Goal: Information Seeking & Learning: Check status

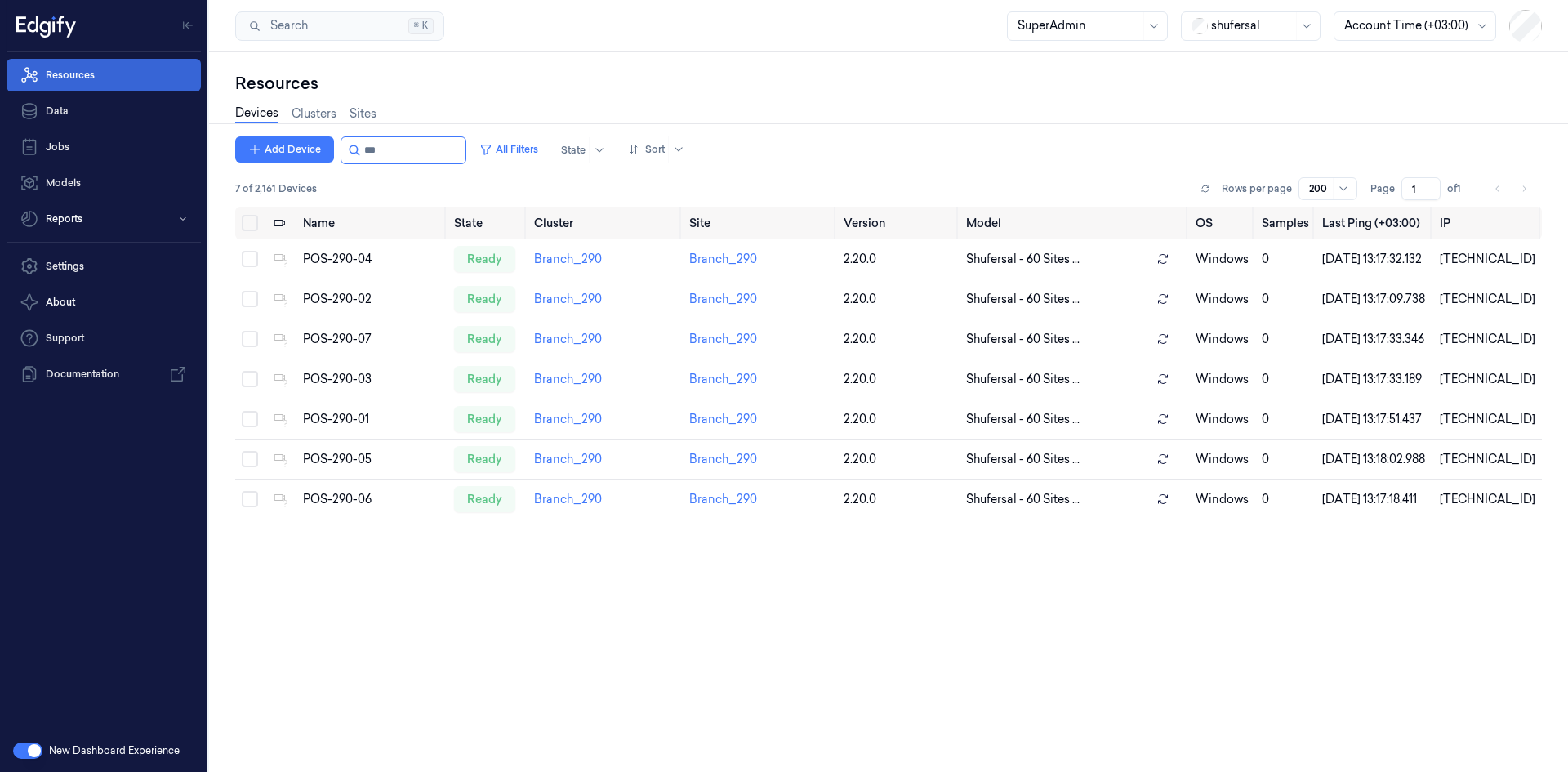
click at [102, 76] on link "Resources" at bounding box center [104, 75] width 195 height 33
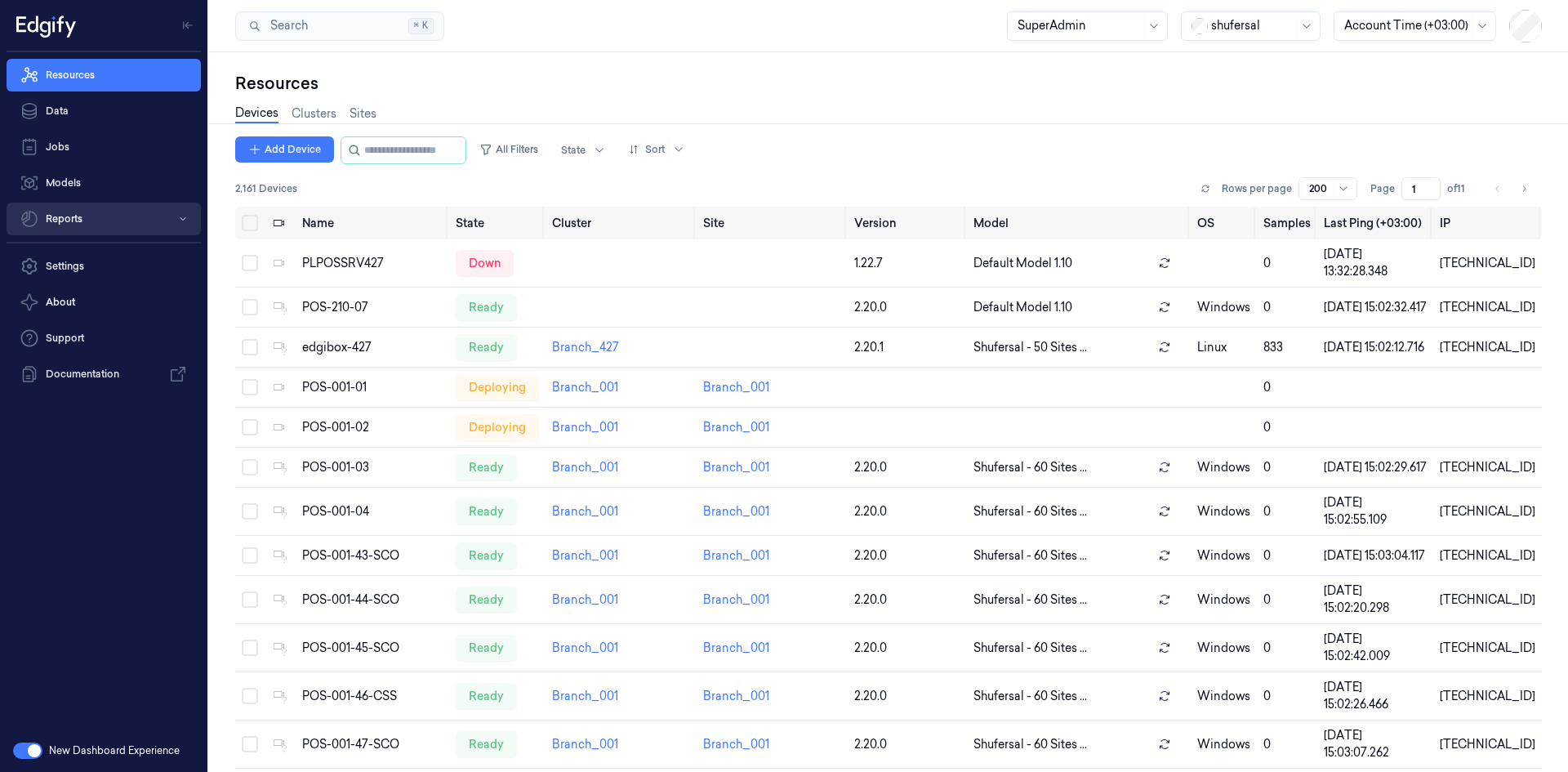
click at [89, 213] on button "Reports" at bounding box center [104, 219] width 195 height 33
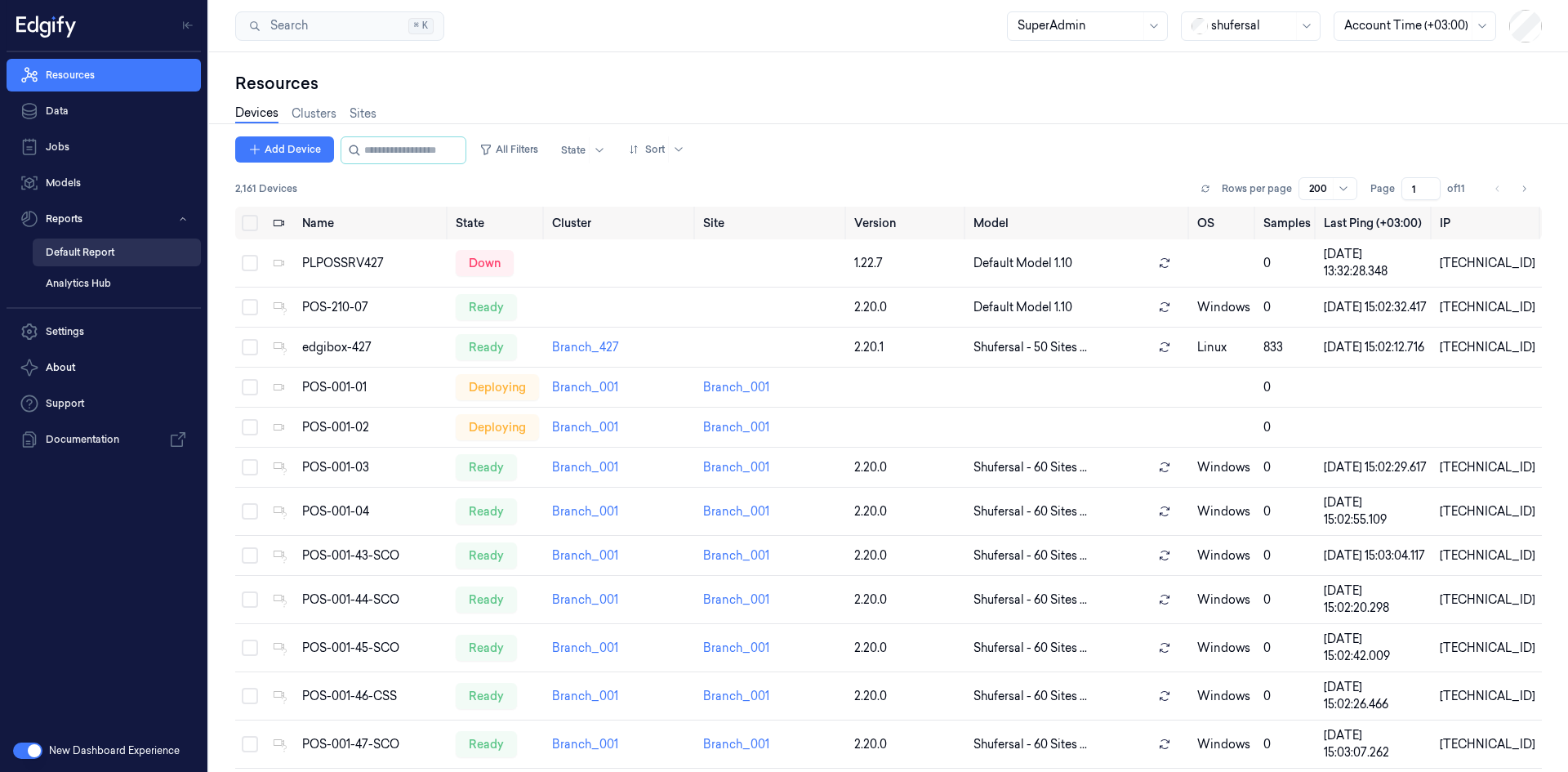
click at [123, 254] on link "Default Report" at bounding box center [116, 252] width 168 height 28
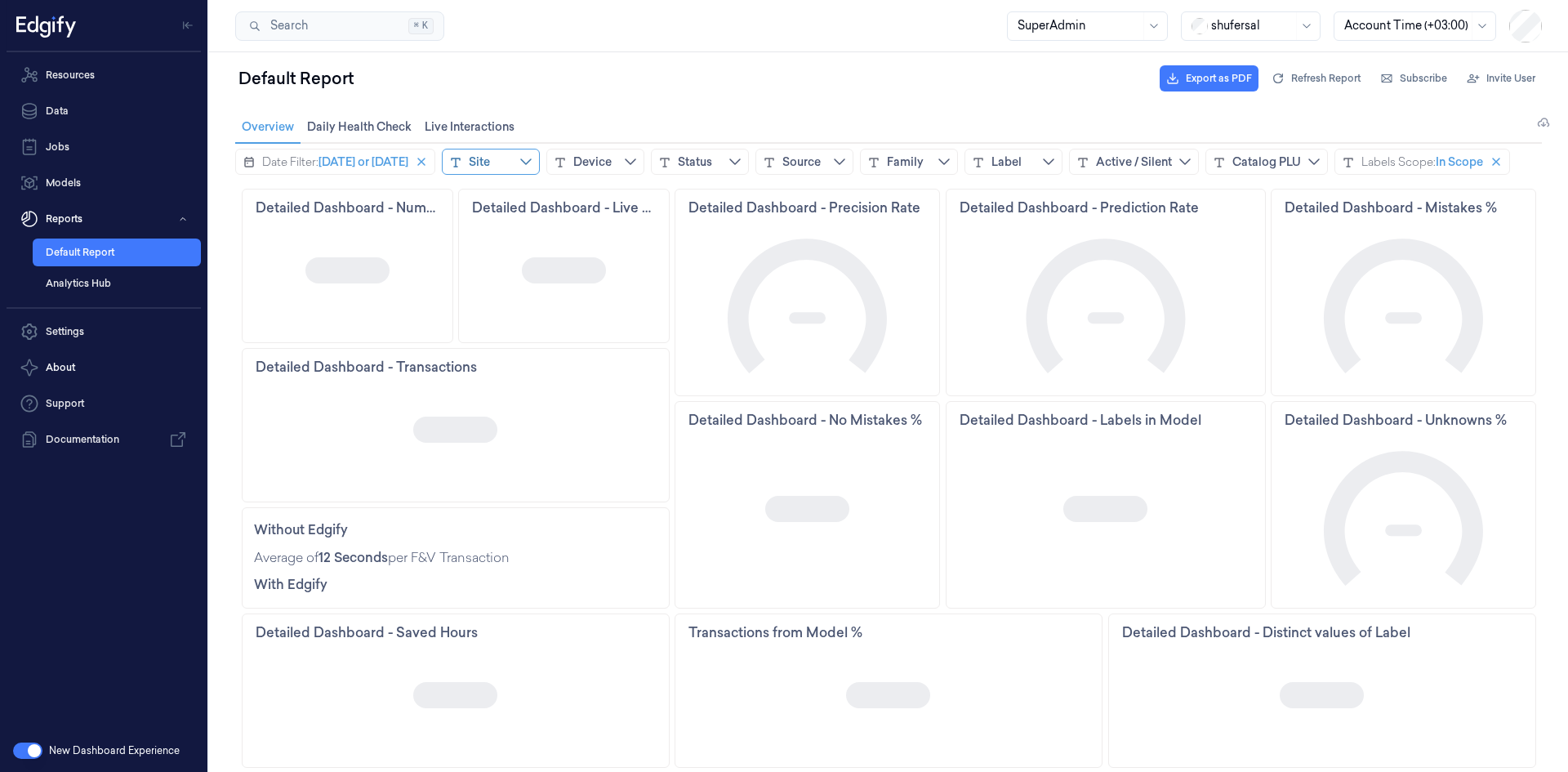
click at [510, 159] on div "Site" at bounding box center [491, 161] width 98 height 26
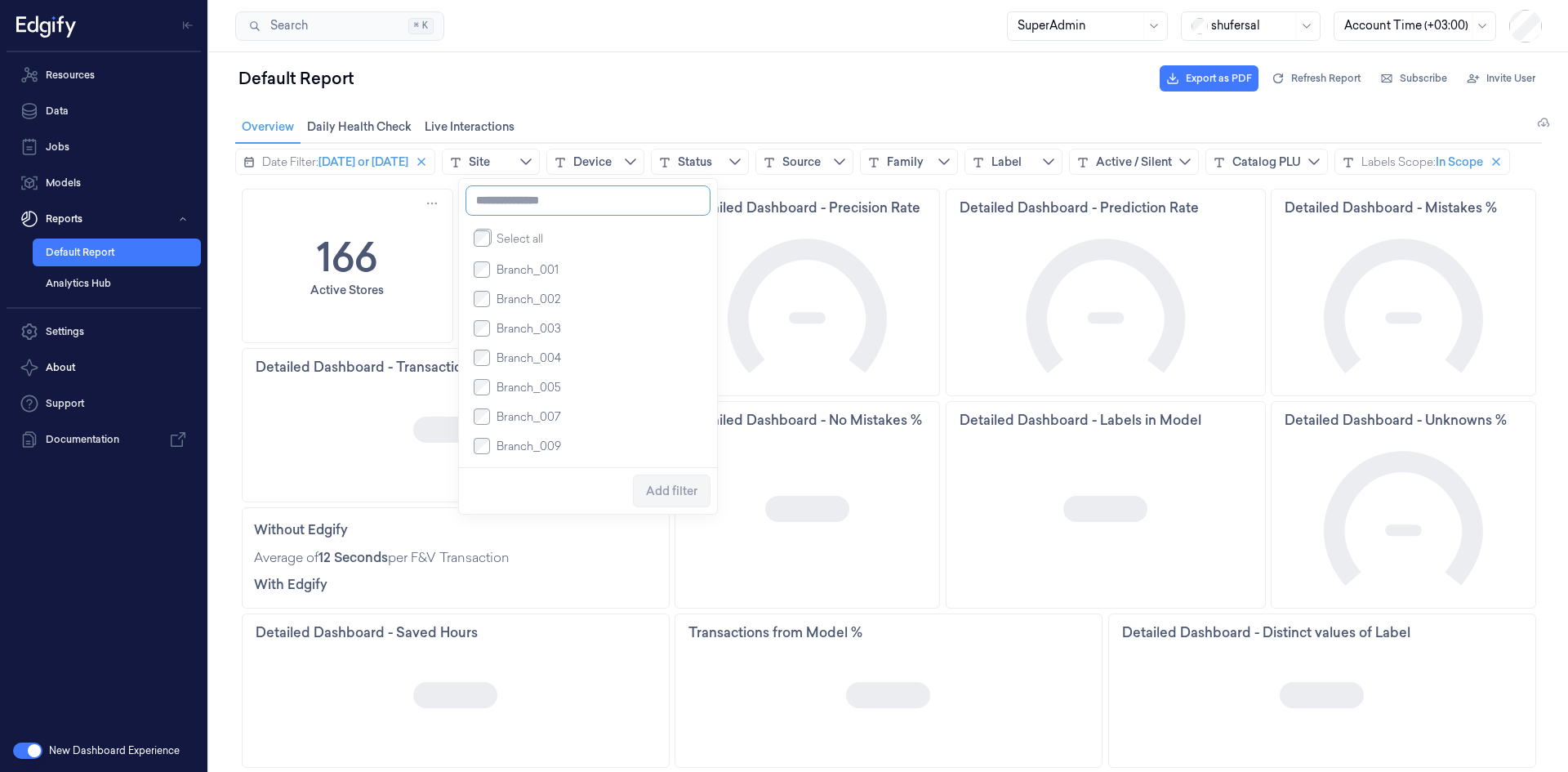
click at [528, 206] on input at bounding box center [588, 200] width 245 height 31
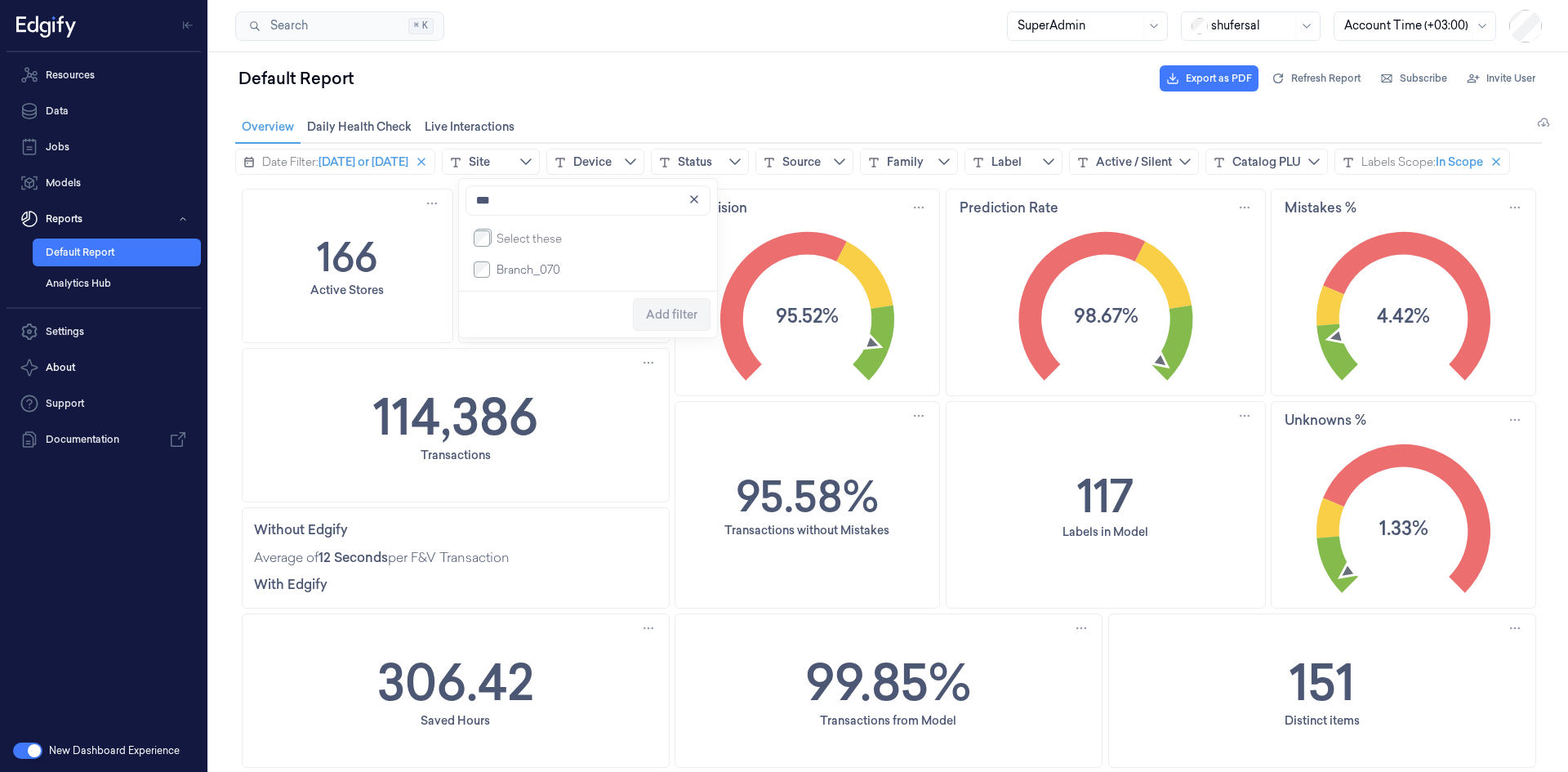
click at [534, 278] on span "Branch_070" at bounding box center [528, 269] width 63 height 16
click at [600, 213] on input "***" at bounding box center [588, 200] width 245 height 31
type input "***"
click at [541, 271] on span "Branch_106" at bounding box center [527, 269] width 61 height 16
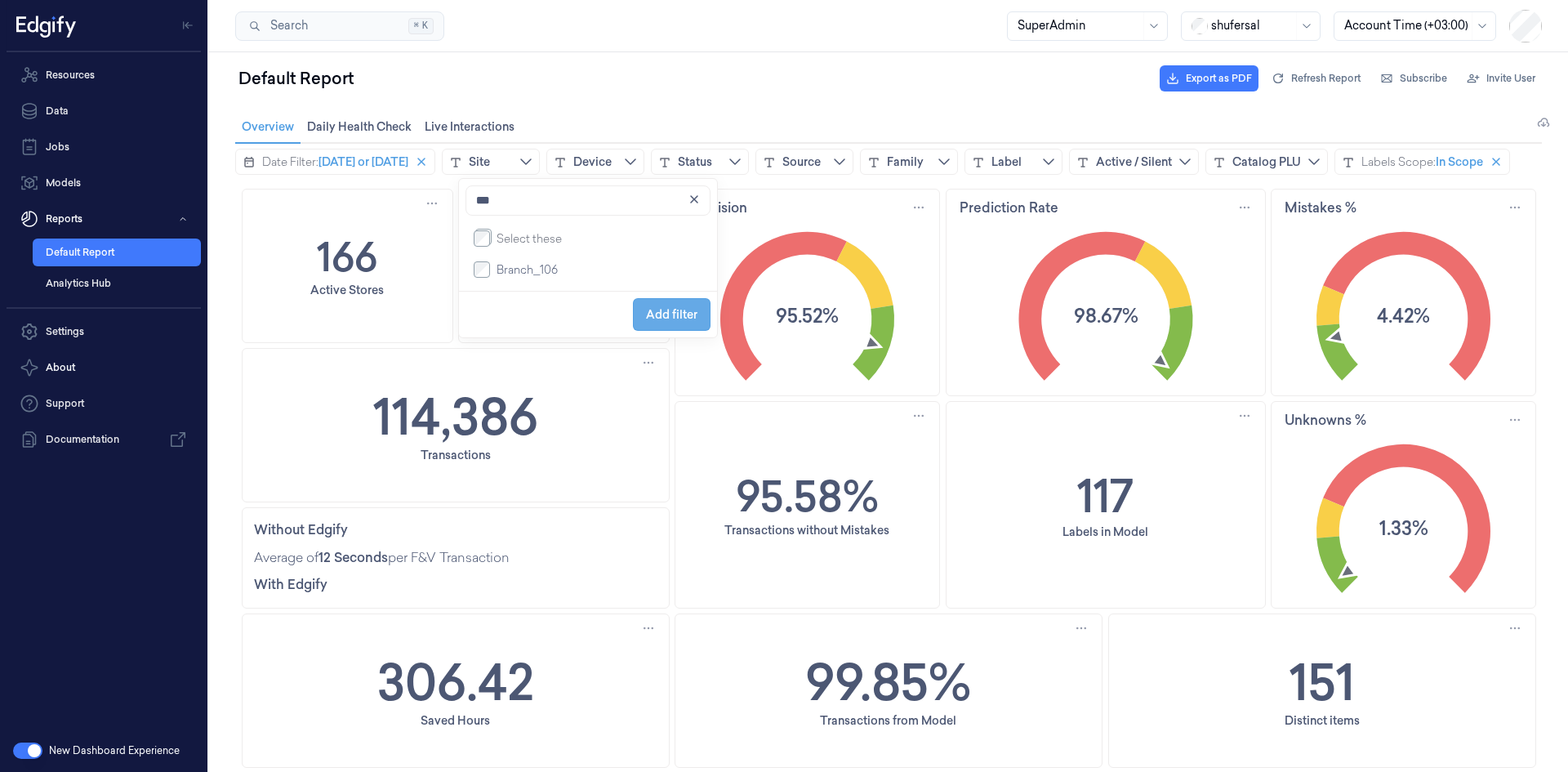
click at [662, 320] on span "Add filter" at bounding box center [672, 315] width 52 height 13
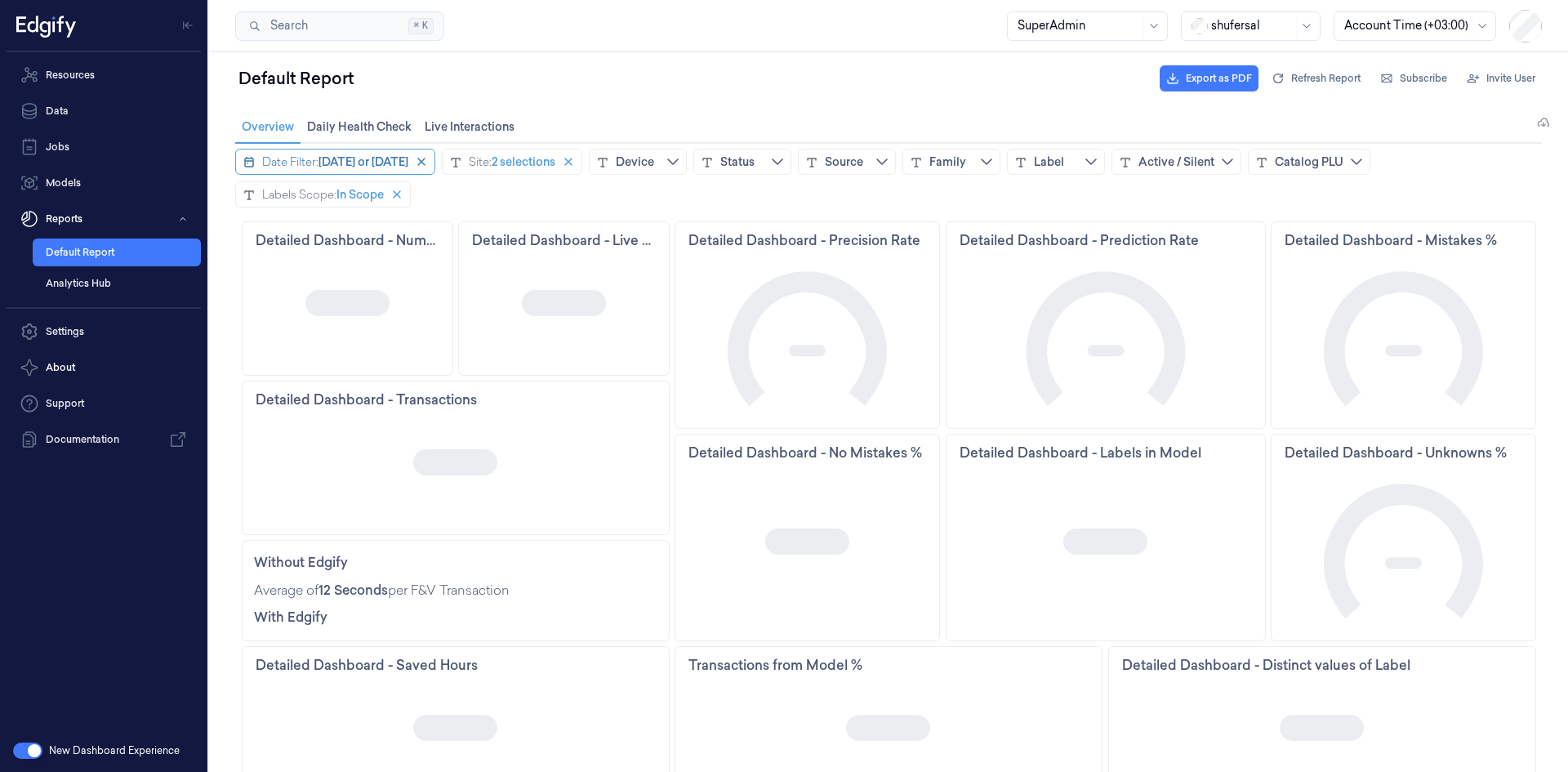
click at [338, 158] on span "[DATE] or [DATE]" at bounding box center [363, 161] width 90 height 16
click at [249, 196] on icon "chevronleft icon" at bounding box center [250, 196] width 13 height 13
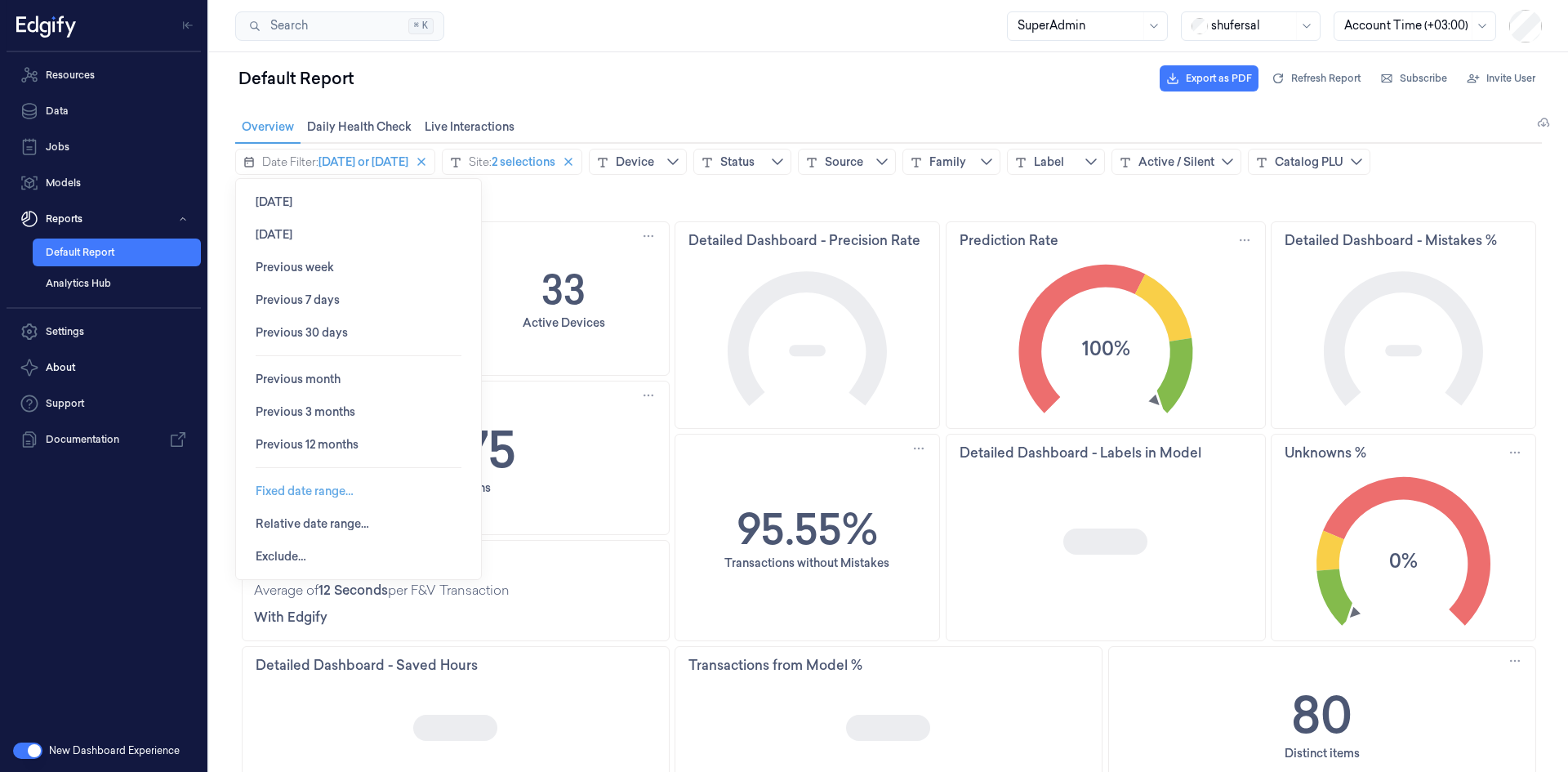
click at [324, 501] on span "Fixed date range…" at bounding box center [305, 491] width 98 height 31
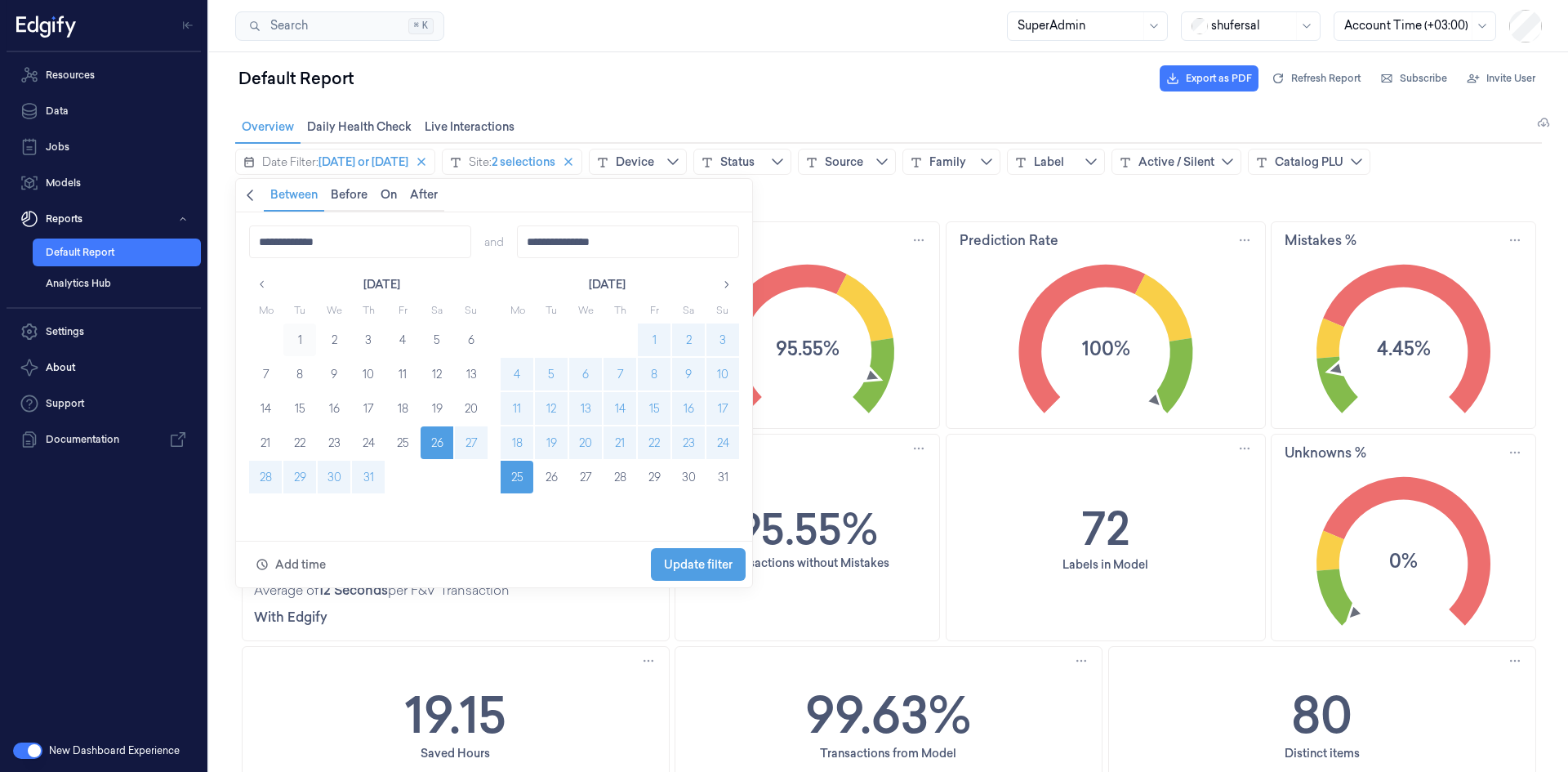
click at [301, 342] on button "1" at bounding box center [300, 339] width 33 height 33
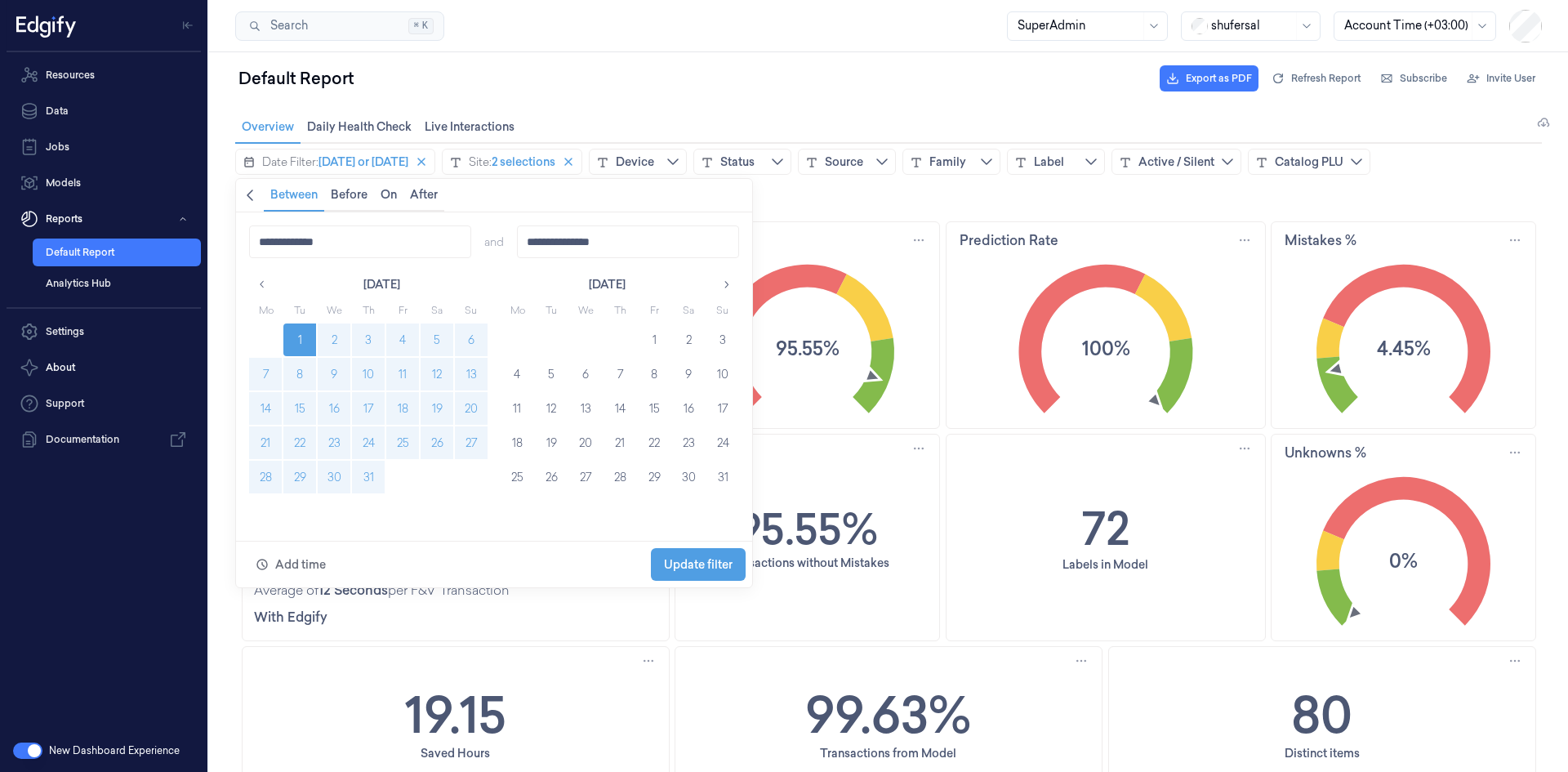
click at [361, 476] on button "31" at bounding box center [368, 477] width 33 height 33
type input "**********"
click at [713, 555] on span "Update filter" at bounding box center [699, 564] width 69 height 31
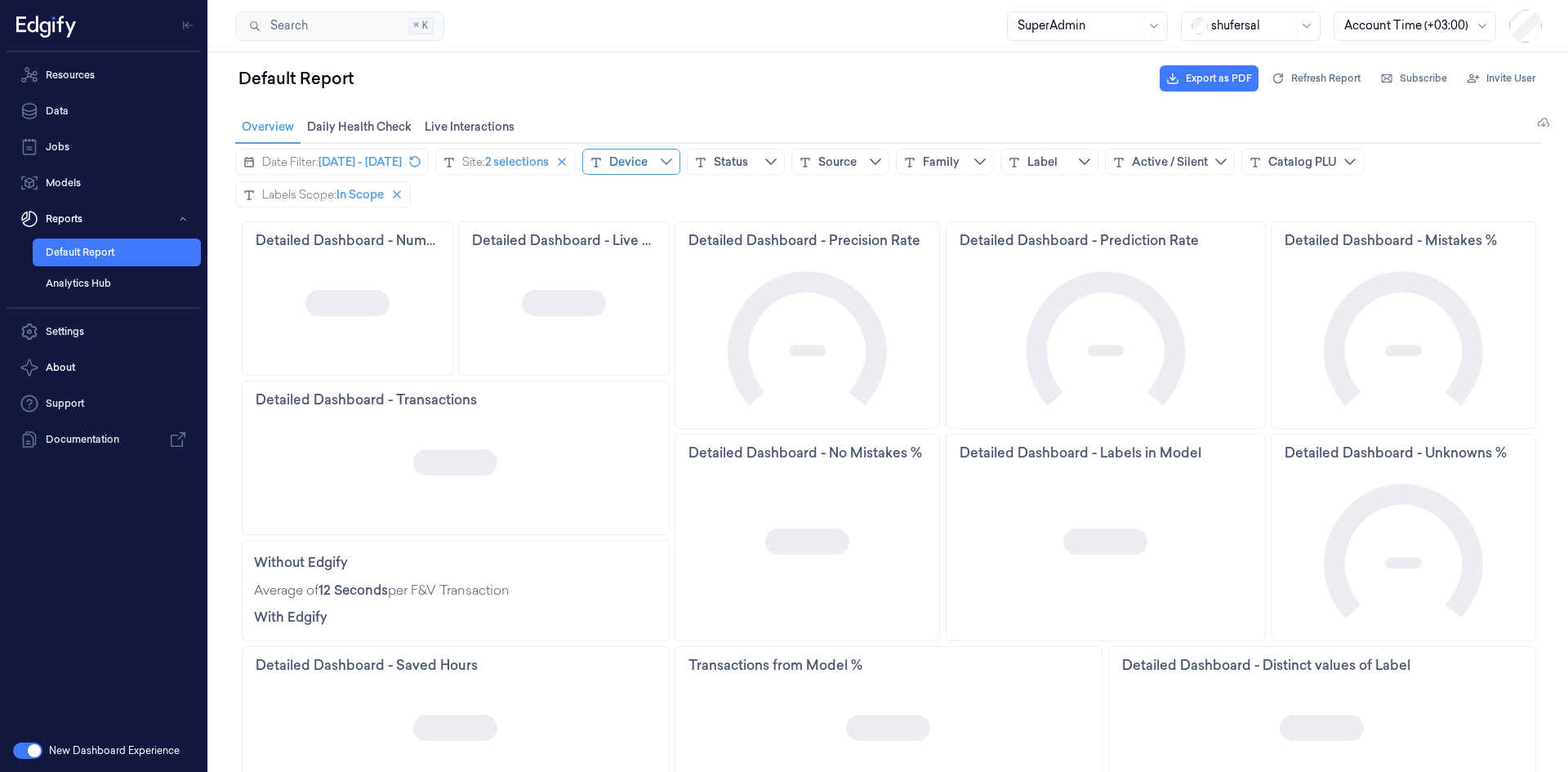
click at [648, 163] on div "Device" at bounding box center [629, 161] width 38 height 16
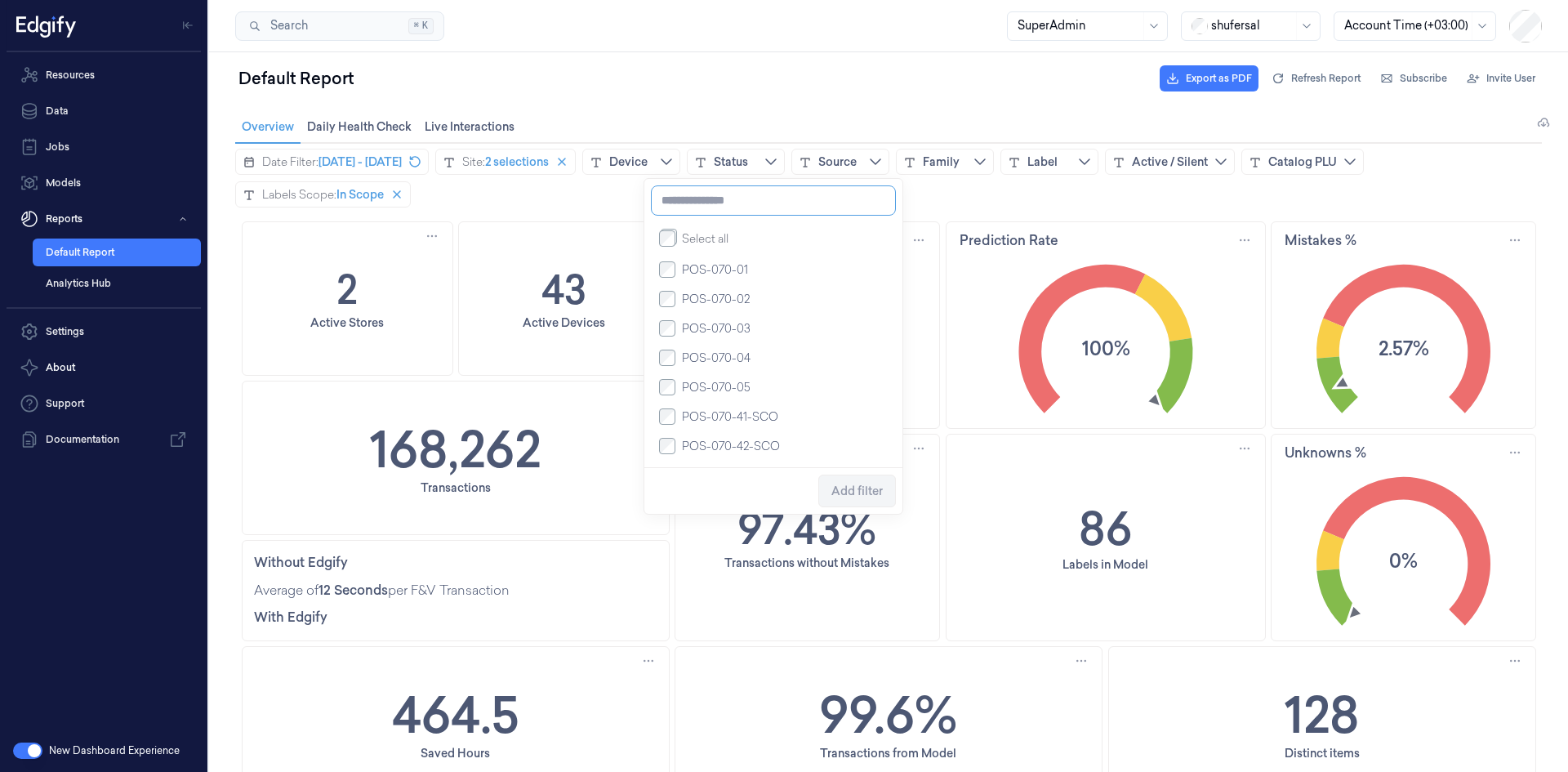
click at [736, 194] on input at bounding box center [773, 200] width 245 height 31
click at [714, 212] on input "*****" at bounding box center [773, 200] width 245 height 31
click at [670, 205] on input "*****" at bounding box center [773, 200] width 245 height 31
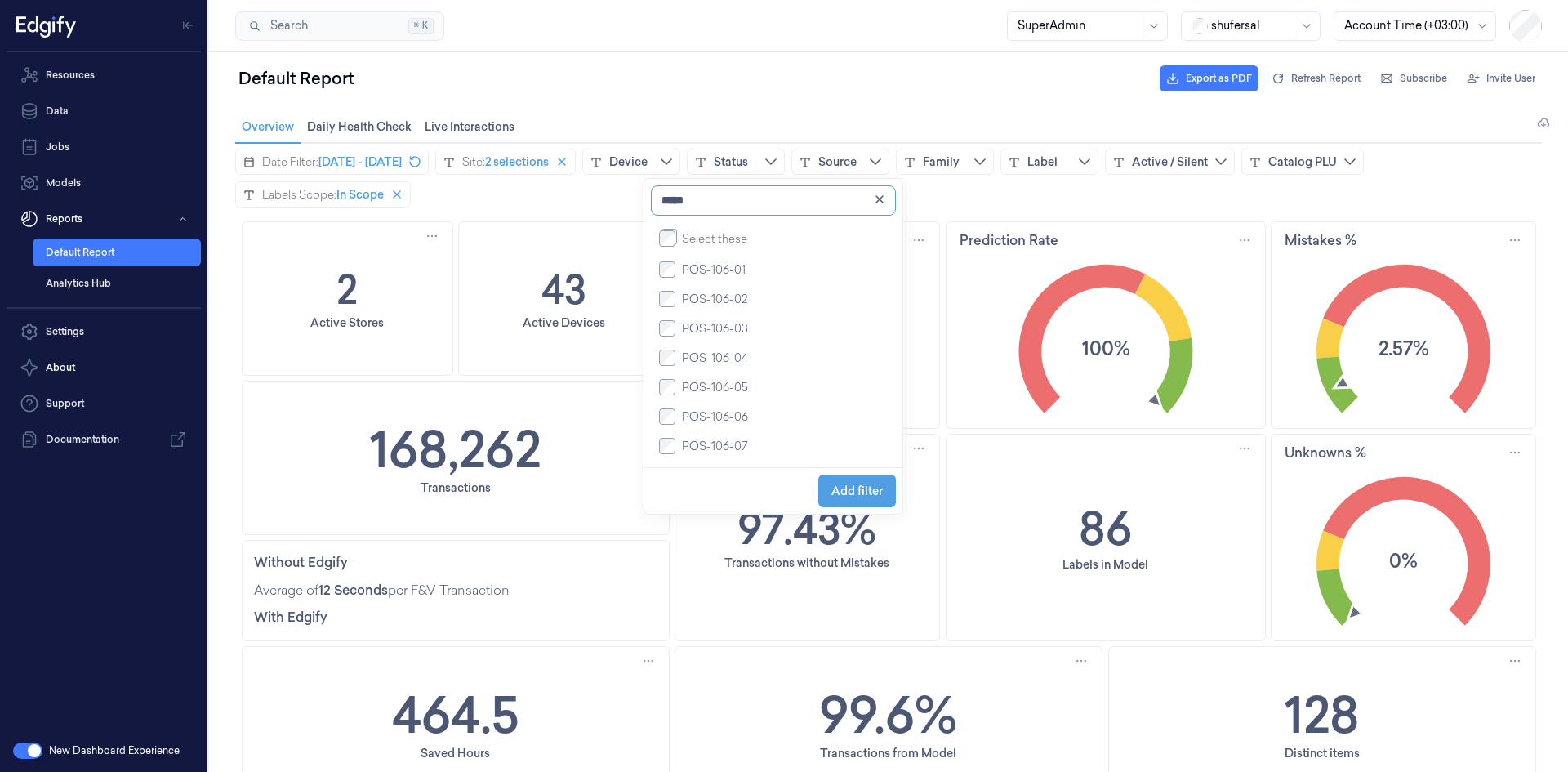
type input "*****"
click at [838, 488] on span "Add filter" at bounding box center [857, 491] width 52 height 13
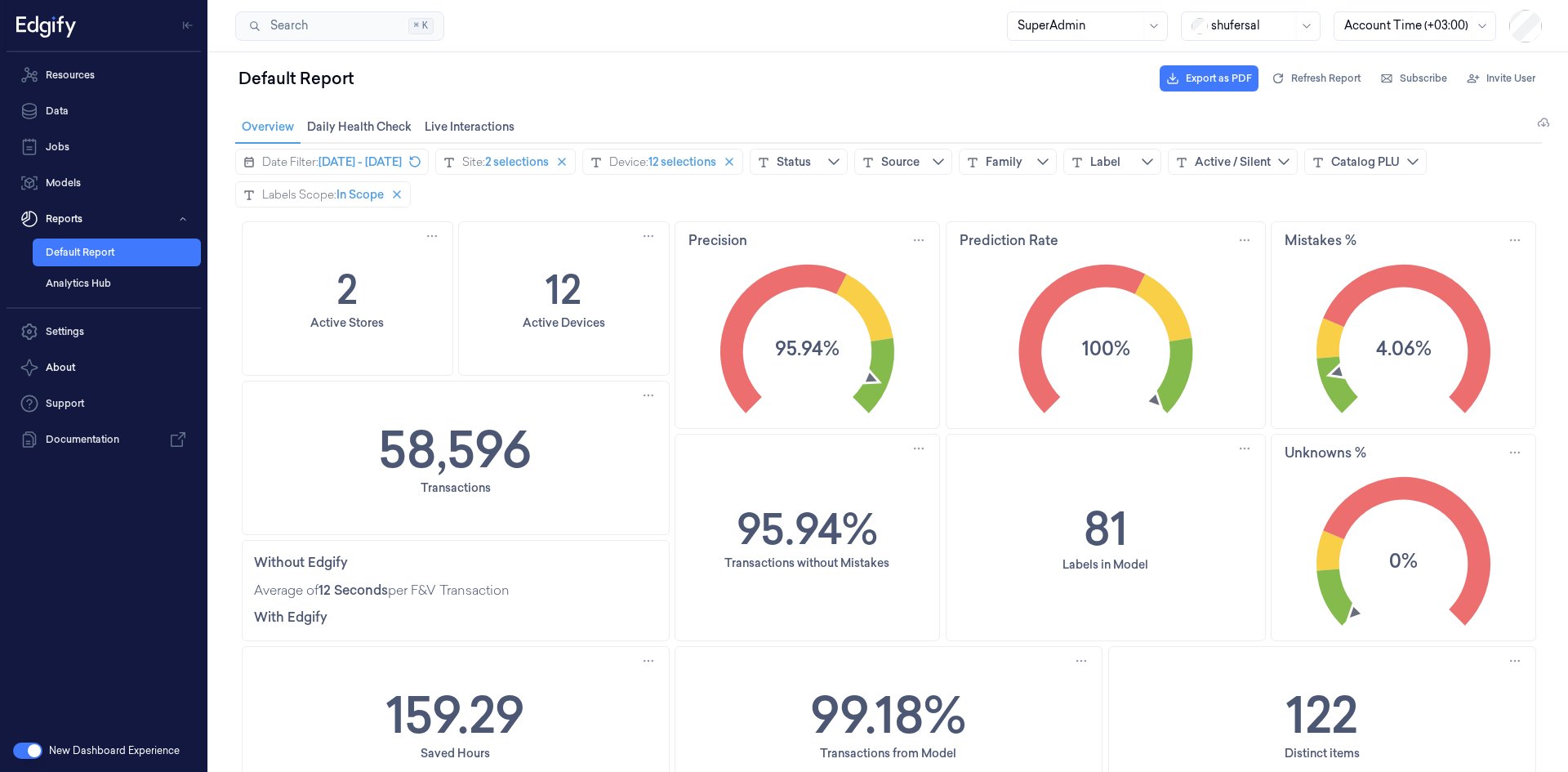
click at [559, 460] on div "58,596 Transactions" at bounding box center [455, 457] width 427 height 152
click at [565, 447] on div "58,596 Transactions" at bounding box center [455, 457] width 427 height 152
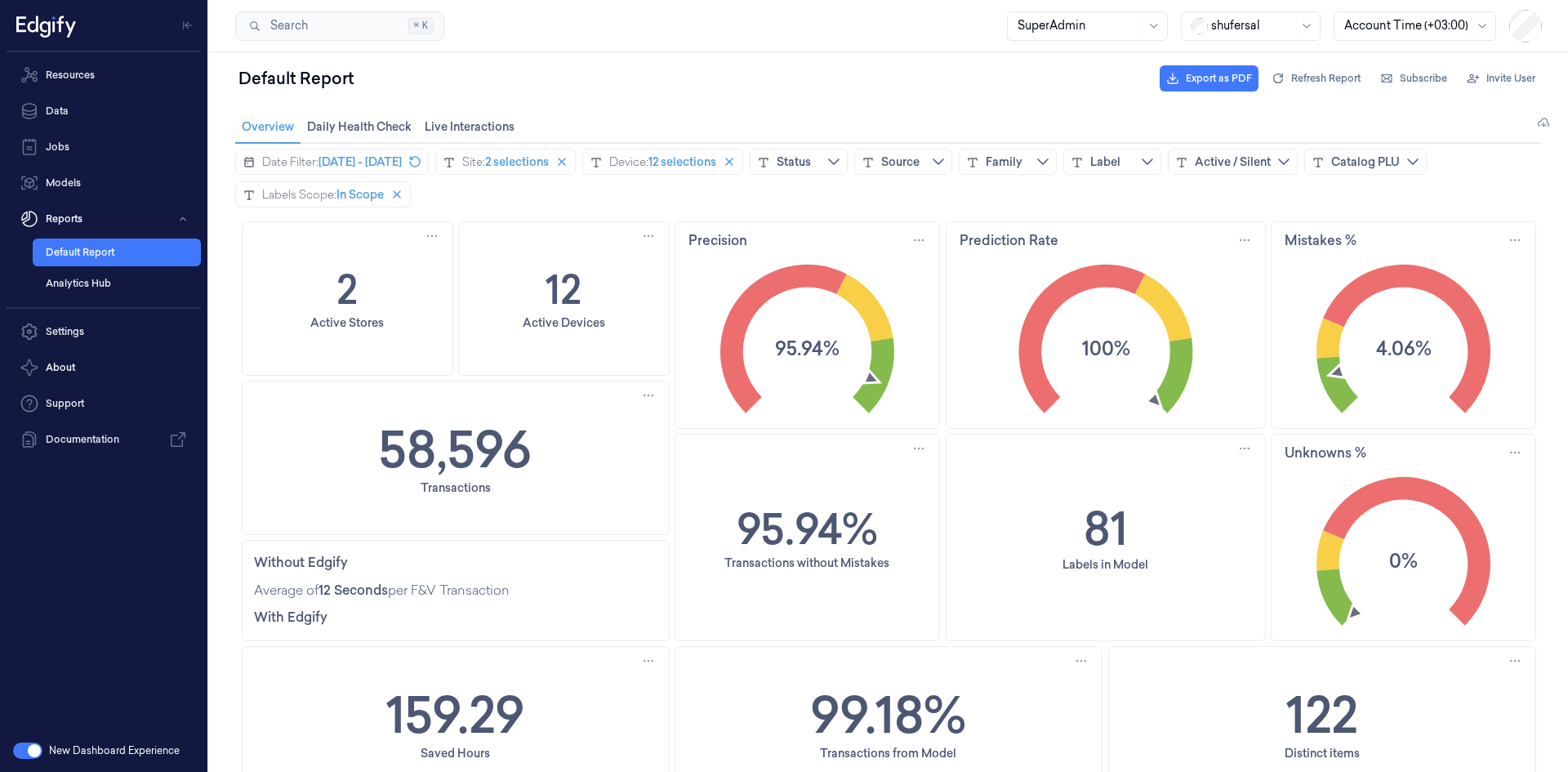
drag, startPoint x: 565, startPoint y: 447, endPoint x: 544, endPoint y: 448, distance: 21.0
click at [560, 447] on div "58,596 Transactions" at bounding box center [455, 457] width 427 height 152
click at [544, 448] on div "58,596 Transactions" at bounding box center [455, 457] width 427 height 152
drag, startPoint x: 514, startPoint y: 441, endPoint x: 503, endPoint y: 439, distance: 11.2
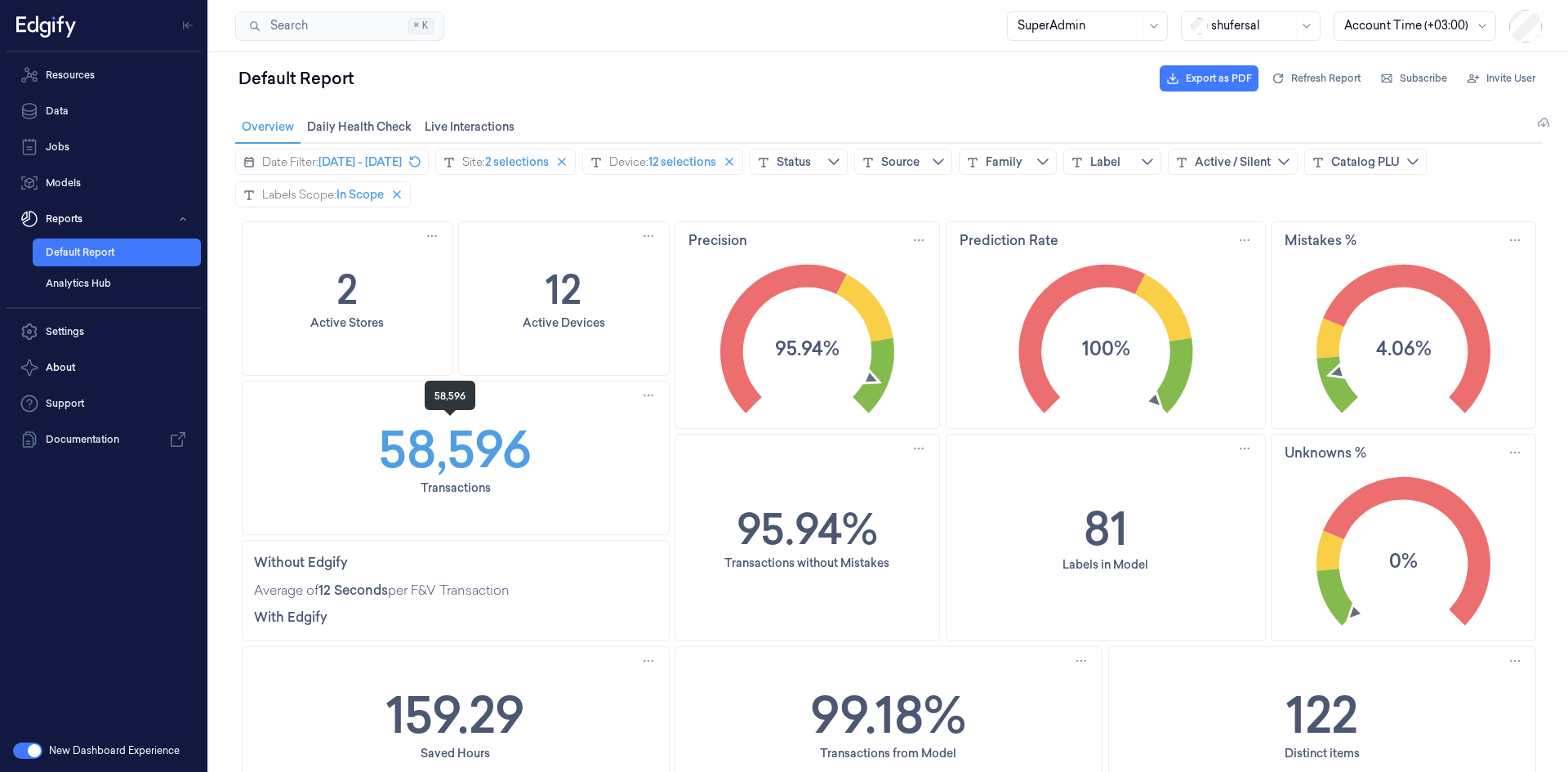
click at [513, 441] on h1 "58,596" at bounding box center [454, 448] width 152 height 72
click at [503, 439] on h1 "58,596" at bounding box center [454, 448] width 152 height 72
copy h1 "58,596"
click at [347, 170] on span "[DATE] - [DATE]" at bounding box center [359, 161] width 83 height 16
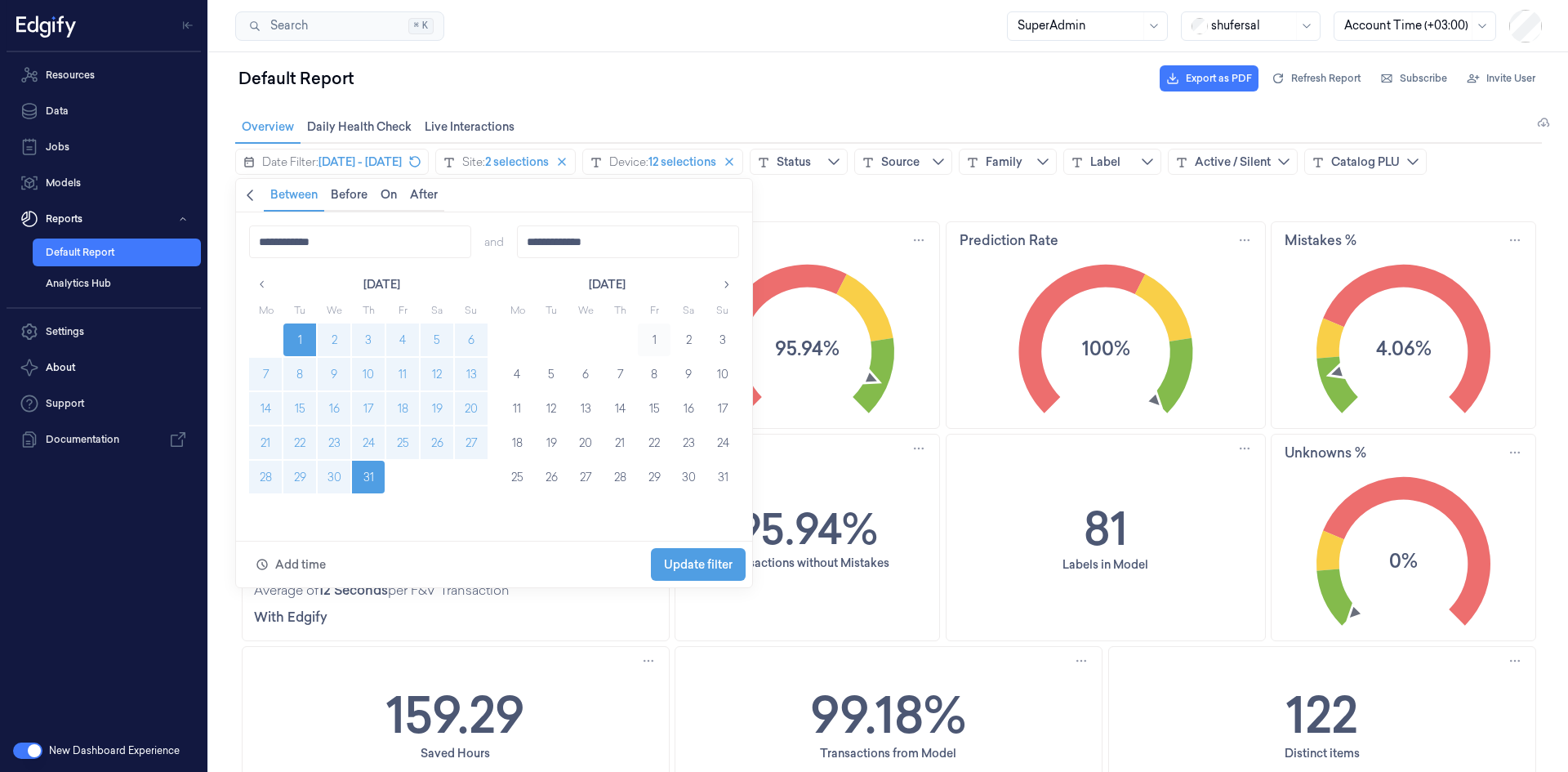
click at [654, 335] on button "1" at bounding box center [654, 339] width 33 height 33
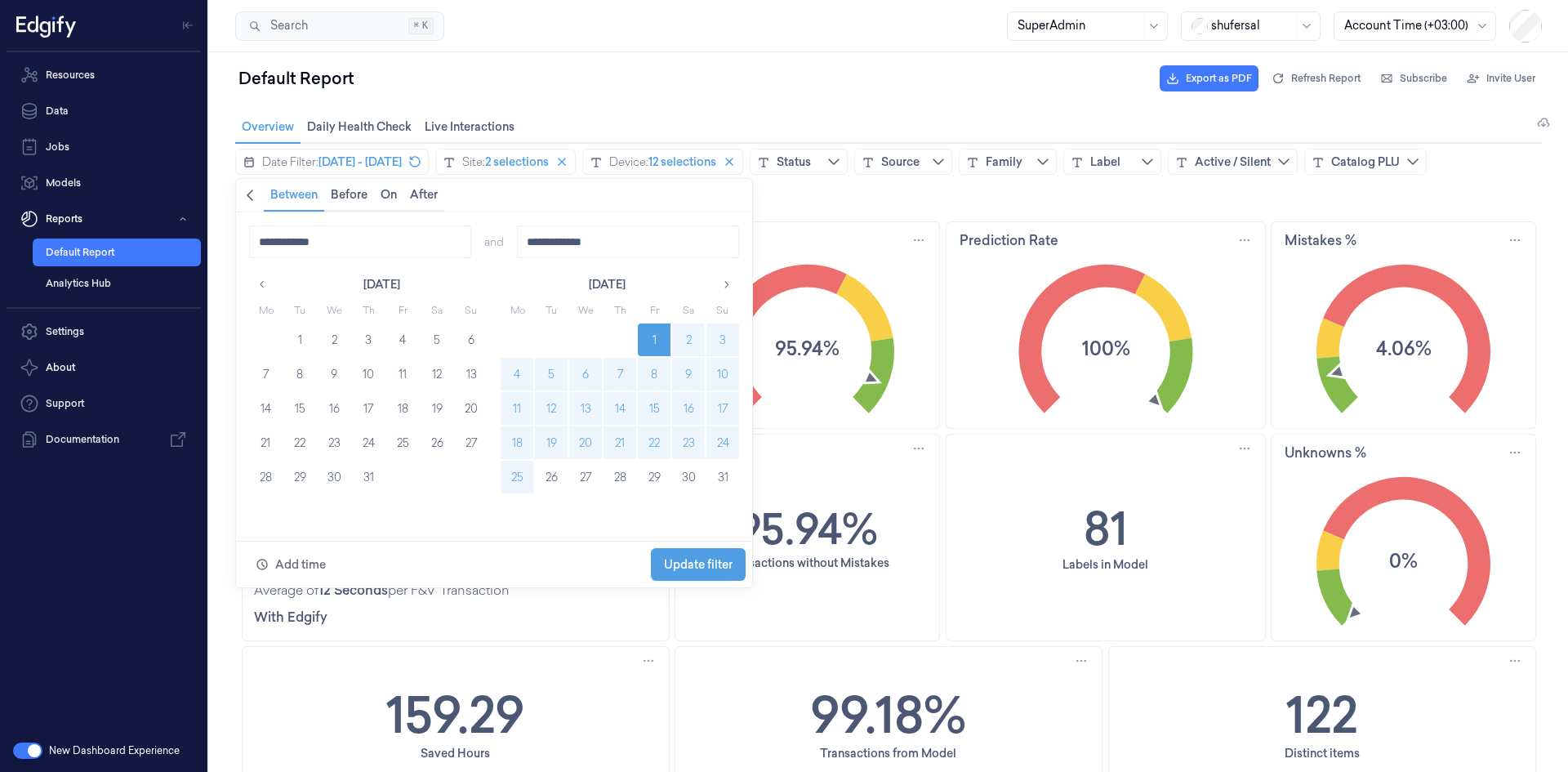
click at [529, 481] on button "25" at bounding box center [517, 477] width 33 height 33
type input "**********"
click at [696, 564] on span "Update filter" at bounding box center [699, 565] width 69 height 13
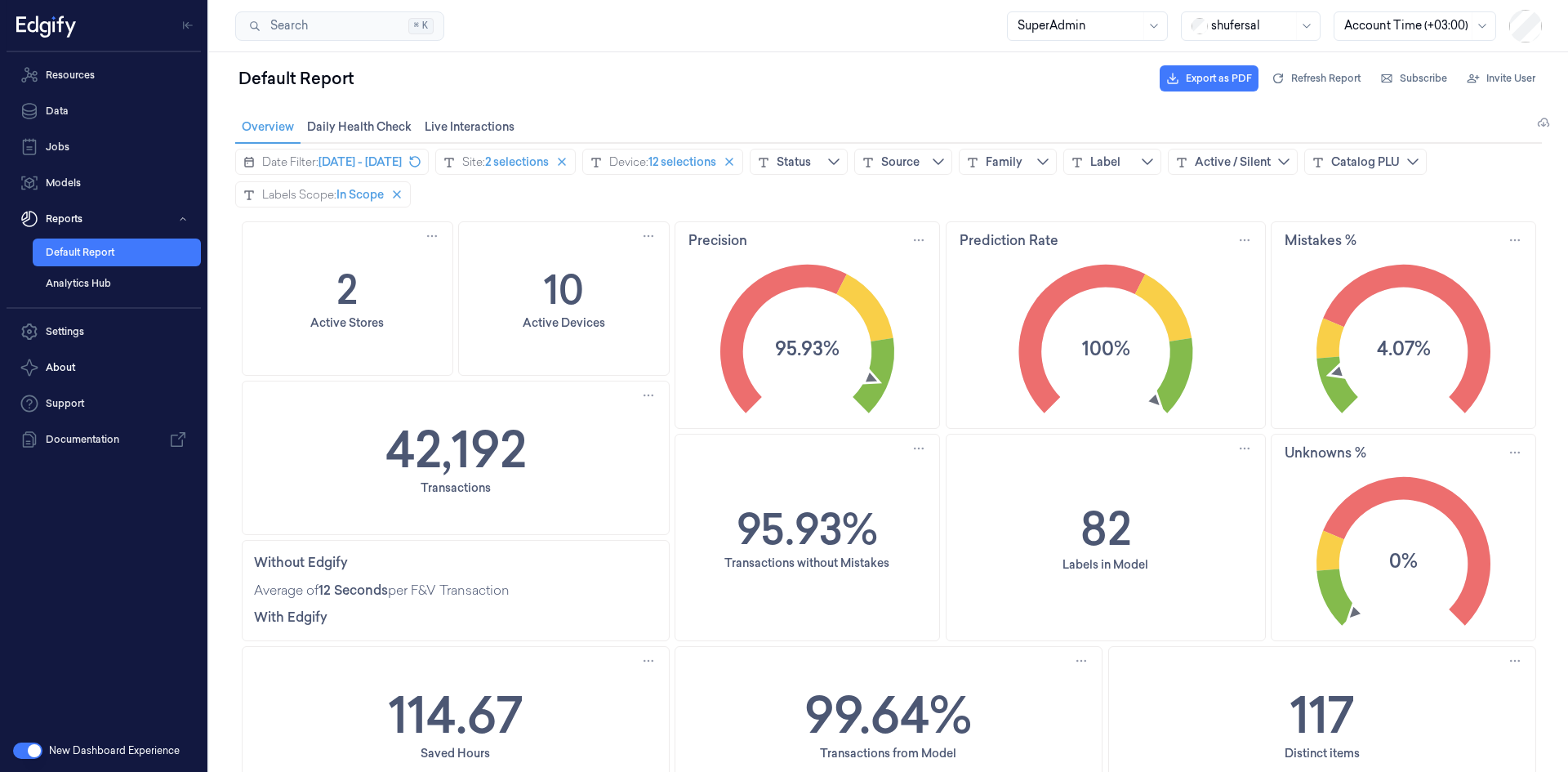
click at [553, 427] on div "42,192 Transactions" at bounding box center [455, 457] width 427 height 152
drag, startPoint x: 553, startPoint y: 427, endPoint x: 546, endPoint y: 434, distance: 9.9
click at [552, 428] on div "42,192 Transactions" at bounding box center [455, 457] width 427 height 152
click at [536, 442] on div "42,192 Transactions" at bounding box center [455, 457] width 427 height 152
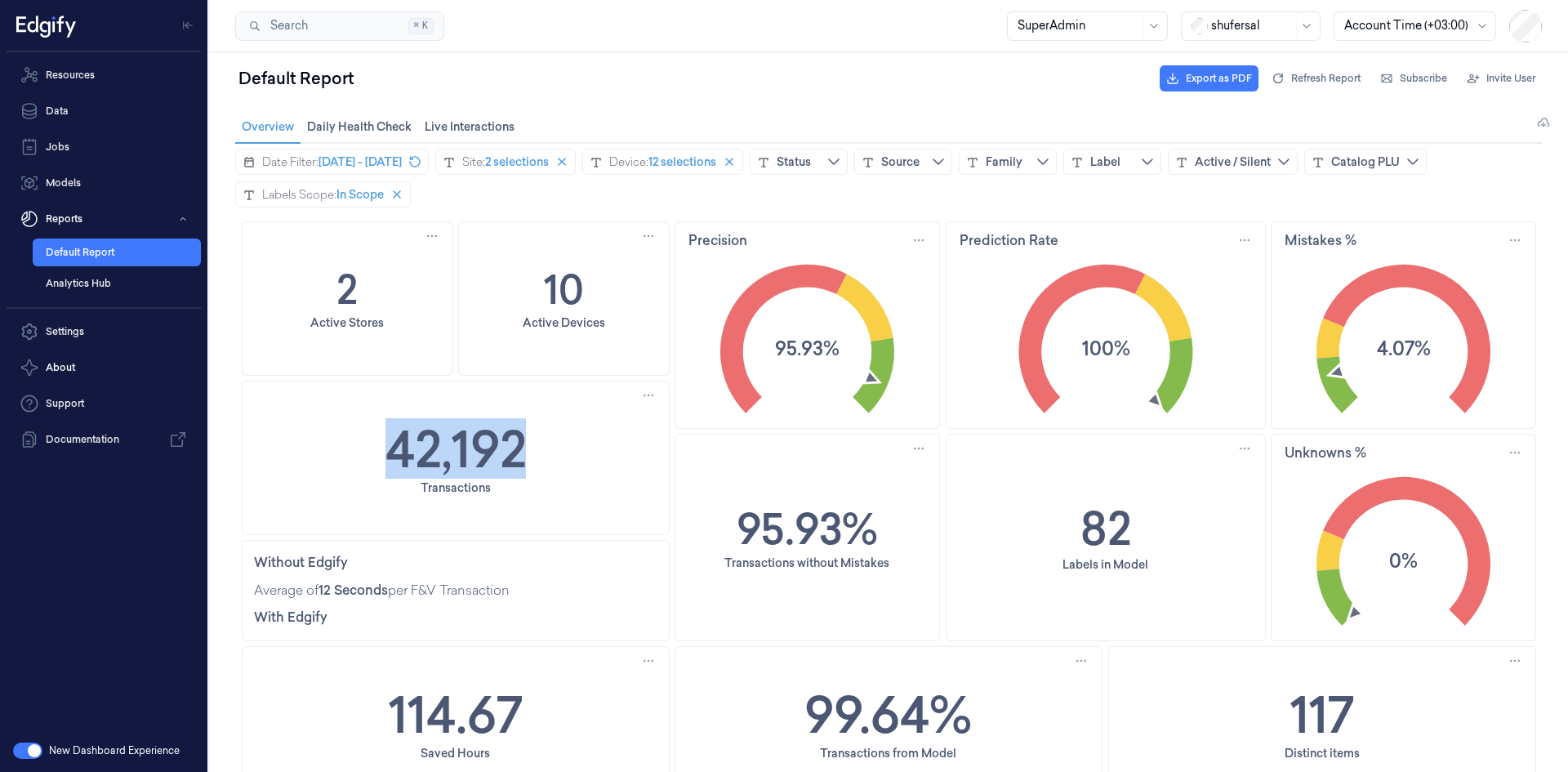
click at [536, 442] on div "42,192 Transactions" at bounding box center [455, 457] width 427 height 152
click at [382, 161] on span "[DATE] - [DATE]" at bounding box center [359, 161] width 83 height 16
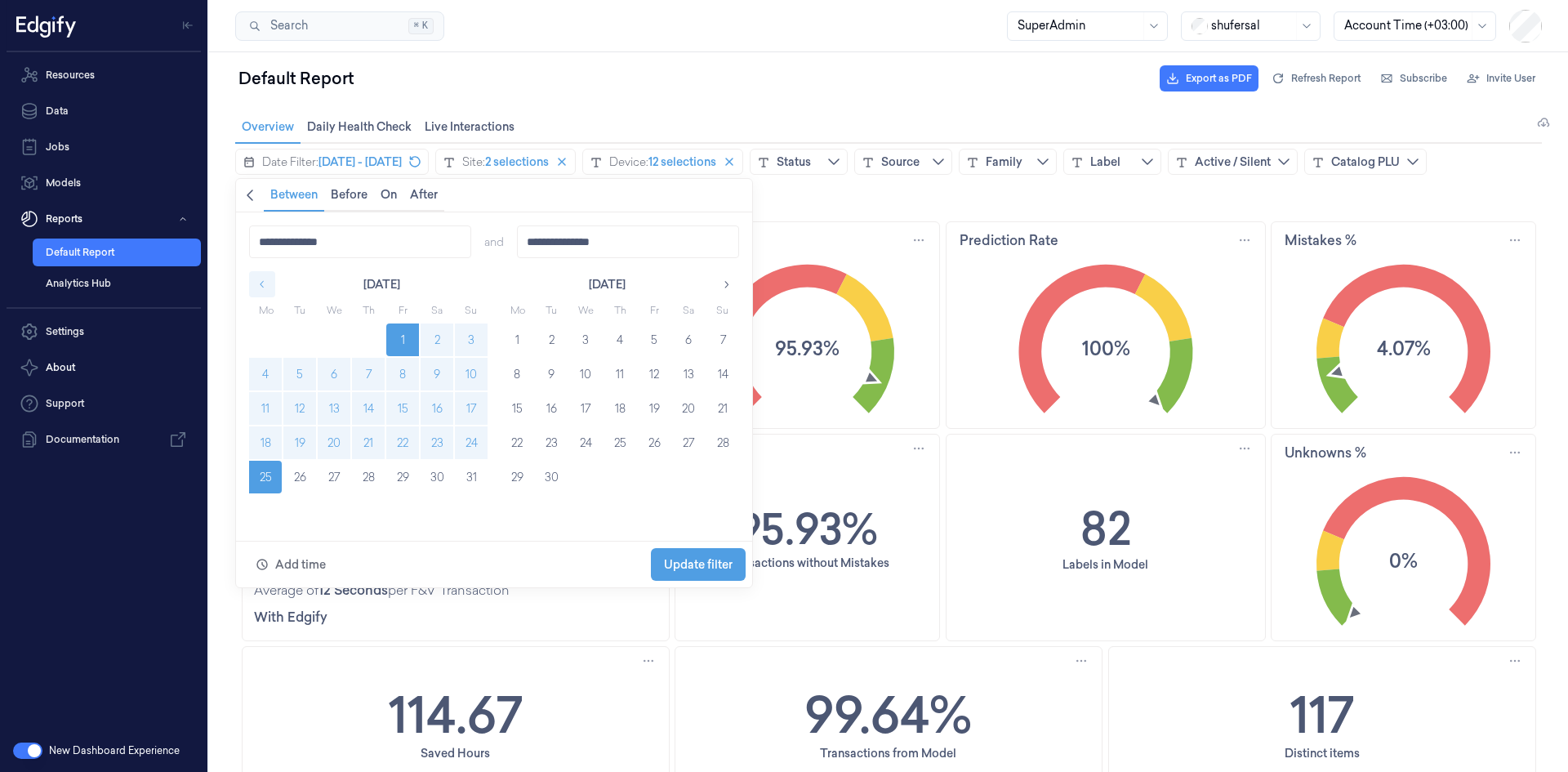
click at [262, 286] on icon "button" at bounding box center [262, 285] width 4 height 8
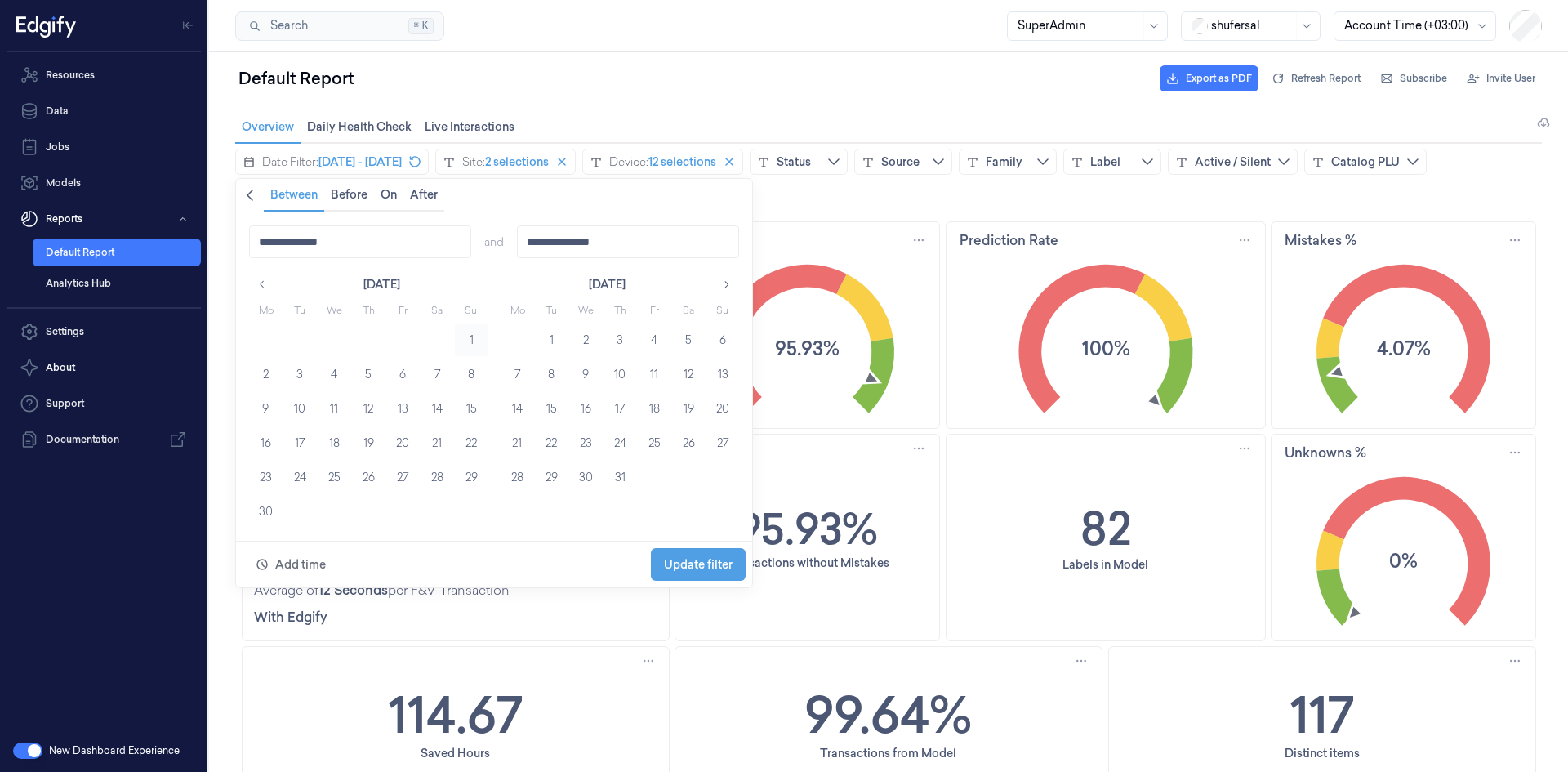
click at [470, 337] on button "1" at bounding box center [472, 339] width 33 height 33
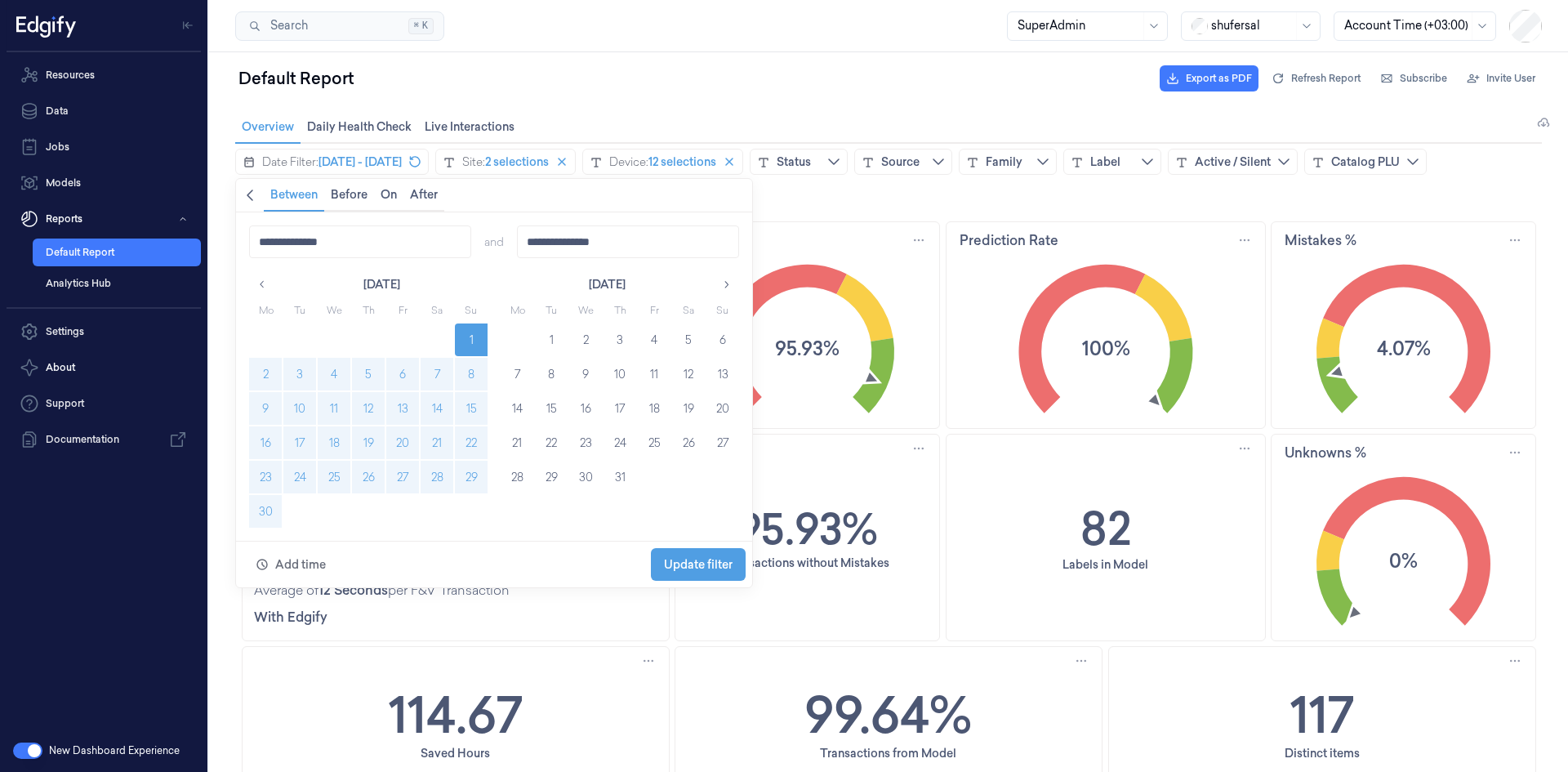
click at [256, 507] on button "30" at bounding box center [265, 511] width 33 height 33
type input "**********"
click at [708, 565] on span "Update filter" at bounding box center [699, 565] width 69 height 13
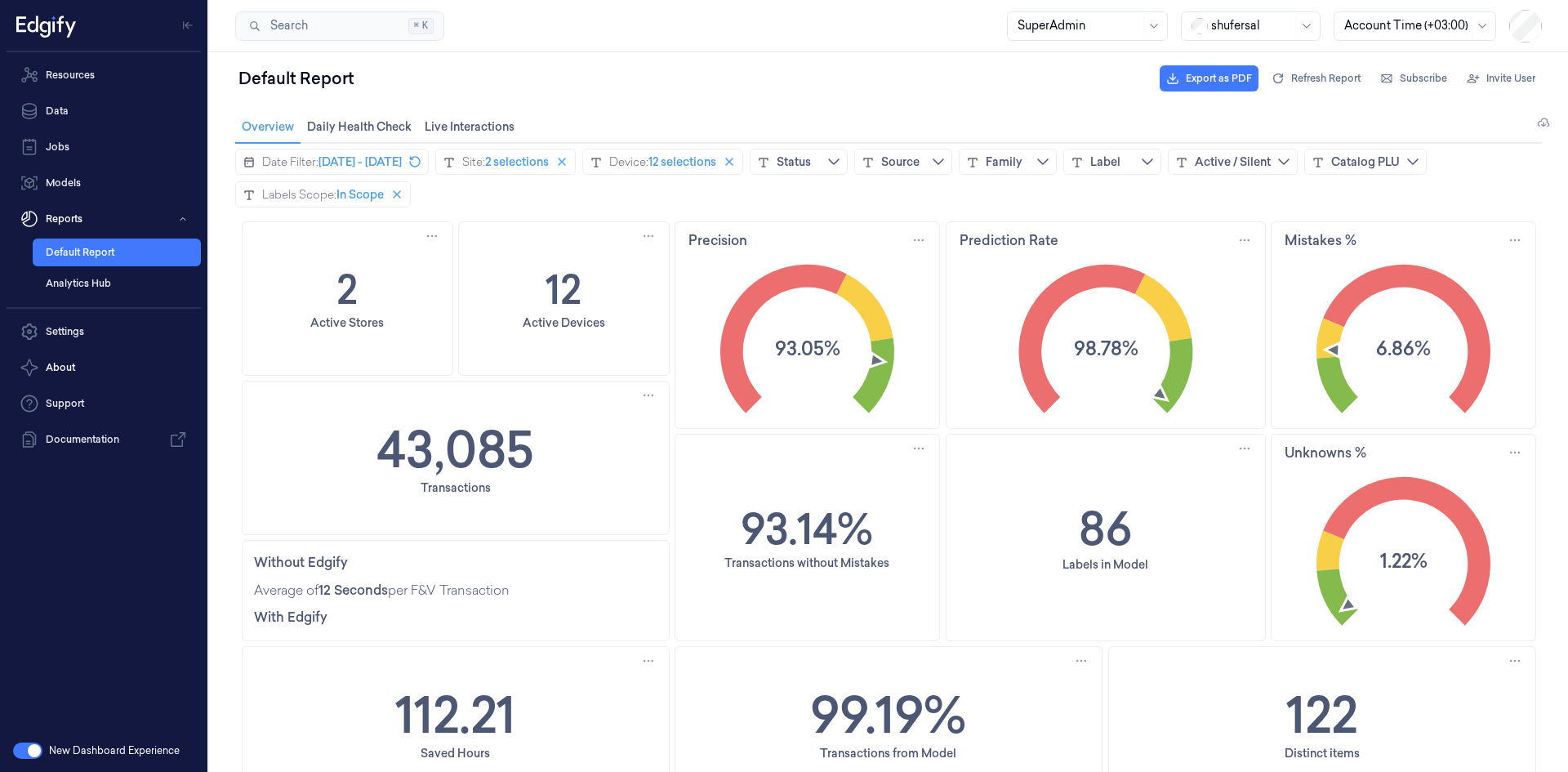
click at [530, 440] on div "43,085" at bounding box center [455, 448] width 171 height 60
click at [543, 438] on div "43,085 Transactions" at bounding box center [455, 457] width 427 height 152
copy h1 "43,085"
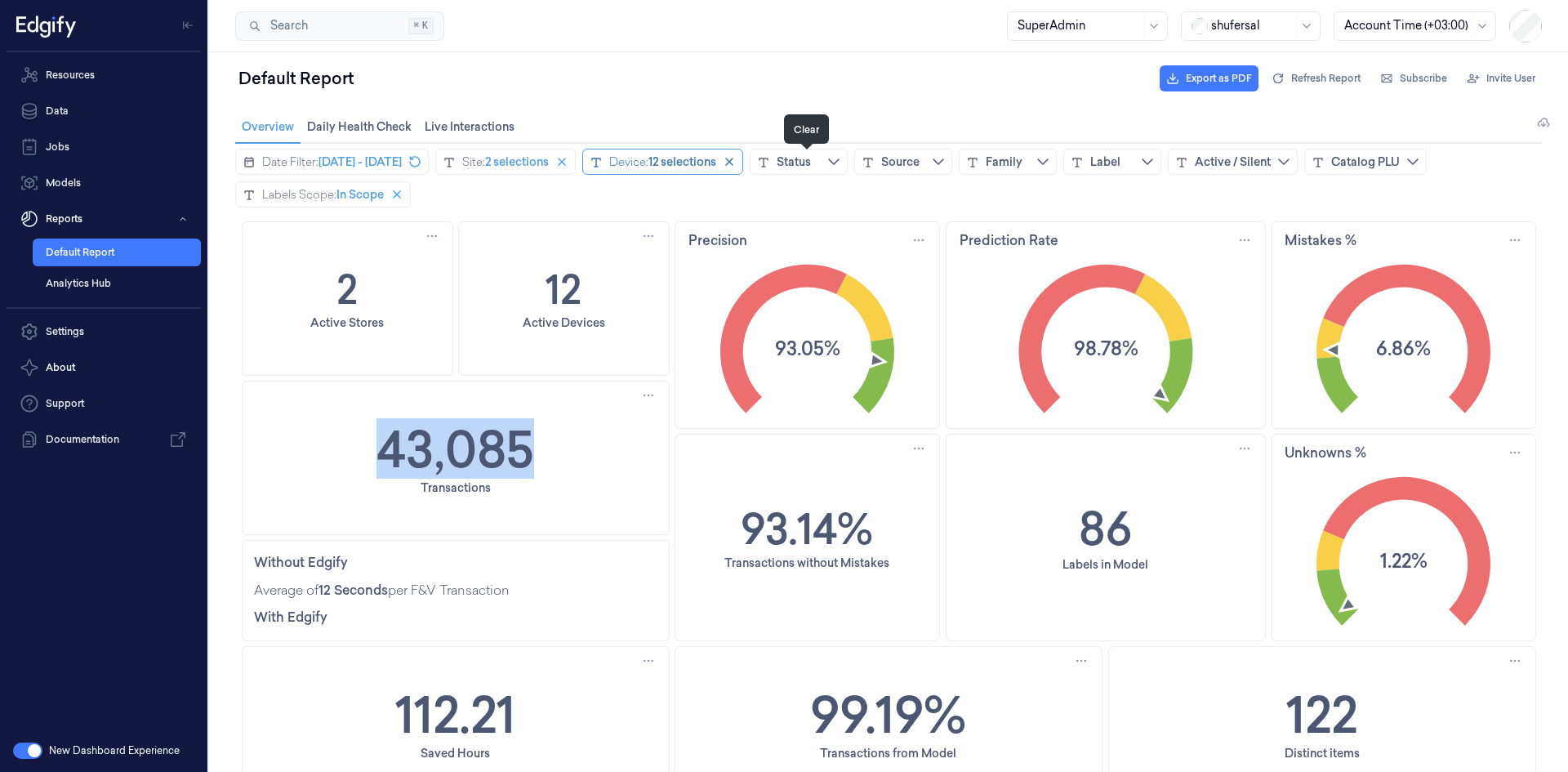
drag, startPoint x: 808, startPoint y: 163, endPoint x: 663, endPoint y: 169, distance: 145.1
click at [736, 163] on icon "close icon" at bounding box center [729, 162] width 13 height 13
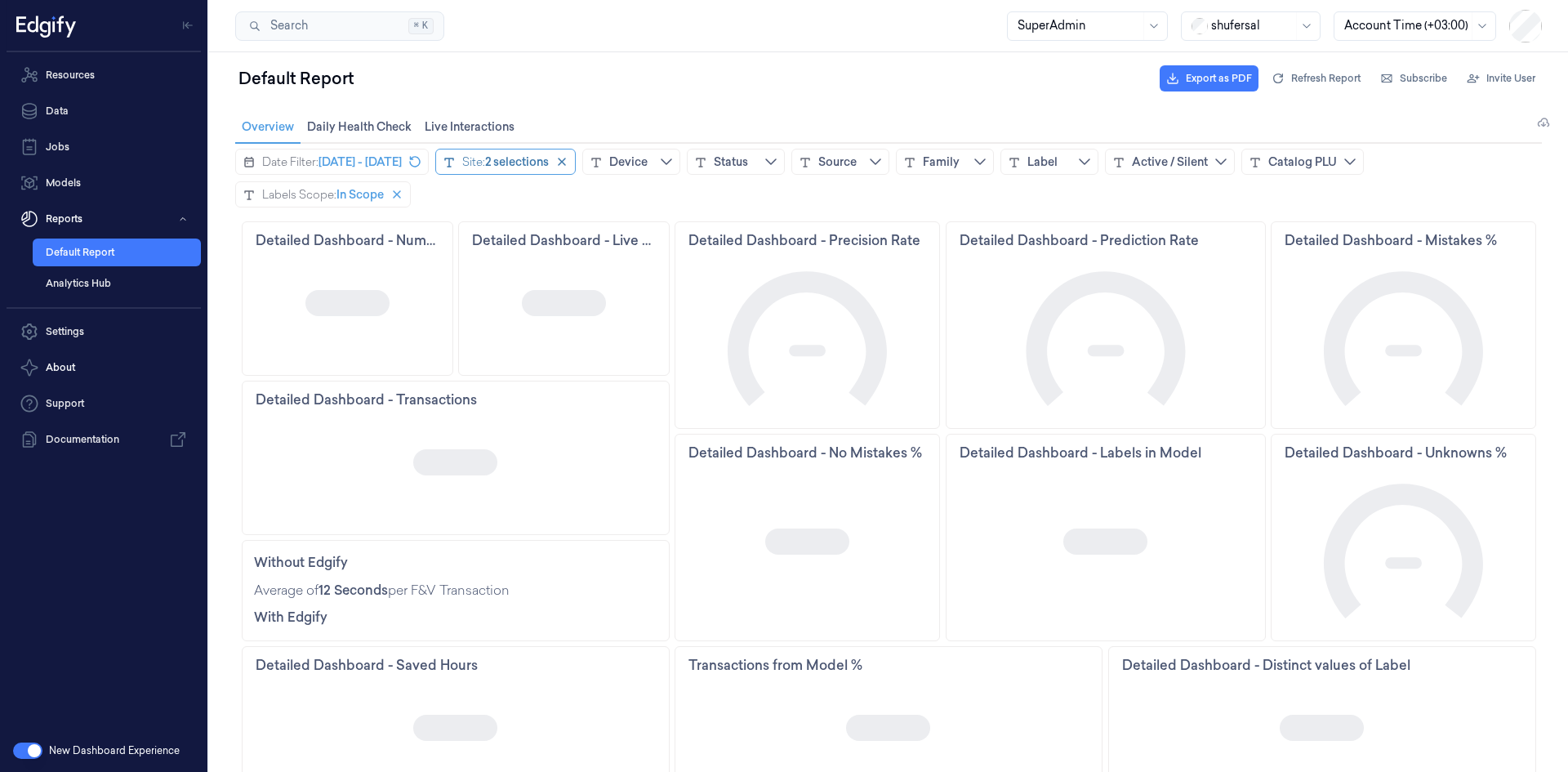
click at [548, 170] on div "2 selections" at bounding box center [517, 161] width 63 height 16
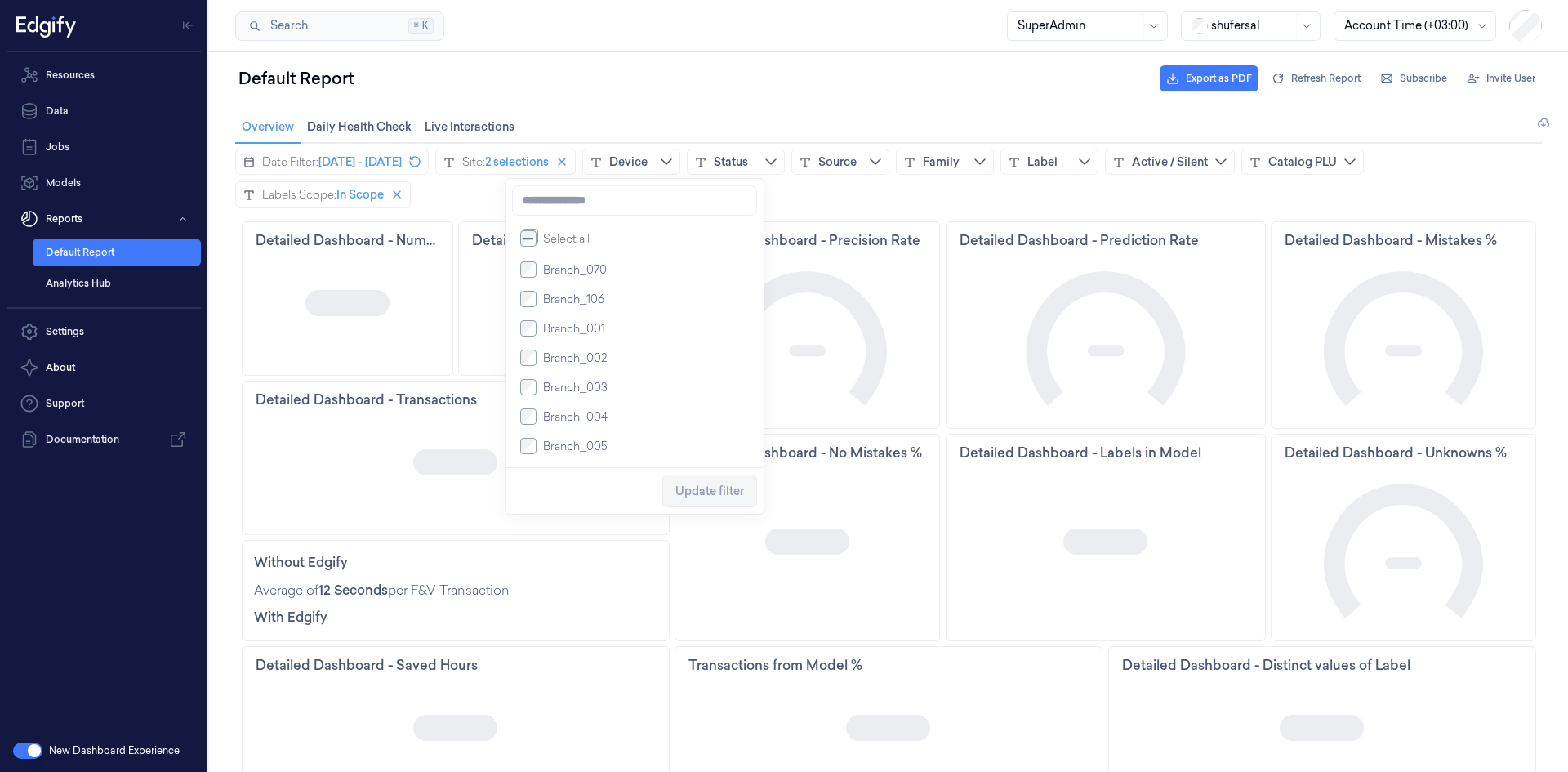
click at [555, 270] on span "Branch_070" at bounding box center [575, 269] width 63 height 16
click at [552, 293] on li "Branch_070" at bounding box center [634, 298] width 232 height 30
click at [554, 278] on span "Branch_106" at bounding box center [574, 269] width 61 height 16
click at [571, 206] on input at bounding box center [634, 200] width 245 height 31
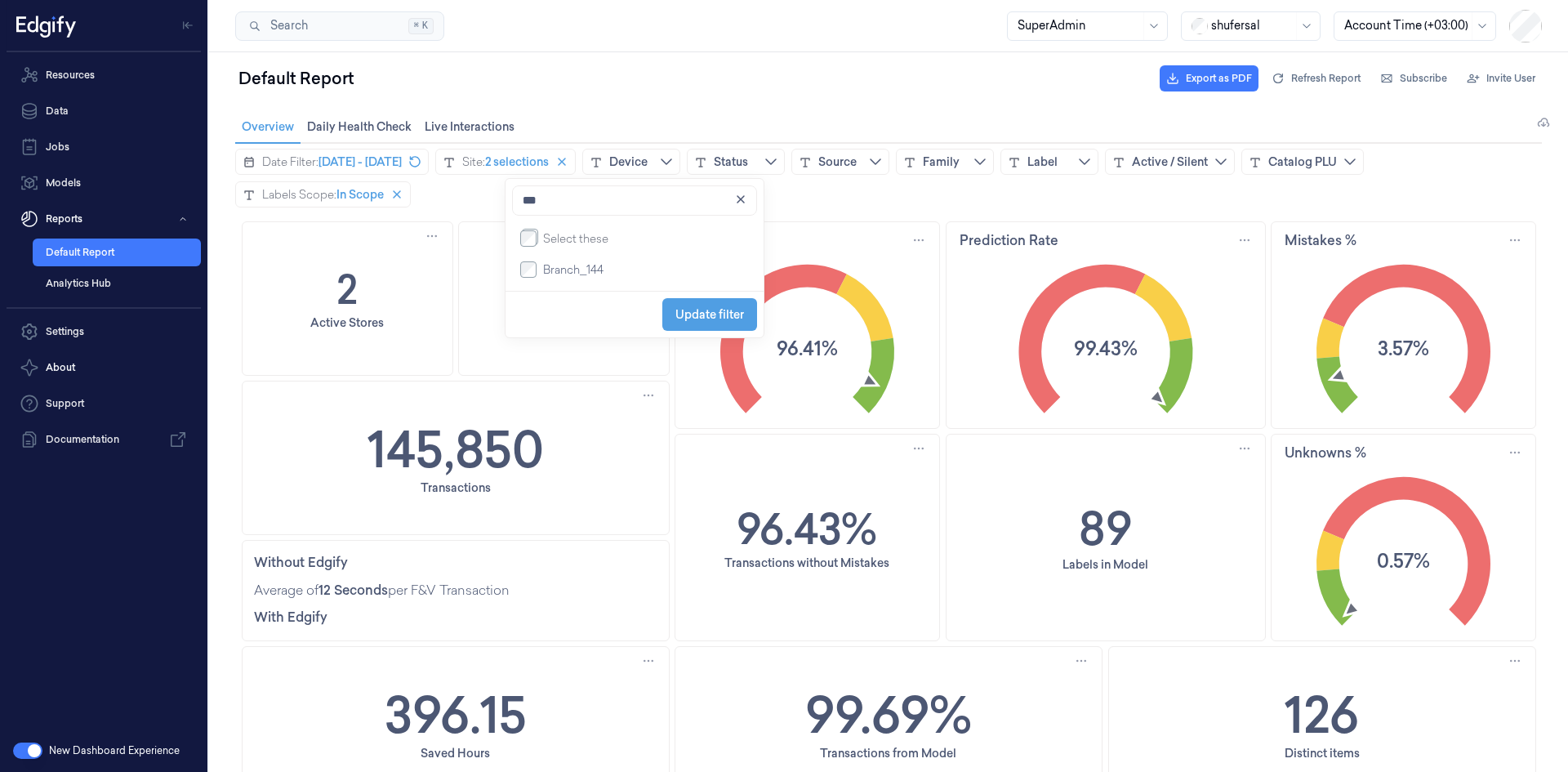
click at [545, 276] on span "Branch_144" at bounding box center [573, 269] width 60 height 16
click at [581, 203] on input "***" at bounding box center [634, 200] width 245 height 31
type input "***"
click at [579, 268] on span "Branch_290" at bounding box center [575, 269] width 63 height 16
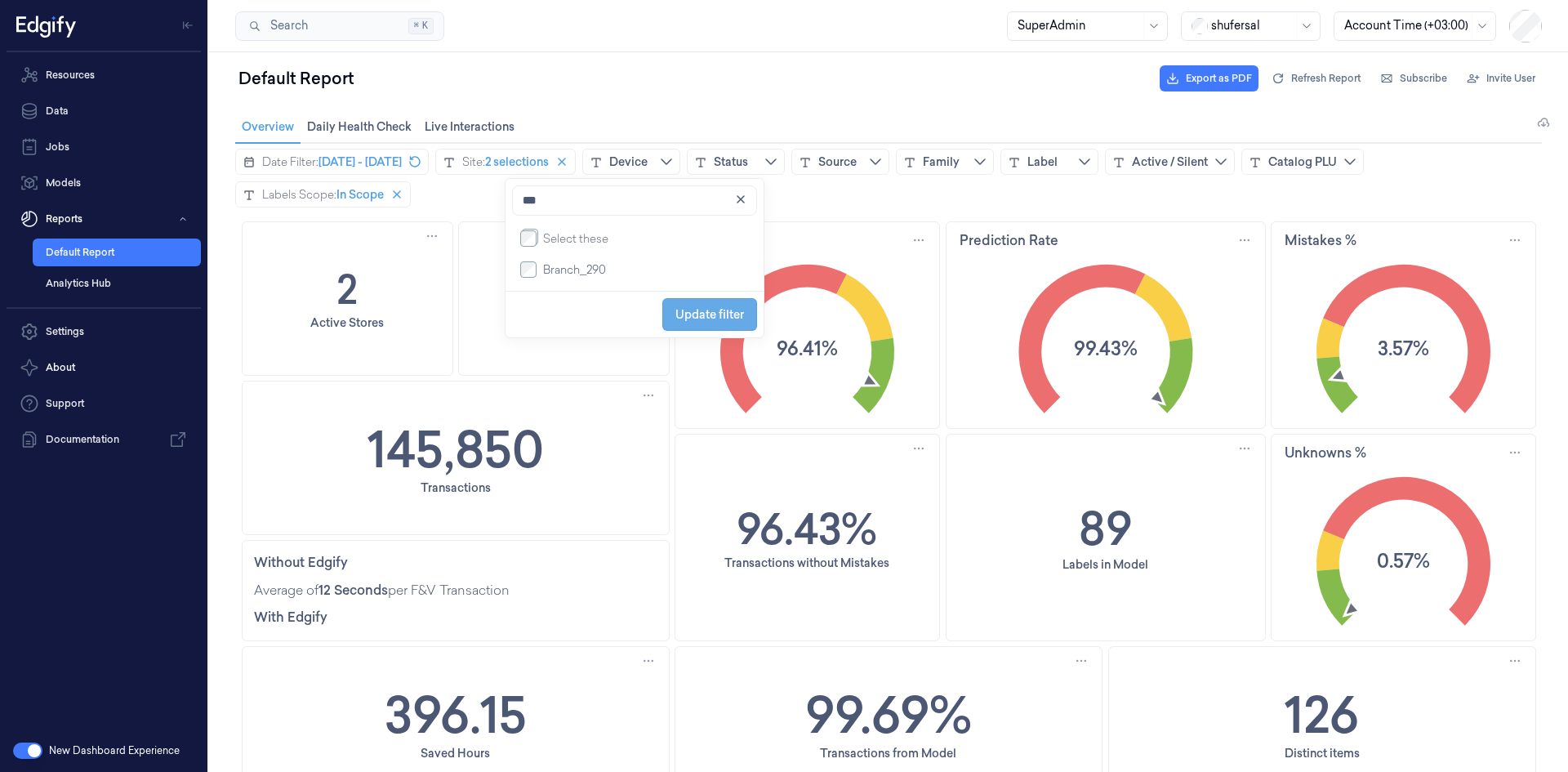
click at [709, 317] on span "Update filter" at bounding box center [710, 315] width 69 height 13
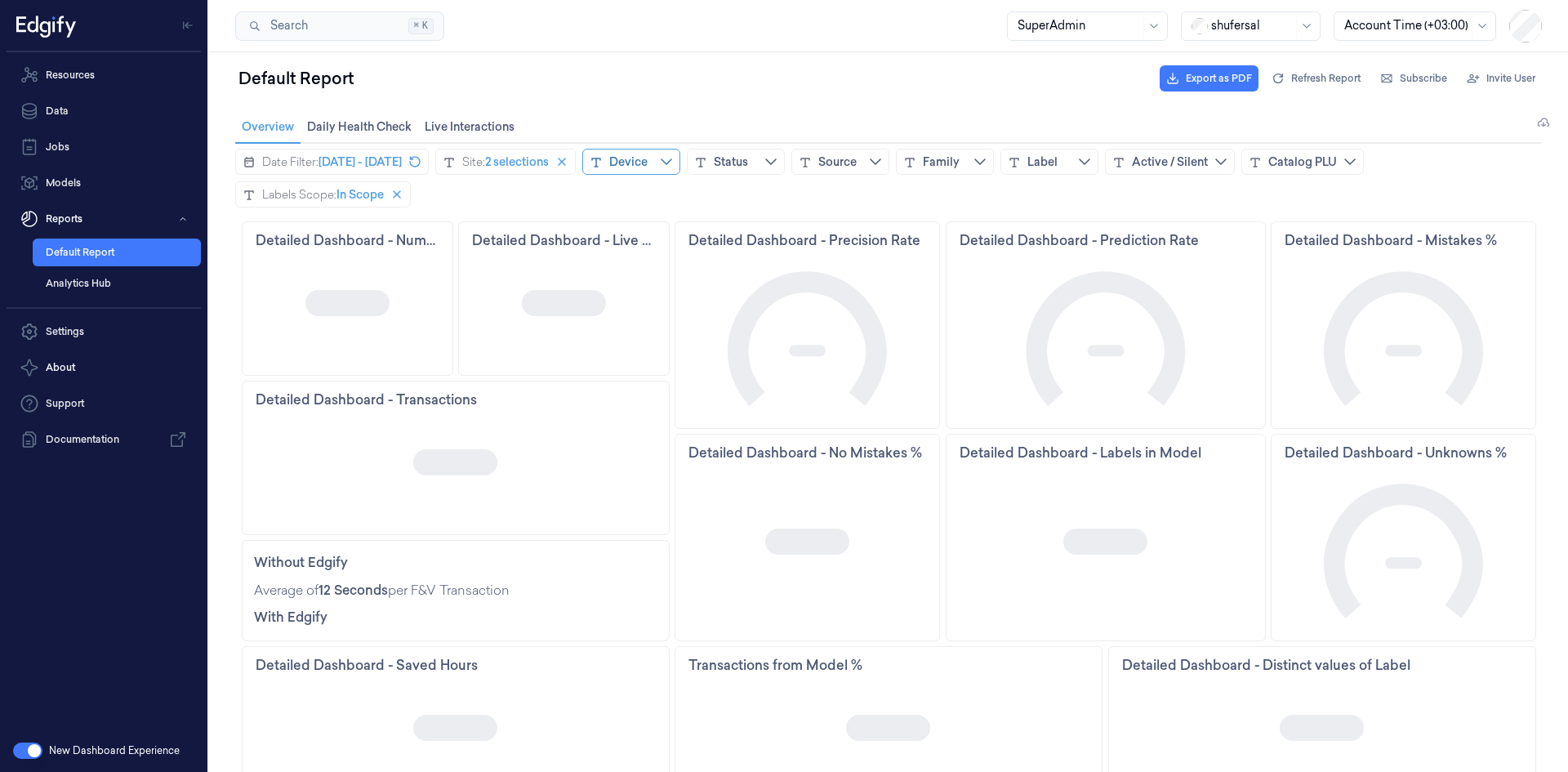
click at [648, 164] on div "Device" at bounding box center [629, 161] width 38 height 16
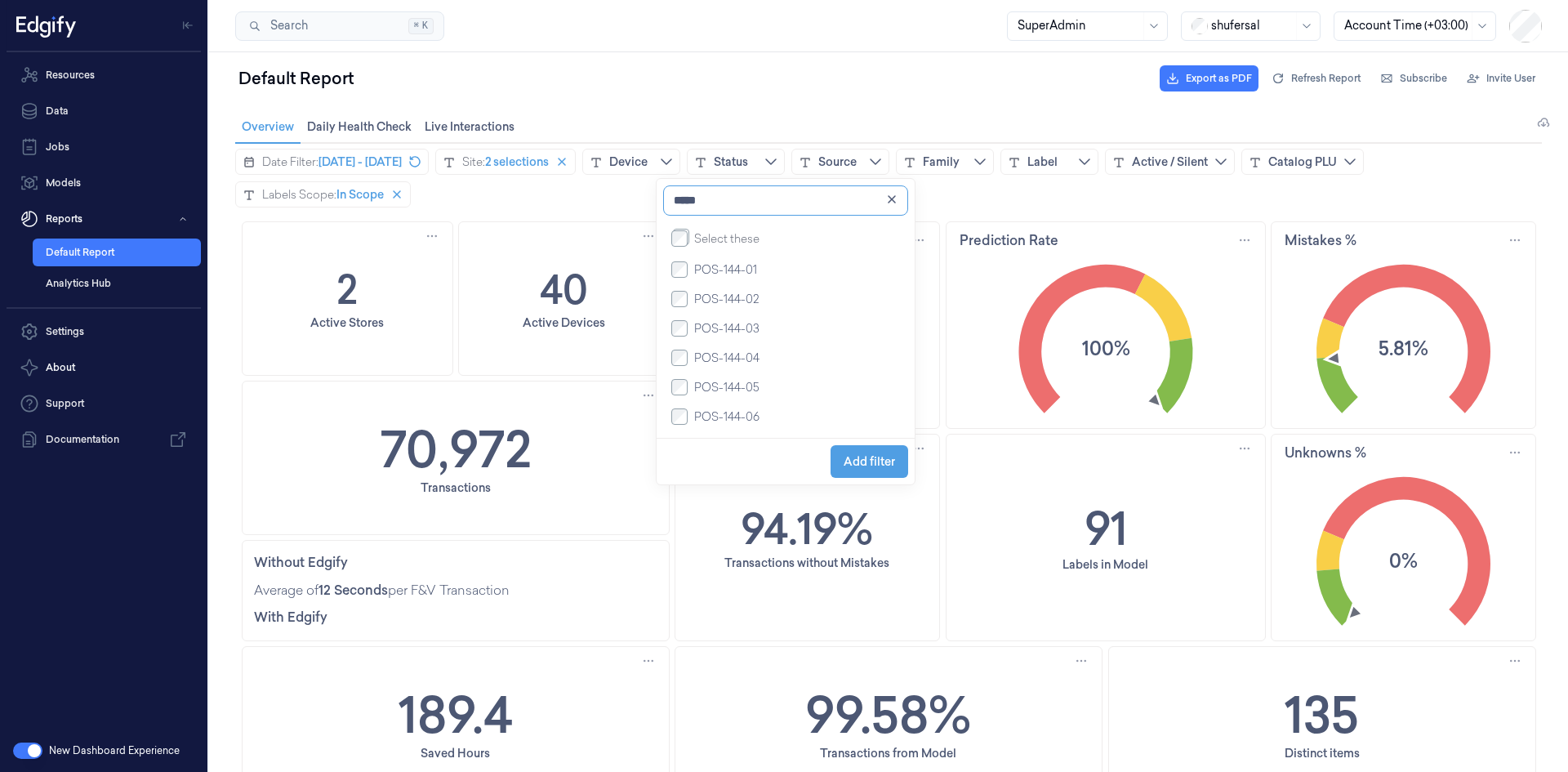
click at [736, 203] on input "*****" at bounding box center [786, 200] width 245 height 31
type input "*****"
click at [847, 488] on span "Add filter" at bounding box center [869, 491] width 52 height 31
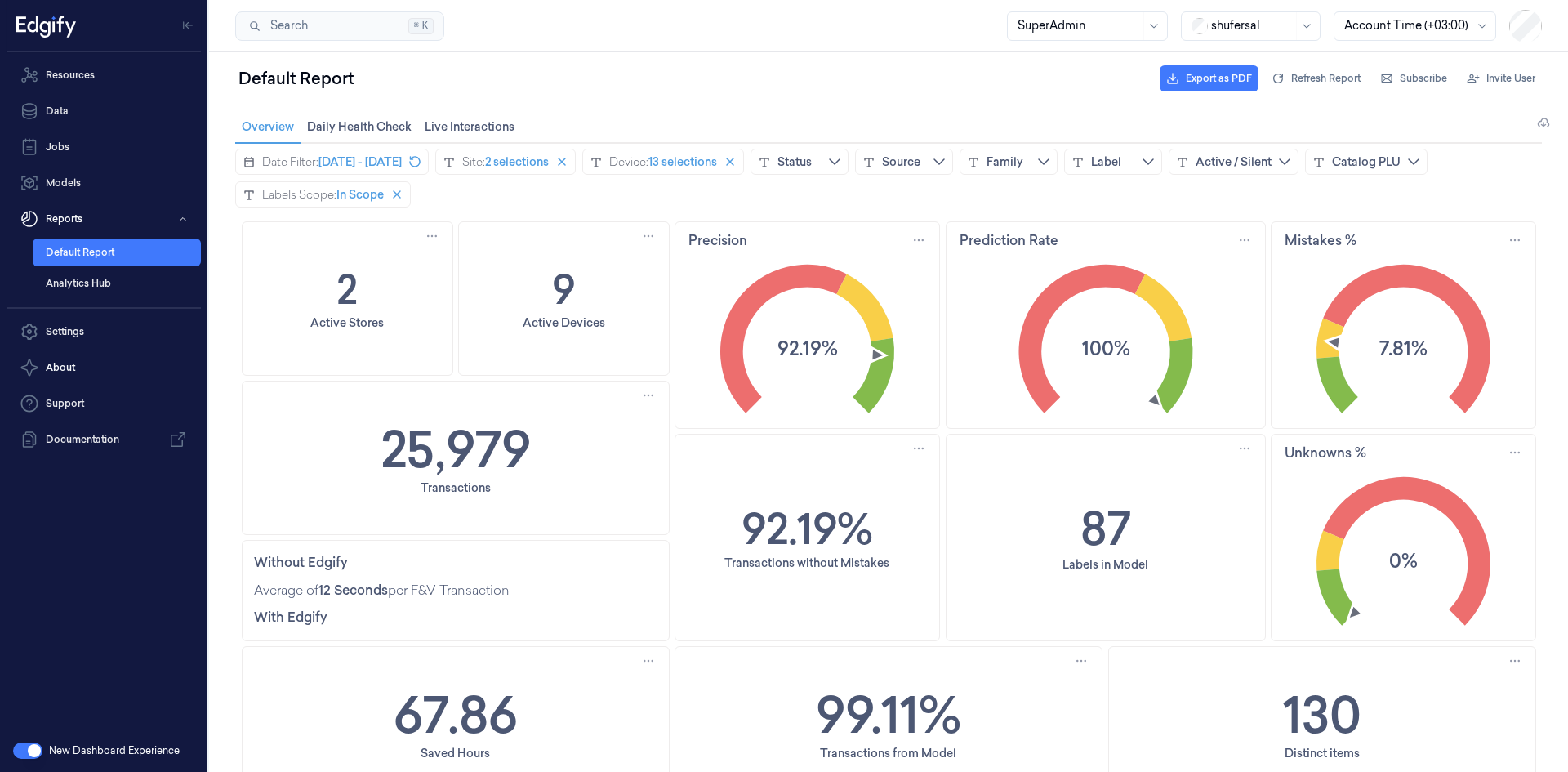
click at [550, 443] on div "25,979 Transactions" at bounding box center [455, 457] width 427 height 152
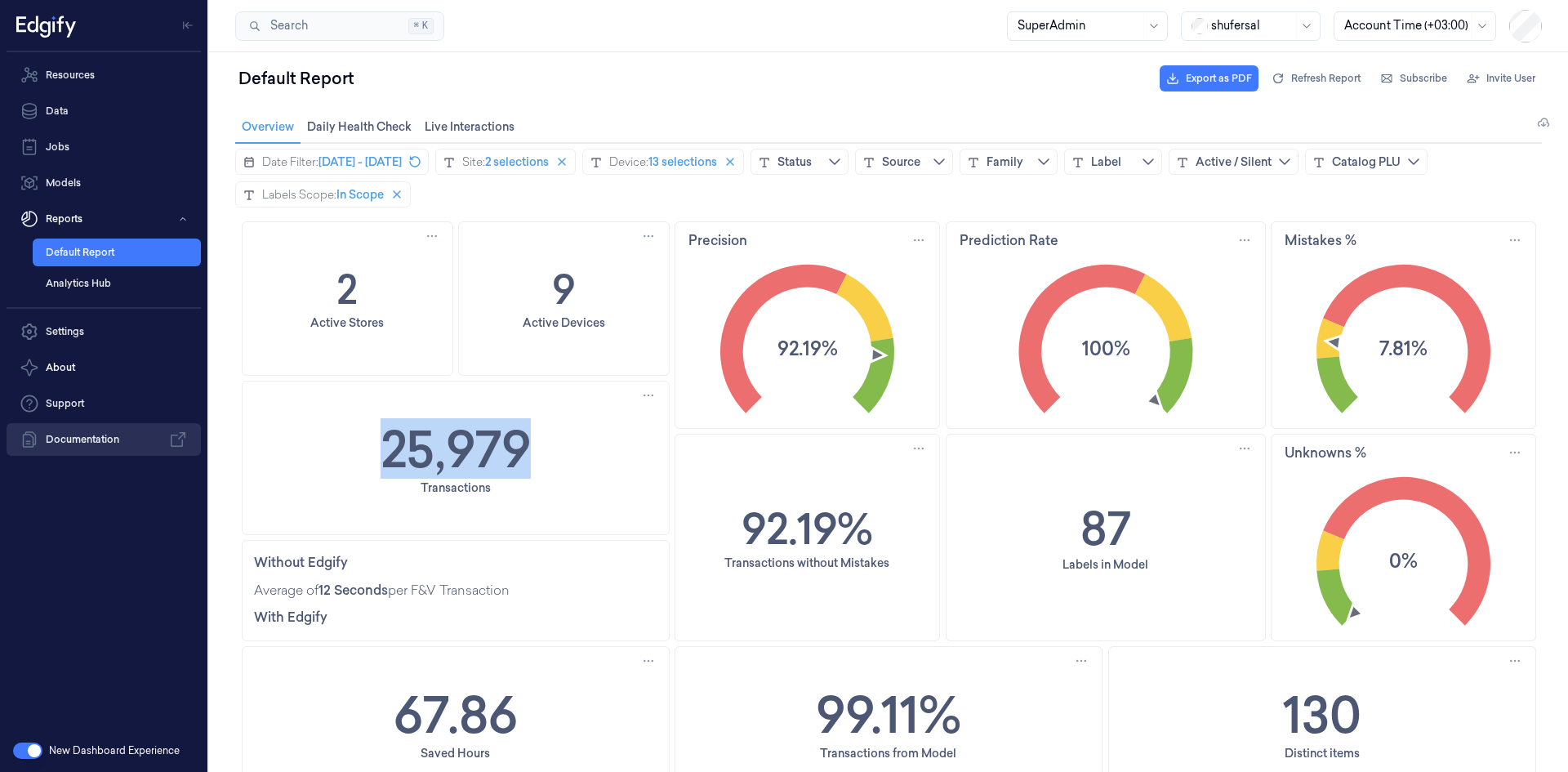
copy h1 "25,979"
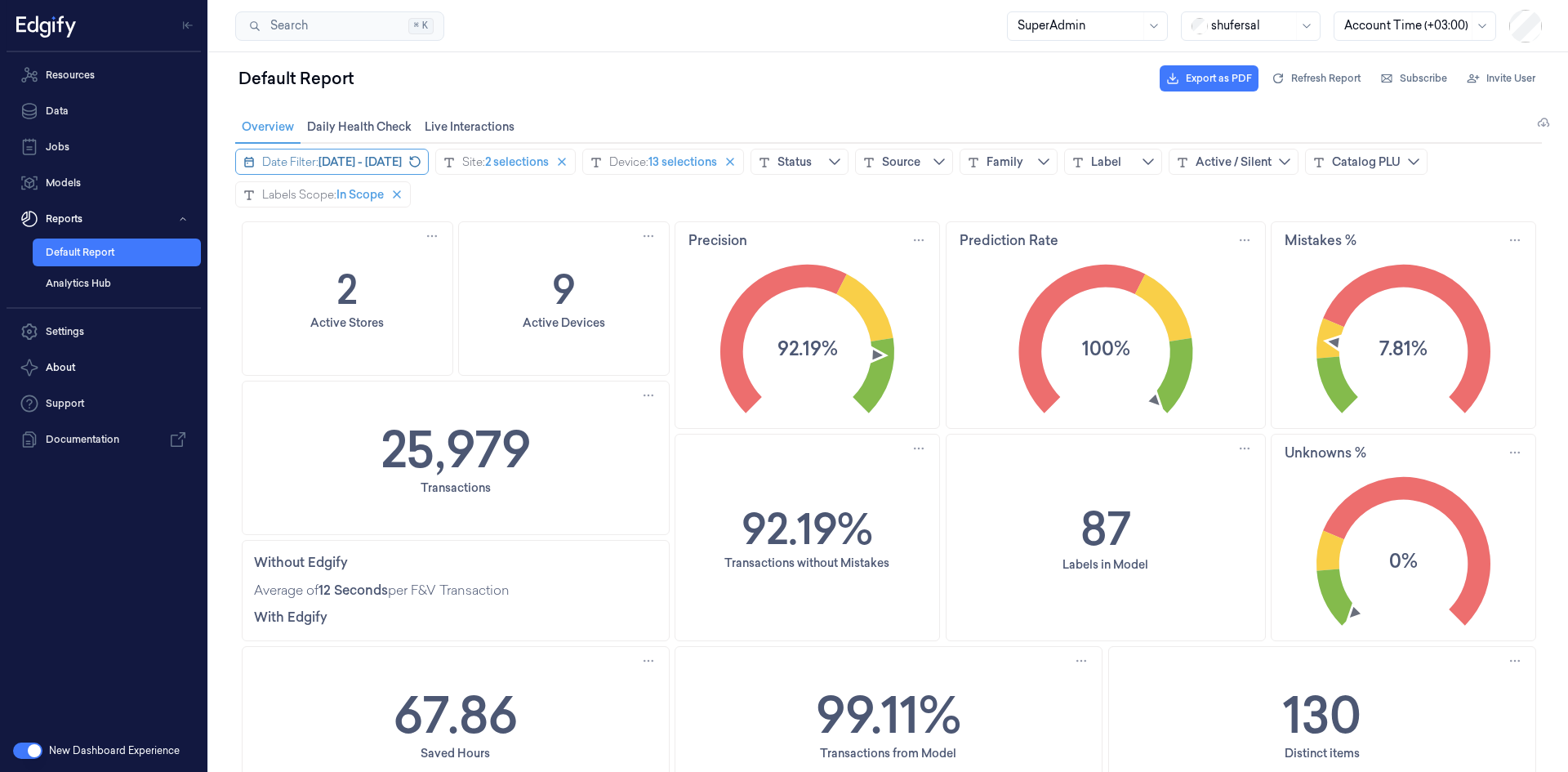
click at [402, 166] on span "[DATE] - [DATE]" at bounding box center [359, 161] width 83 height 16
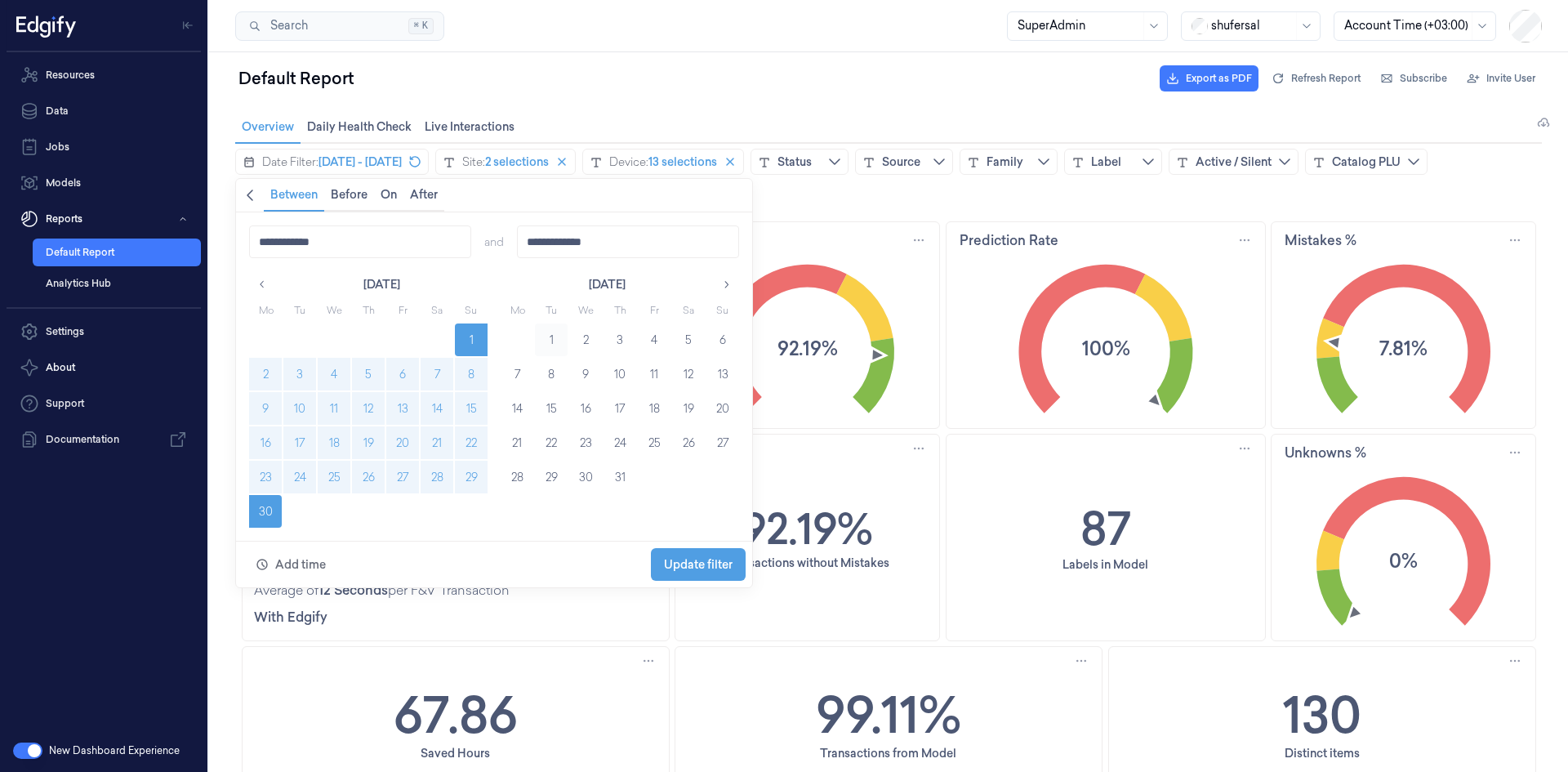
click at [550, 342] on button "1" at bounding box center [551, 339] width 33 height 33
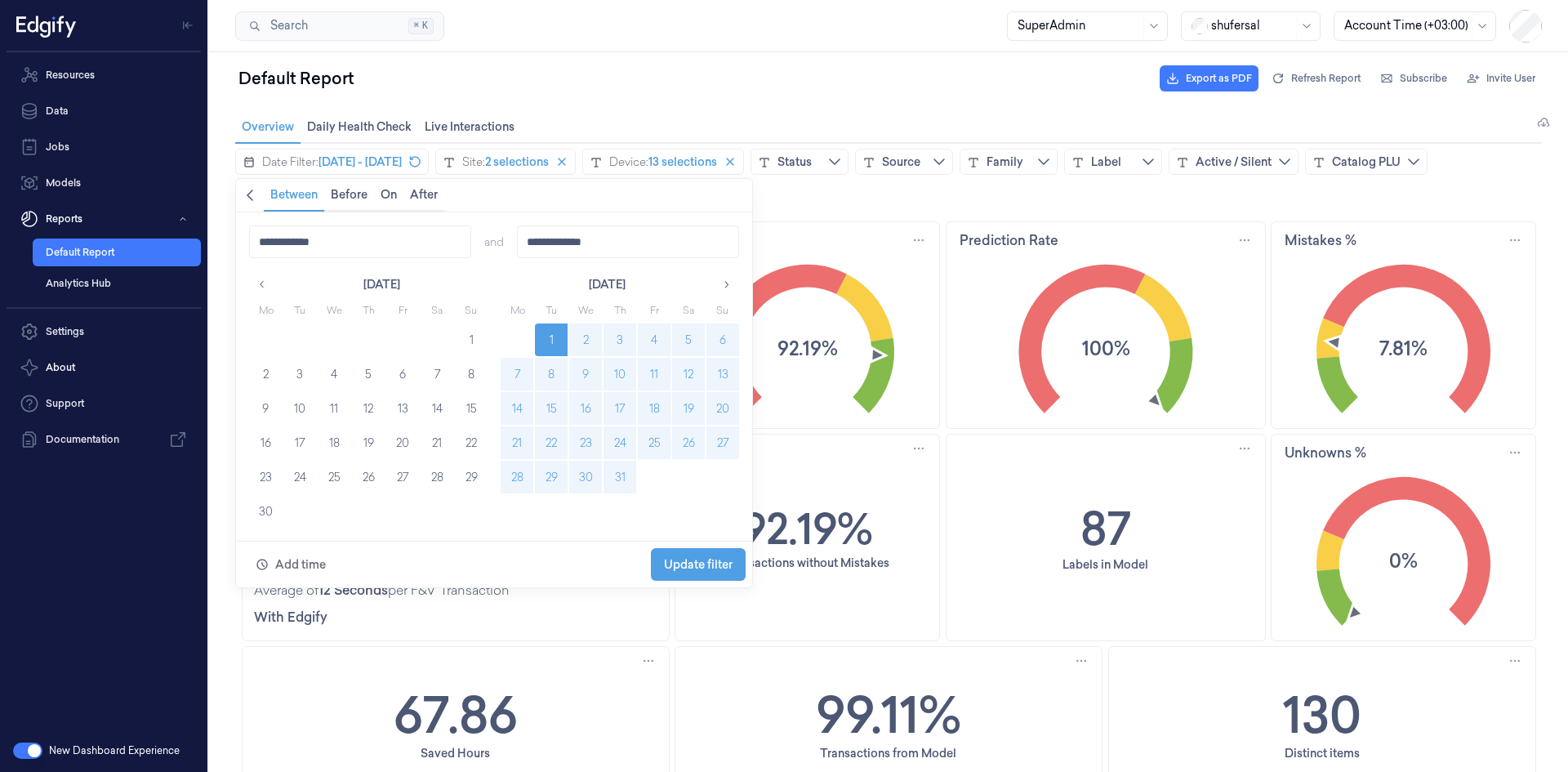
click at [618, 475] on button "31" at bounding box center [620, 477] width 33 height 33
type input "**********"
click at [706, 566] on span "Update filter" at bounding box center [699, 565] width 69 height 13
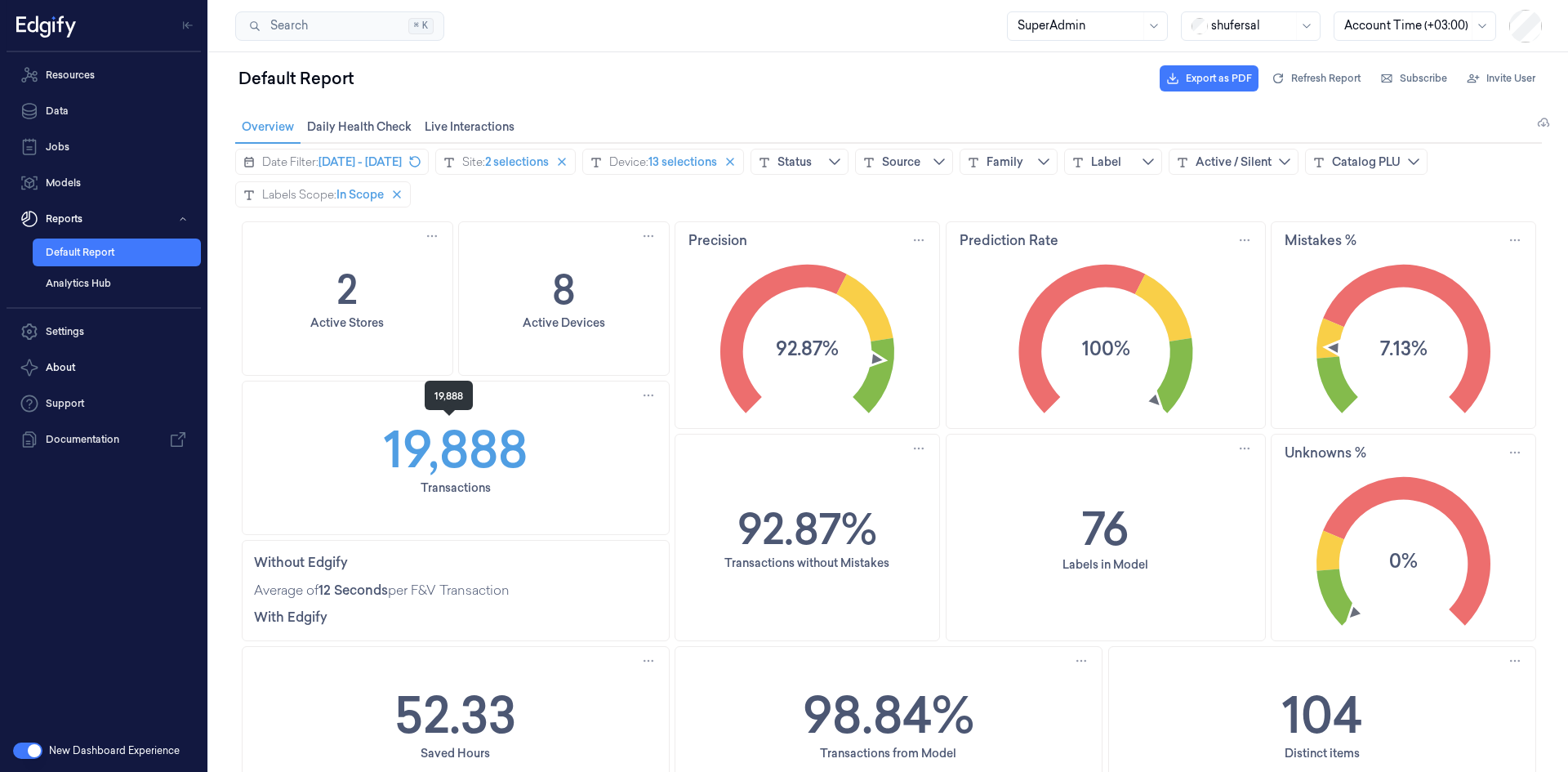
click at [517, 445] on h1 "19,888" at bounding box center [455, 448] width 144 height 72
click at [528, 444] on div "19,888 Transactions" at bounding box center [455, 457] width 427 height 152
copy h1 "19,888"
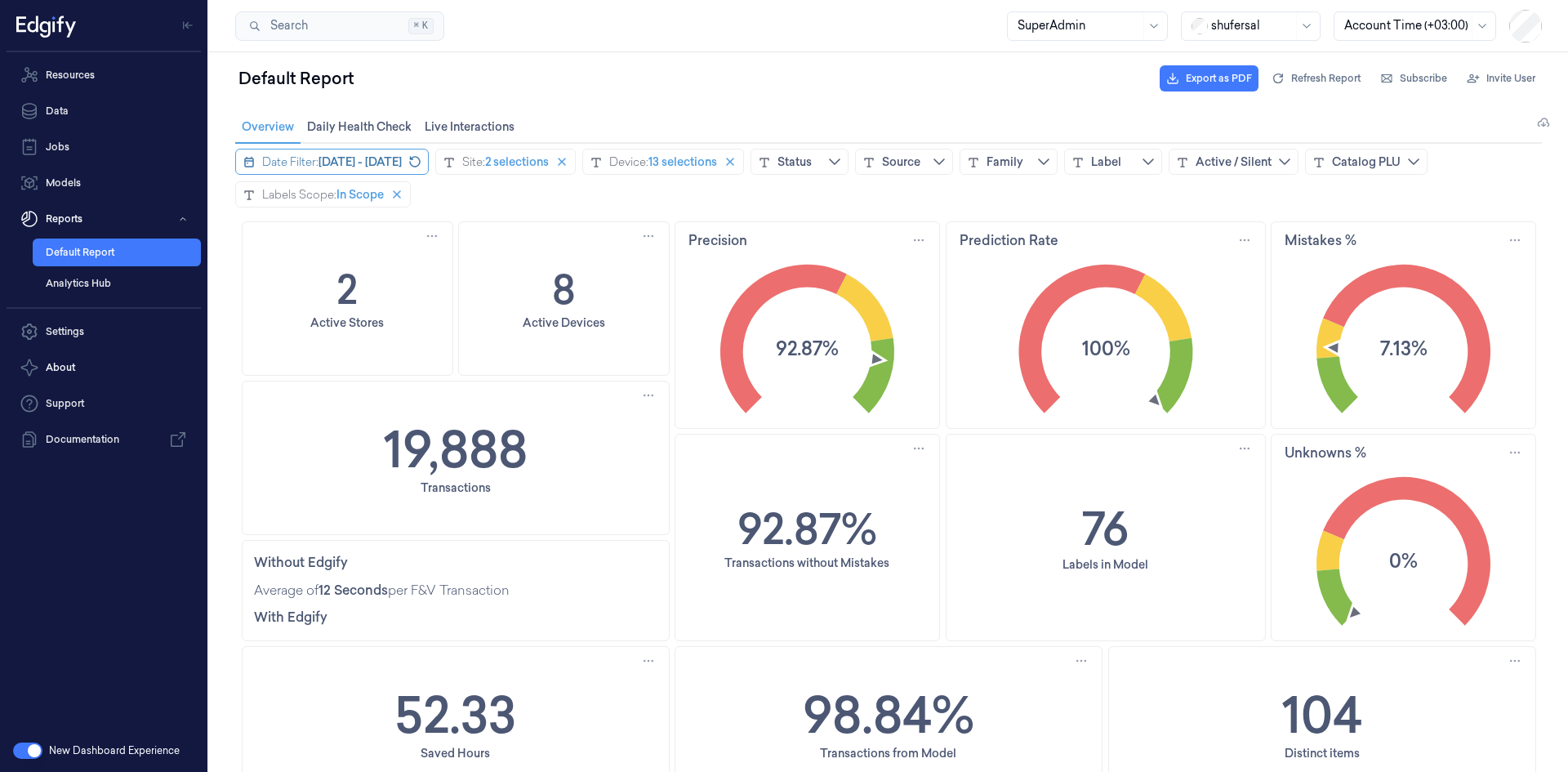
click at [402, 167] on span "[DATE] - [DATE]" at bounding box center [359, 161] width 83 height 16
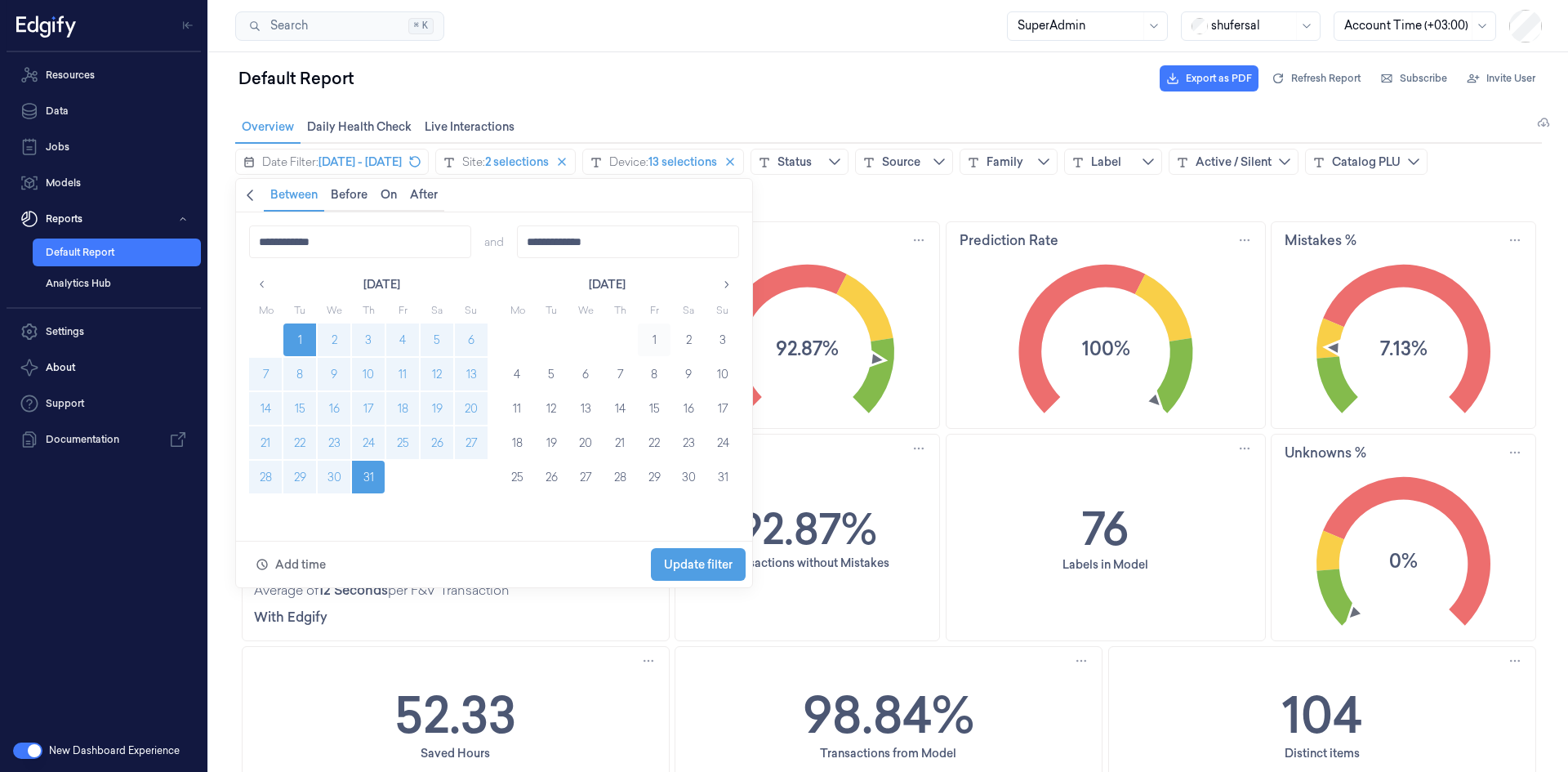
click at [655, 333] on button "1" at bounding box center [654, 339] width 33 height 33
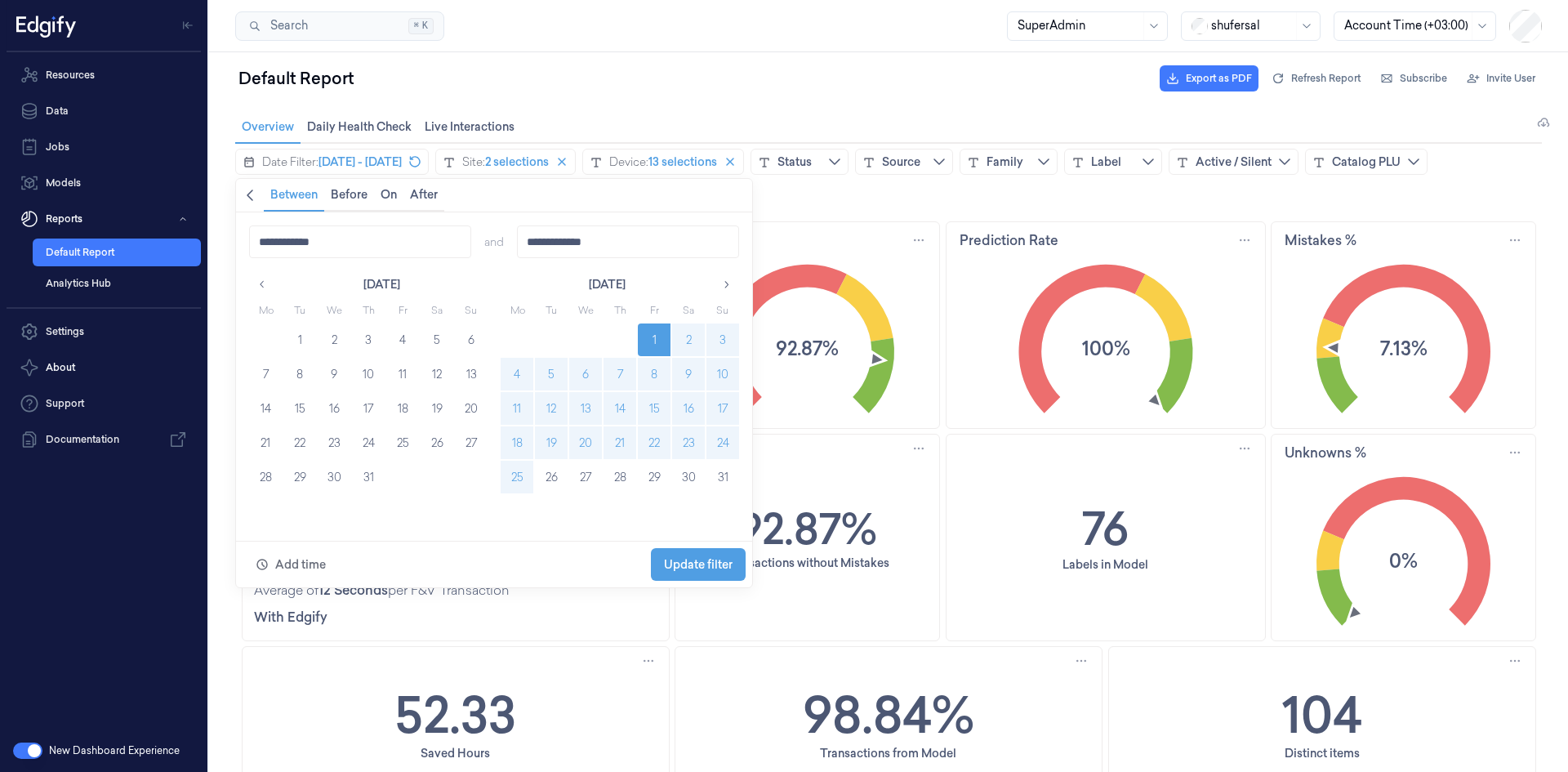
click at [523, 486] on button "25" at bounding box center [517, 477] width 33 height 33
type input "**********"
click at [697, 559] on span "Update filter" at bounding box center [699, 565] width 69 height 13
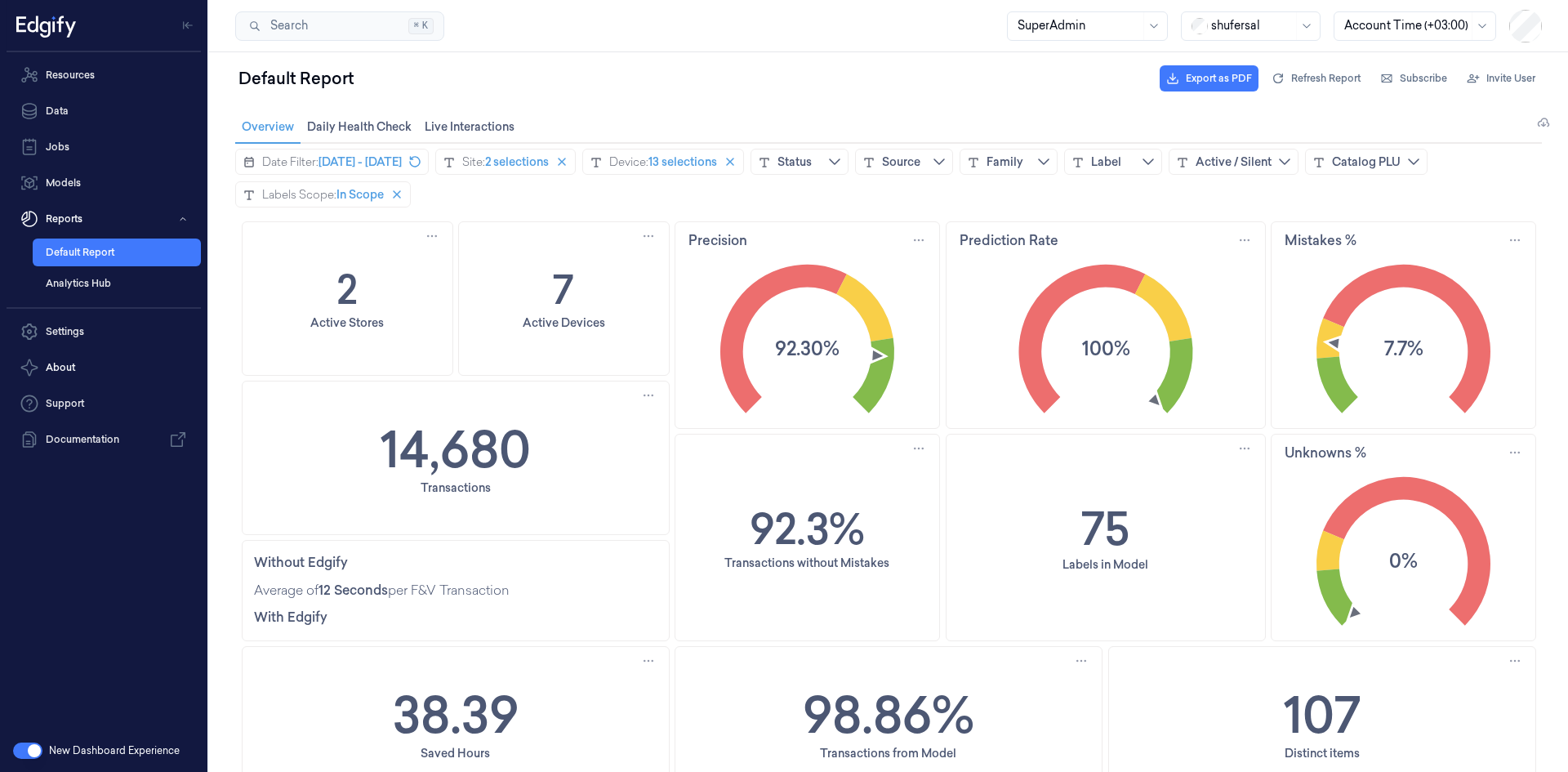
click at [536, 442] on div "14,680 Transactions" at bounding box center [455, 457] width 427 height 152
copy h1 "14,680"
click at [485, 157] on div "Site:" at bounding box center [473, 161] width 23 height 16
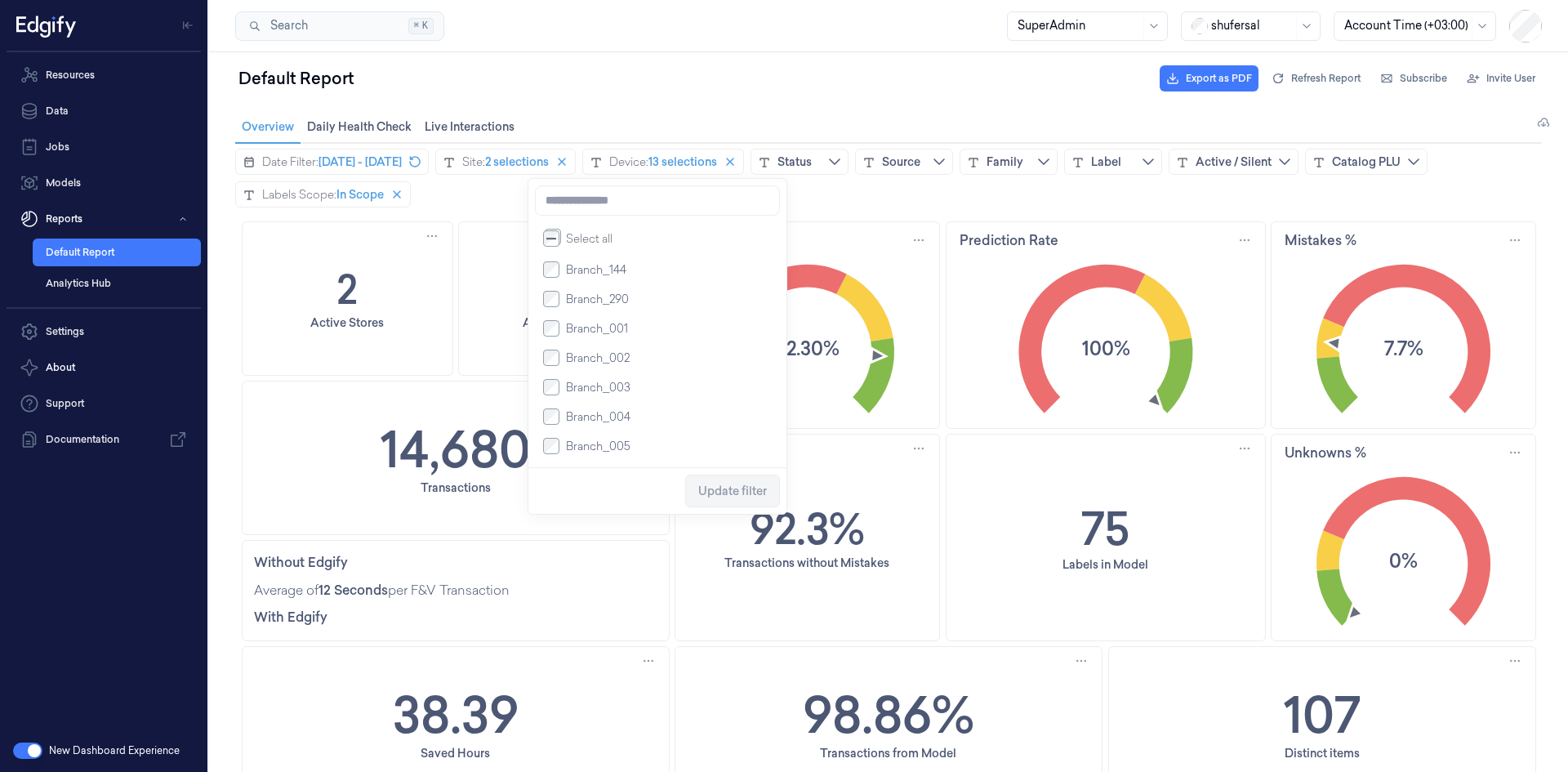
click at [613, 277] on span "Branch_144" at bounding box center [595, 269] width 60 height 16
click at [731, 486] on span "Update filter" at bounding box center [732, 491] width 69 height 31
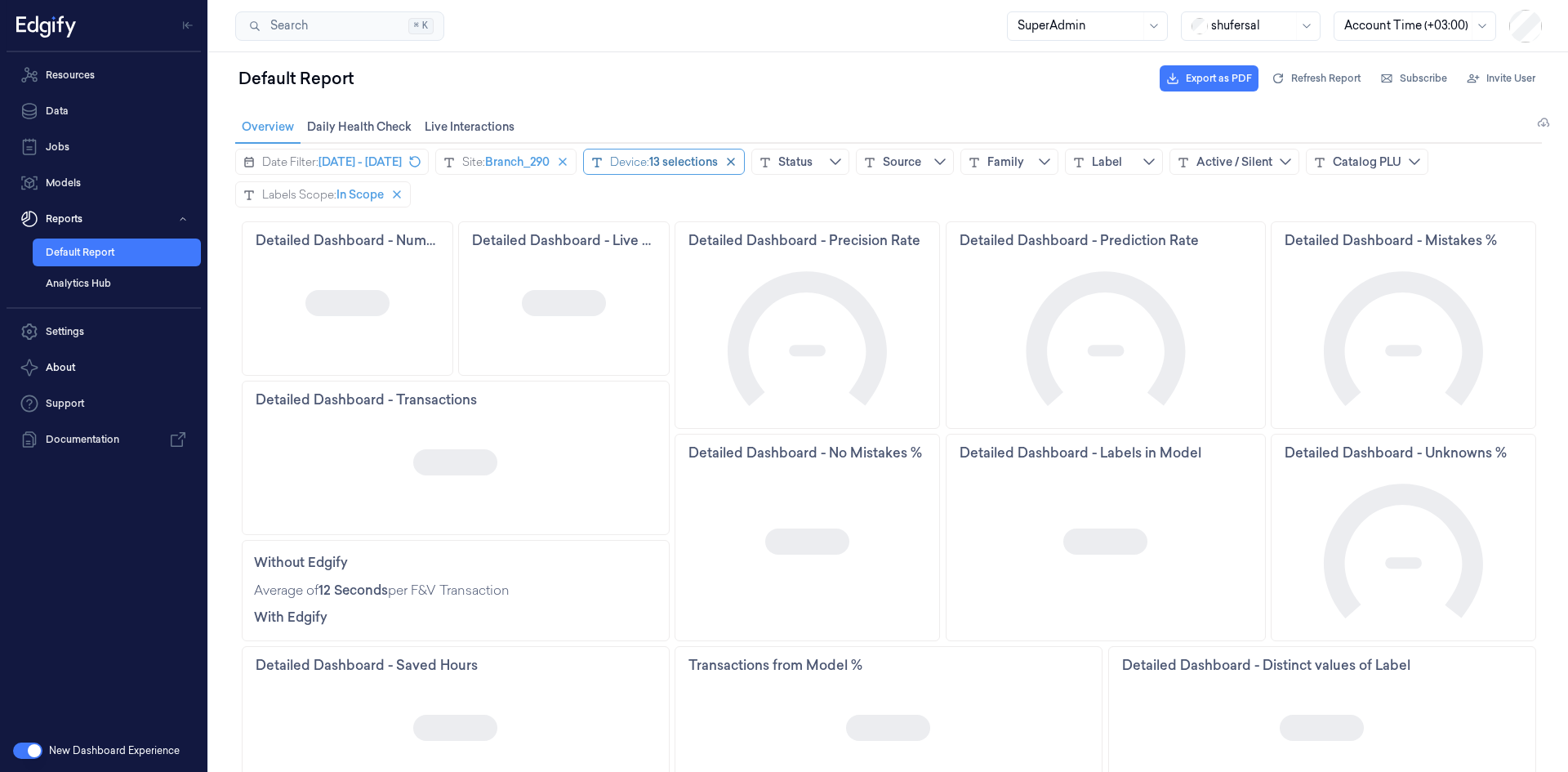
click at [745, 152] on div "Device: 13 selections" at bounding box center [663, 161] width 162 height 26
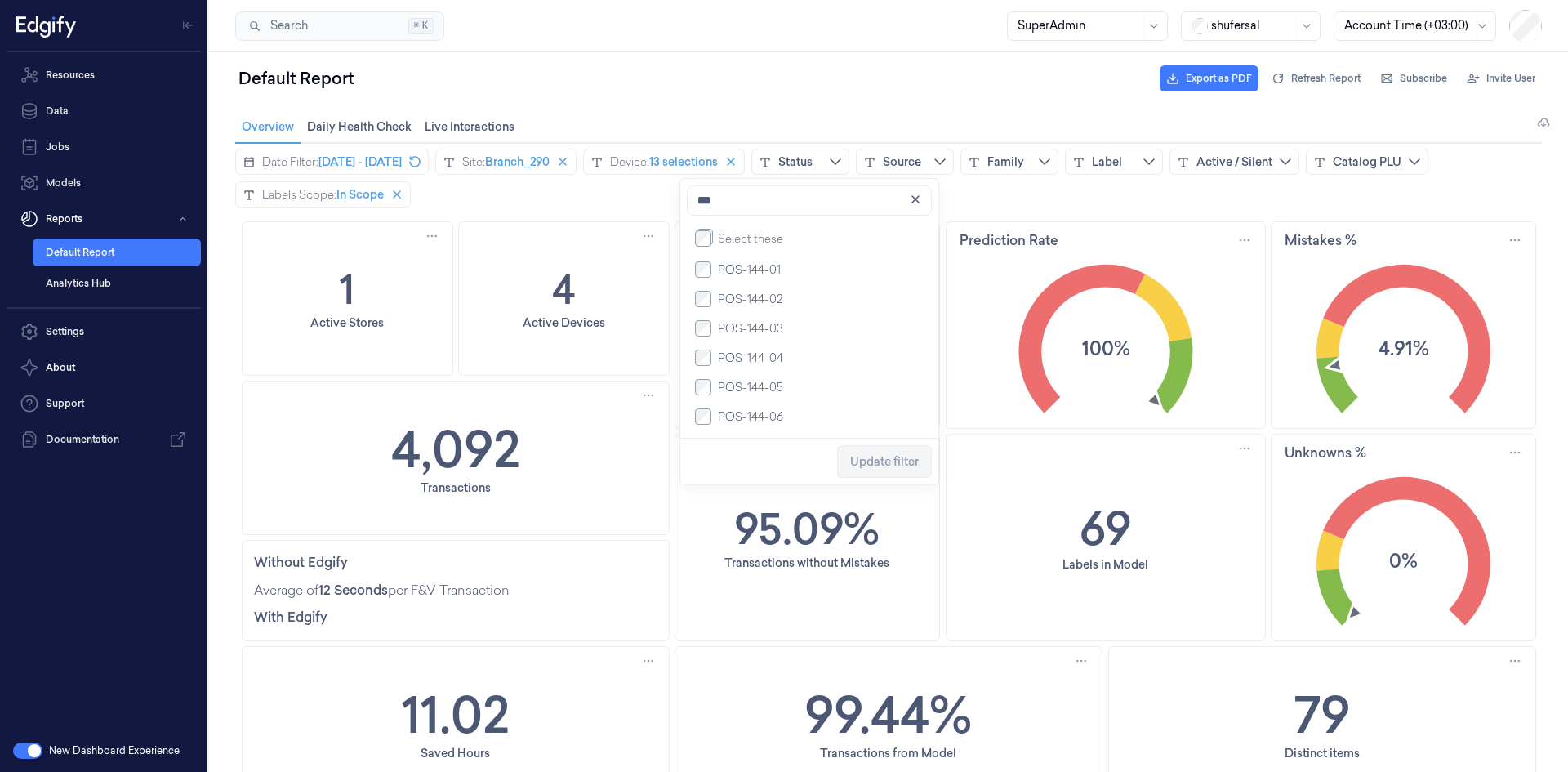
type input "***"
click at [910, 468] on span "Update filter" at bounding box center [885, 462] width 69 height 13
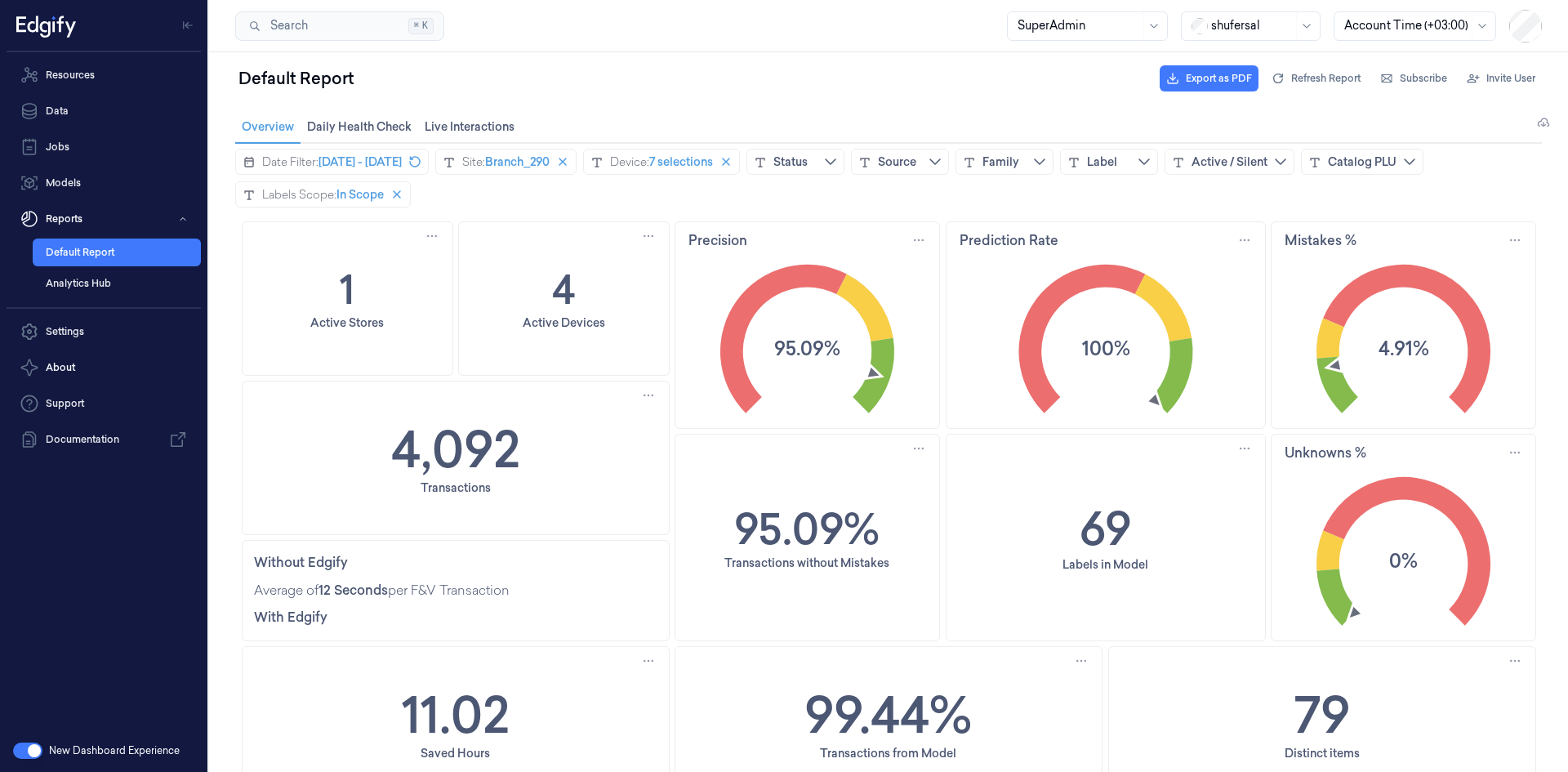
click at [819, 340] on text "95.09%" at bounding box center [807, 348] width 66 height 27
copy div "95.09%"
click at [1108, 349] on text "100%" at bounding box center [1105, 348] width 48 height 27
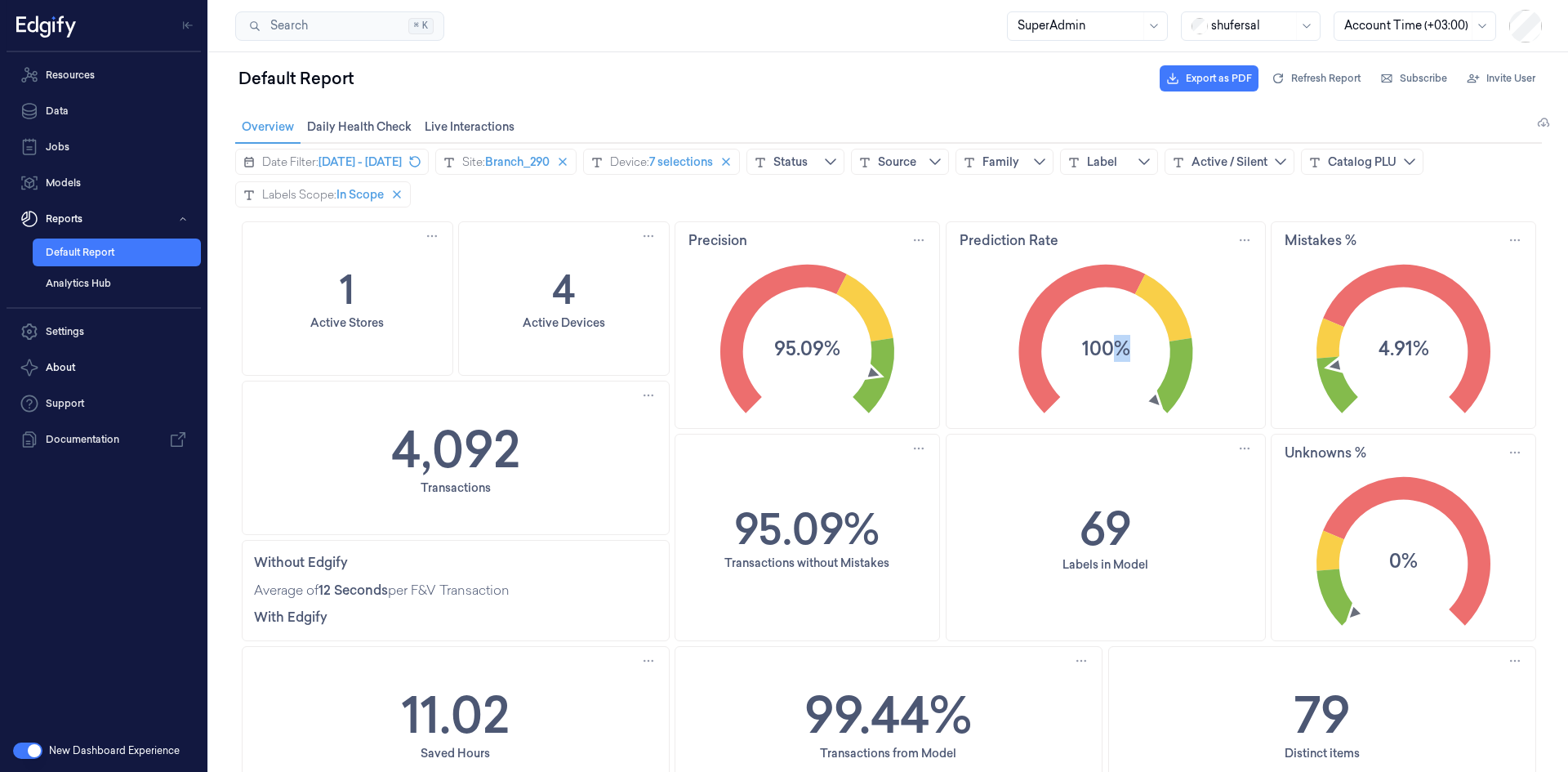
click at [1108, 349] on text "100%" at bounding box center [1105, 348] width 48 height 27
click at [1108, 348] on text "100%" at bounding box center [1105, 348] width 48 height 27
copy div "100%"
click at [1395, 342] on text "4.91%" at bounding box center [1402, 348] width 51 height 27
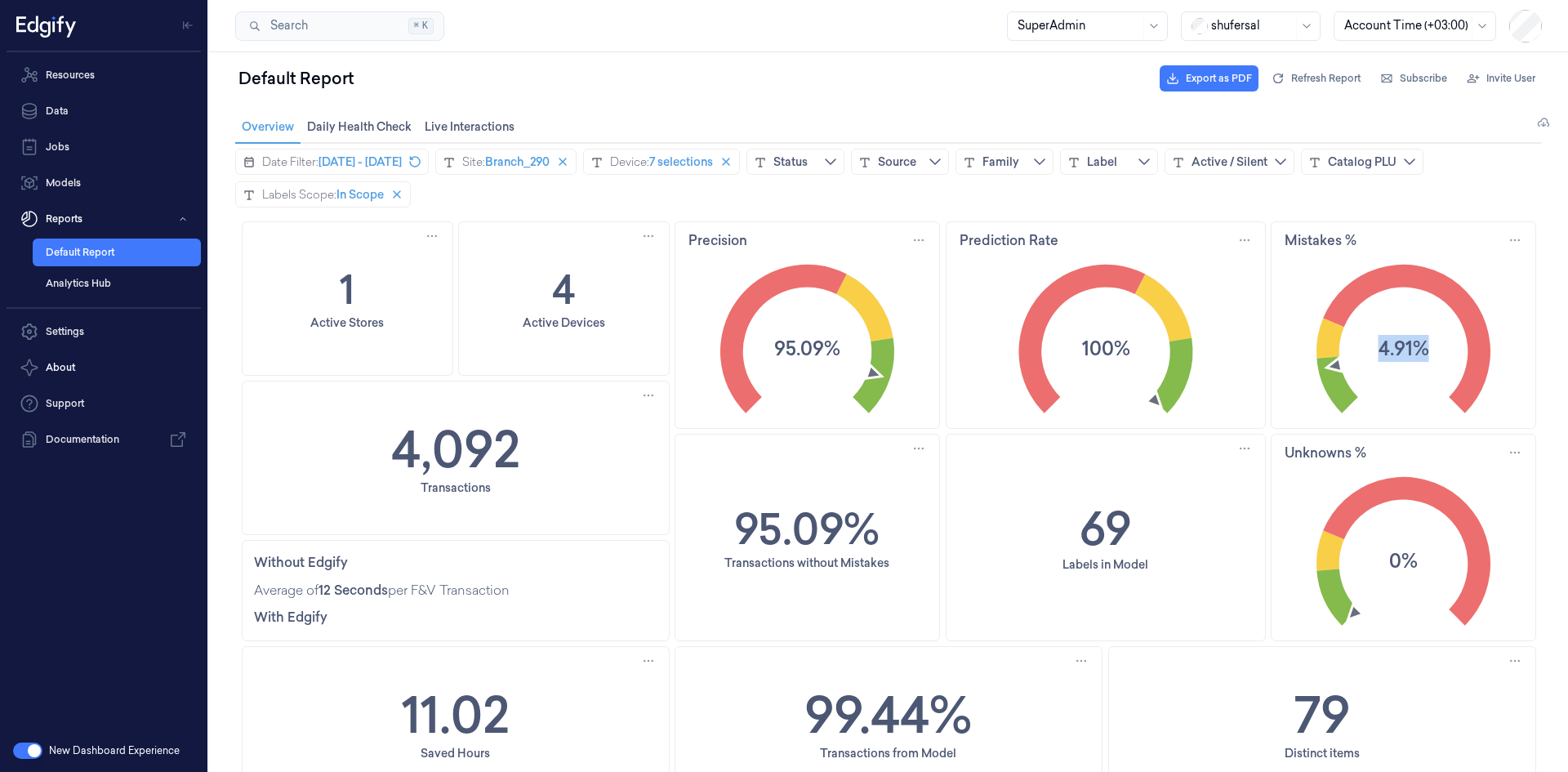
click at [1395, 342] on text "4.91%" at bounding box center [1402, 348] width 51 height 27
copy div "4.91%"
click at [1404, 556] on text "0%" at bounding box center [1403, 561] width 29 height 27
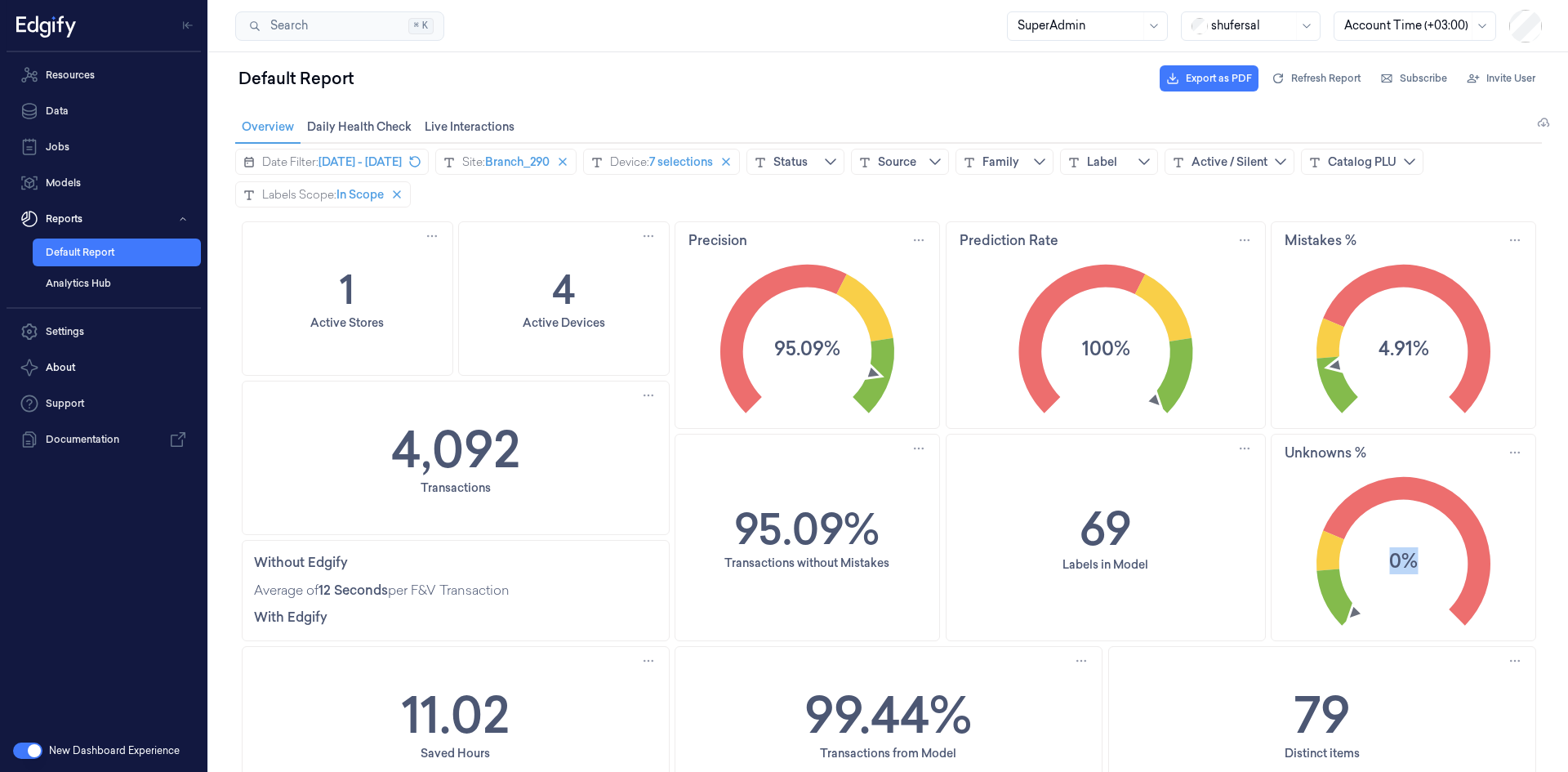
copy div "0%"
click at [402, 165] on span "[DATE] - [DATE]" at bounding box center [359, 161] width 83 height 16
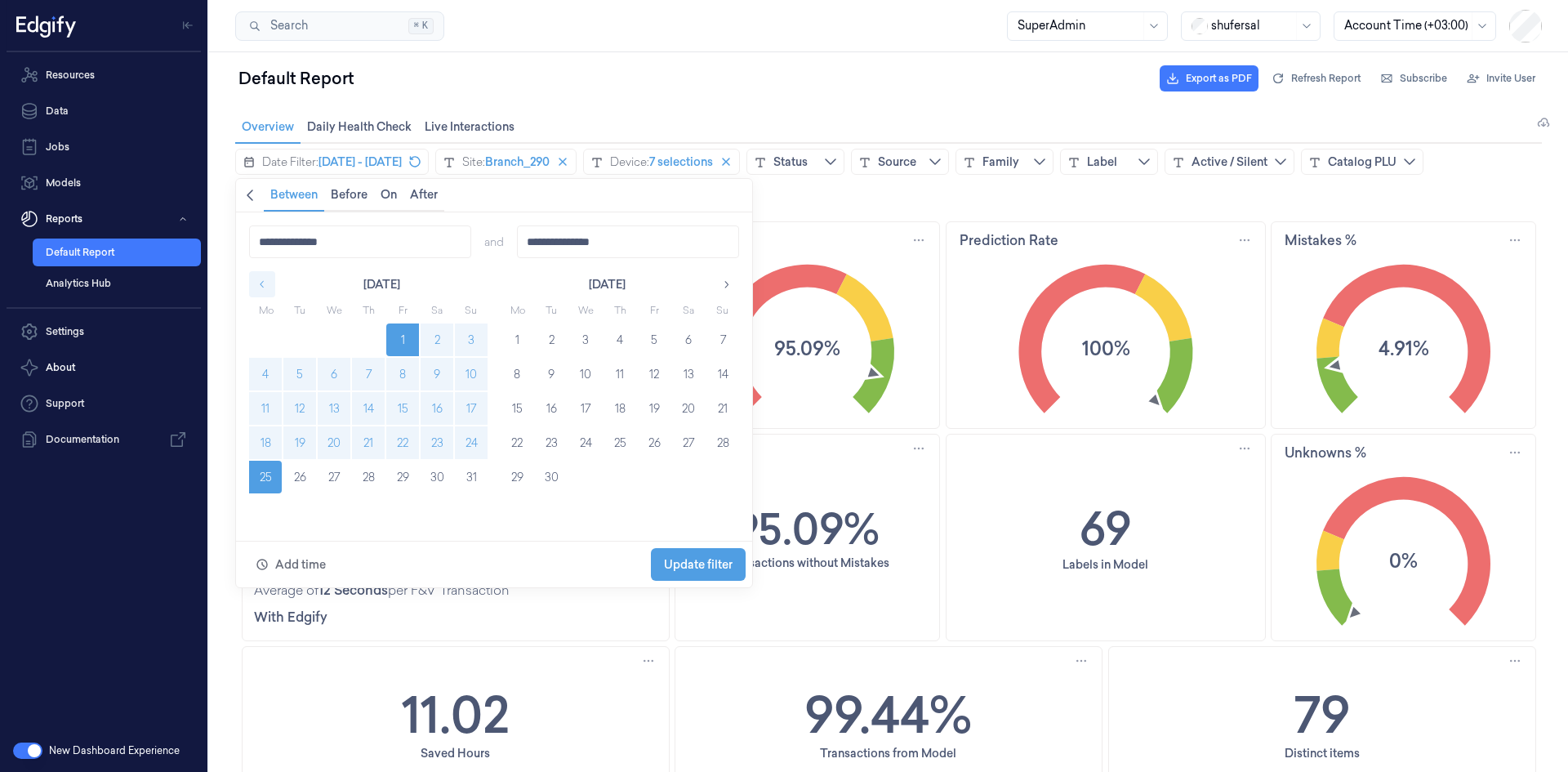
click at [261, 274] on button "button" at bounding box center [262, 284] width 26 height 26
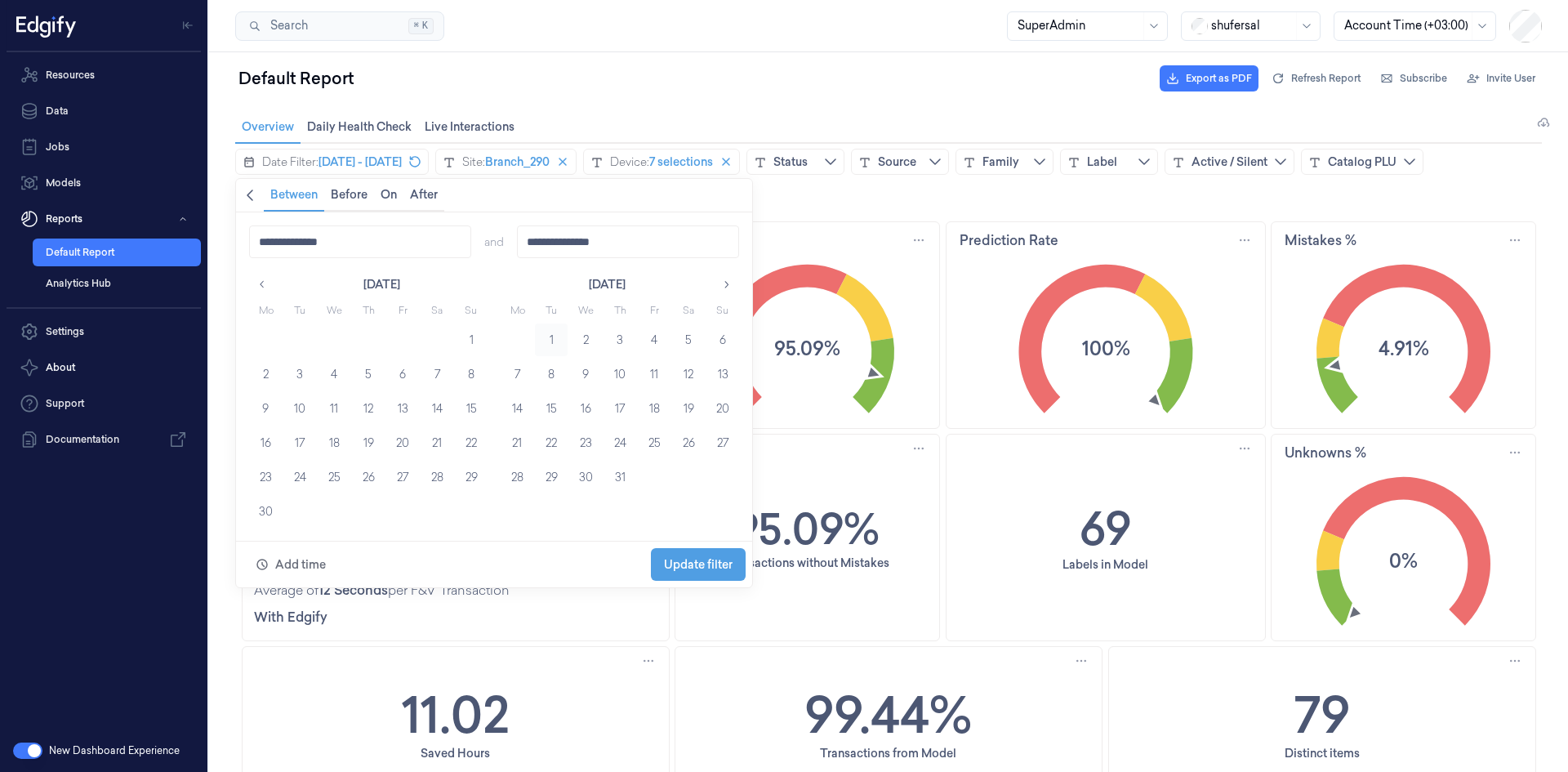
click at [545, 339] on button "1" at bounding box center [551, 339] width 33 height 33
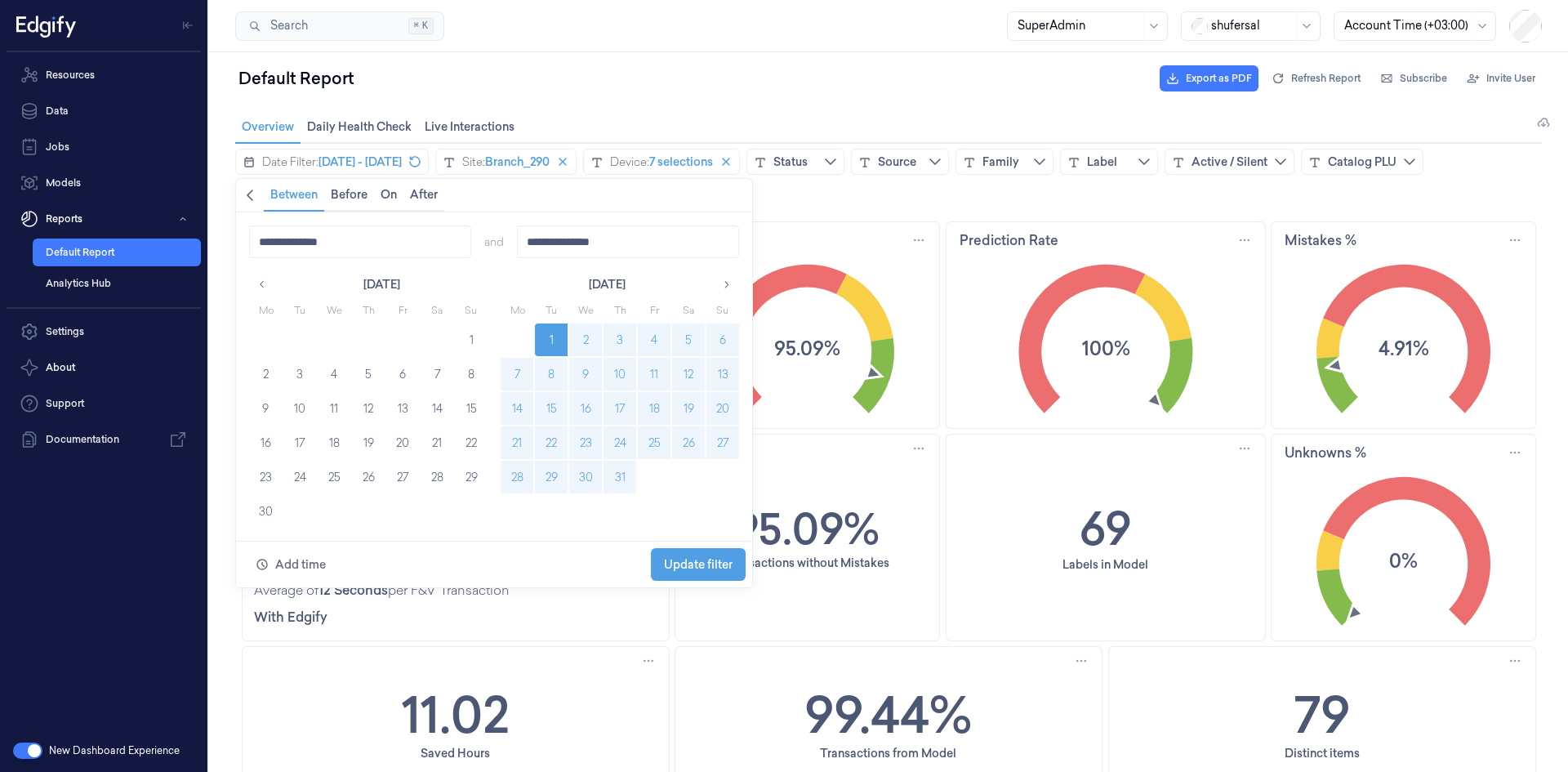
click at [615, 473] on button "31" at bounding box center [620, 477] width 33 height 33
type input "**********"
click at [705, 564] on span "Update filter" at bounding box center [699, 565] width 69 height 13
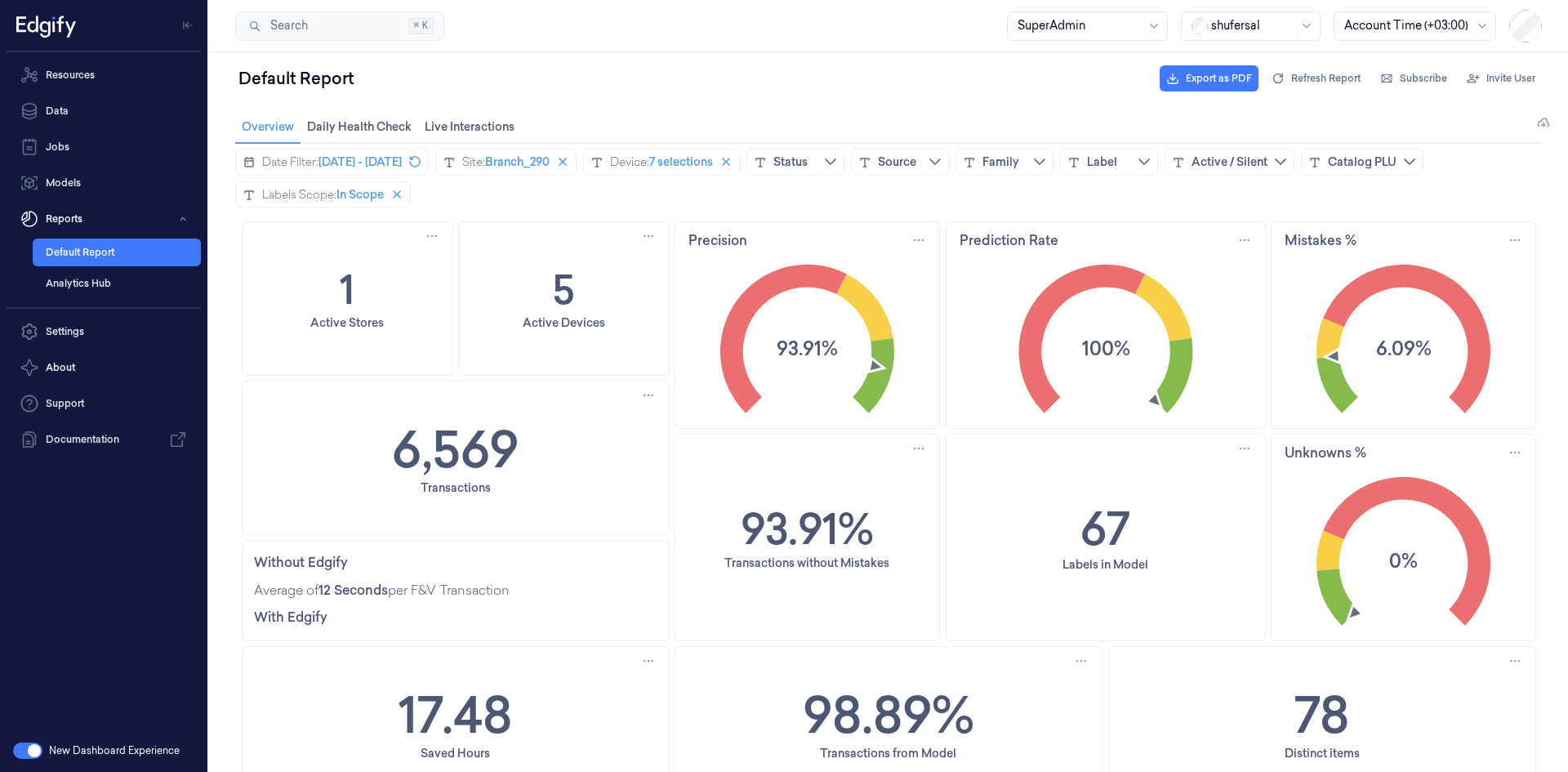
click at [814, 349] on text "93.91%" at bounding box center [807, 348] width 61 height 27
copy div "93.91%"
click at [1088, 340] on text "100%" at bounding box center [1105, 348] width 48 height 27
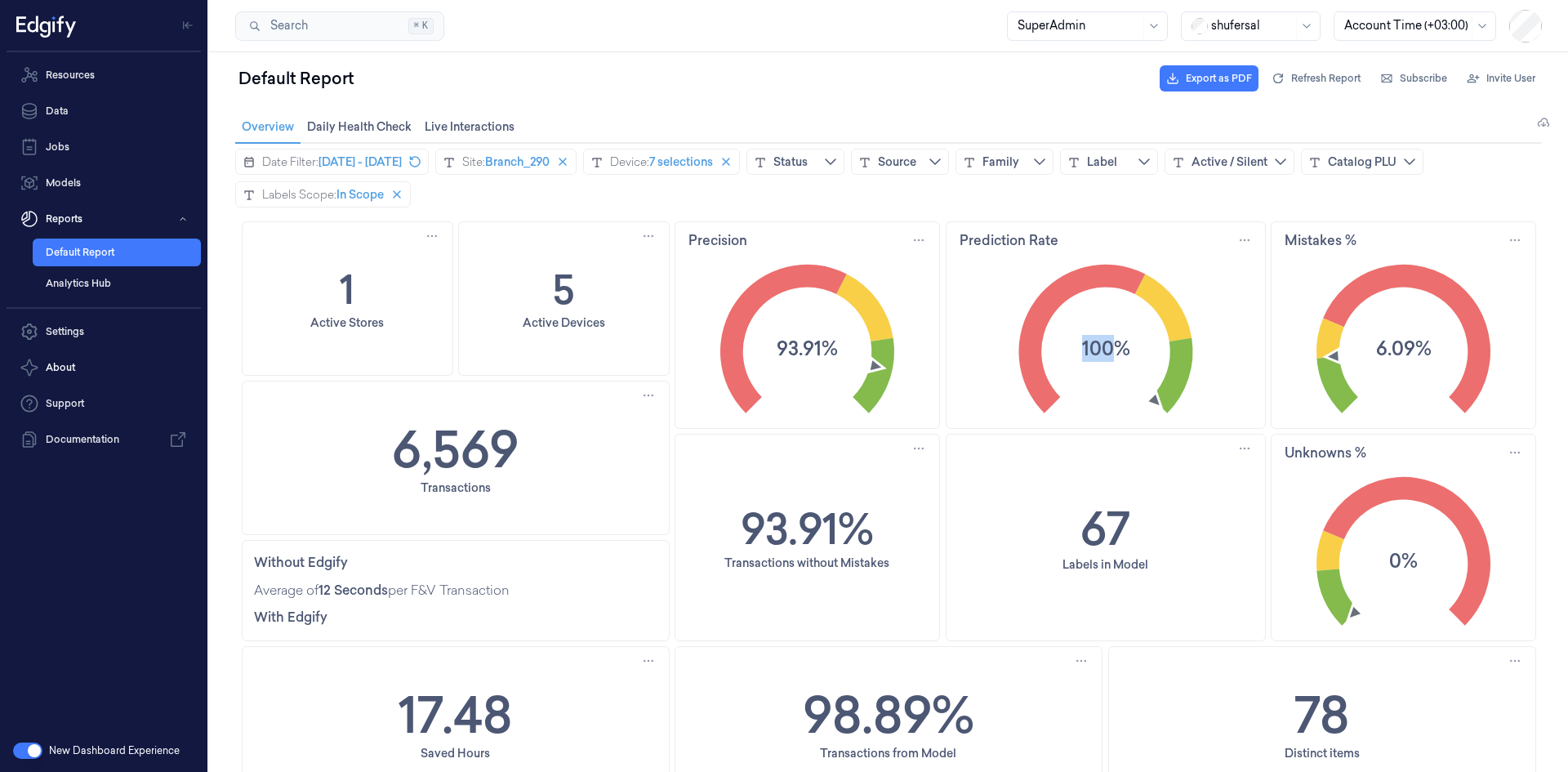
click at [1088, 340] on text "100%" at bounding box center [1105, 348] width 48 height 27
click at [1386, 340] on text "6.09%" at bounding box center [1403, 348] width 56 height 27
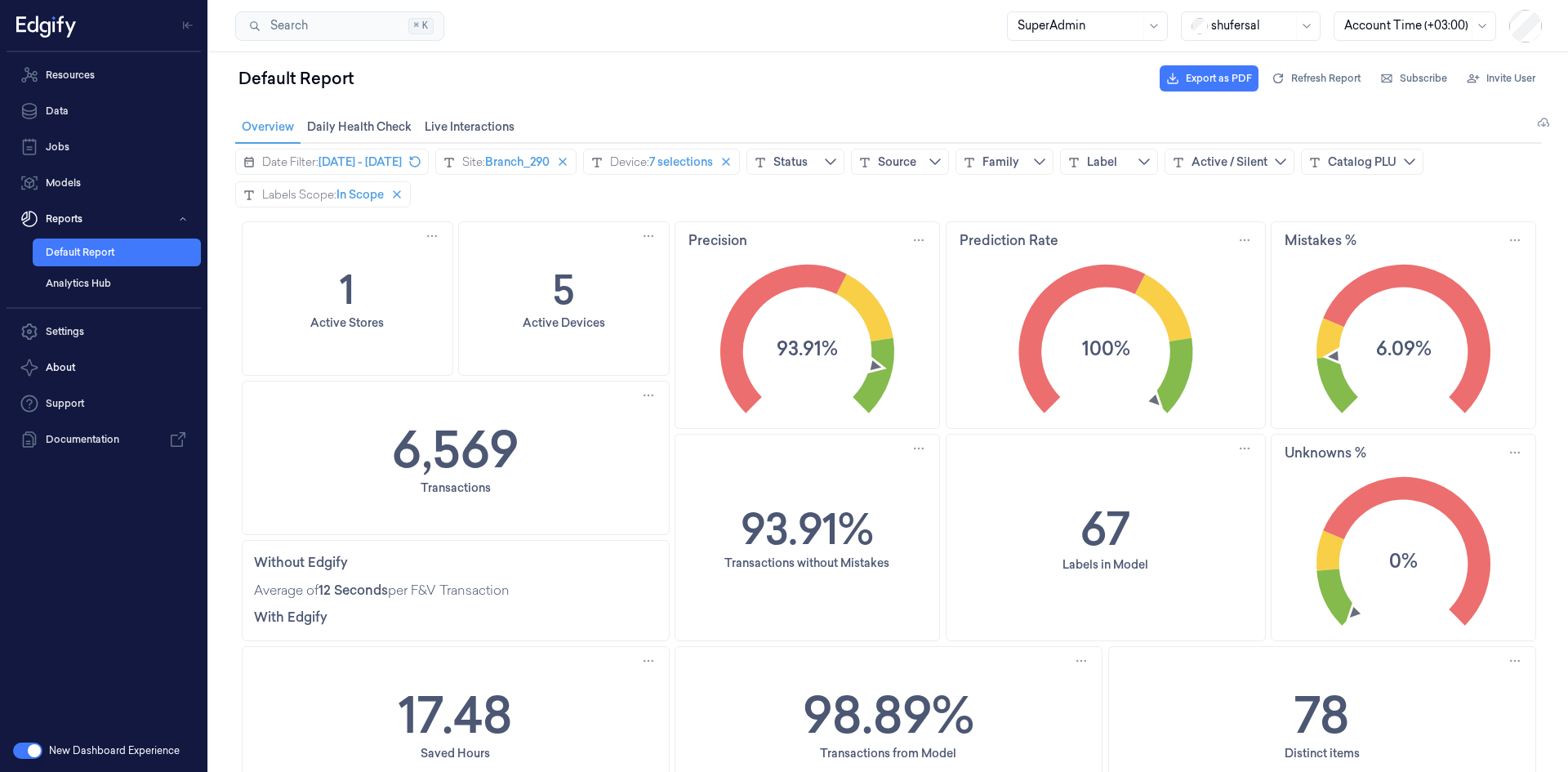
click at [1402, 559] on text "0%" at bounding box center [1403, 561] width 29 height 27
click at [402, 164] on span "[DATE] - [DATE]" at bounding box center [359, 161] width 83 height 16
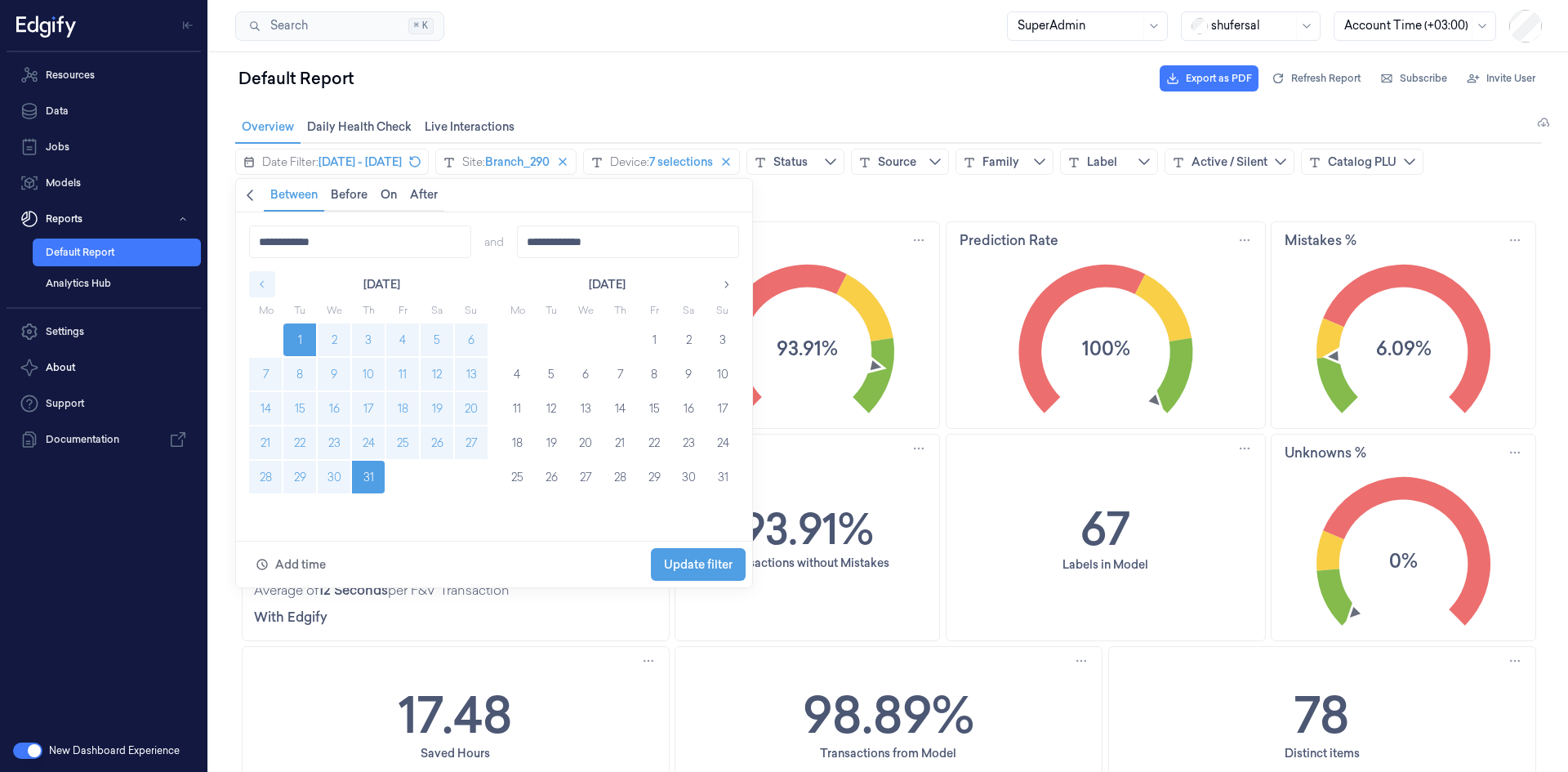
click at [263, 284] on icon "button" at bounding box center [263, 285] width 12 height 12
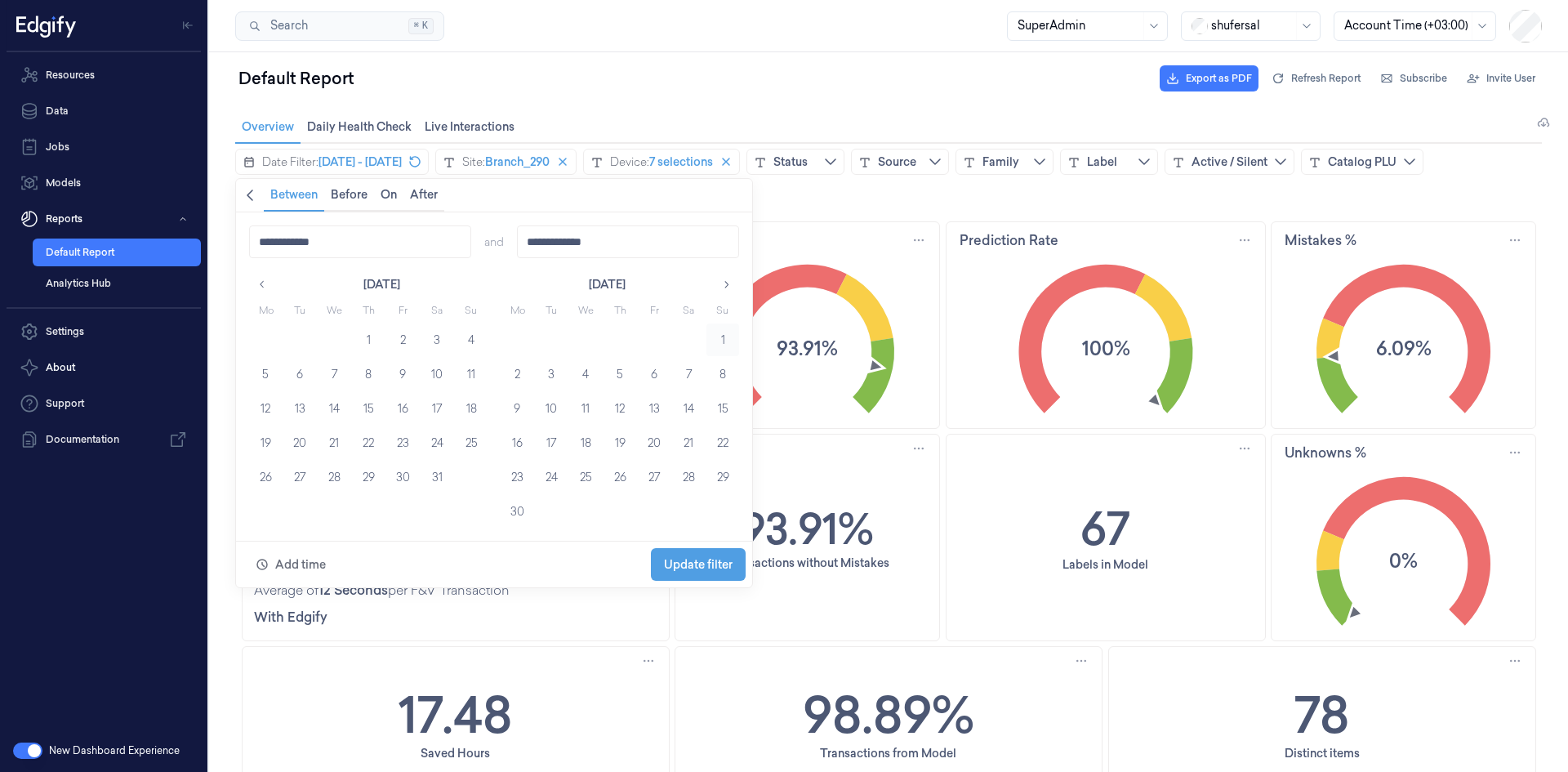
click at [726, 340] on button "1" at bounding box center [723, 339] width 33 height 33
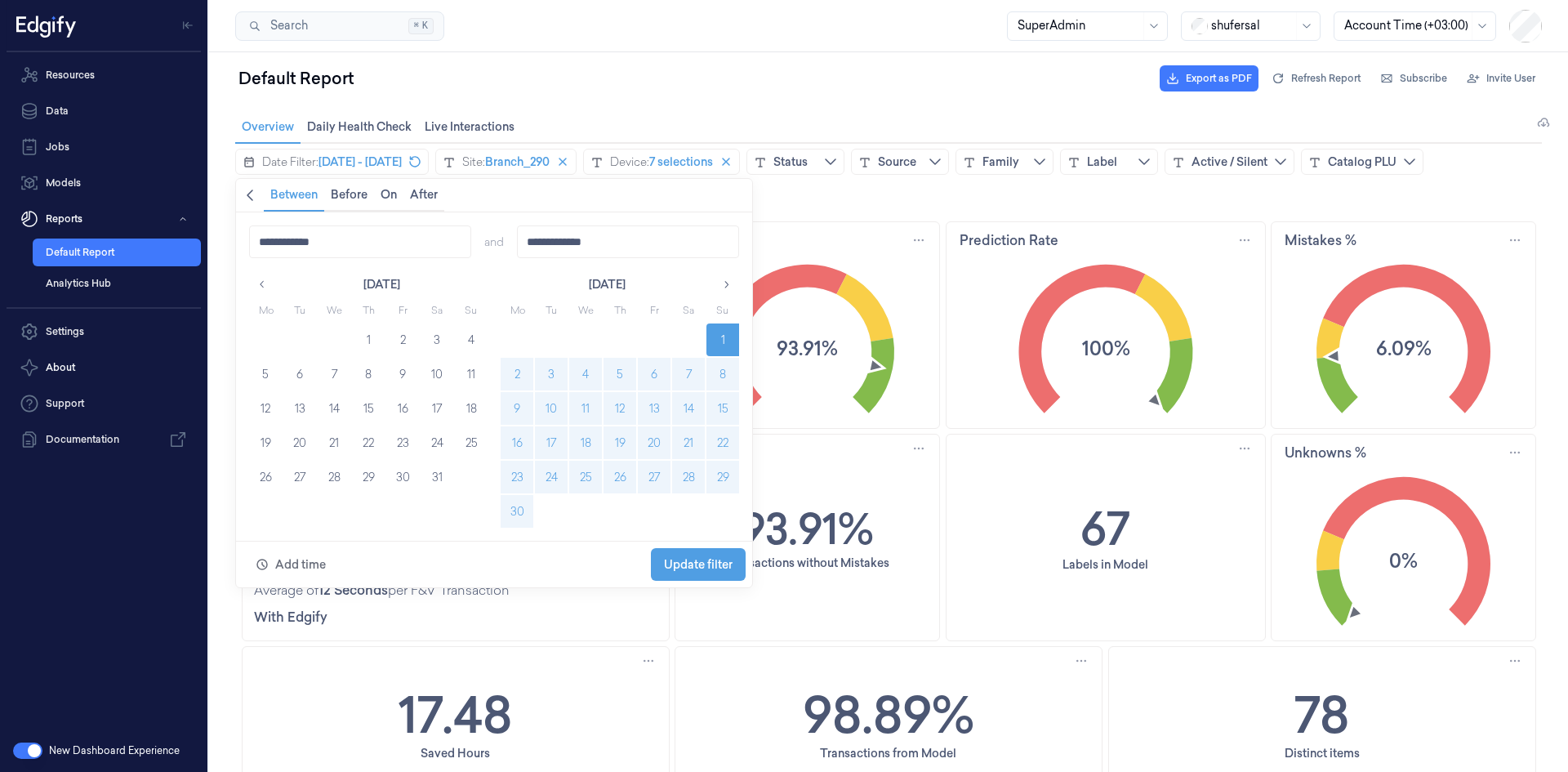
click at [518, 514] on button "30" at bounding box center [517, 511] width 33 height 33
type input "**********"
click at [694, 569] on span "Update filter" at bounding box center [699, 565] width 69 height 13
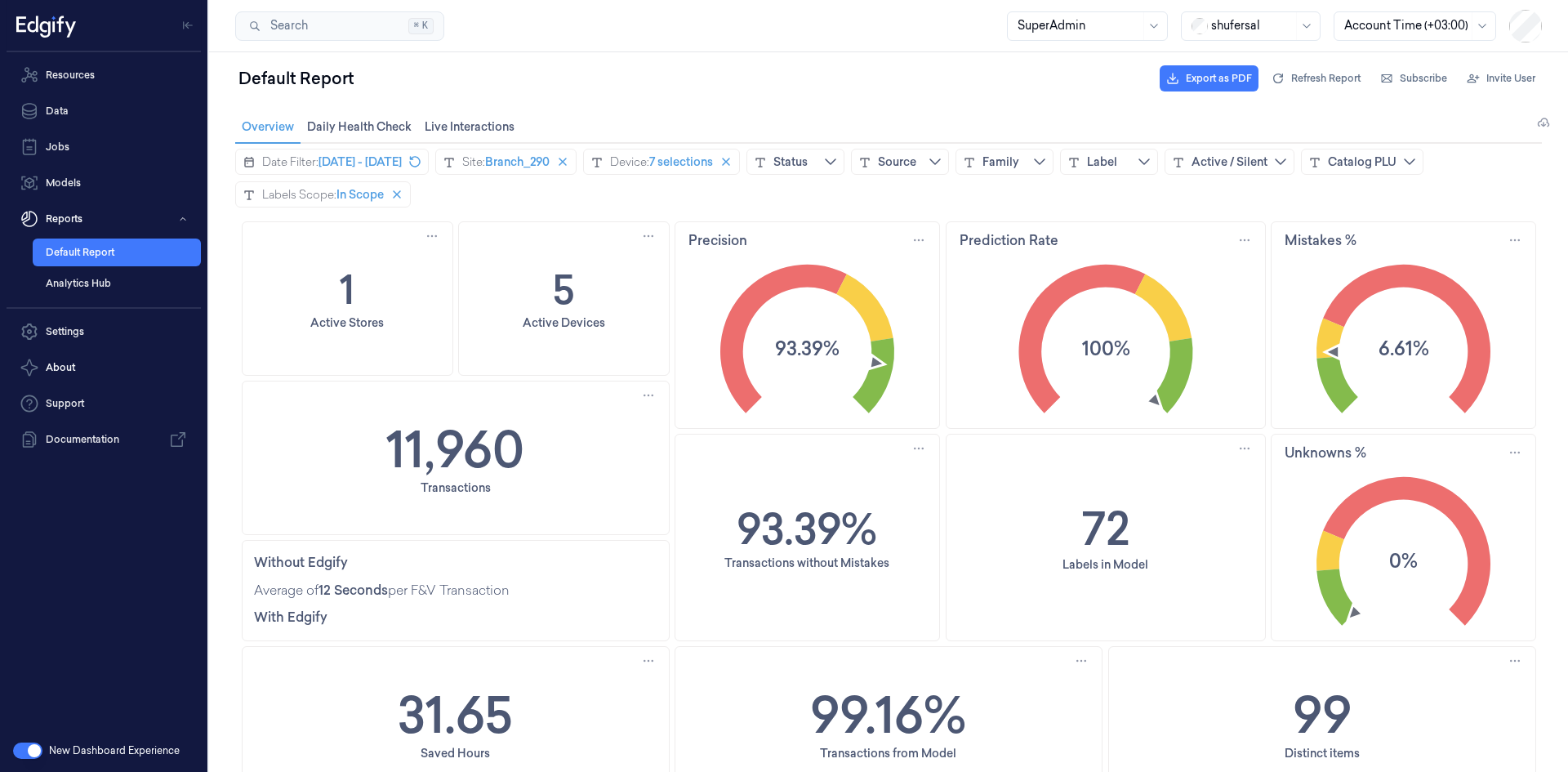
click at [813, 343] on text "93.39%" at bounding box center [806, 348] width 64 height 27
click at [805, 356] on text "93.39%" at bounding box center [806, 348] width 64 height 27
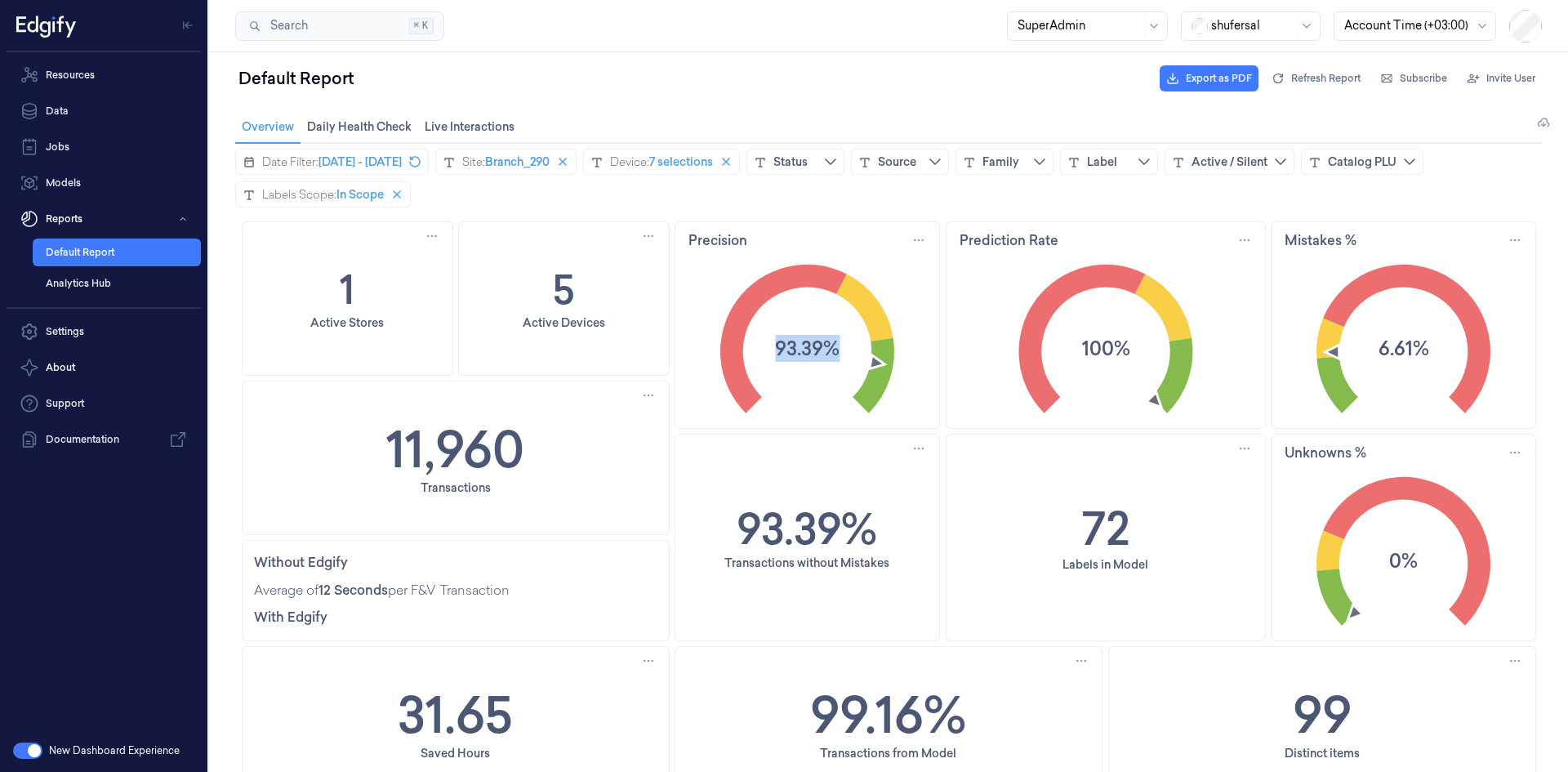
click at [805, 356] on text "93.39%" at bounding box center [806, 348] width 64 height 27
click at [1115, 348] on text "100%" at bounding box center [1105, 348] width 48 height 27
click at [1393, 340] on text "6.61%" at bounding box center [1402, 348] width 51 height 27
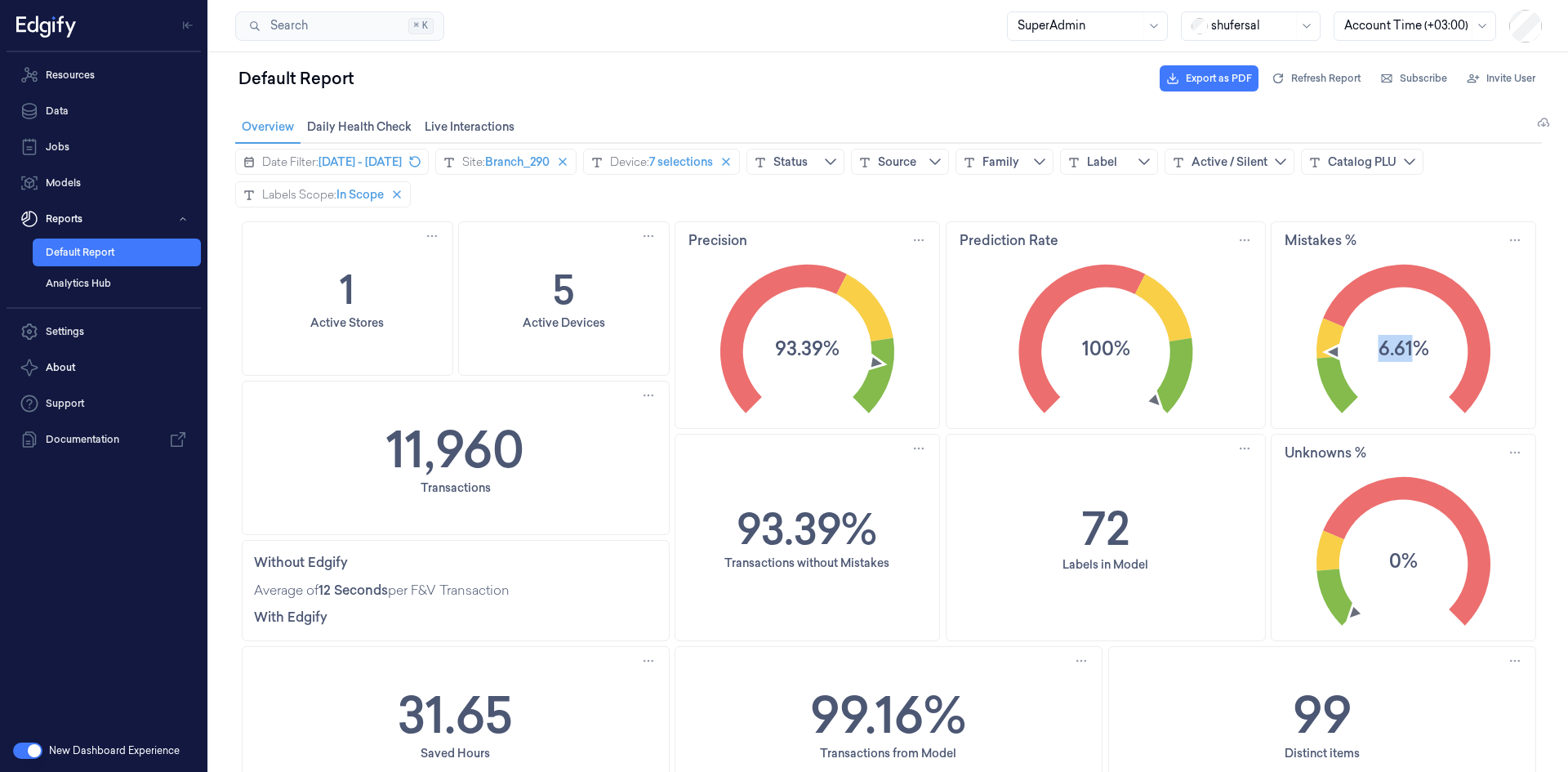
click at [1393, 340] on text "6.61%" at bounding box center [1402, 348] width 51 height 27
click at [1397, 562] on text "0%" at bounding box center [1403, 561] width 29 height 27
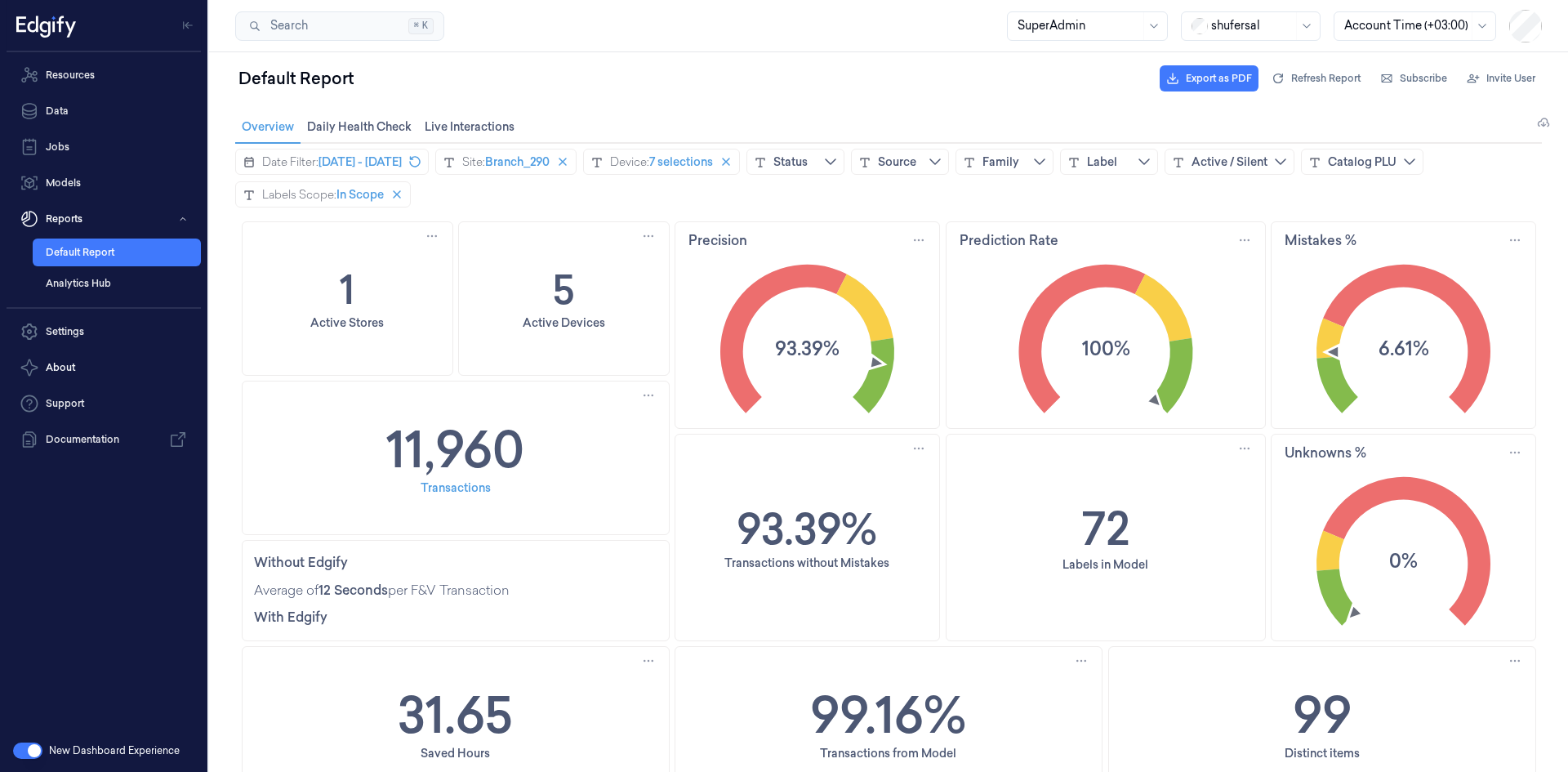
click at [466, 494] on div "Transactions" at bounding box center [455, 487] width 70 height 18
click at [542, 444] on div "11,960 Transactions" at bounding box center [455, 457] width 427 height 152
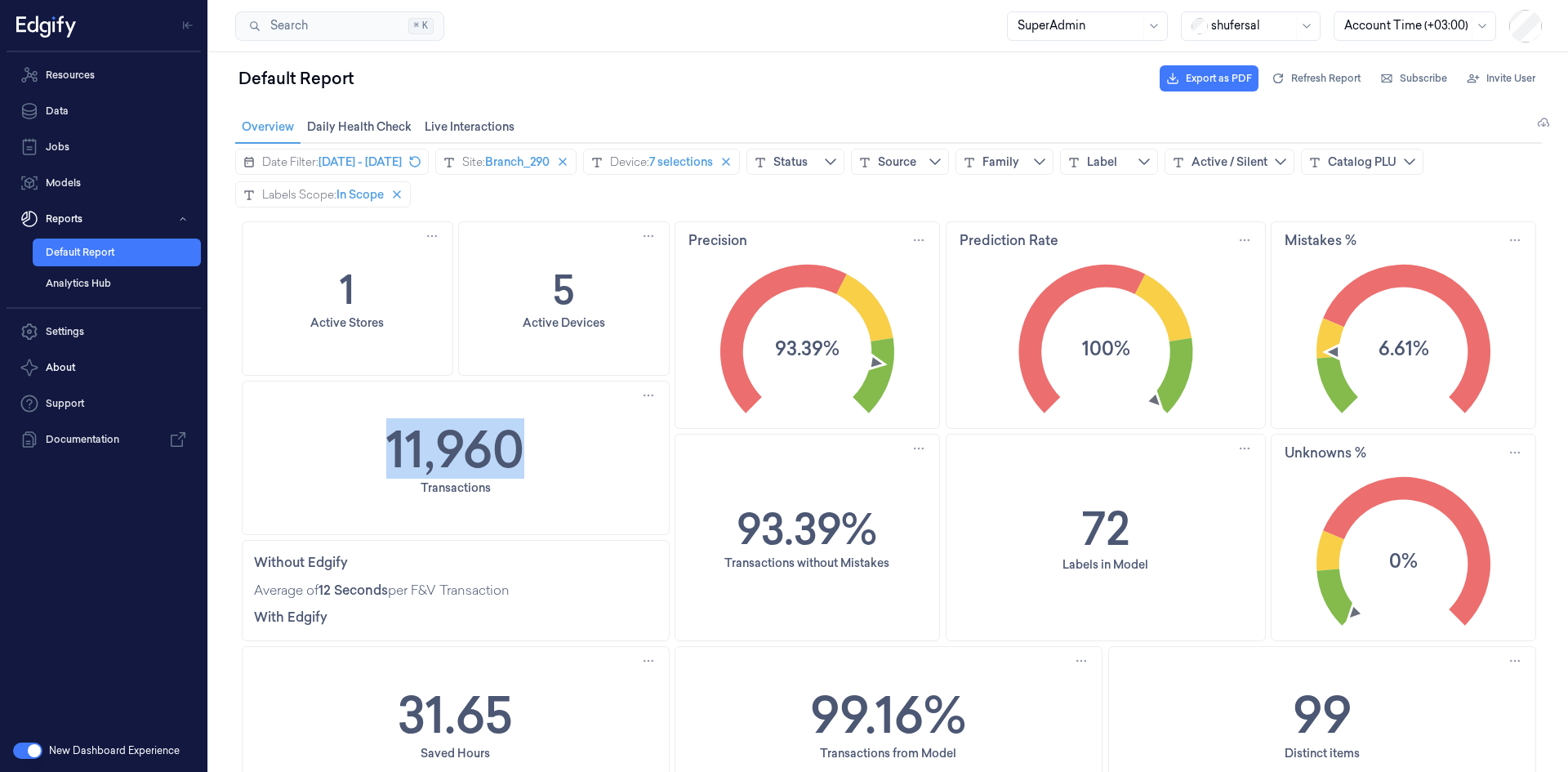
click at [542, 444] on div "11,960 Transactions" at bounding box center [455, 457] width 427 height 152
click at [349, 160] on span "[DATE] - [DATE]" at bounding box center [359, 161] width 83 height 16
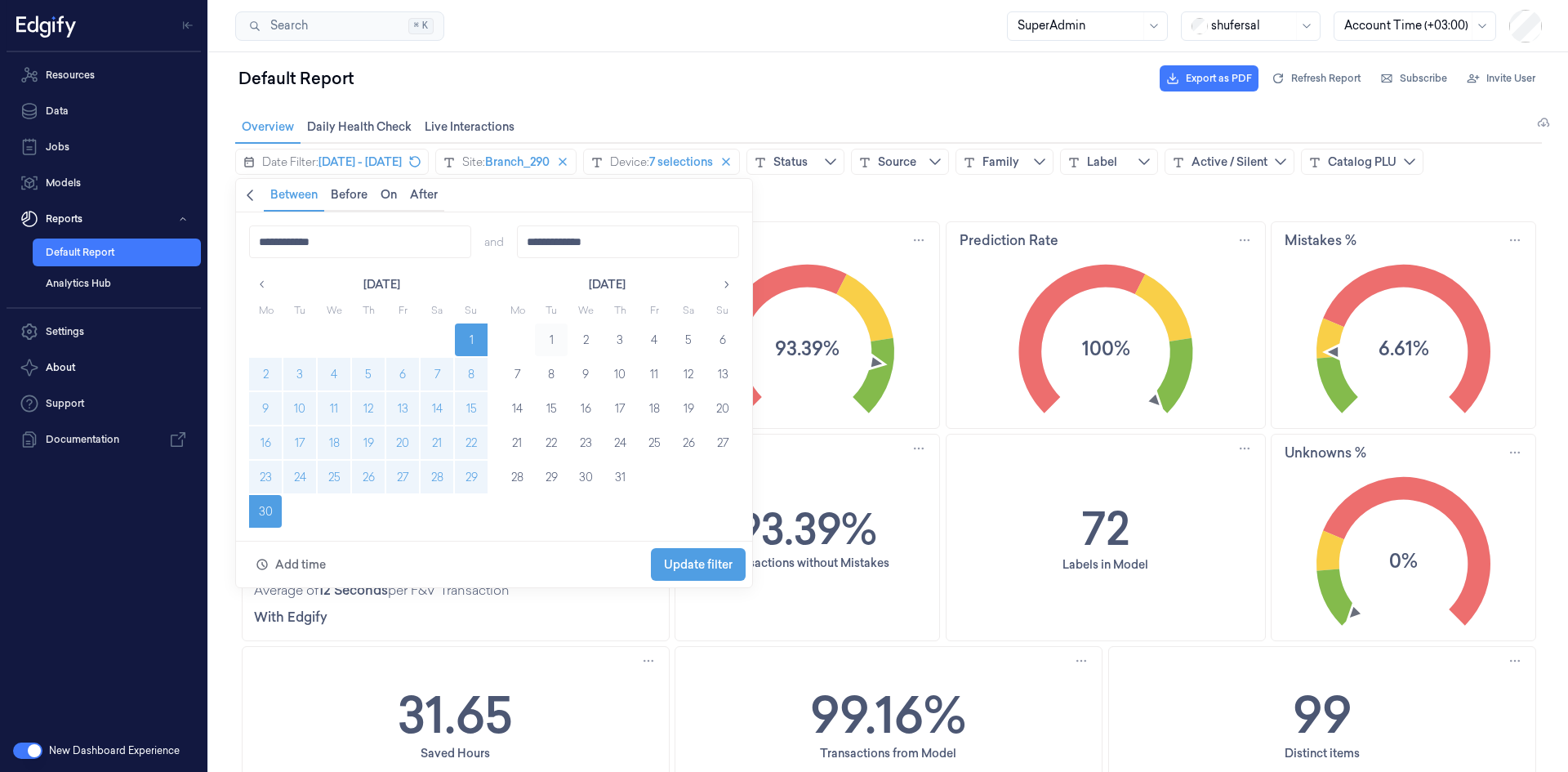
click at [544, 339] on button "1" at bounding box center [551, 339] width 33 height 33
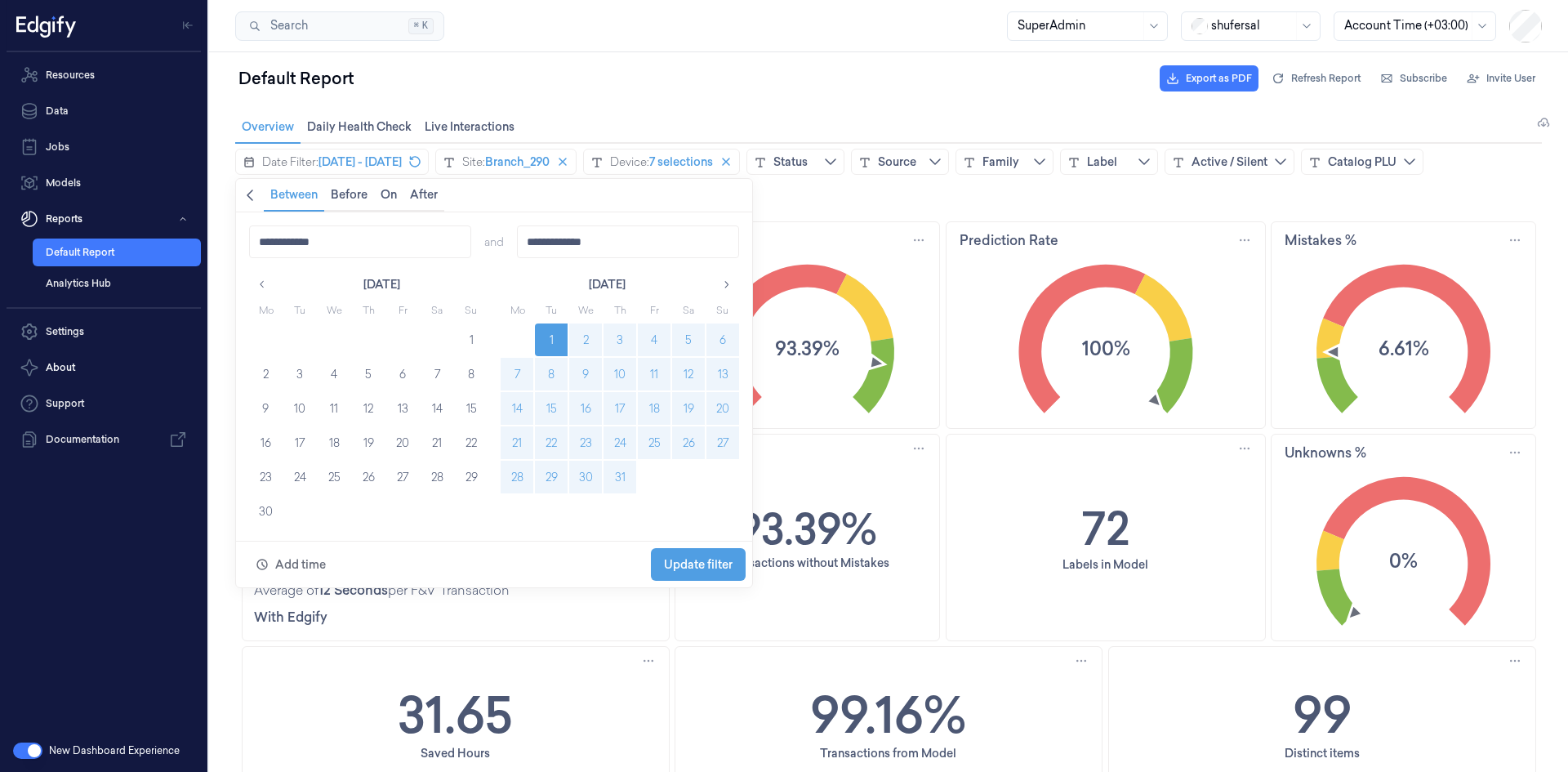
click at [622, 471] on button "31" at bounding box center [620, 477] width 33 height 33
type input "**********"
click at [673, 550] on span "Update filter" at bounding box center [699, 564] width 69 height 31
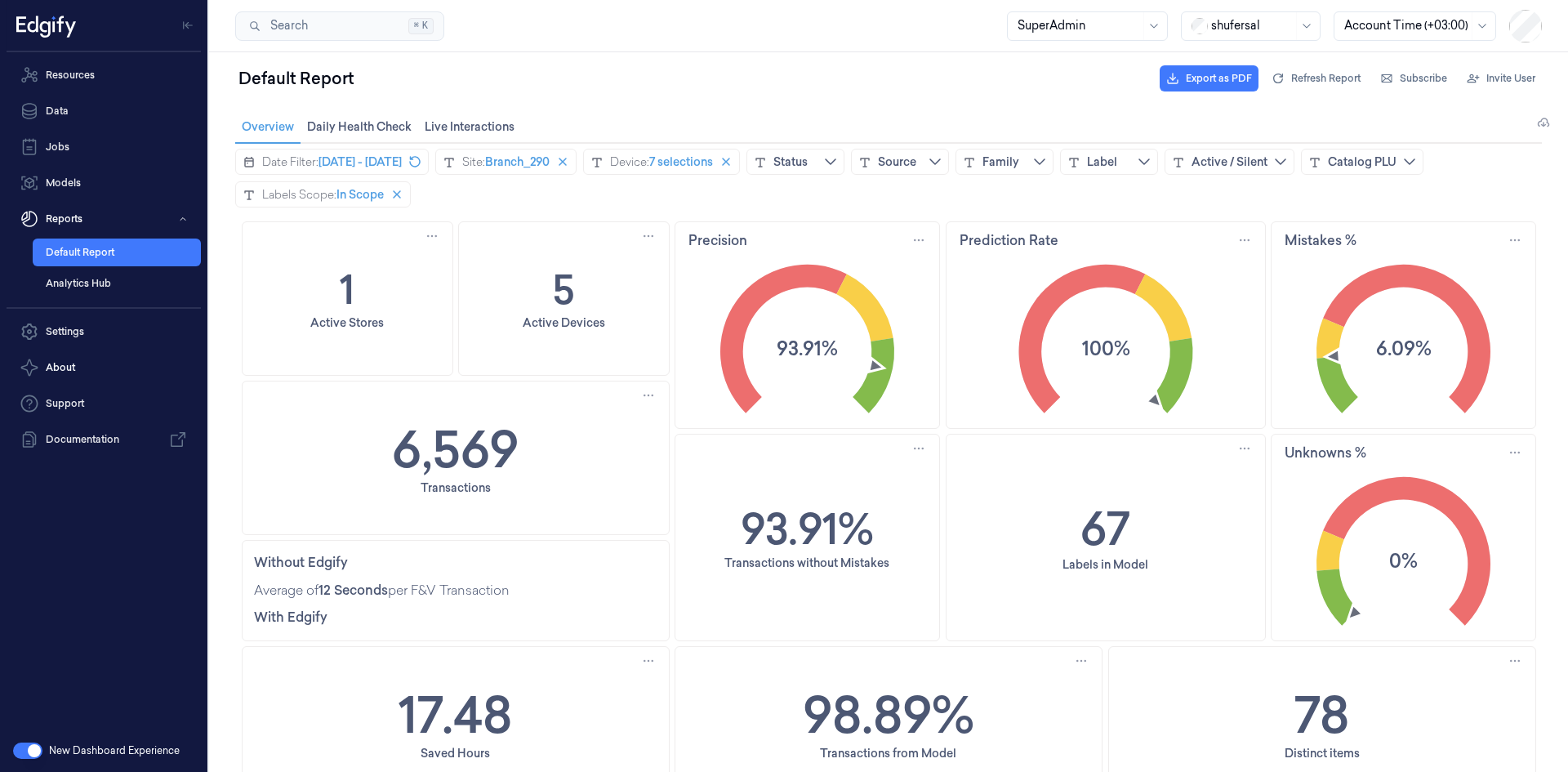
click at [559, 446] on div "6,569 Transactions" at bounding box center [455, 457] width 427 height 152
click at [549, 456] on div "6,569 Transactions" at bounding box center [455, 457] width 427 height 152
click at [540, 440] on div "6,569 Transactions" at bounding box center [455, 457] width 427 height 152
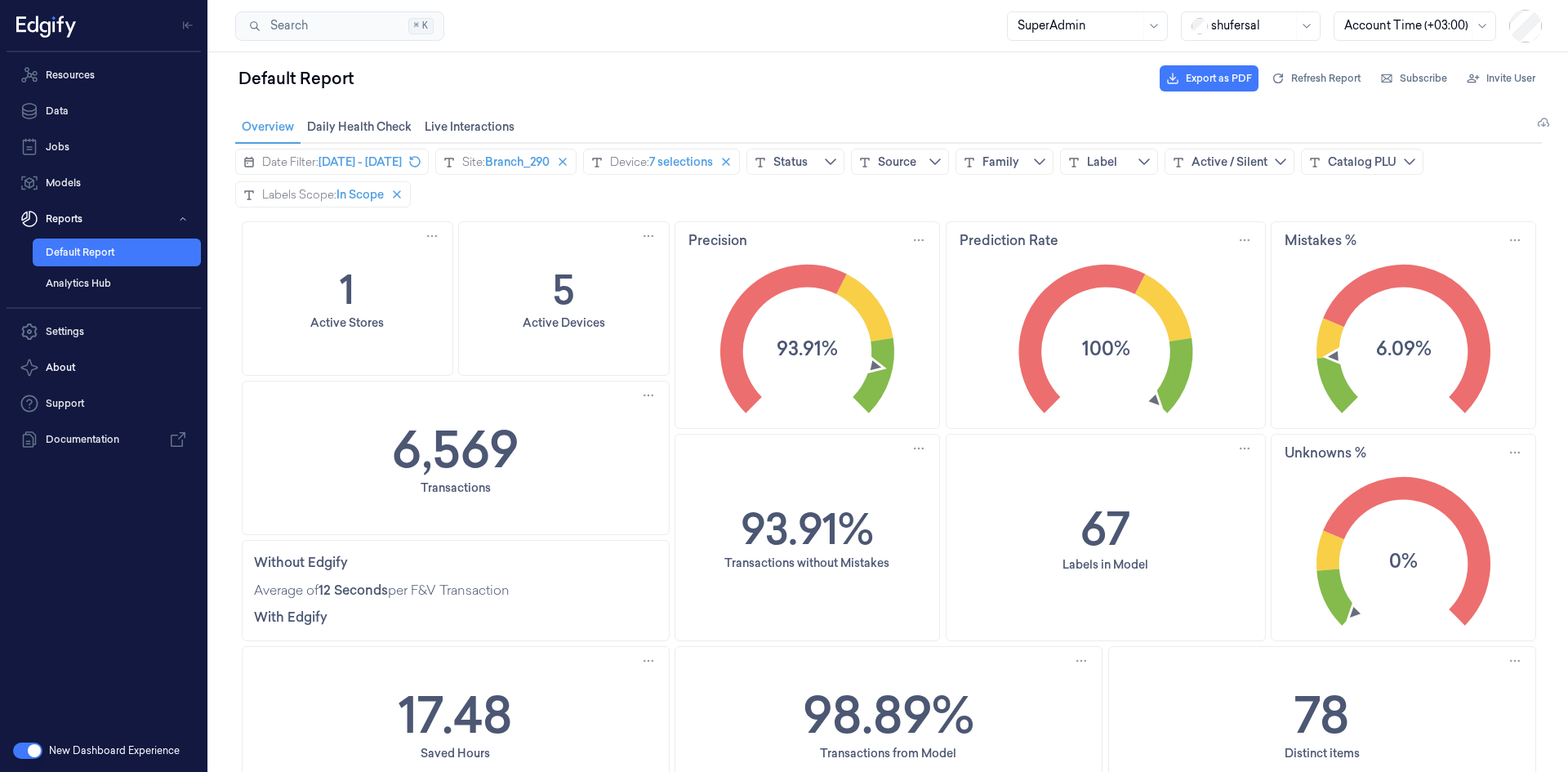
click at [540, 440] on div "6,569 Transactions" at bounding box center [455, 457] width 427 height 152
click at [402, 163] on span "[DATE] - [DATE]" at bounding box center [359, 161] width 83 height 16
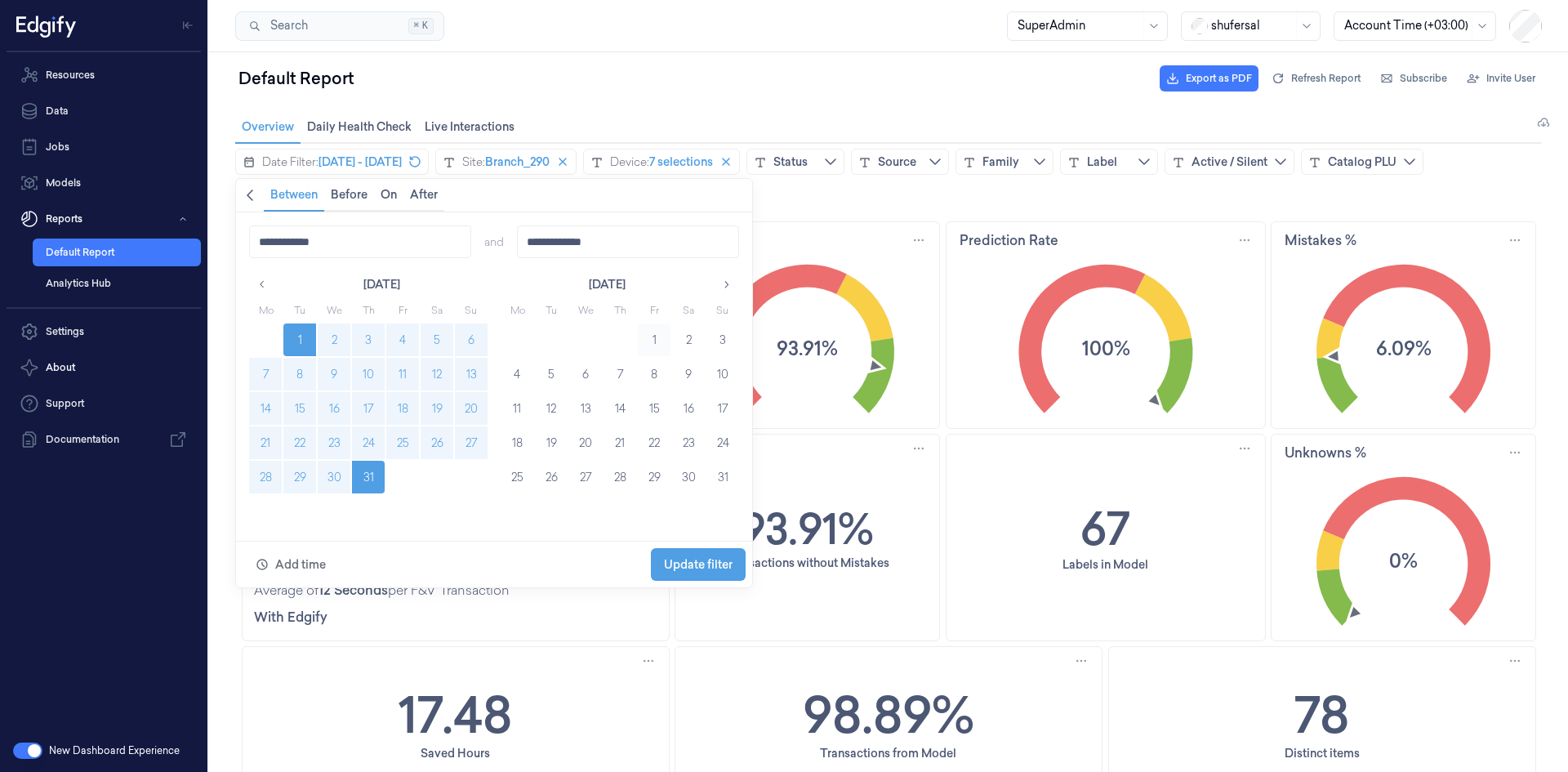
click at [657, 335] on button "1" at bounding box center [654, 339] width 33 height 33
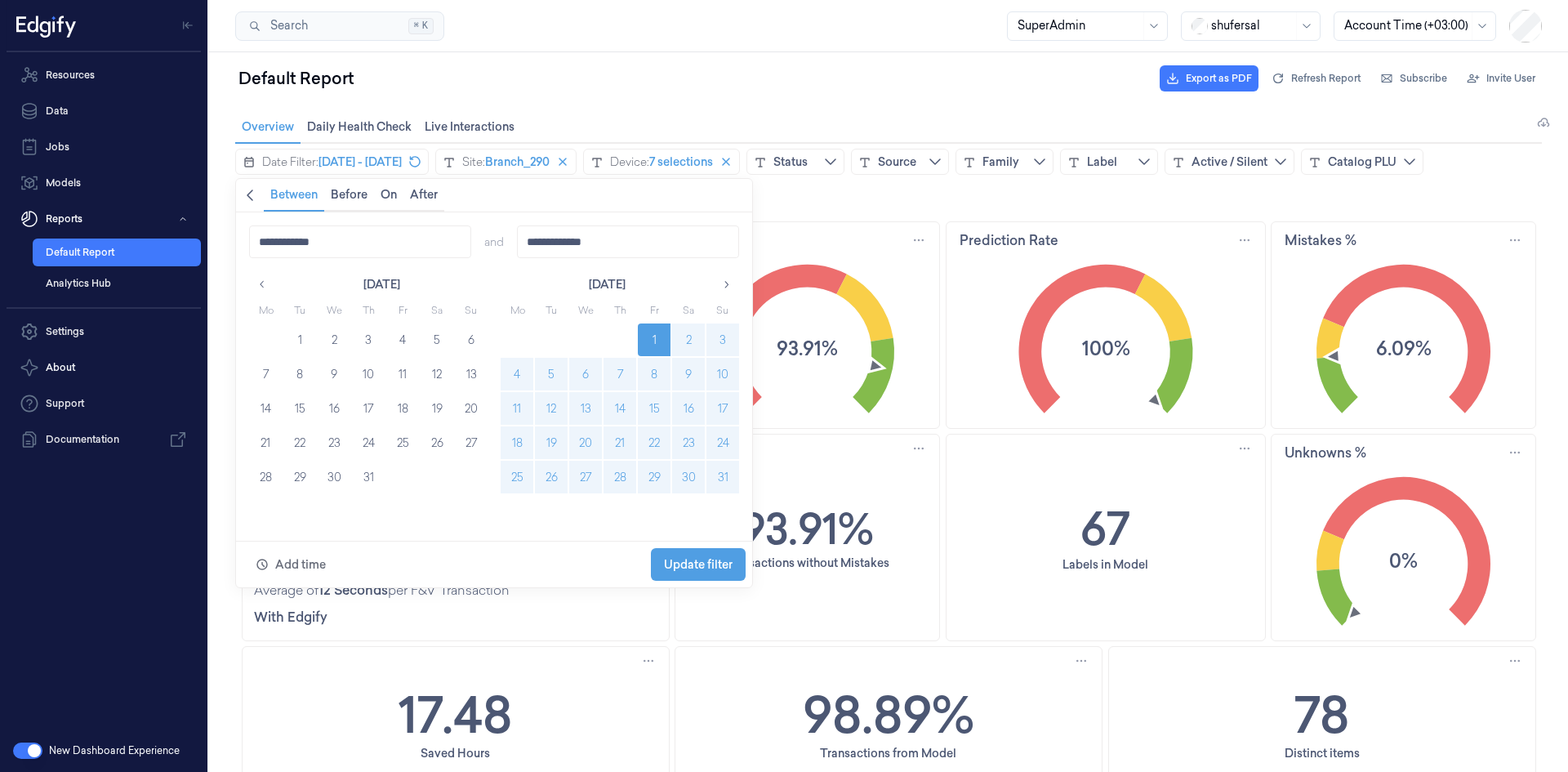
click at [724, 476] on button "31" at bounding box center [723, 477] width 33 height 33
type input "**********"
click at [708, 563] on span "Update filter" at bounding box center [699, 565] width 69 height 13
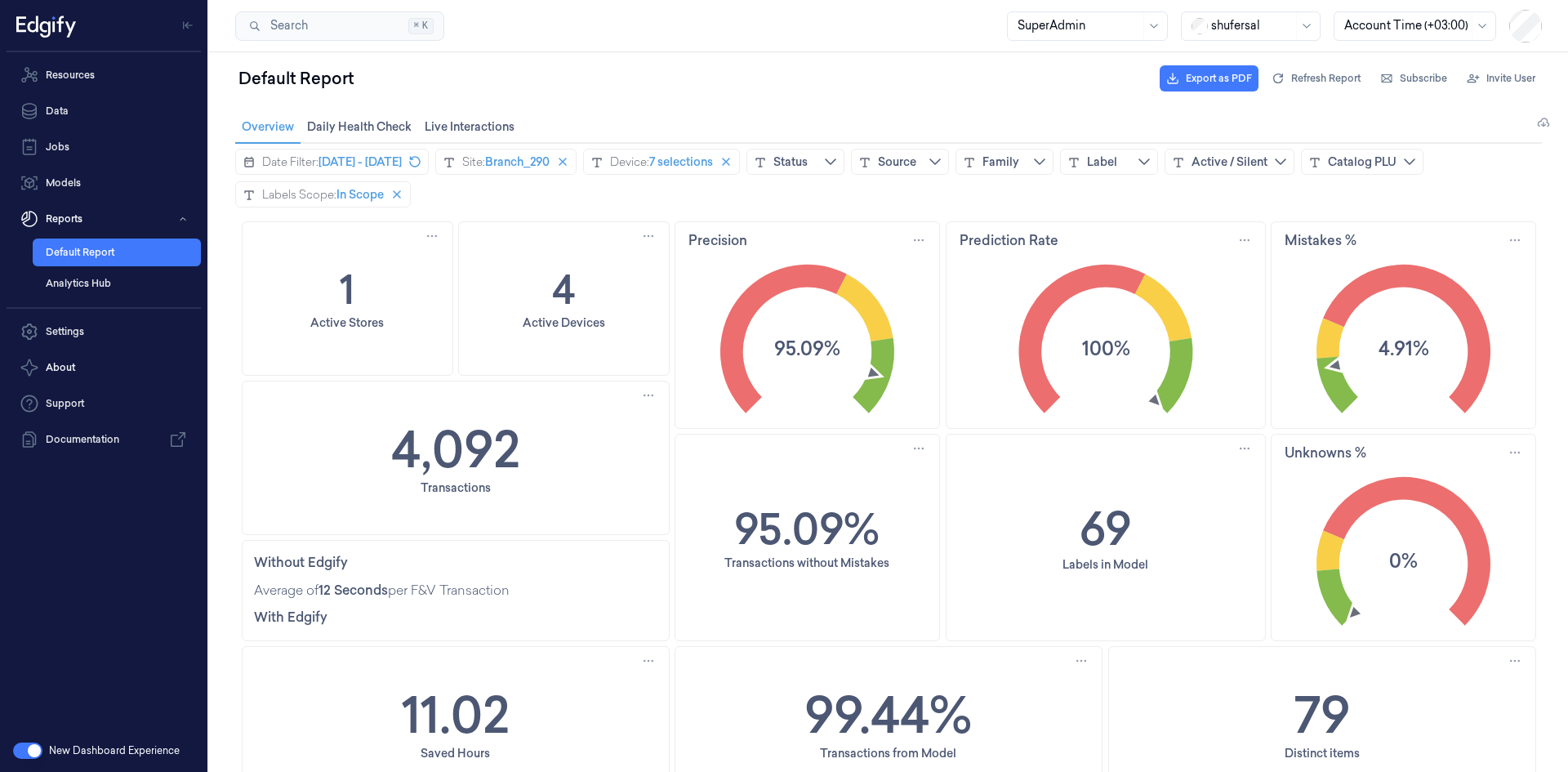
click at [561, 453] on div "4,092 Transactions" at bounding box center [455, 457] width 427 height 152
click at [515, 438] on div "4,092" at bounding box center [454, 448] width 141 height 60
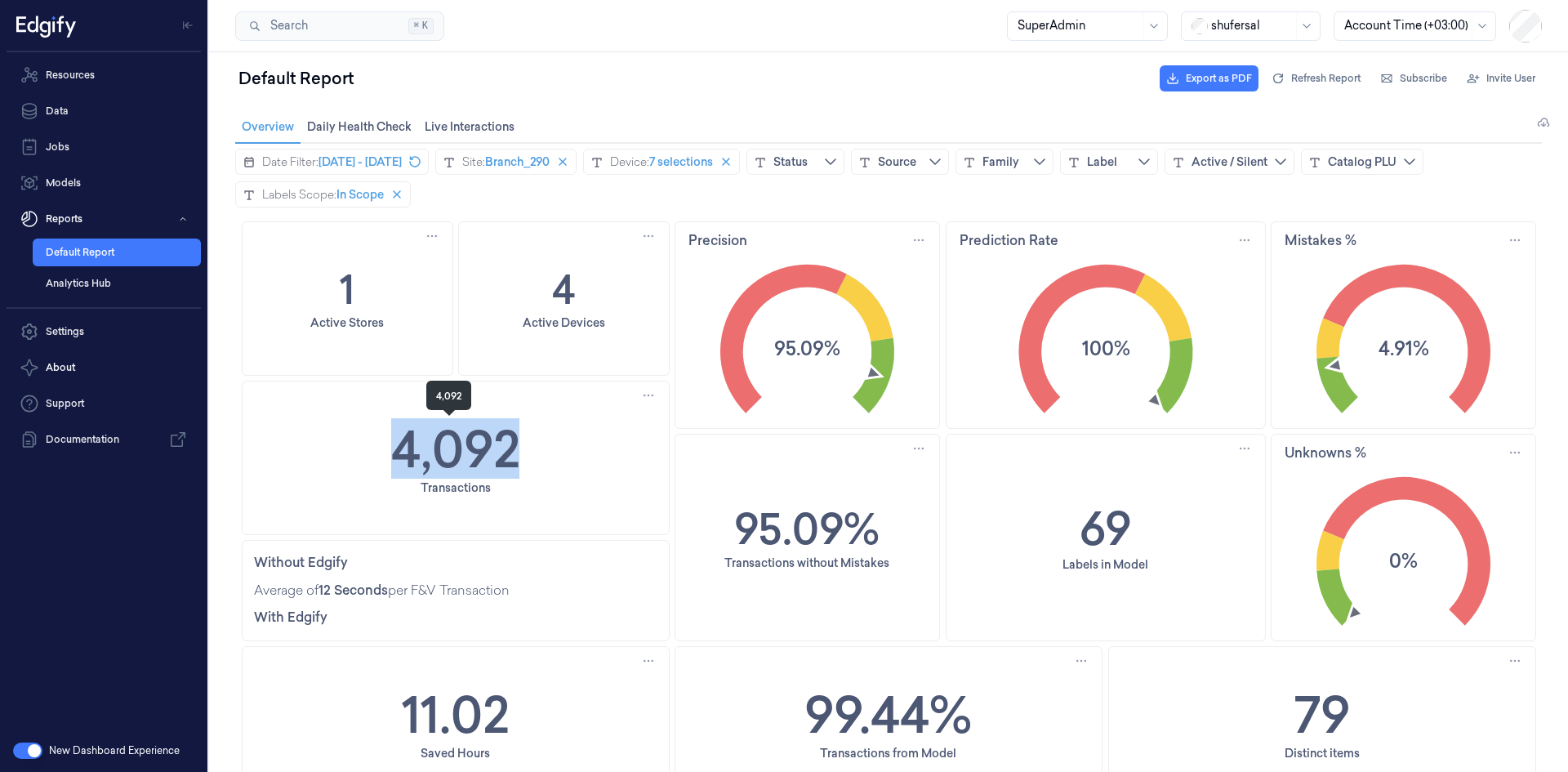
click at [515, 438] on div "4,092" at bounding box center [454, 448] width 141 height 60
click at [402, 166] on span "[DATE] - [DATE]" at bounding box center [359, 161] width 83 height 16
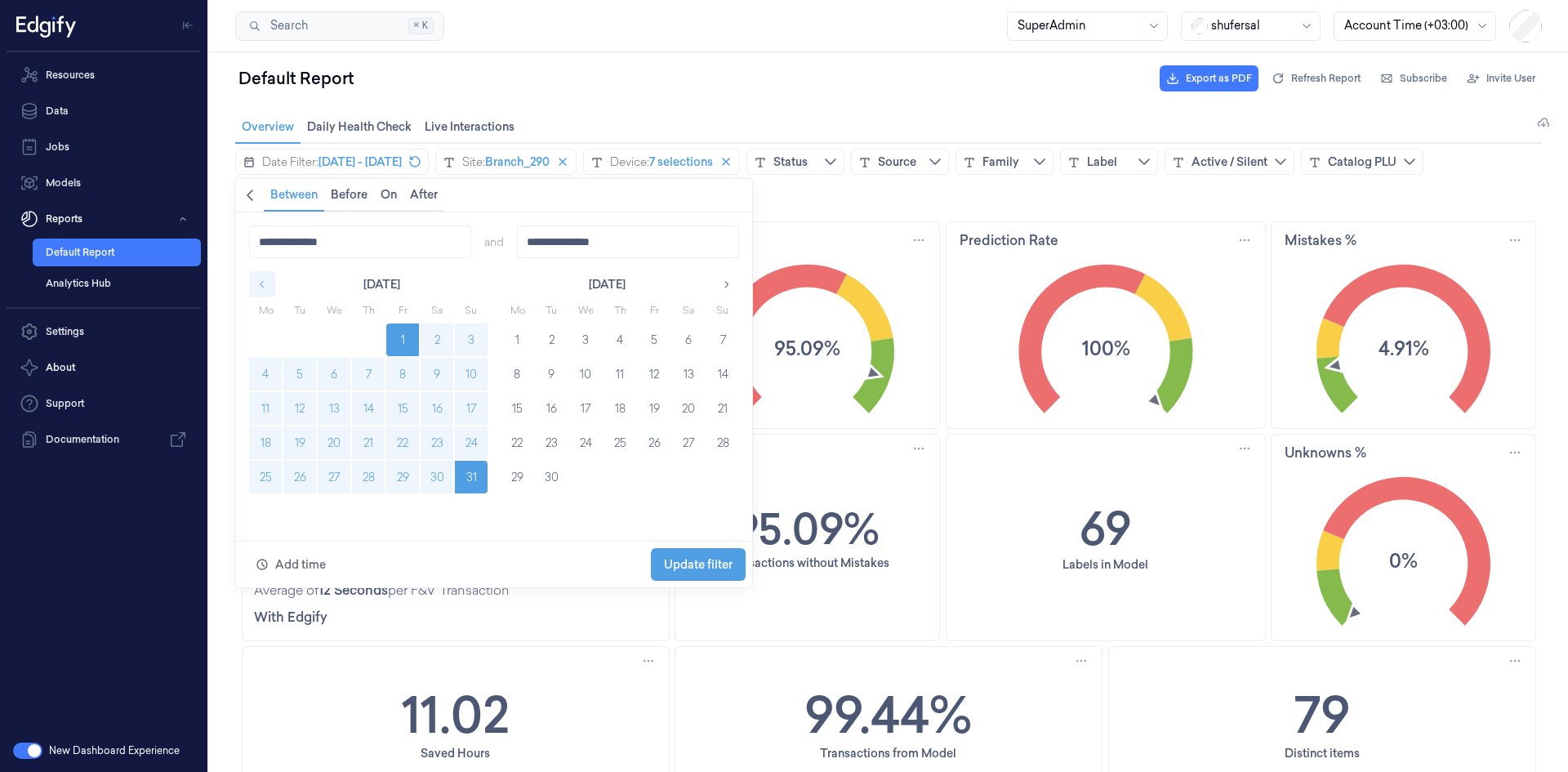
click at [266, 284] on icon "button" at bounding box center [263, 285] width 12 height 12
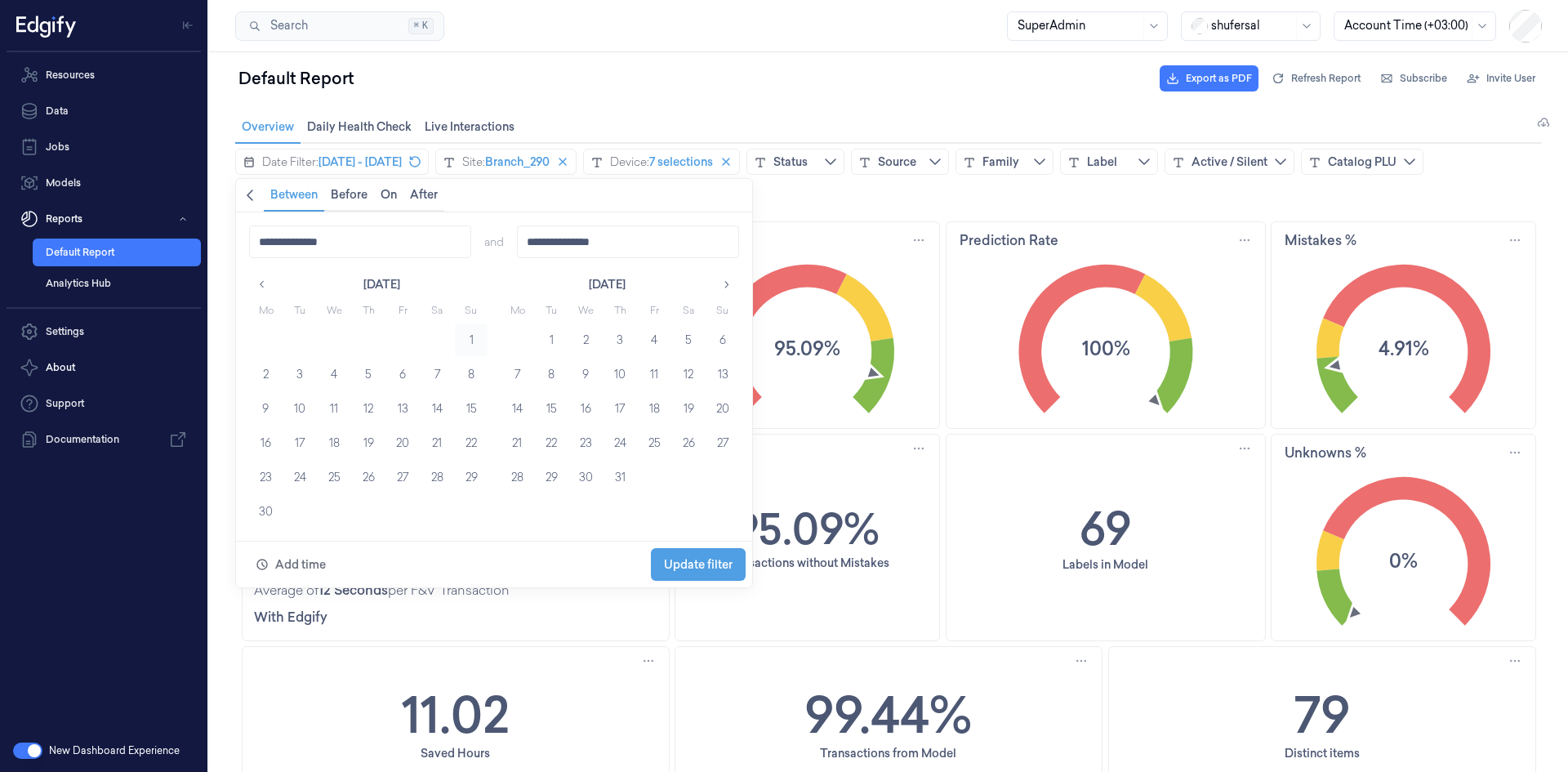
click at [466, 334] on button "1" at bounding box center [472, 339] width 33 height 33
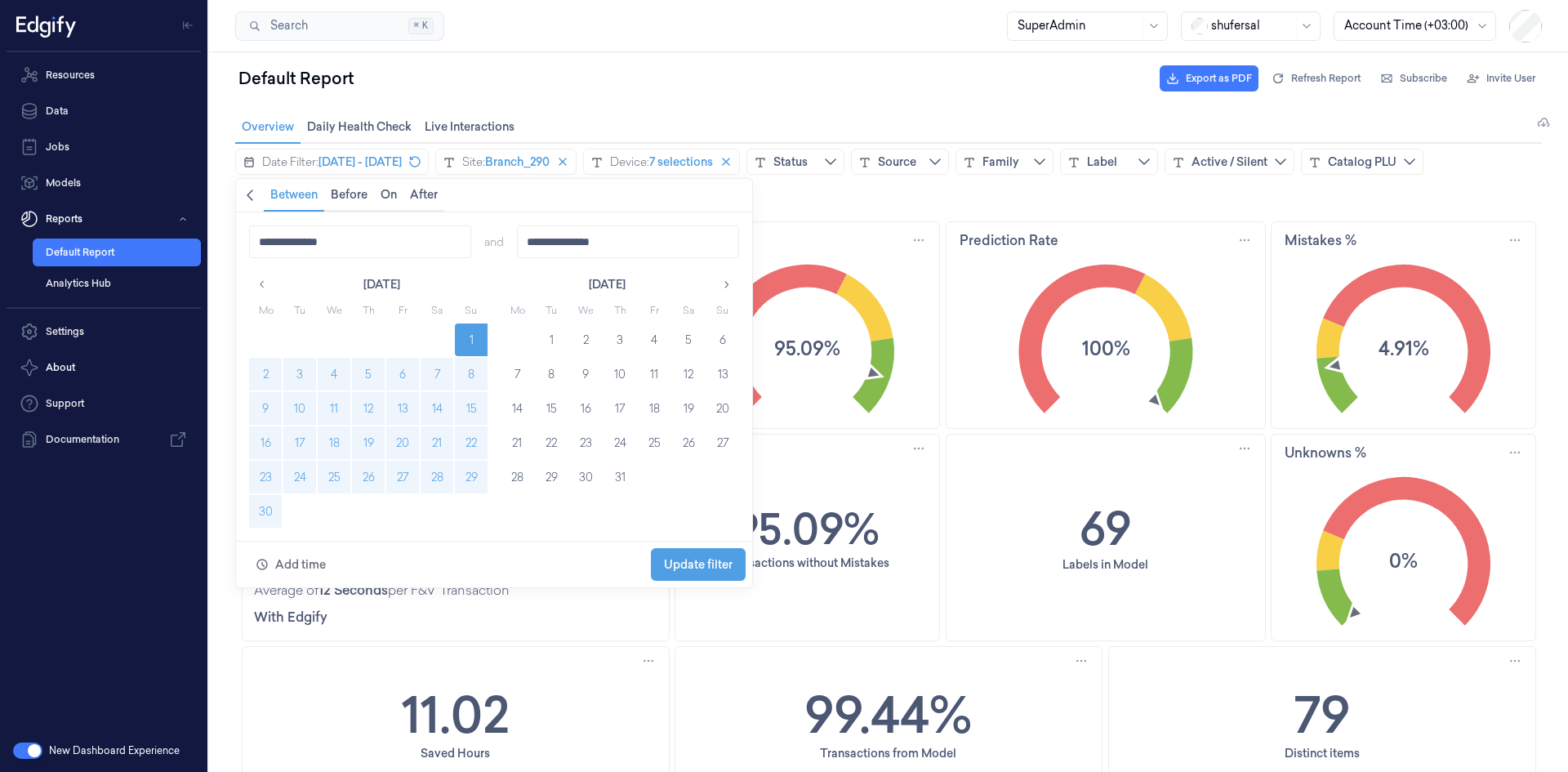
click at [261, 504] on button "30" at bounding box center [265, 511] width 33 height 33
type input "**********"
click at [703, 555] on span "Update filter" at bounding box center [699, 564] width 69 height 31
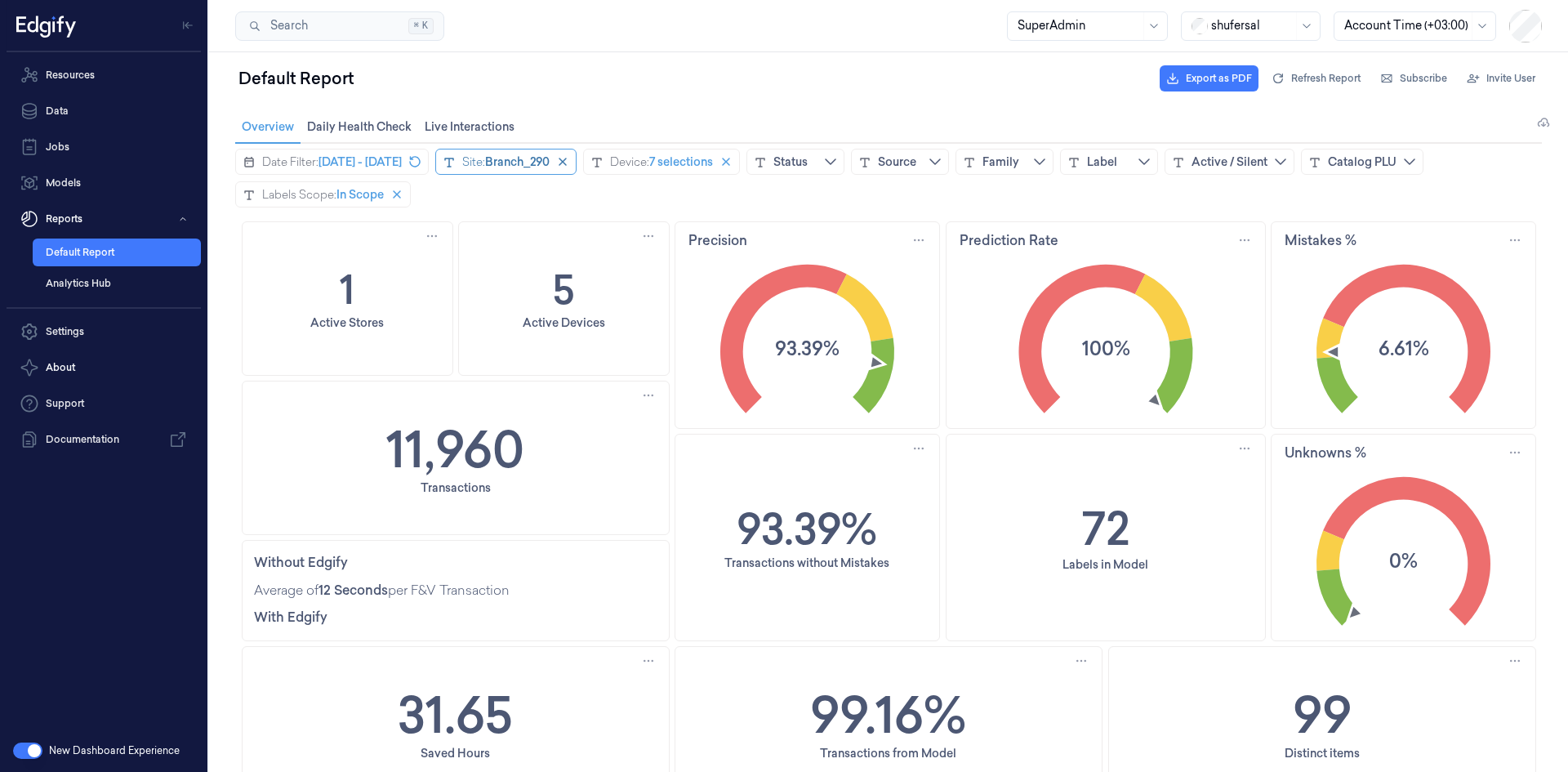
click at [549, 161] on span "Branch_290" at bounding box center [517, 161] width 64 height 16
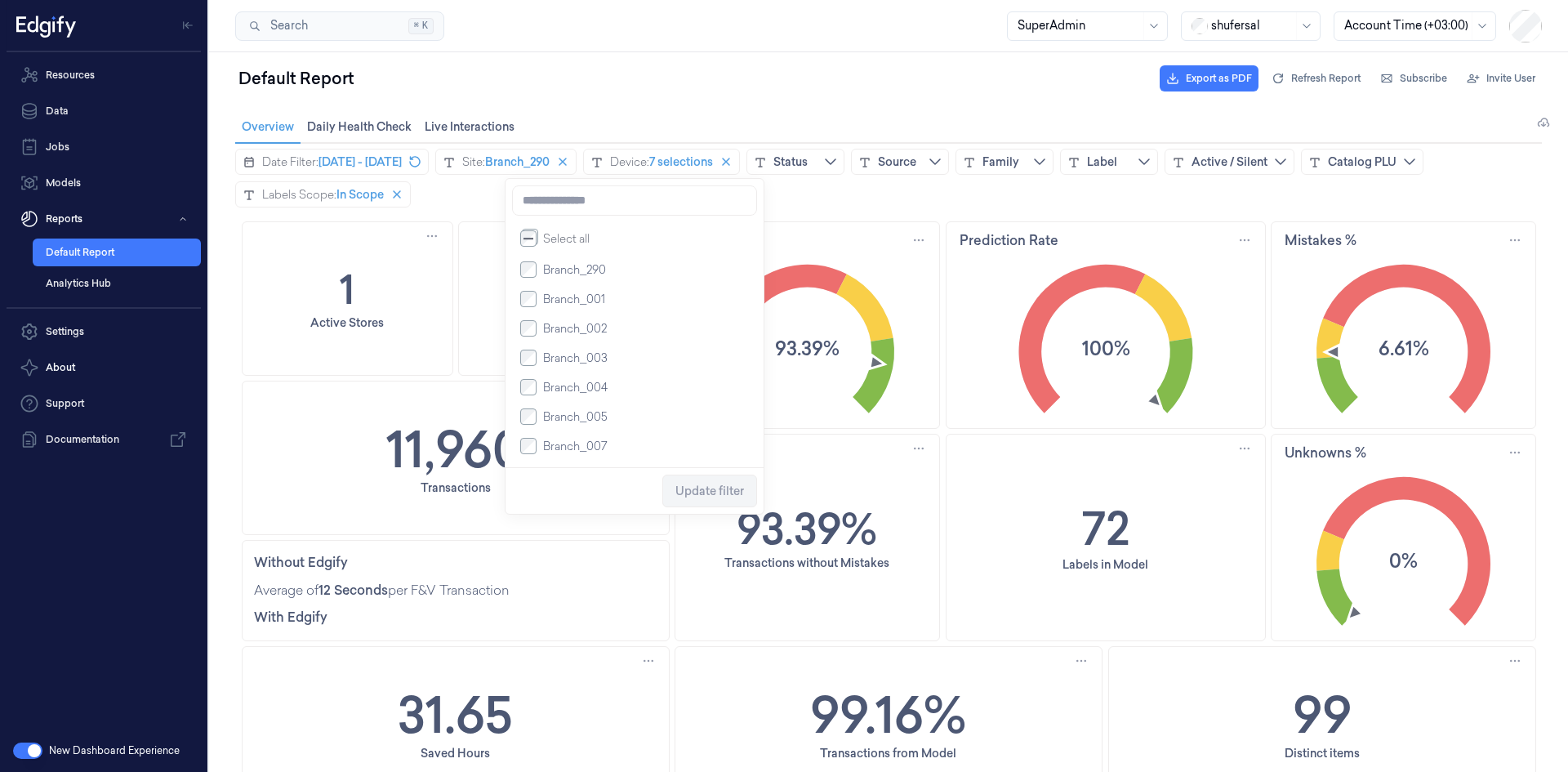
click at [542, 277] on label "Branch_290" at bounding box center [571, 269] width 69 height 13
click at [561, 208] on input at bounding box center [634, 200] width 245 height 31
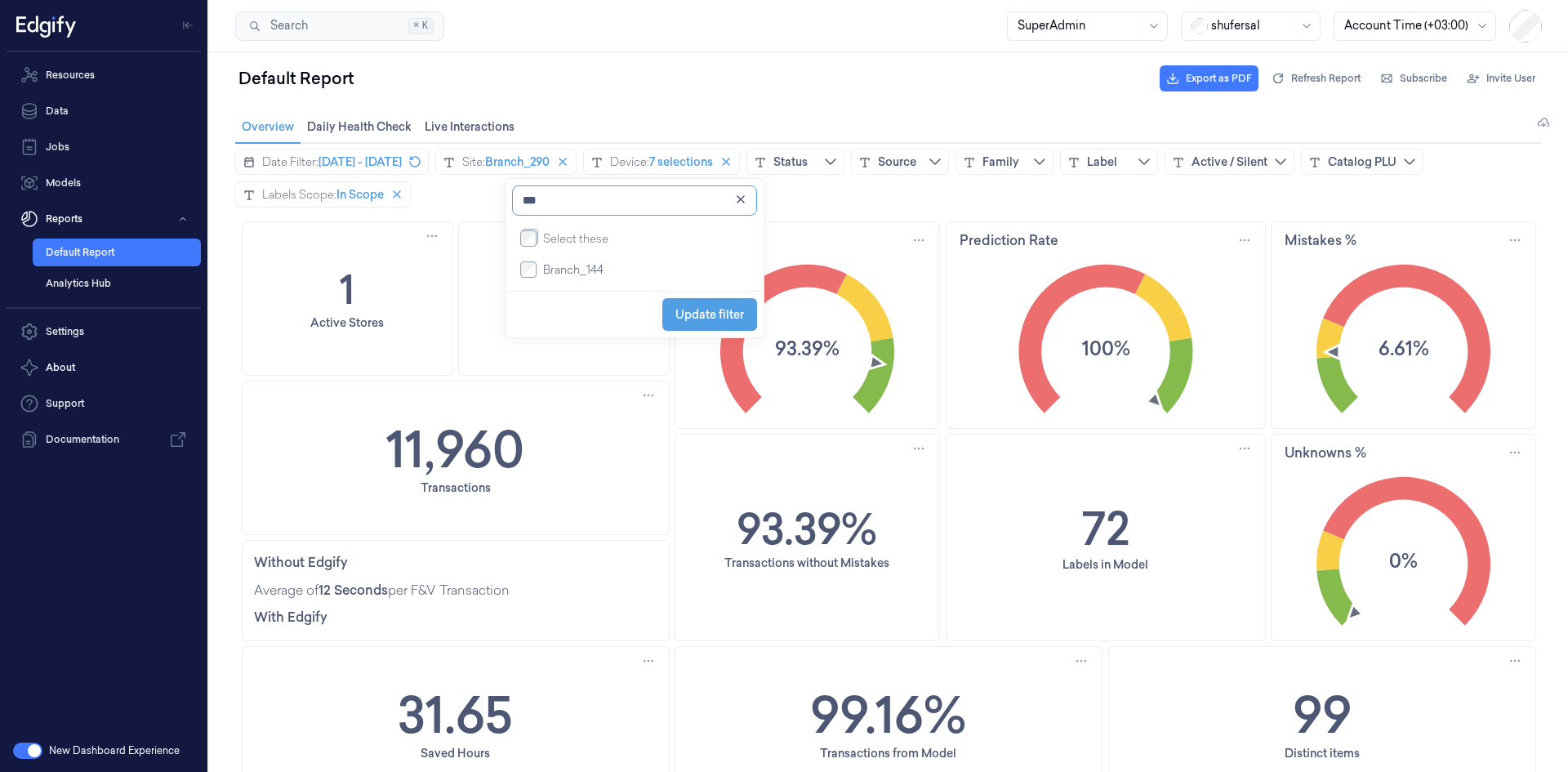
type input "***"
click at [539, 275] on label "Branch_144" at bounding box center [570, 269] width 67 height 13
click at [703, 318] on span "Update filter" at bounding box center [710, 315] width 69 height 13
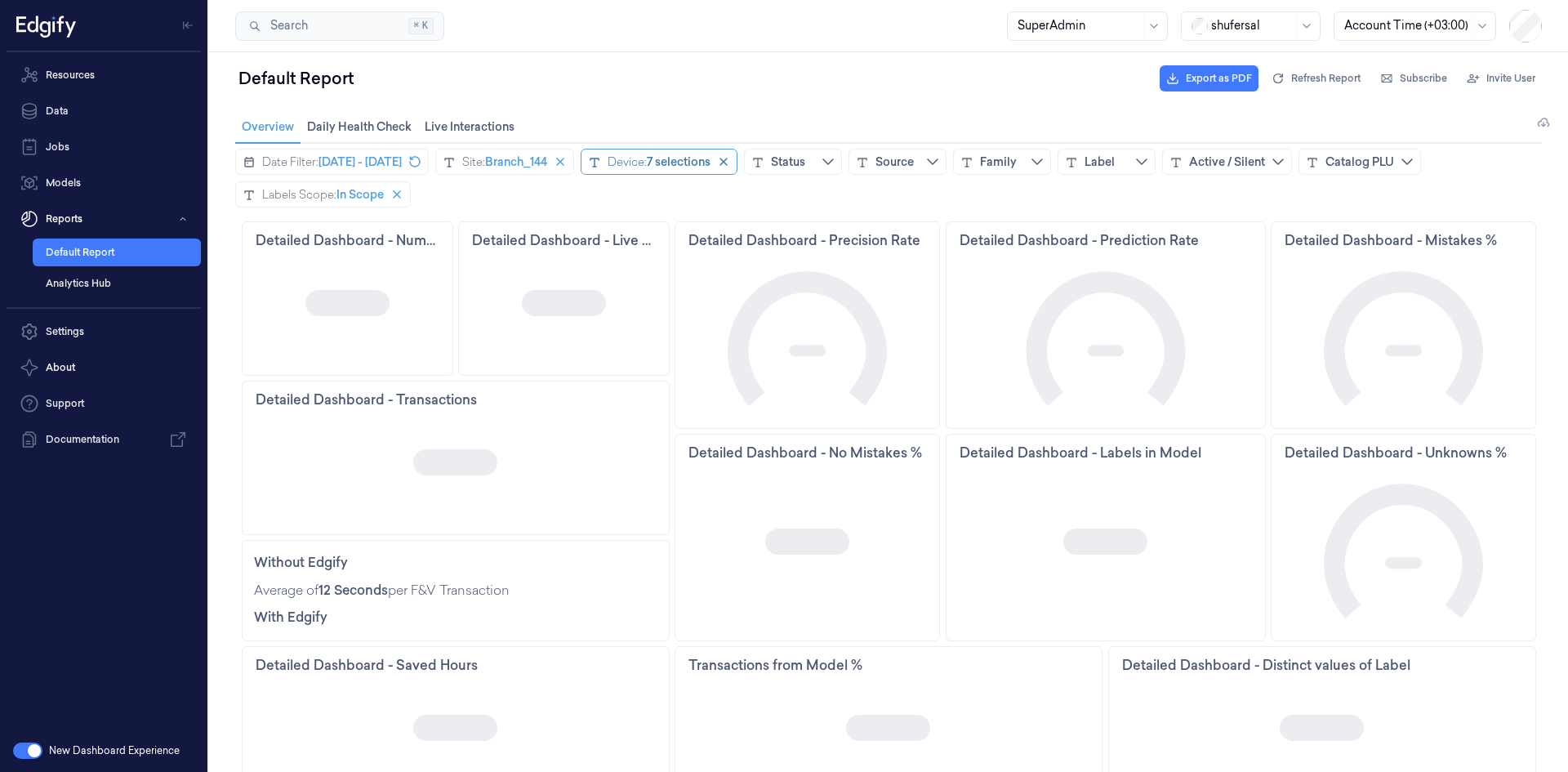
click at [710, 162] on div "7 selections" at bounding box center [679, 161] width 63 height 16
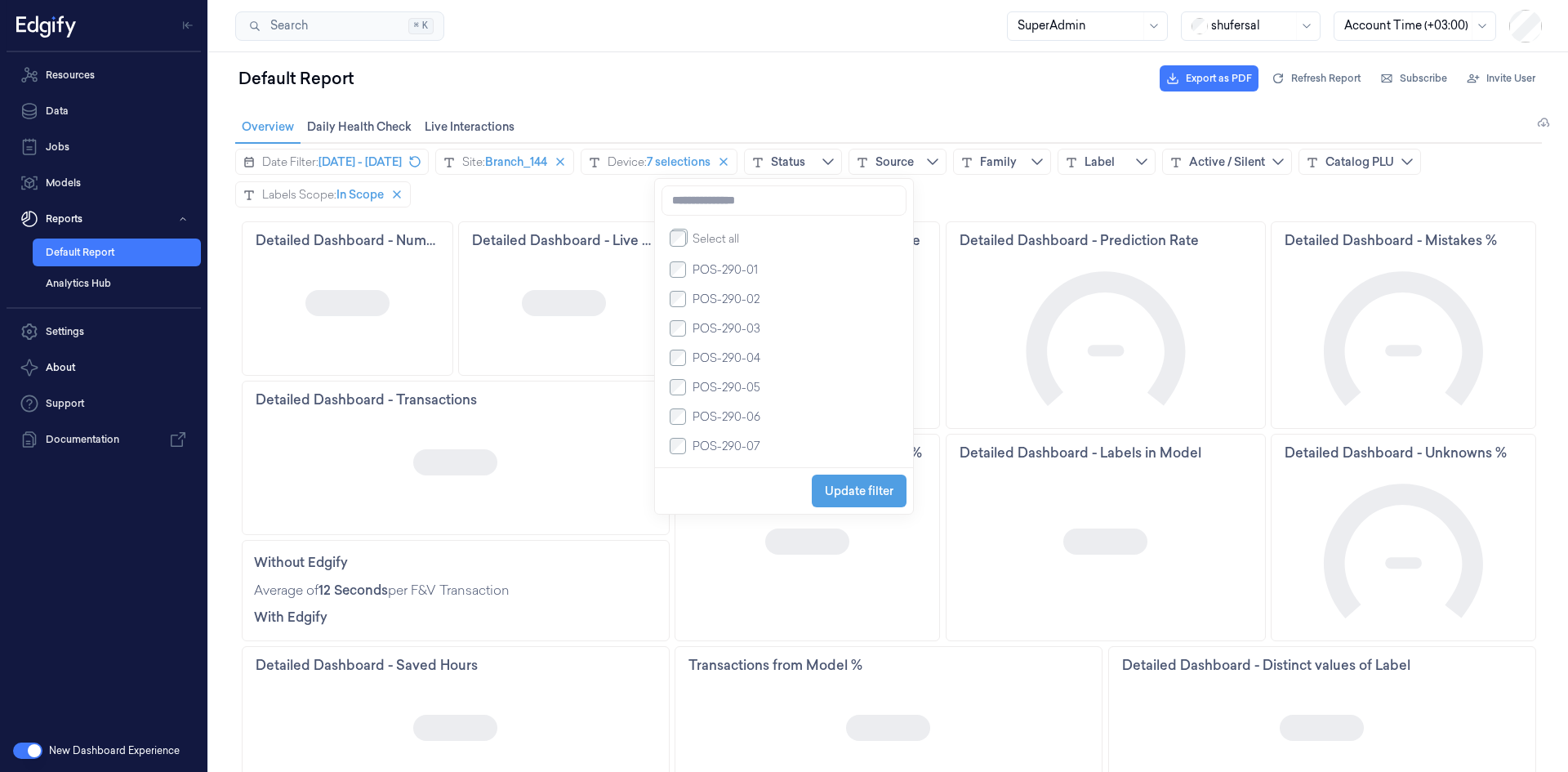
click at [668, 244] on li "Select all" at bounding box center [784, 239] width 232 height 33
click at [696, 213] on input at bounding box center [784, 200] width 245 height 31
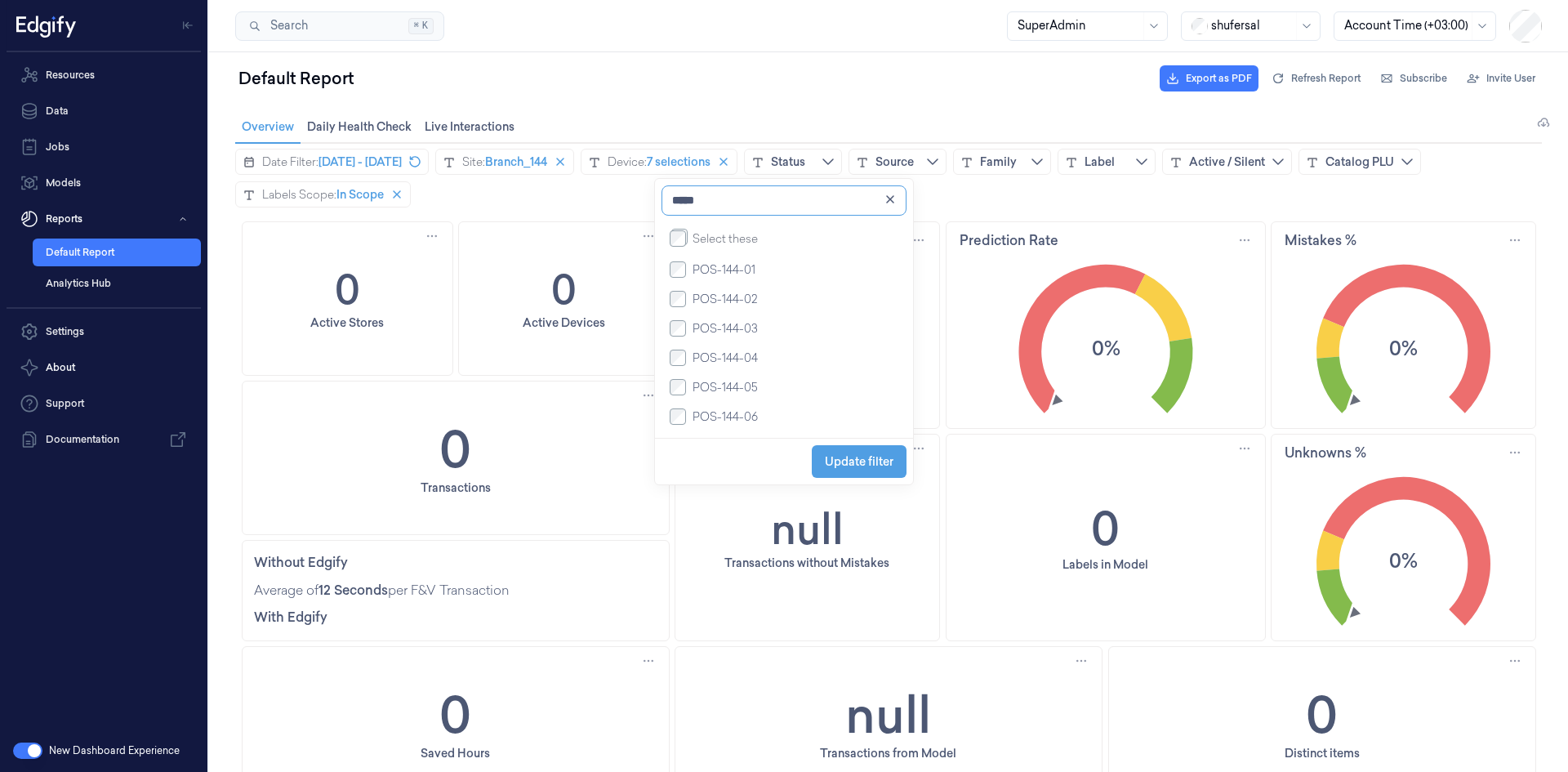
type input "*****"
click at [859, 462] on span "Update filter" at bounding box center [859, 462] width 69 height 13
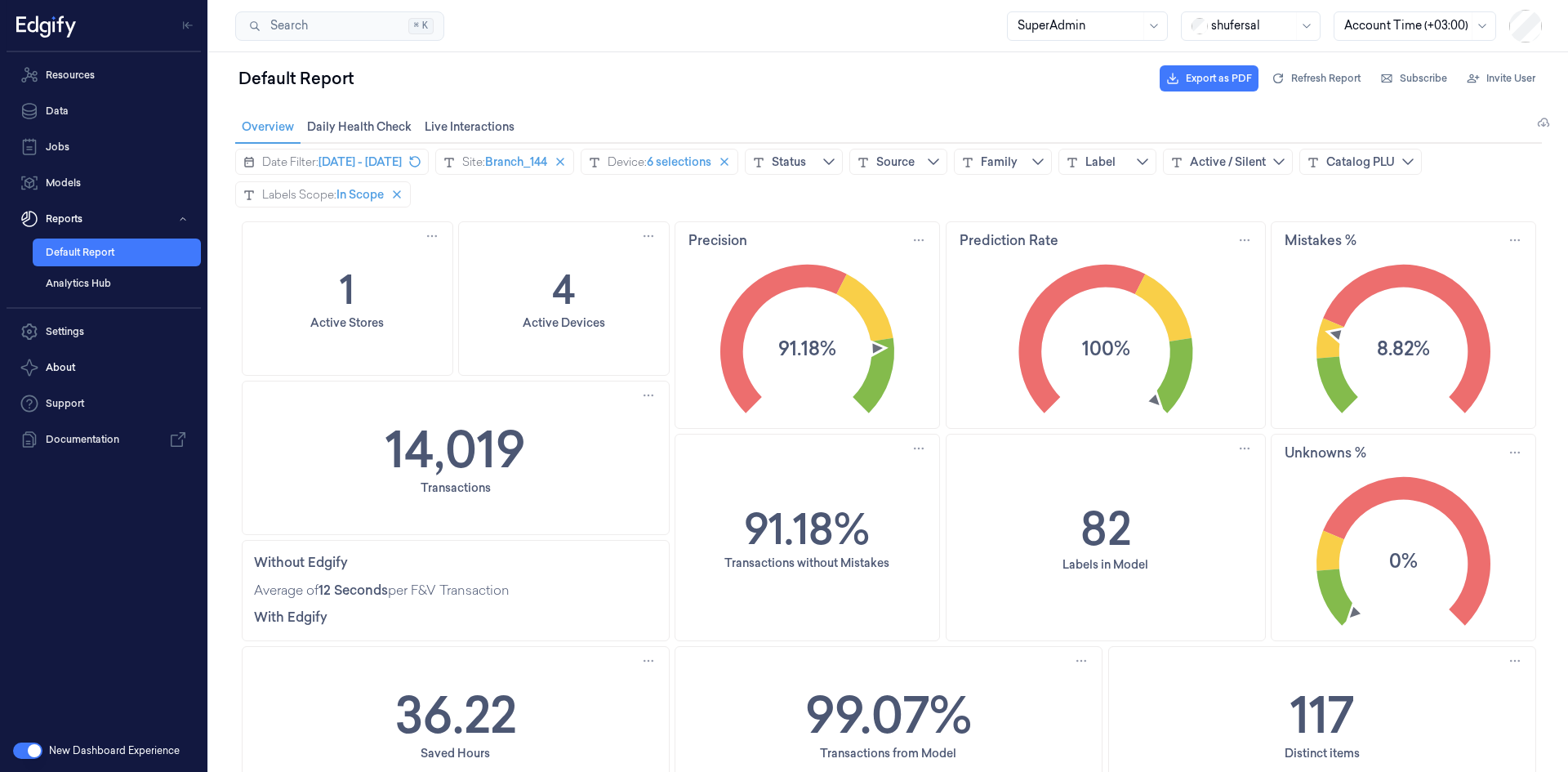
click at [526, 444] on div "14,019 Transactions" at bounding box center [455, 457] width 427 height 152
click at [819, 343] on text "91.18%" at bounding box center [807, 348] width 58 height 27
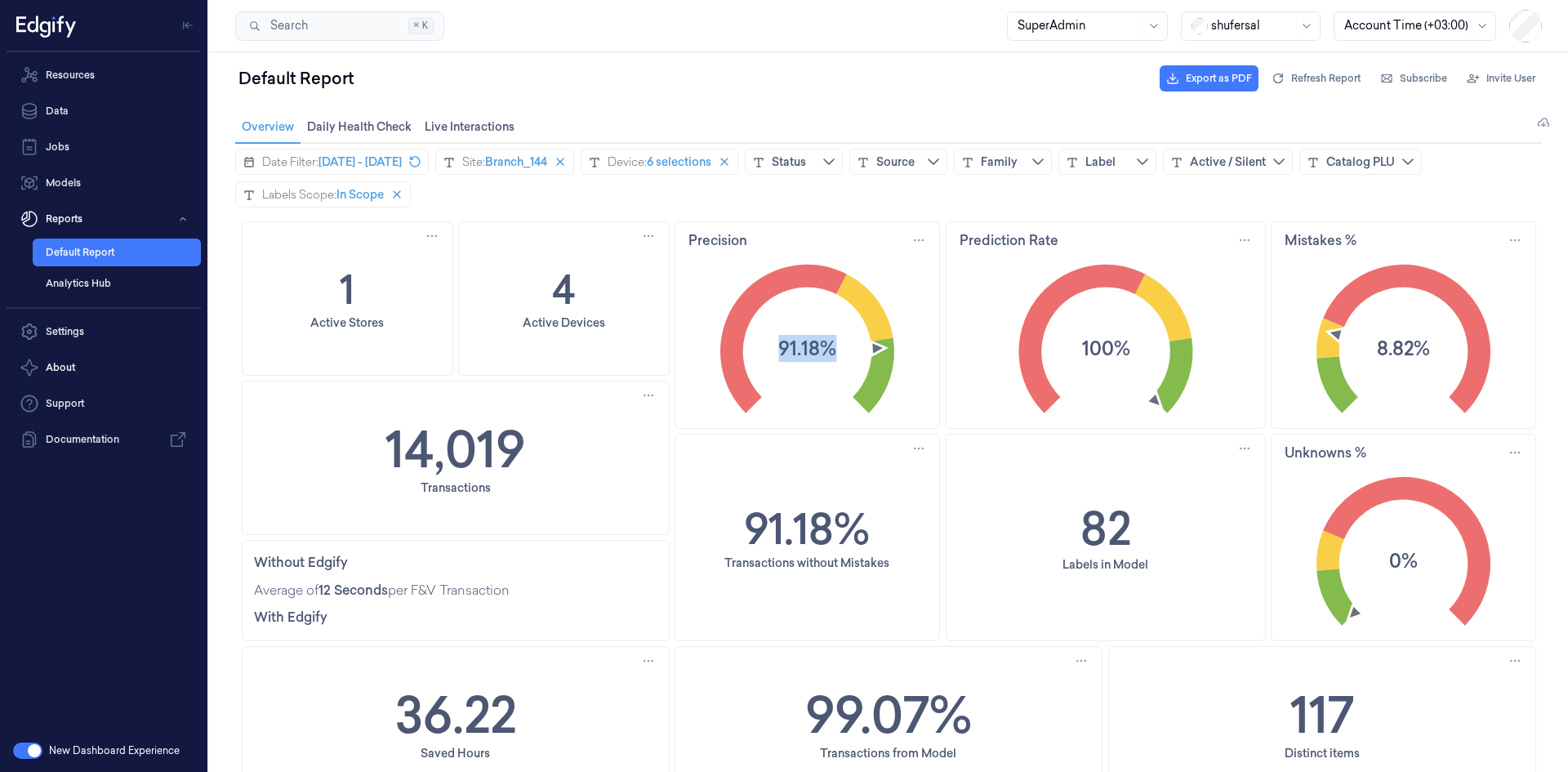
click at [819, 343] on text "91.18%" at bounding box center [807, 348] width 58 height 27
click at [1084, 352] on text "100%" at bounding box center [1105, 348] width 48 height 27
click at [1382, 345] on text "8.82%" at bounding box center [1402, 348] width 53 height 27
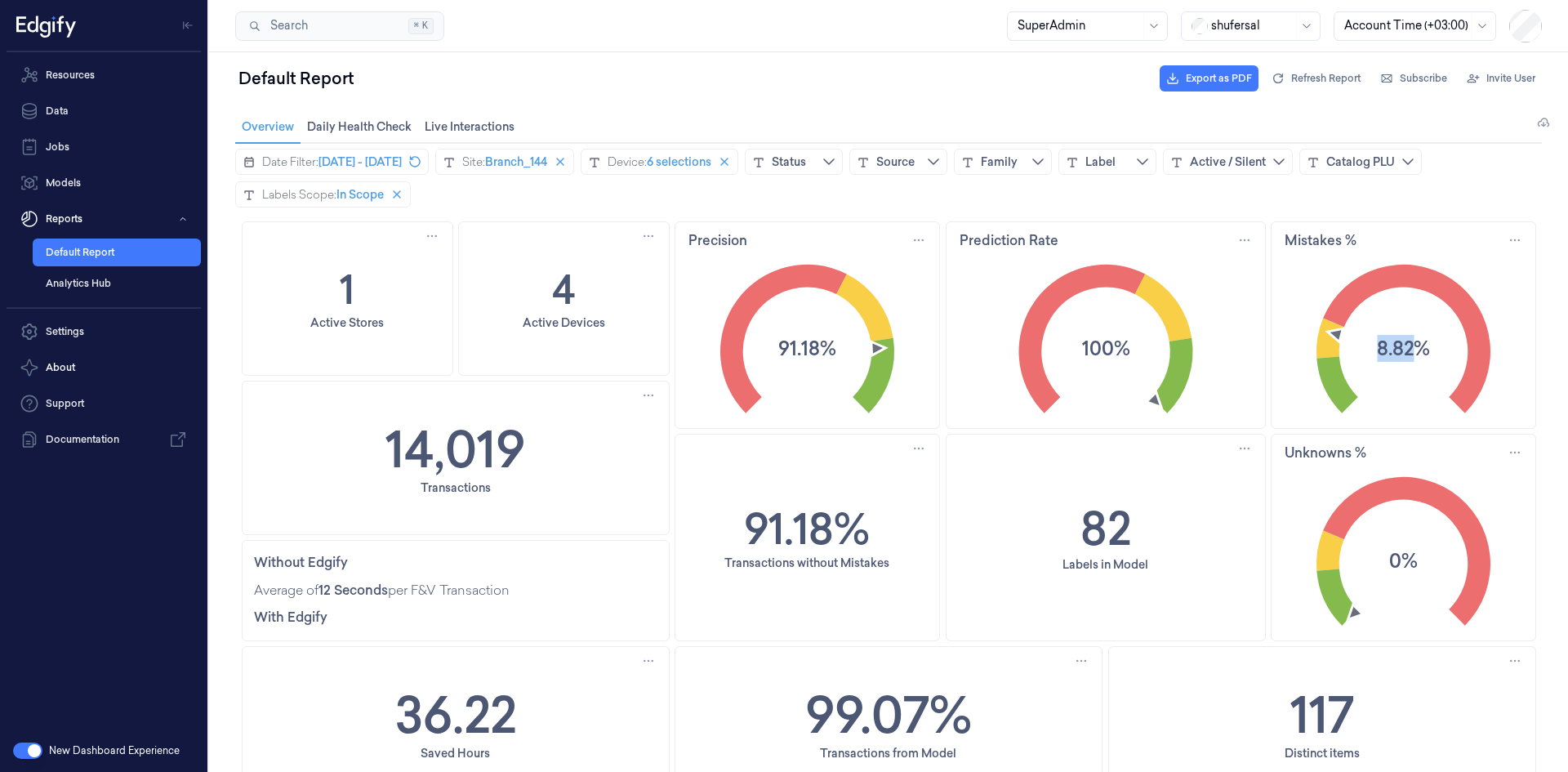
click at [1382, 345] on text "8.82%" at bounding box center [1402, 348] width 53 height 27
click at [390, 163] on span "[DATE] - [DATE]" at bounding box center [359, 161] width 83 height 16
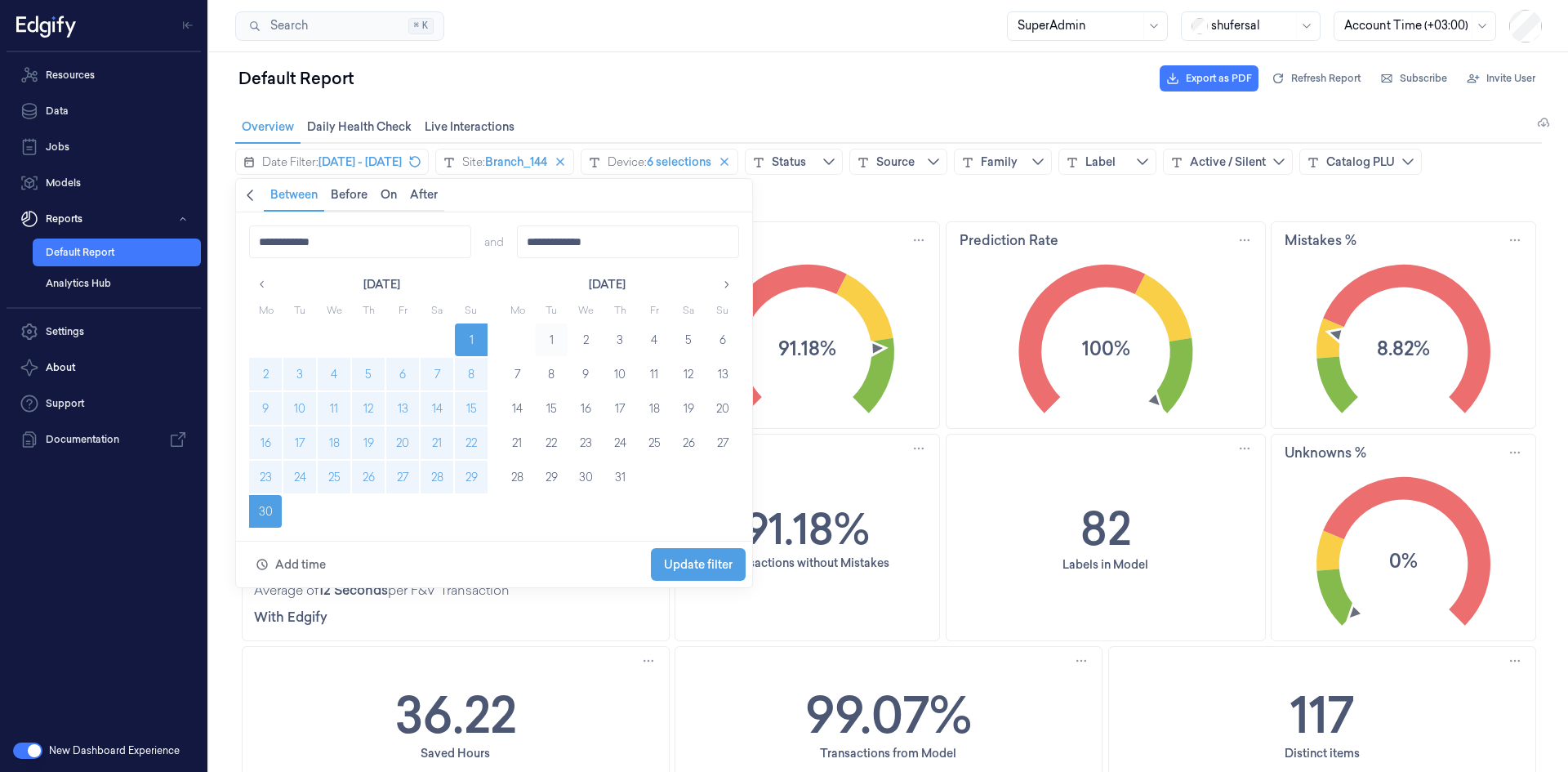
click at [559, 338] on button "1" at bounding box center [551, 339] width 33 height 33
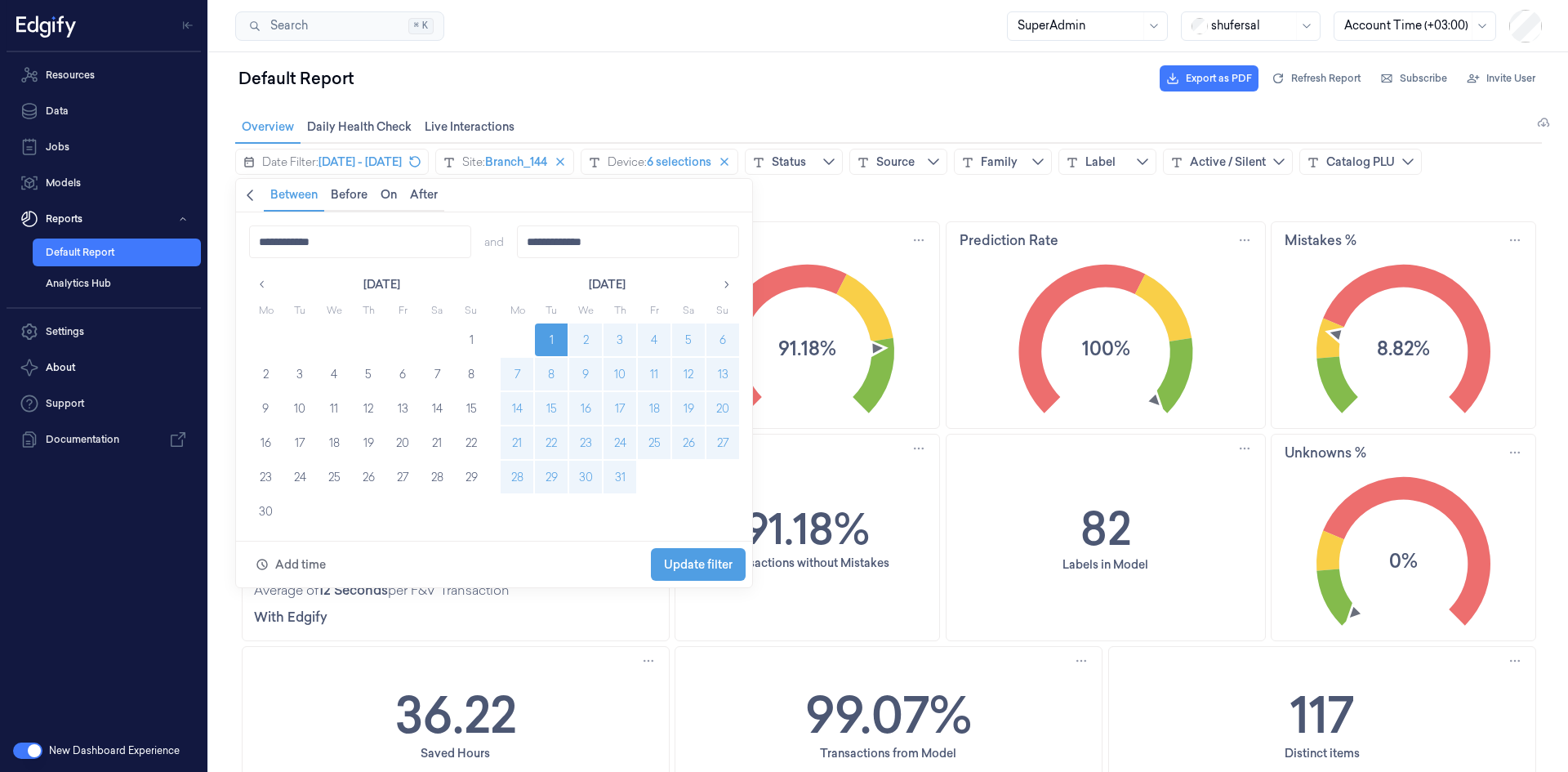
click at [627, 476] on button "31" at bounding box center [620, 477] width 33 height 33
type input "**********"
click at [691, 560] on span "Update filter" at bounding box center [699, 565] width 69 height 13
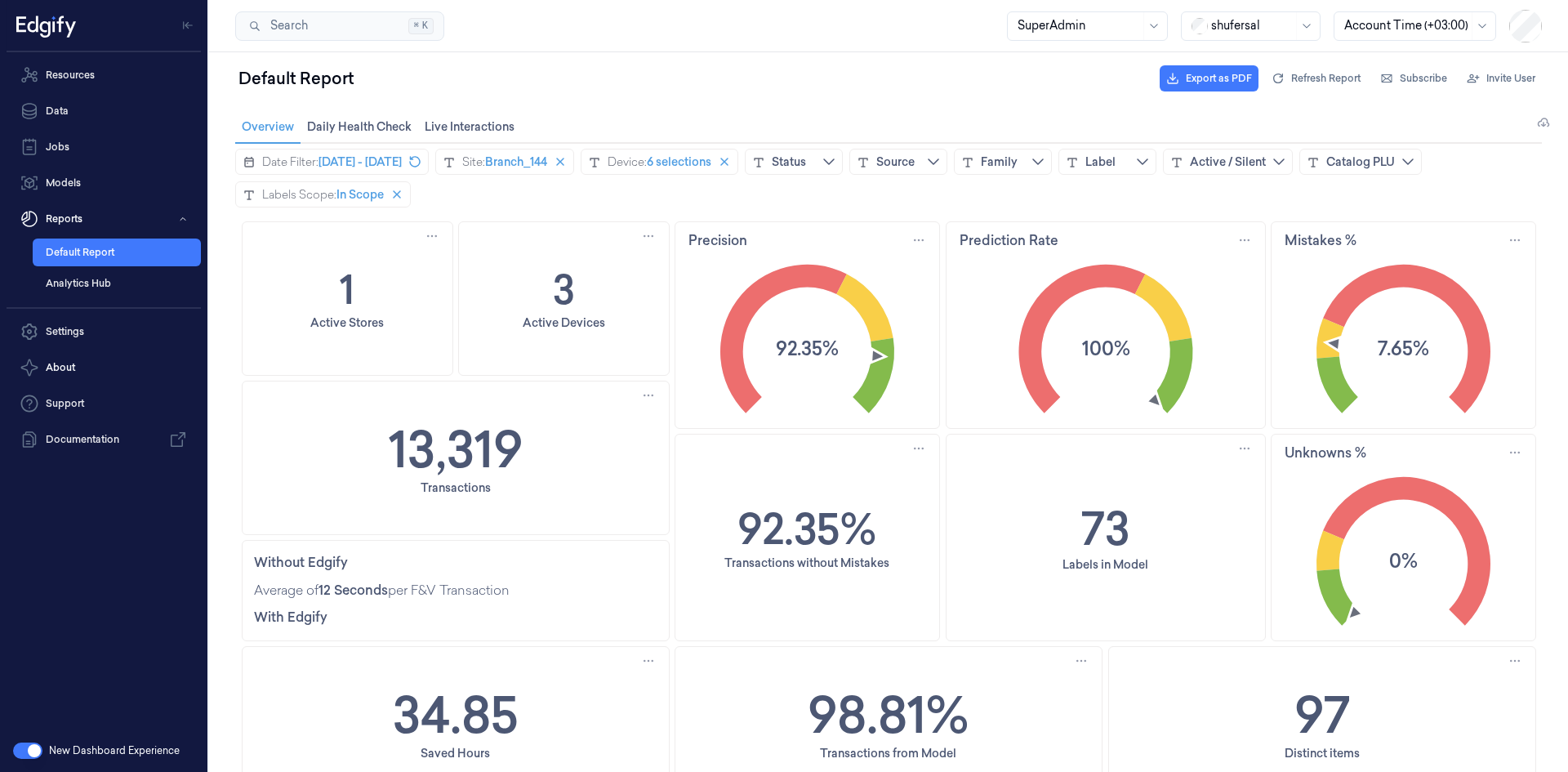
click at [546, 449] on div "13,319 Transactions" at bounding box center [455, 457] width 427 height 152
click at [1413, 343] on text "7.65%" at bounding box center [1403, 348] width 52 height 27
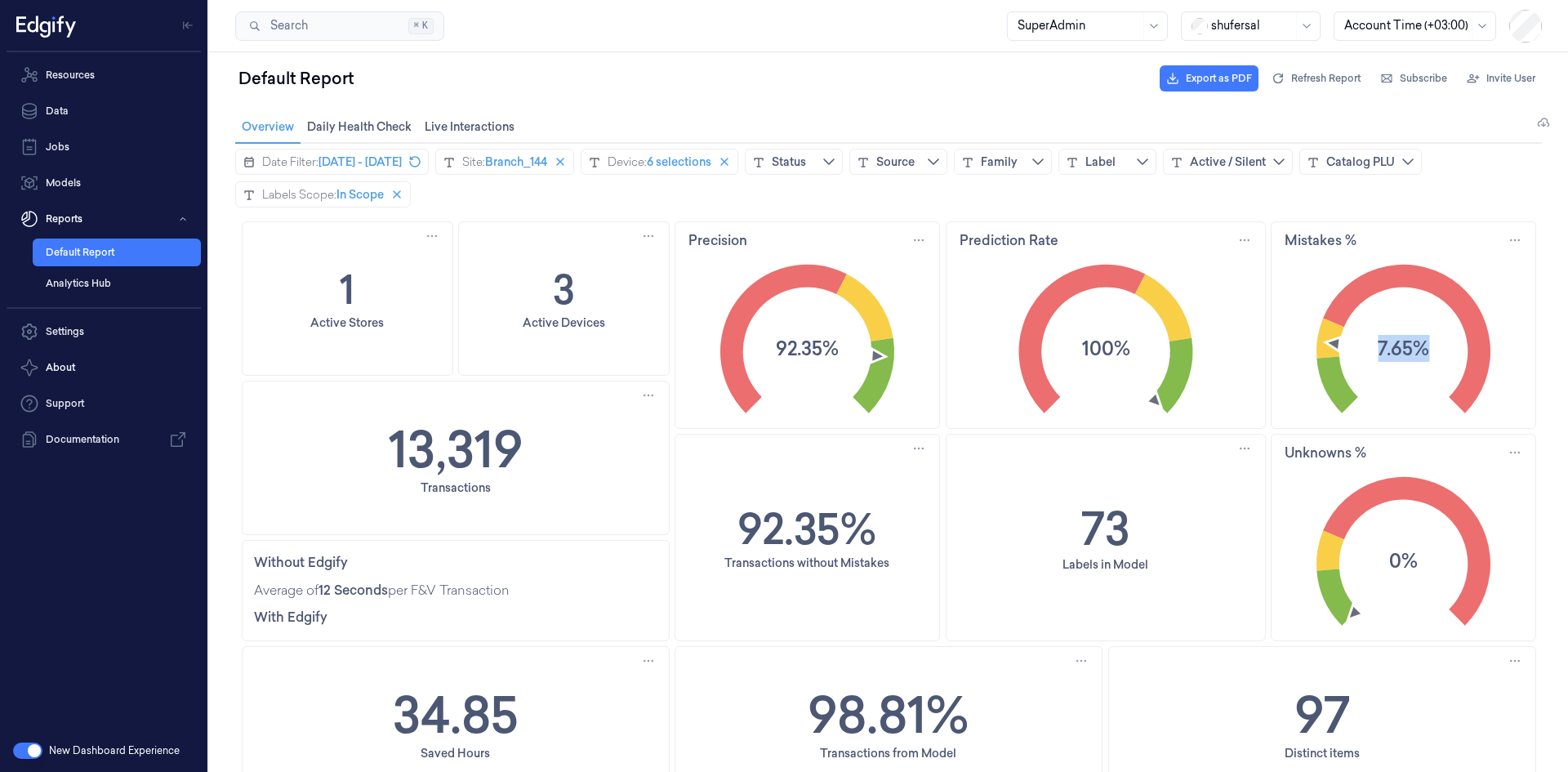
click at [1413, 343] on text "7.65%" at bounding box center [1403, 348] width 52 height 27
click at [1094, 343] on text "100%" at bounding box center [1105, 348] width 48 height 27
click at [814, 347] on text "92.35%" at bounding box center [807, 348] width 63 height 27
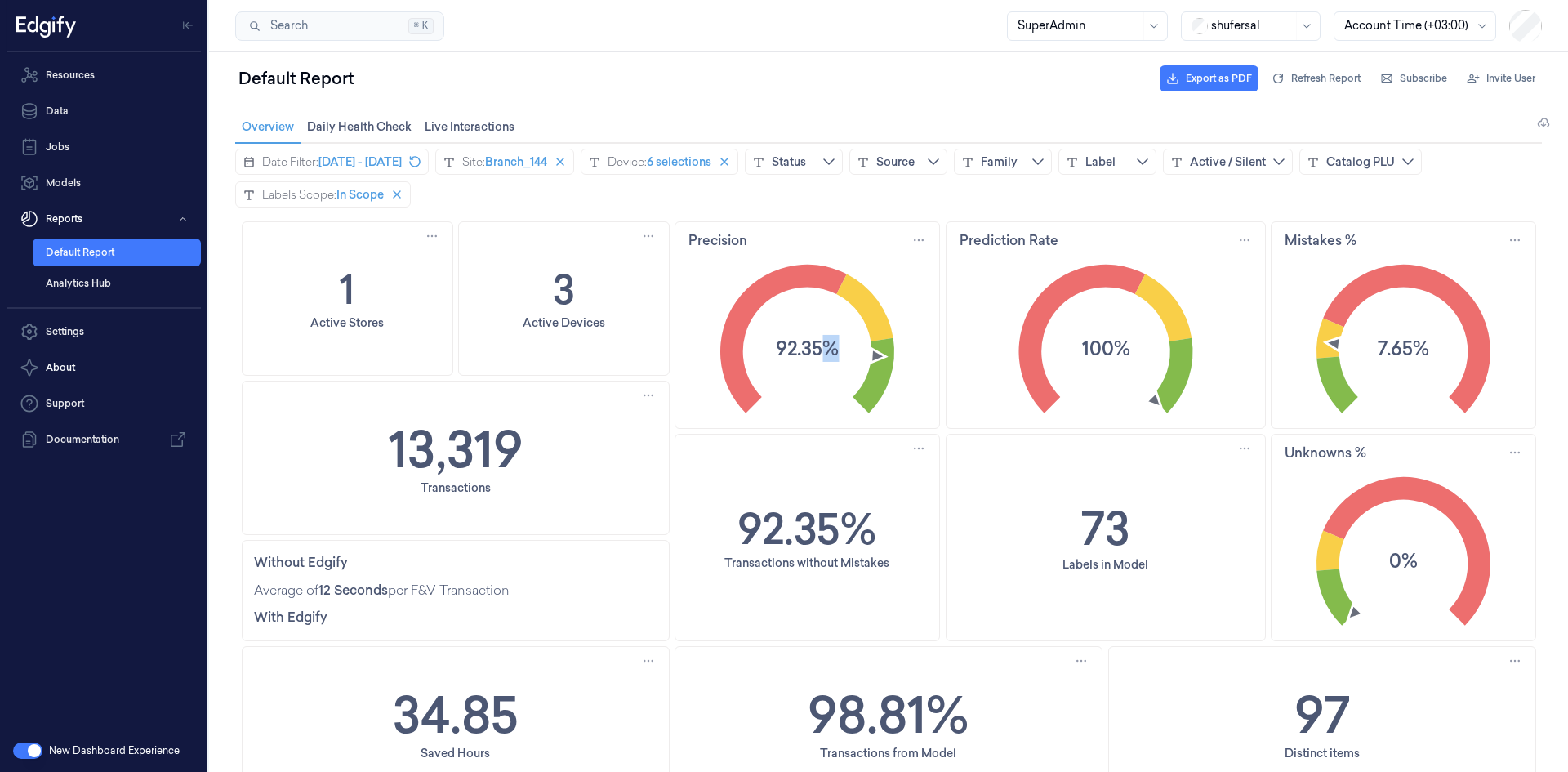
click at [814, 347] on text "92.35%" at bounding box center [807, 348] width 63 height 27
click at [547, 157] on span "Branch_144" at bounding box center [516, 161] width 62 height 16
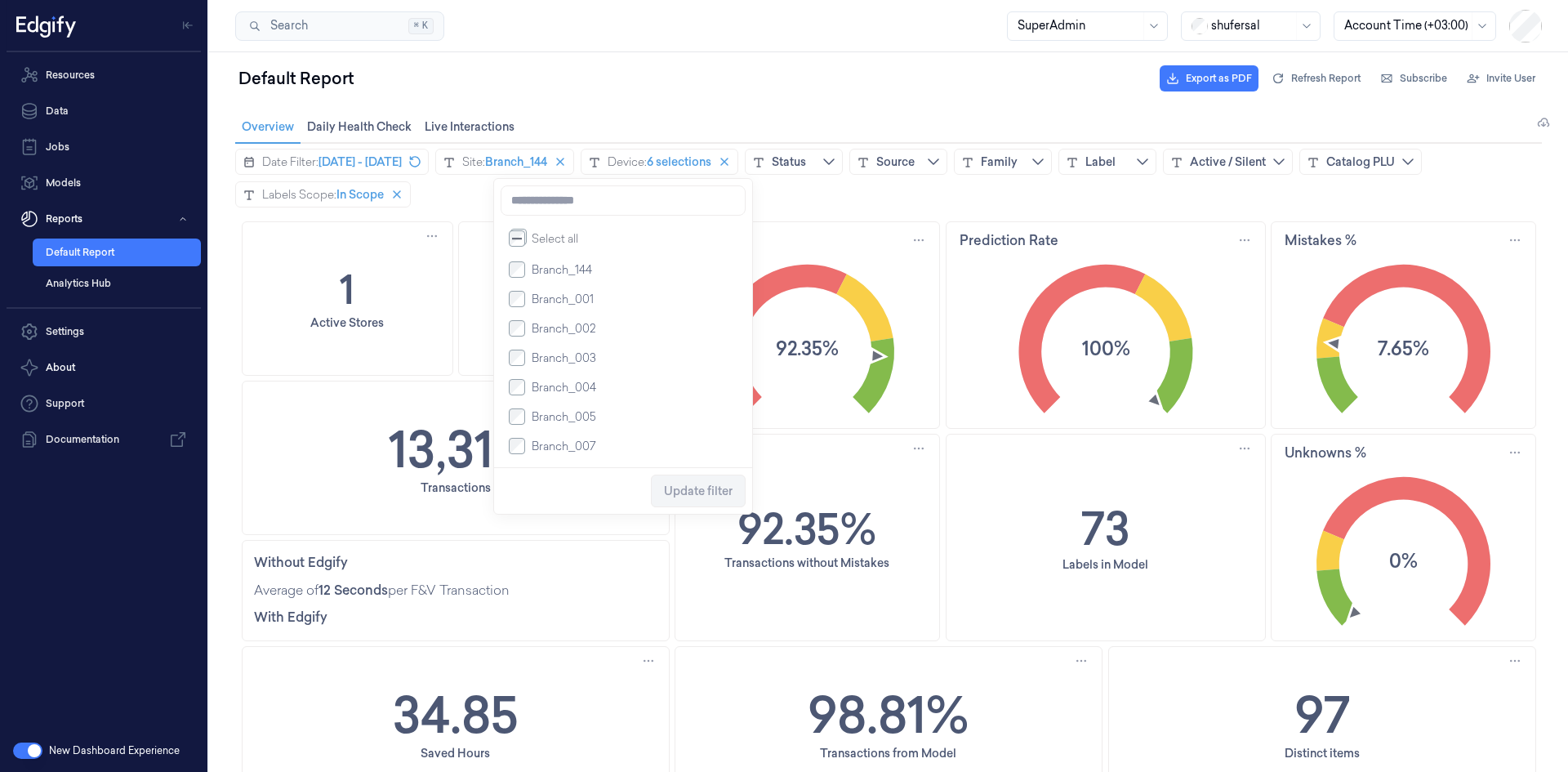
click at [544, 273] on span "Branch_144" at bounding box center [562, 269] width 60 height 16
click at [711, 86] on div "Default Report Export as PDF Refresh Report Subscribe Invite User" at bounding box center [888, 78] width 1306 height 39
click at [356, 160] on span "[DATE] - [DATE]" at bounding box center [359, 161] width 83 height 16
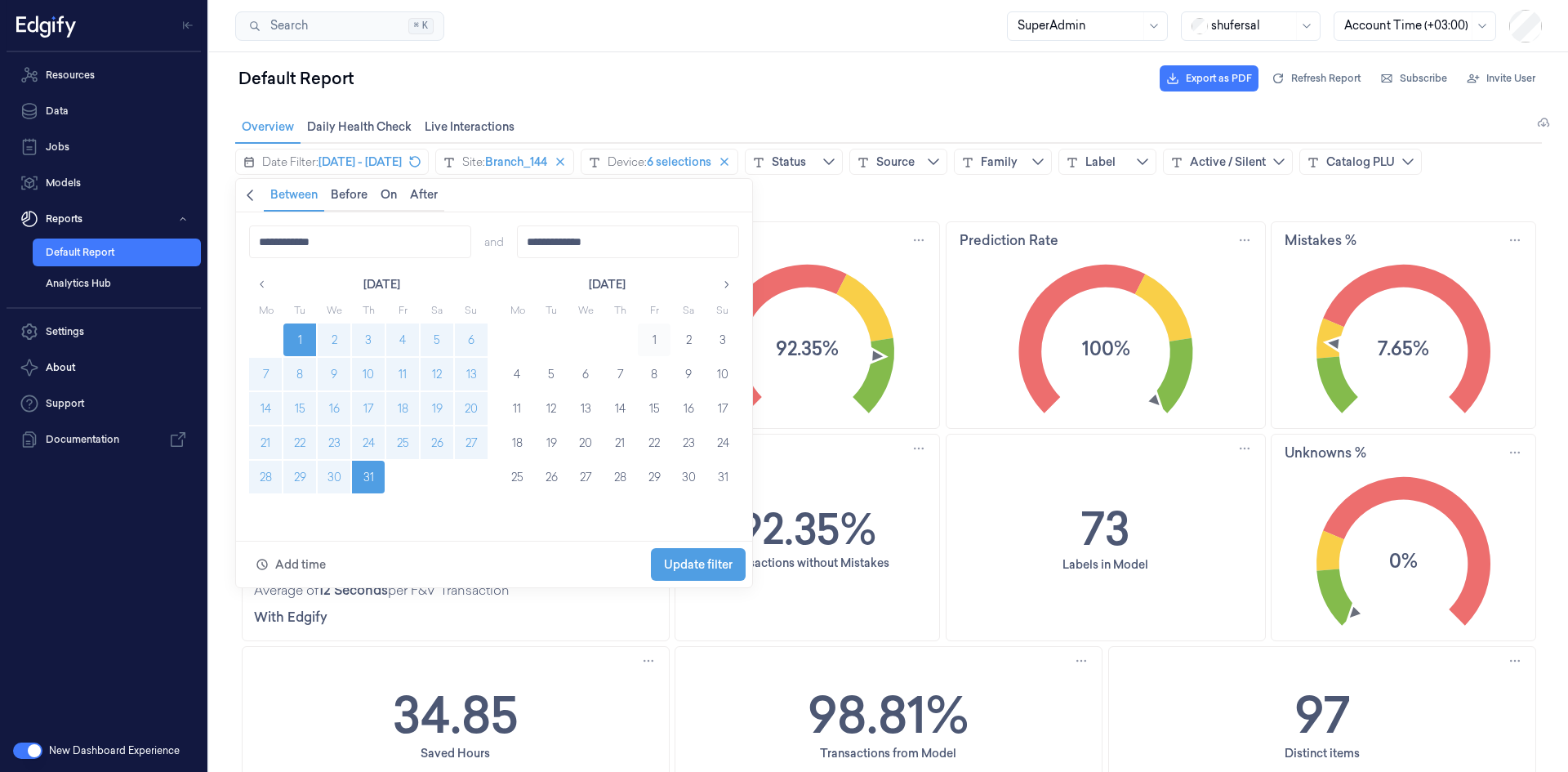
click at [653, 341] on button "1" at bounding box center [654, 339] width 33 height 33
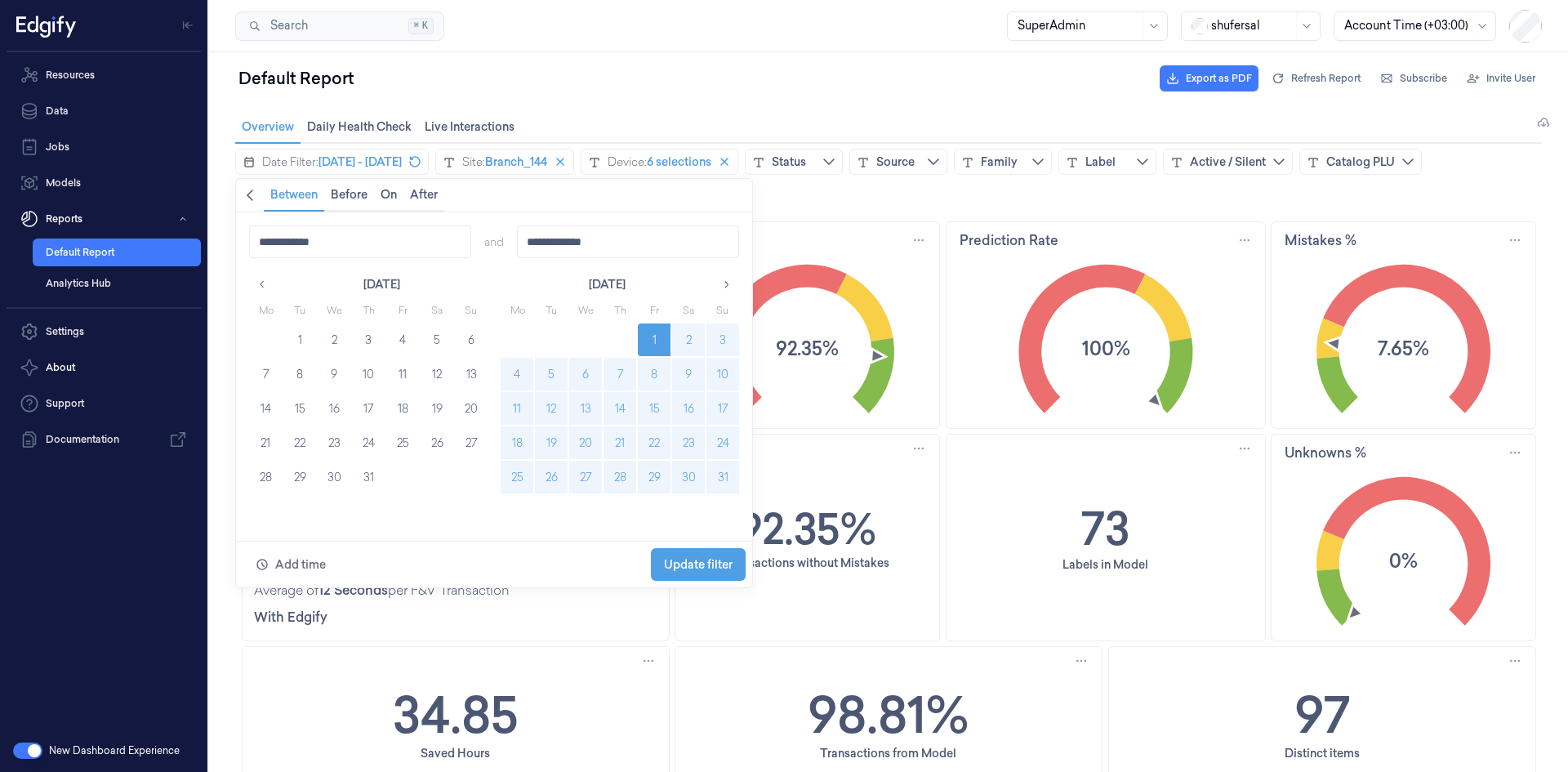
click at [720, 481] on button "31" at bounding box center [723, 477] width 33 height 33
type input "**********"
click at [709, 572] on span "Update filter" at bounding box center [699, 565] width 69 height 13
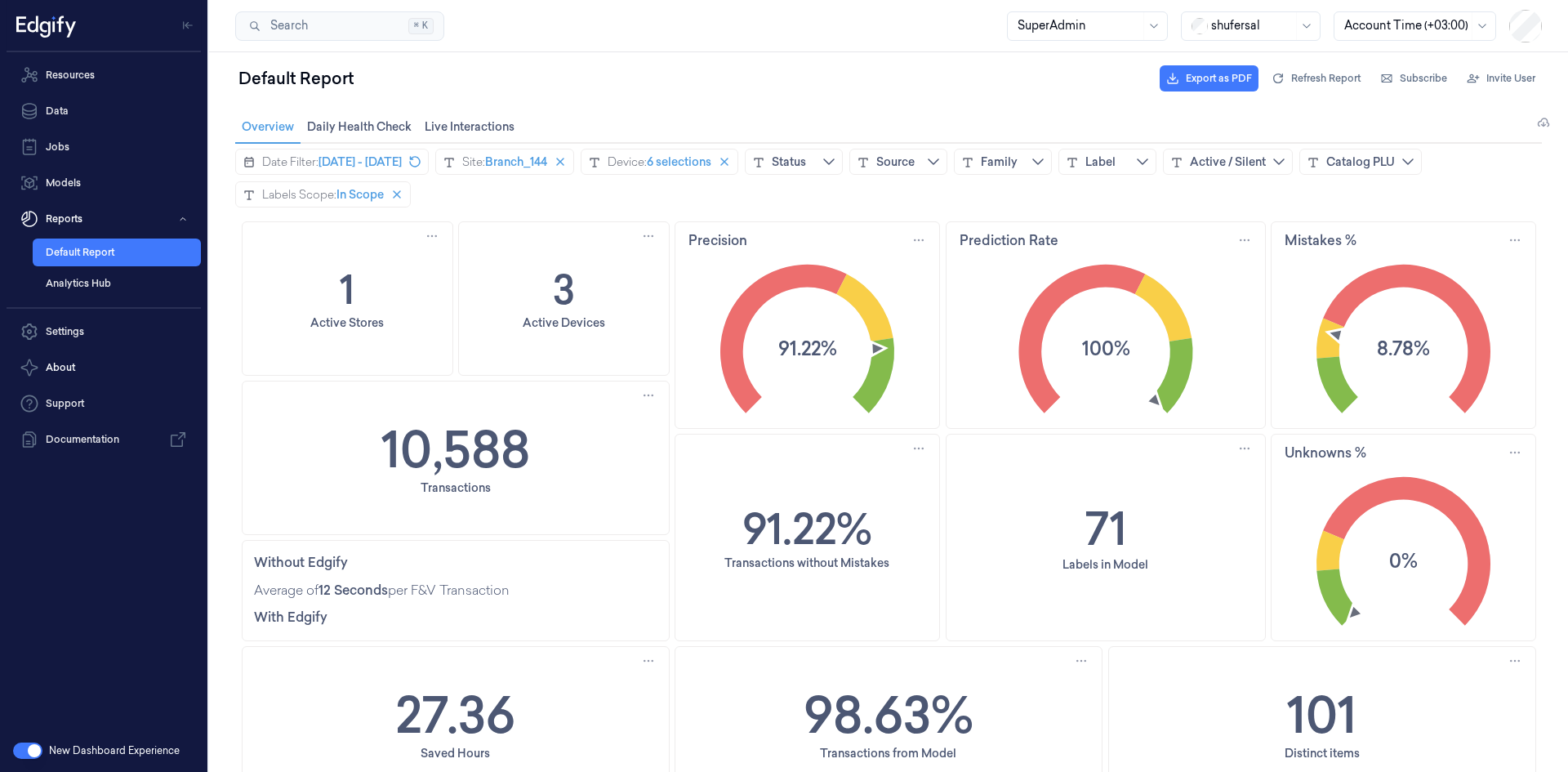
click at [549, 456] on div "10,588 Transactions" at bounding box center [455, 457] width 427 height 152
click at [1396, 355] on text "8.78%" at bounding box center [1402, 348] width 53 height 27
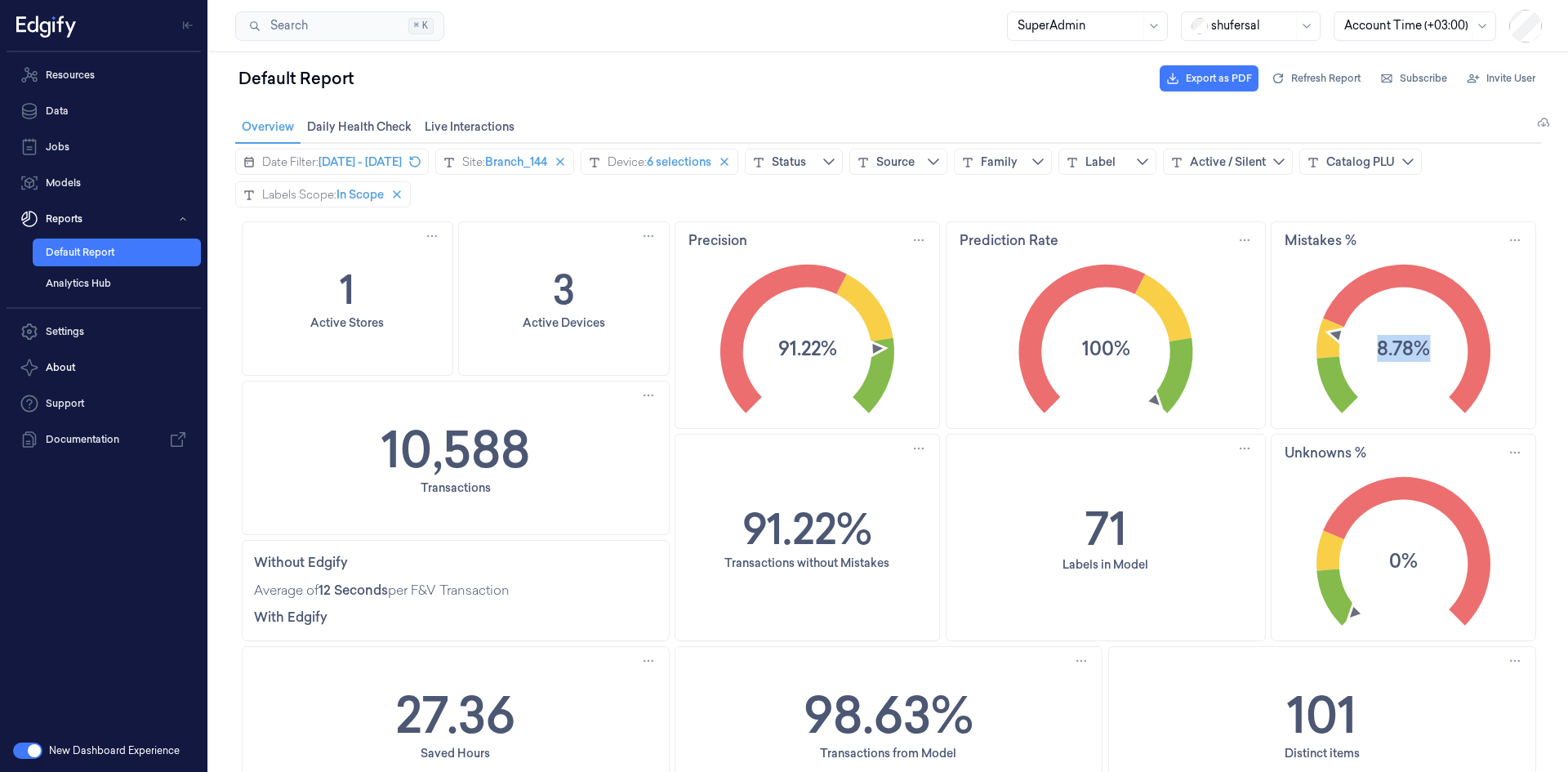
click at [1396, 355] on text "8.78%" at bounding box center [1402, 348] width 53 height 27
click at [1084, 340] on text "100%" at bounding box center [1105, 348] width 48 height 27
click at [793, 350] on text "91.22%" at bounding box center [806, 348] width 58 height 27
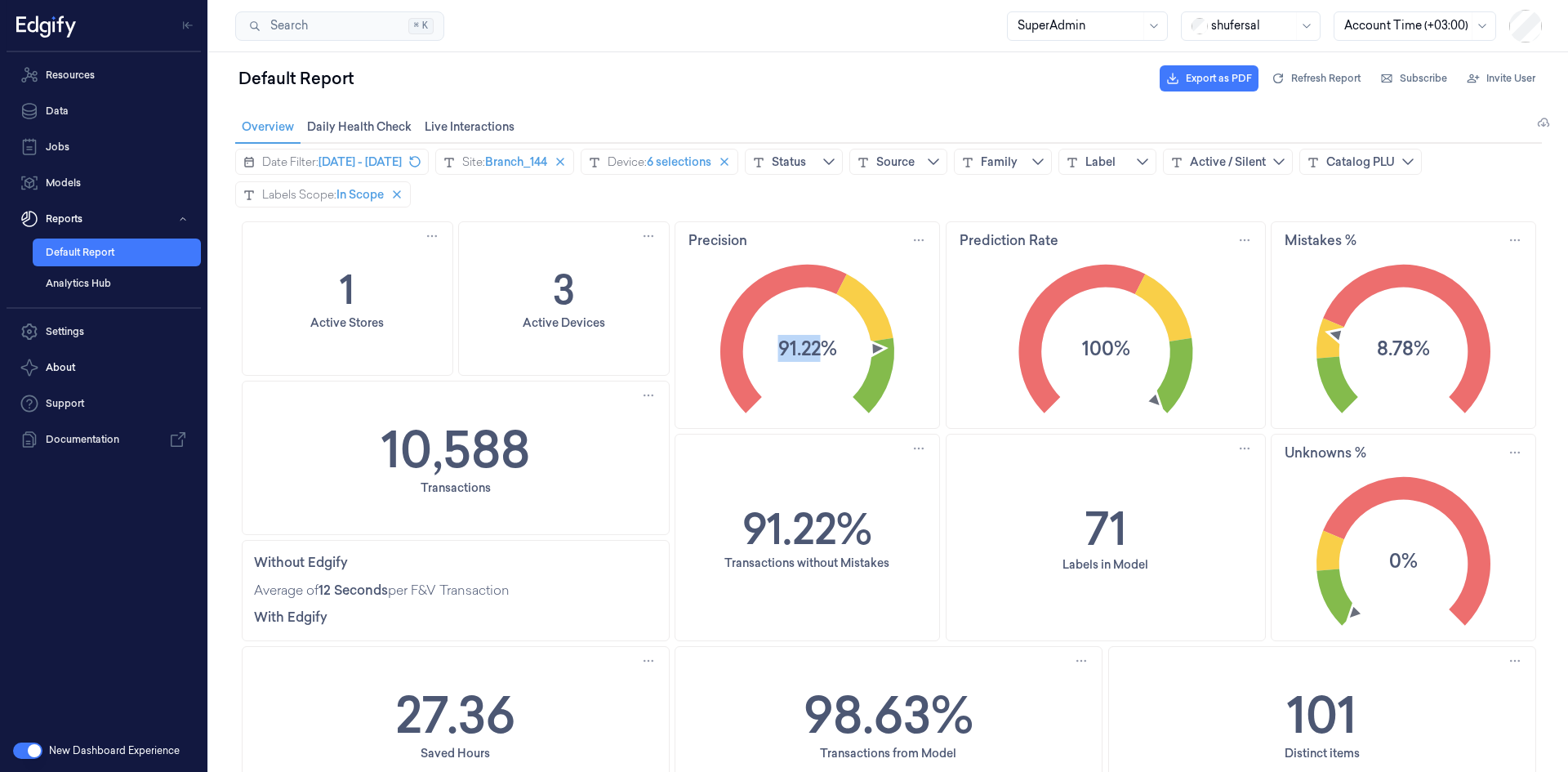
click at [793, 350] on text "91.22%" at bounding box center [806, 348] width 58 height 27
click at [547, 163] on span "Branch_144" at bounding box center [516, 161] width 62 height 16
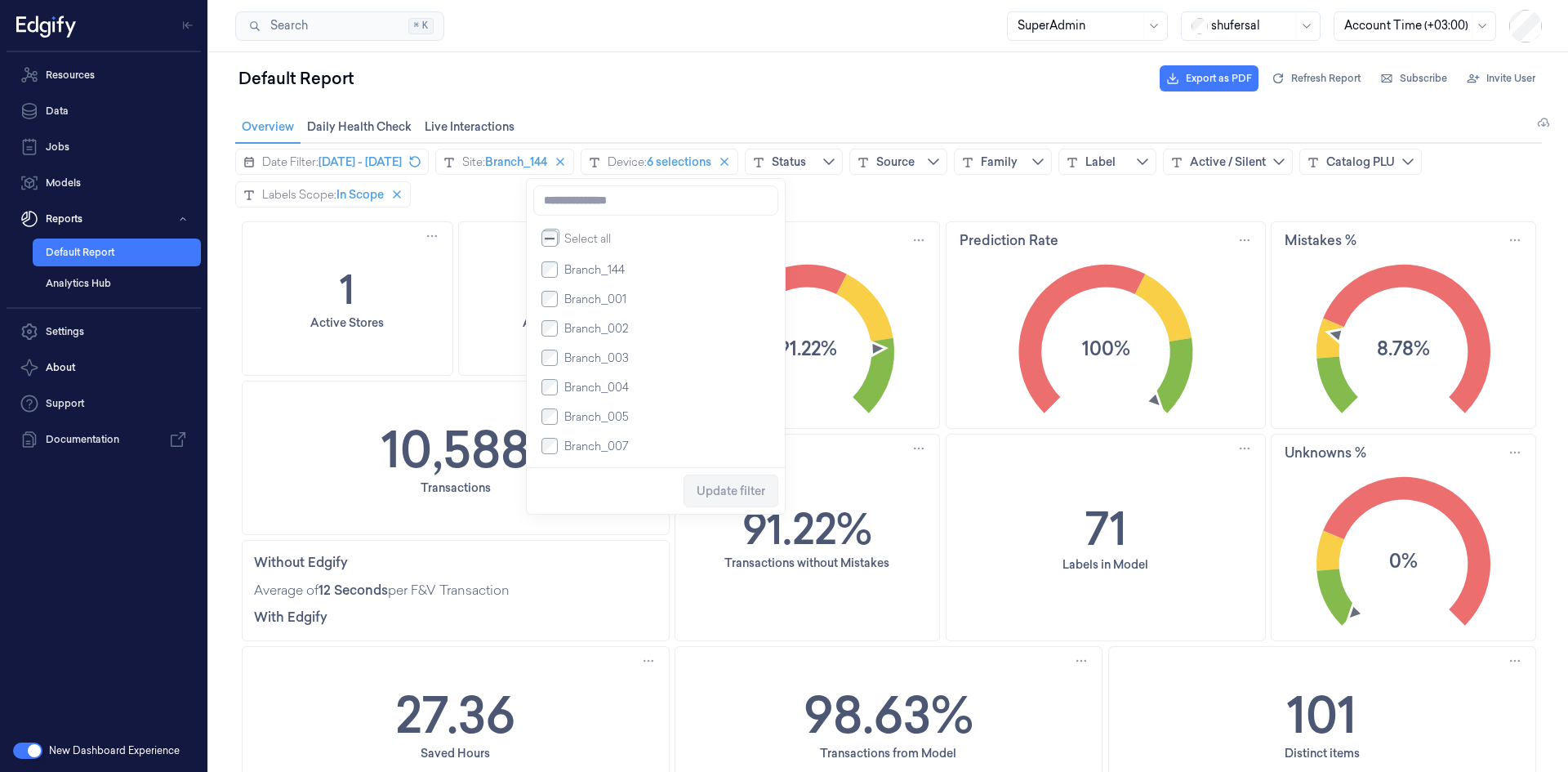
click at [593, 272] on span "Branch_144" at bounding box center [594, 269] width 60 height 16
click at [604, 213] on input at bounding box center [656, 200] width 245 height 31
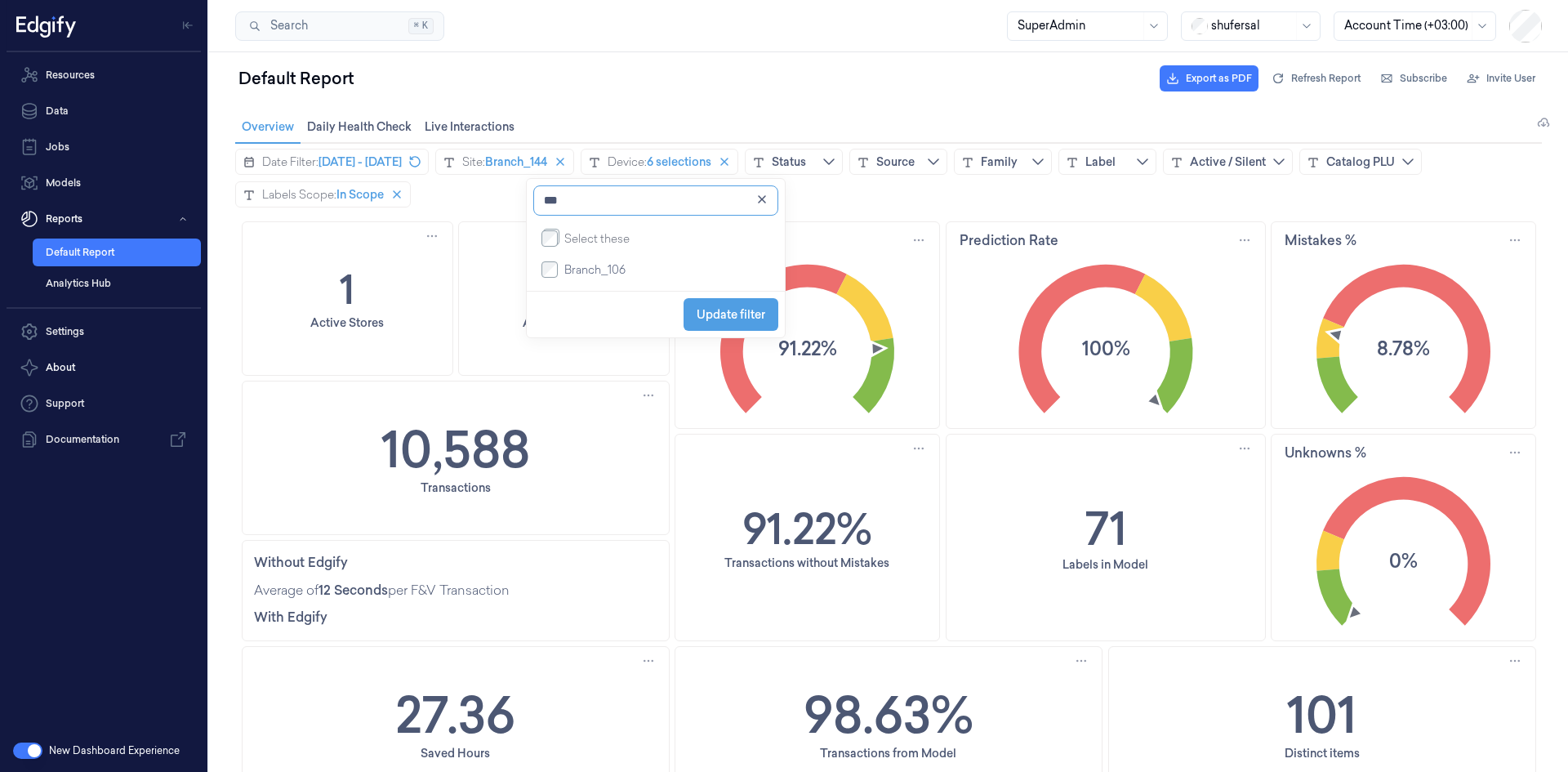
type input "***"
click at [587, 271] on span "Branch_106" at bounding box center [595, 269] width 61 height 16
click at [736, 317] on span "Update filter" at bounding box center [731, 315] width 69 height 13
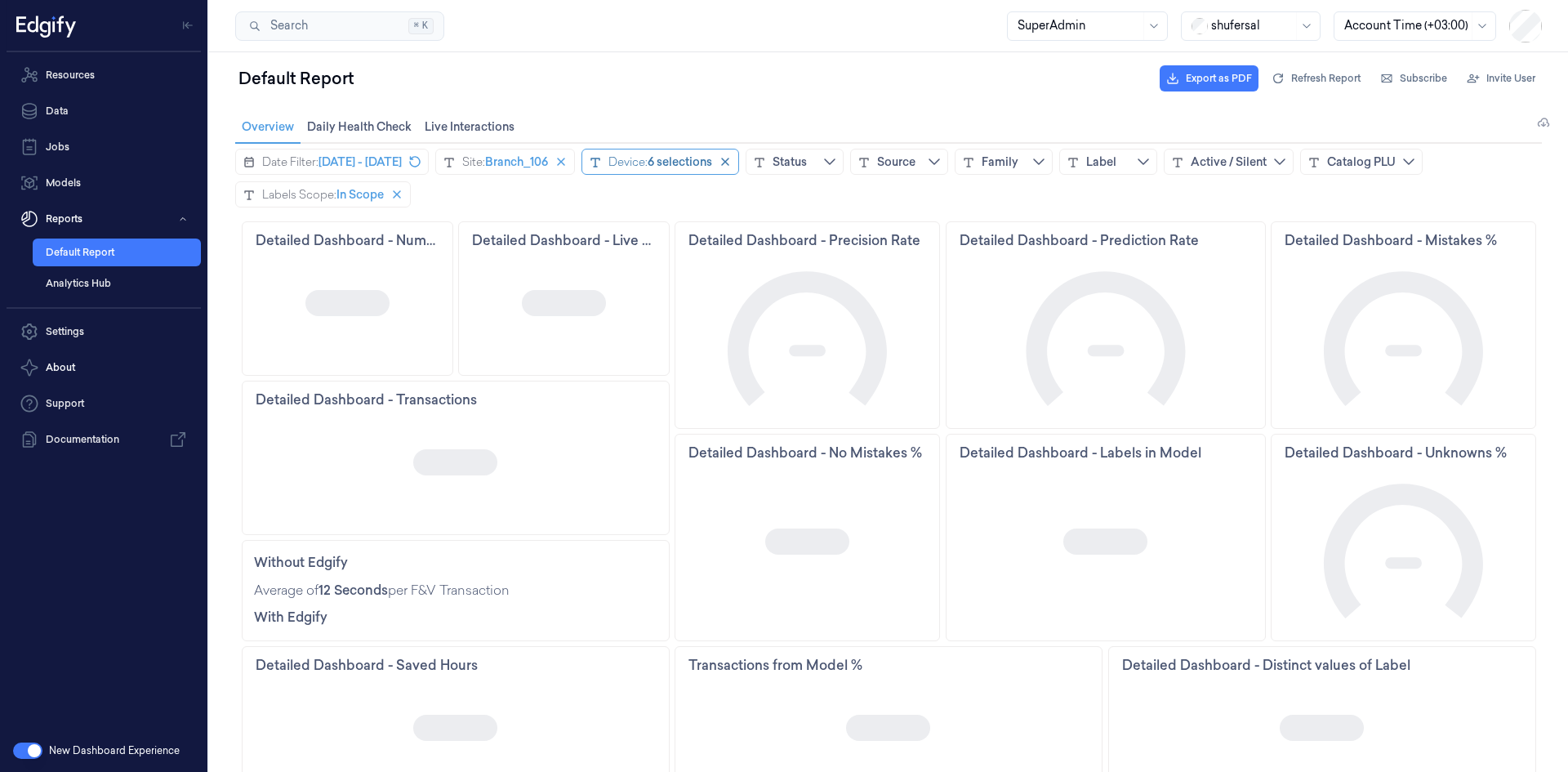
click at [712, 159] on div "6 selections" at bounding box center [680, 161] width 64 height 16
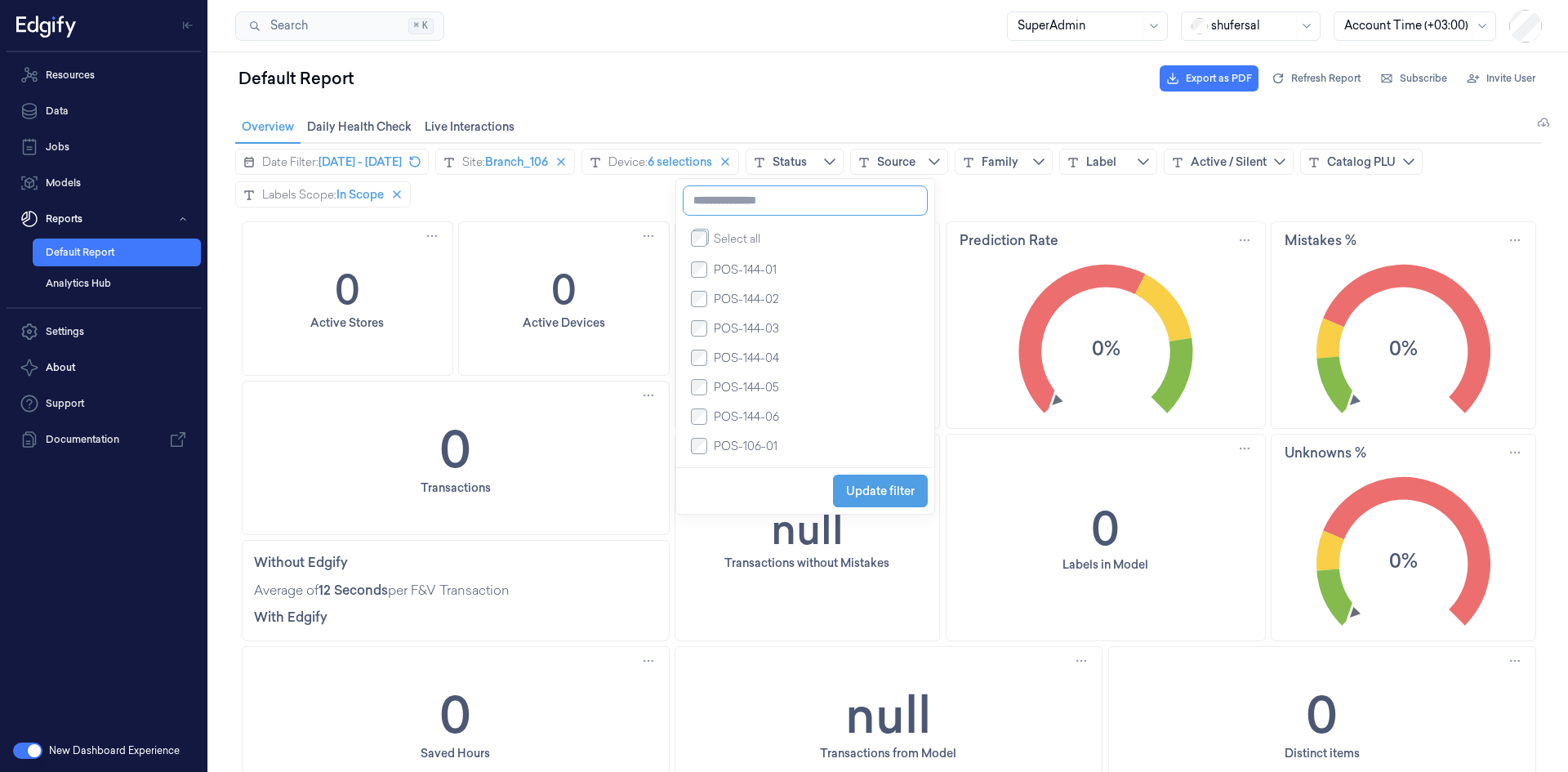
click at [724, 210] on input at bounding box center [805, 200] width 245 height 31
type input "*****"
click at [892, 498] on span "Update filter" at bounding box center [881, 491] width 69 height 13
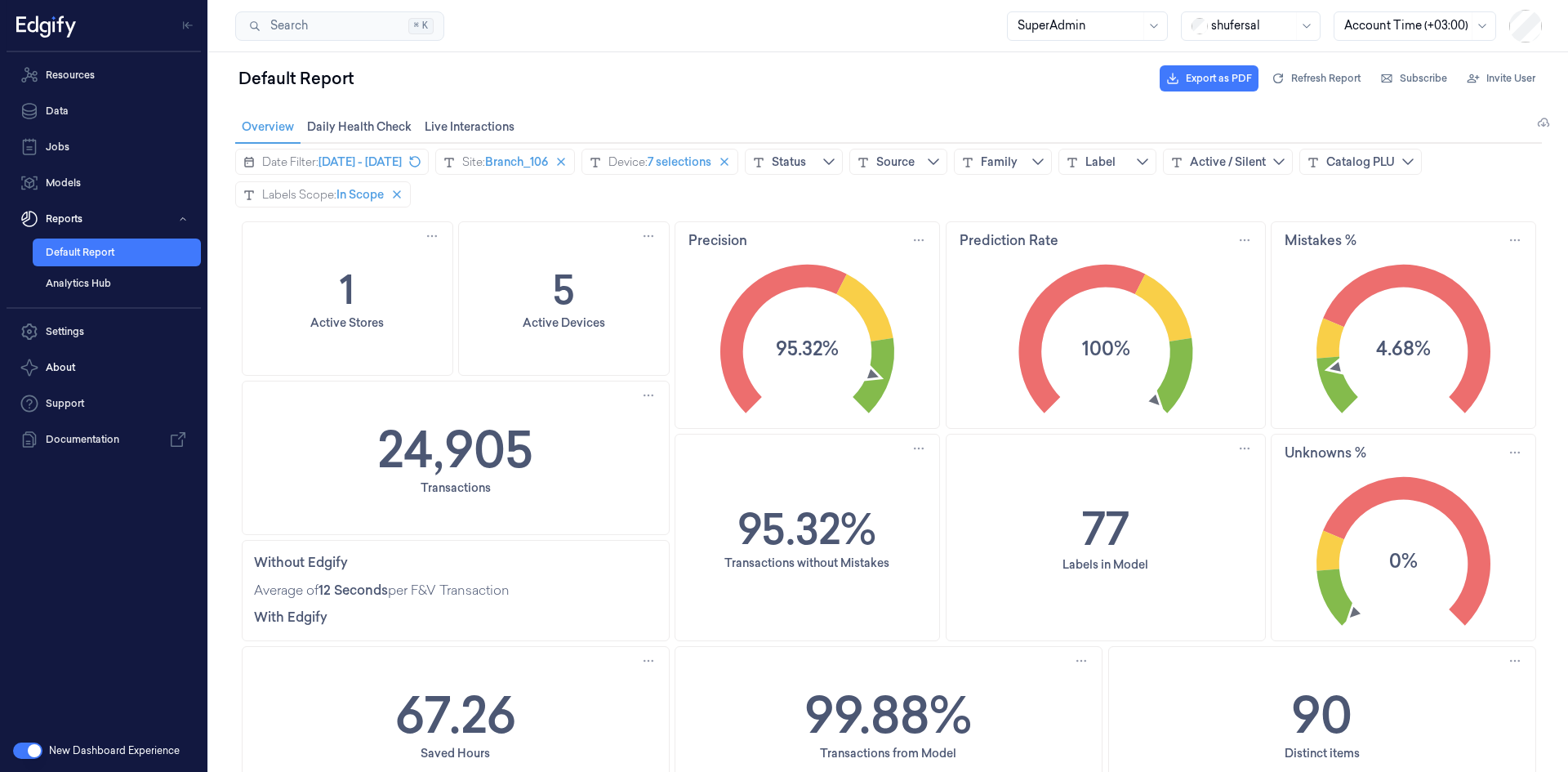
click at [552, 452] on div "24,905 Transactions" at bounding box center [455, 457] width 427 height 152
click at [1397, 347] on text "4.68%" at bounding box center [1403, 348] width 55 height 27
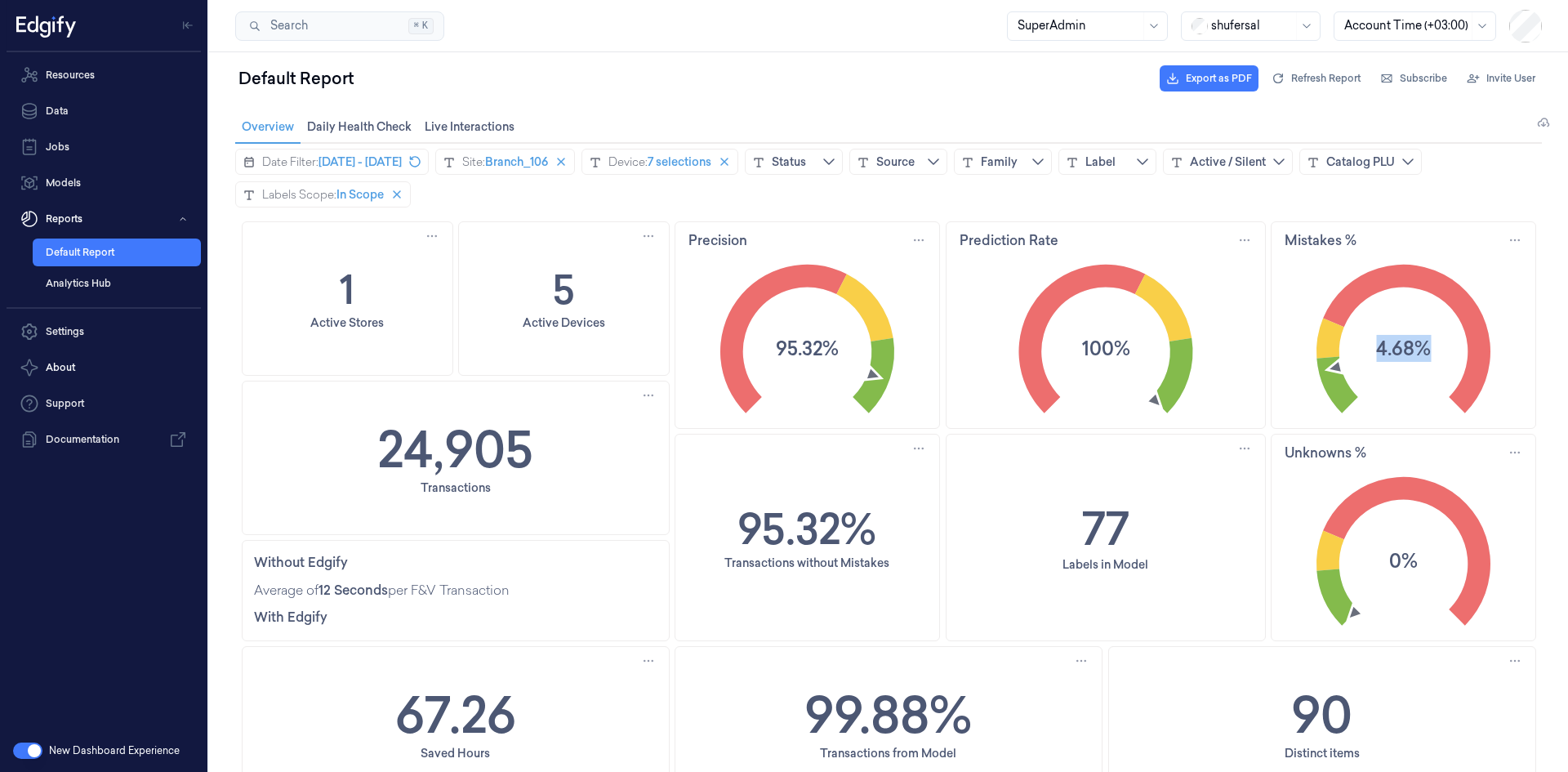
click at [1397, 347] on text "4.68%" at bounding box center [1403, 348] width 55 height 27
click at [808, 349] on text "95.32%" at bounding box center [807, 348] width 63 height 27
click at [402, 159] on span "[DATE] - [DATE]" at bounding box center [359, 161] width 83 height 16
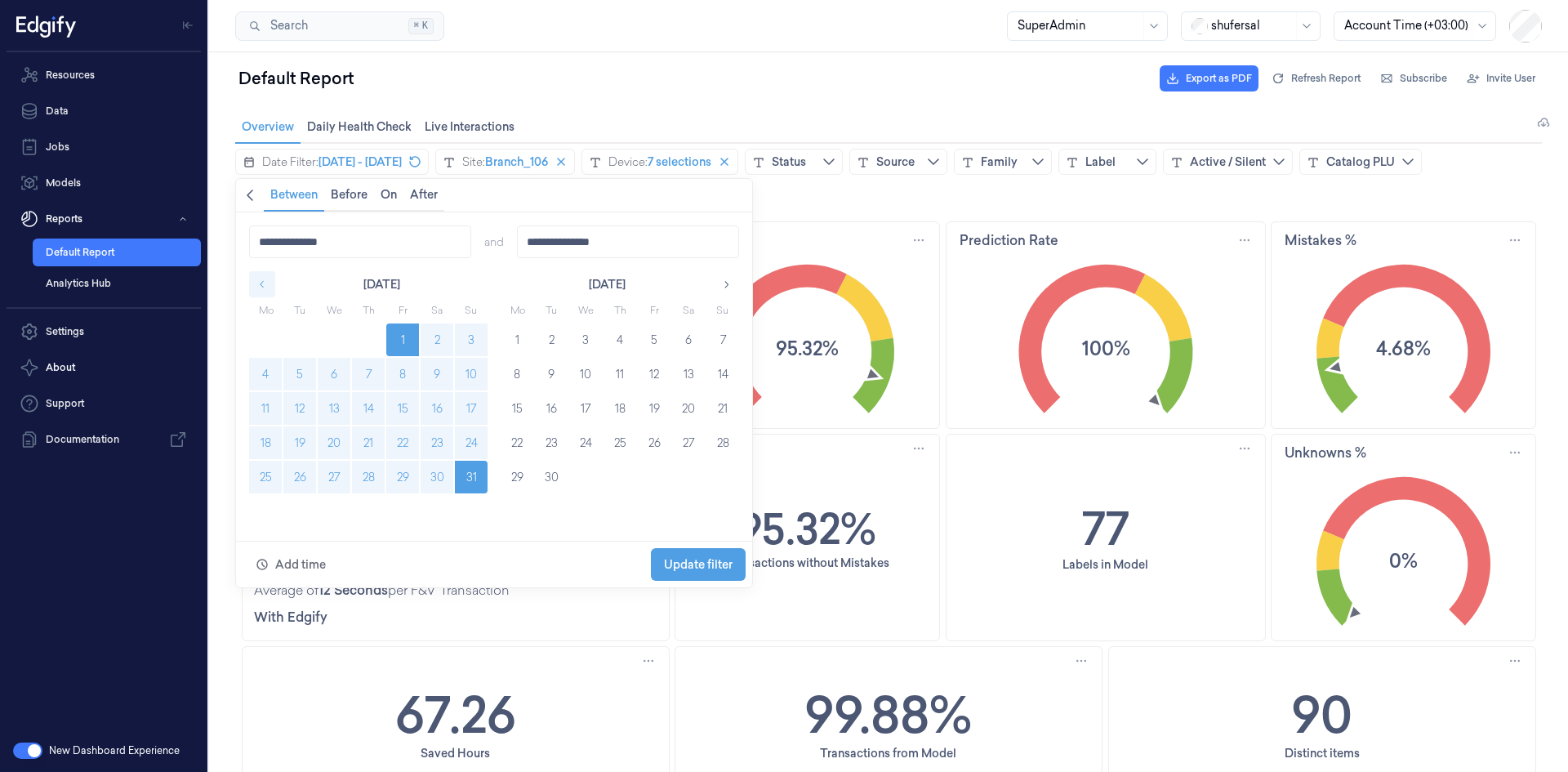
click at [265, 289] on icon "button" at bounding box center [263, 285] width 12 height 12
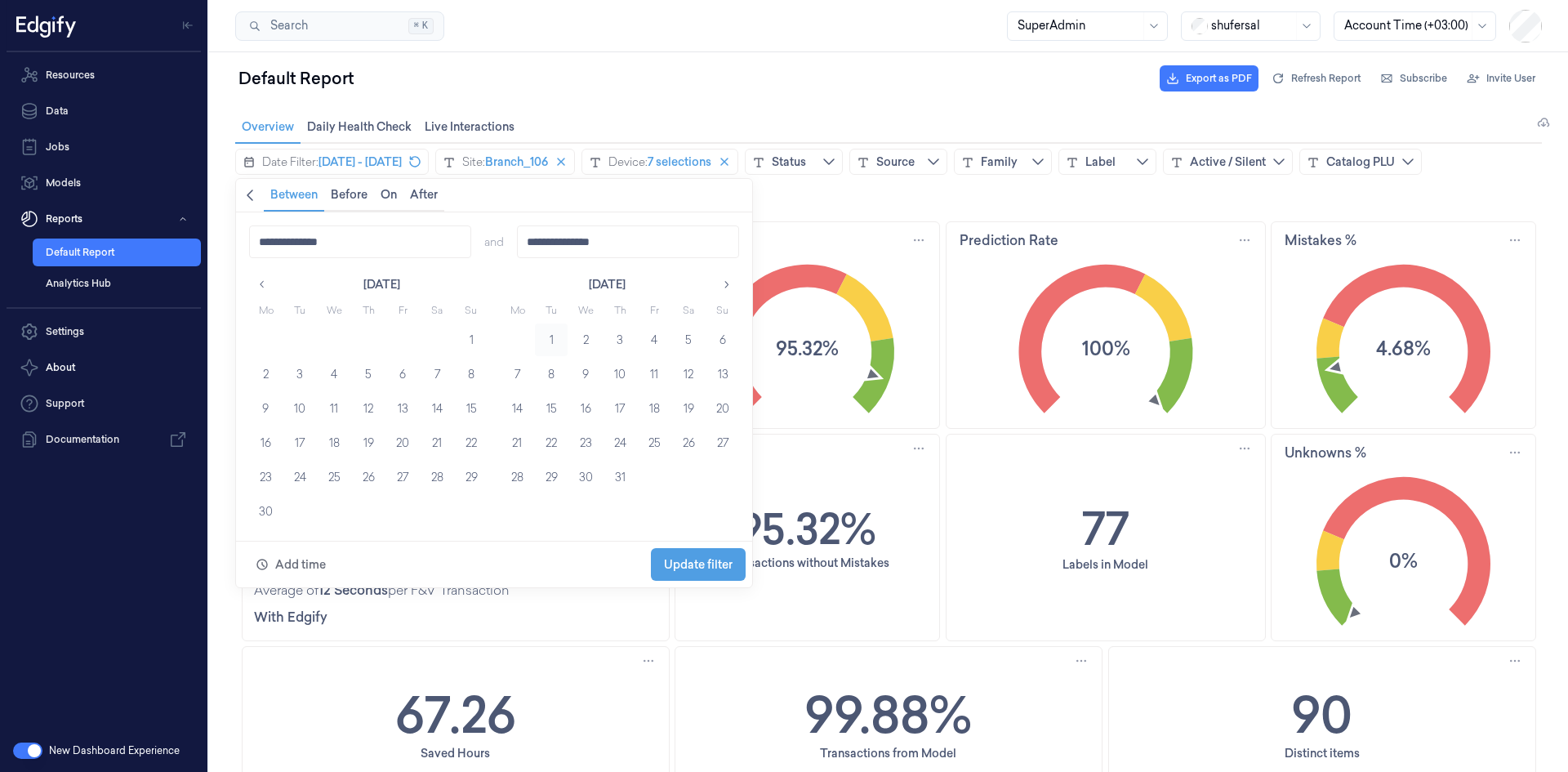
click at [553, 337] on button "1" at bounding box center [551, 339] width 33 height 33
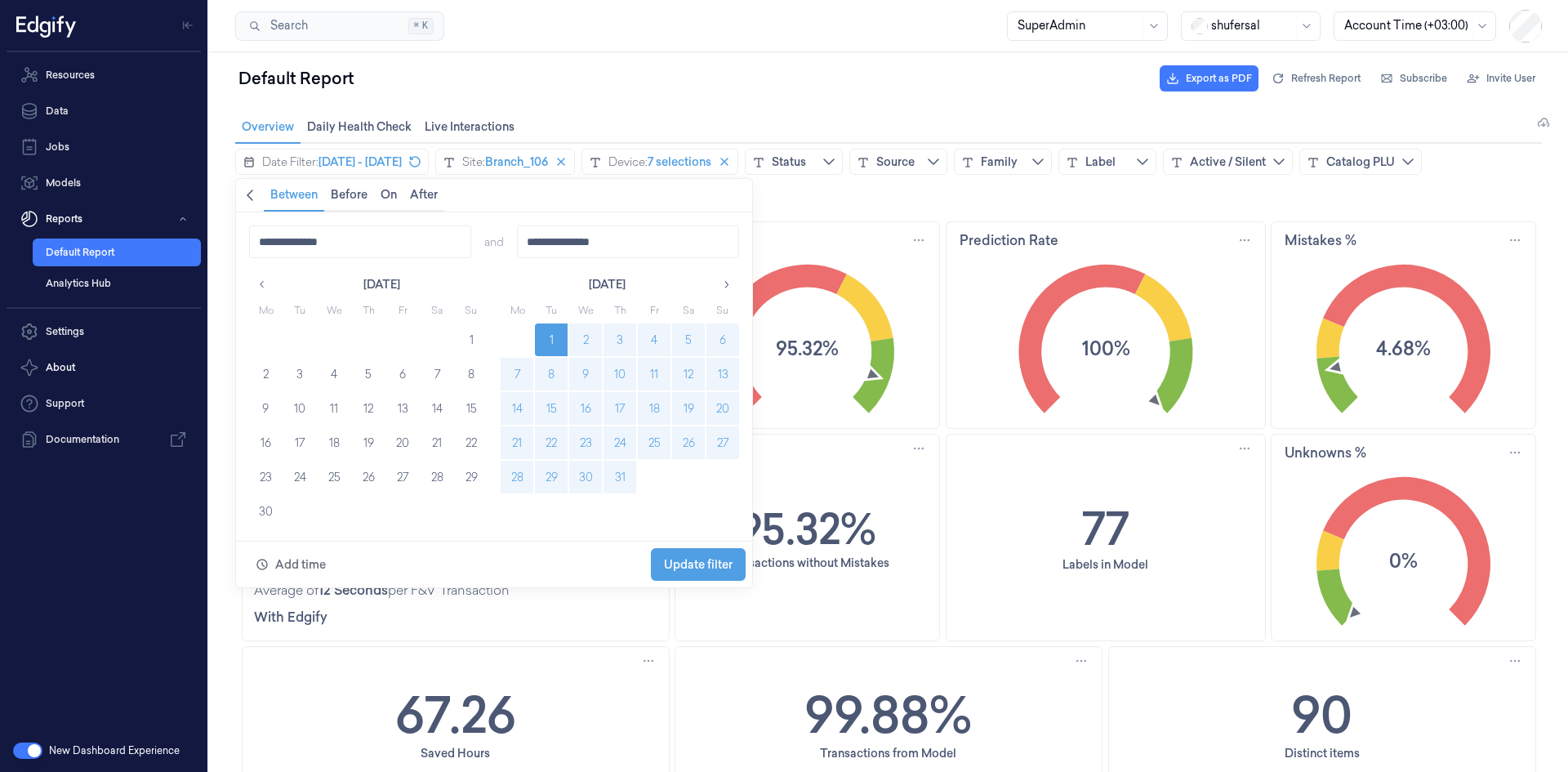
click at [627, 470] on button "31" at bounding box center [620, 477] width 33 height 33
type input "**********"
click at [718, 569] on span "Update filter" at bounding box center [699, 565] width 69 height 13
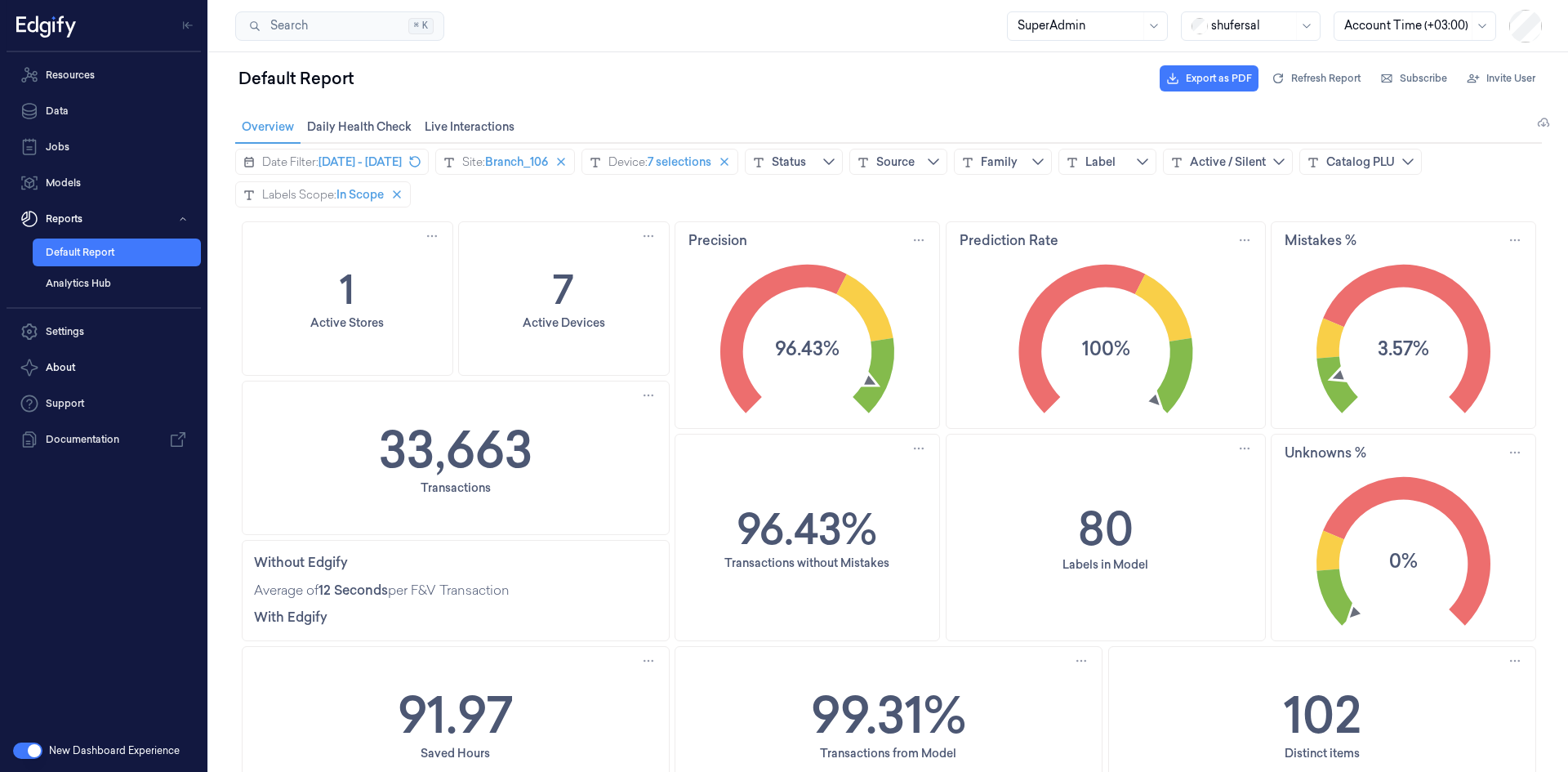
click at [543, 450] on div "33,663 Transactions" at bounding box center [455, 457] width 427 height 152
click at [1434, 348] on icon "3.57%" at bounding box center [1402, 338] width 264 height 165
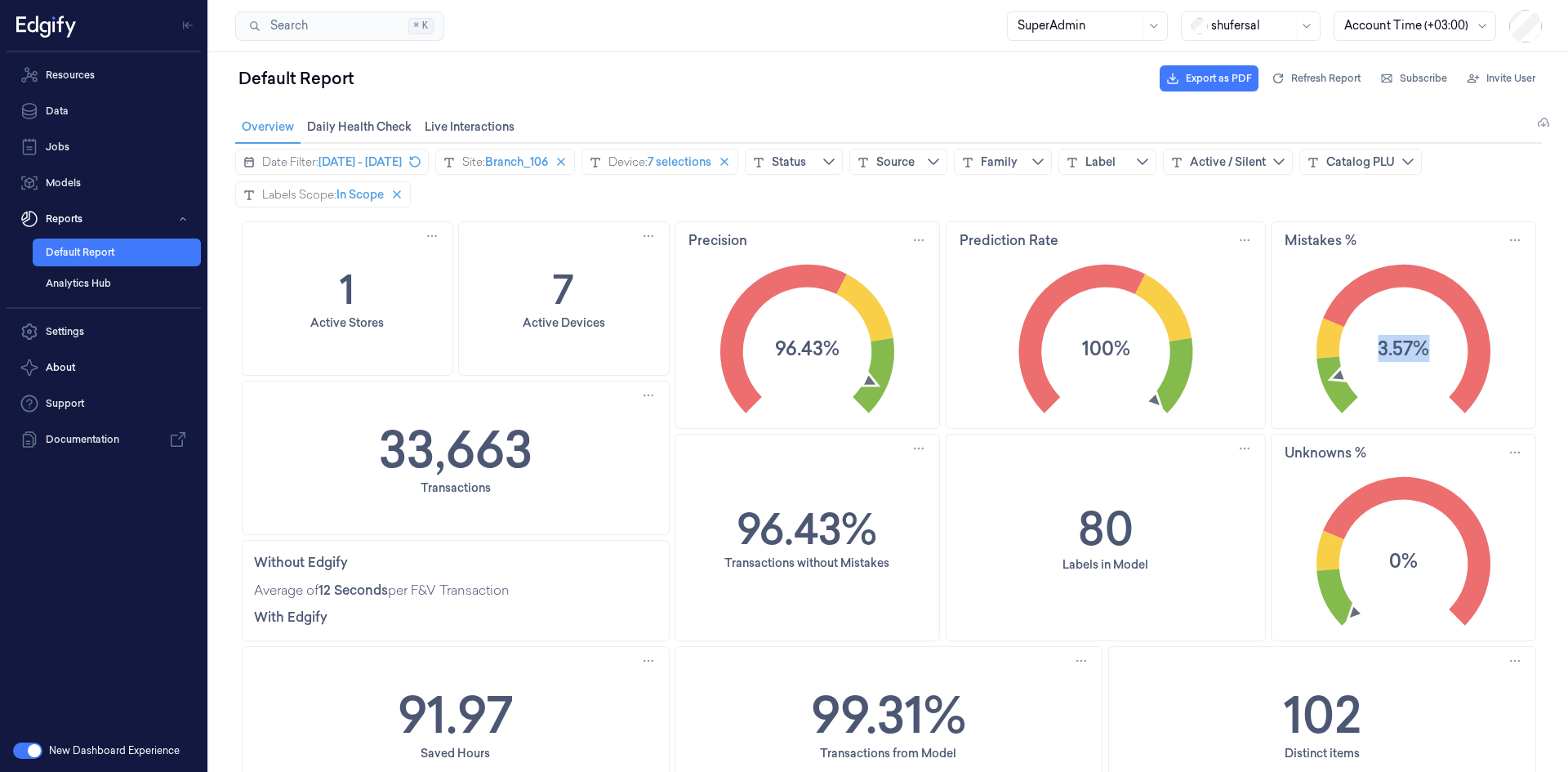
click at [1434, 348] on icon "3.57%" at bounding box center [1402, 338] width 264 height 165
click at [774, 353] on text "96.43%" at bounding box center [806, 348] width 64 height 27
click at [402, 162] on span "[DATE] - [DATE]" at bounding box center [359, 161] width 83 height 16
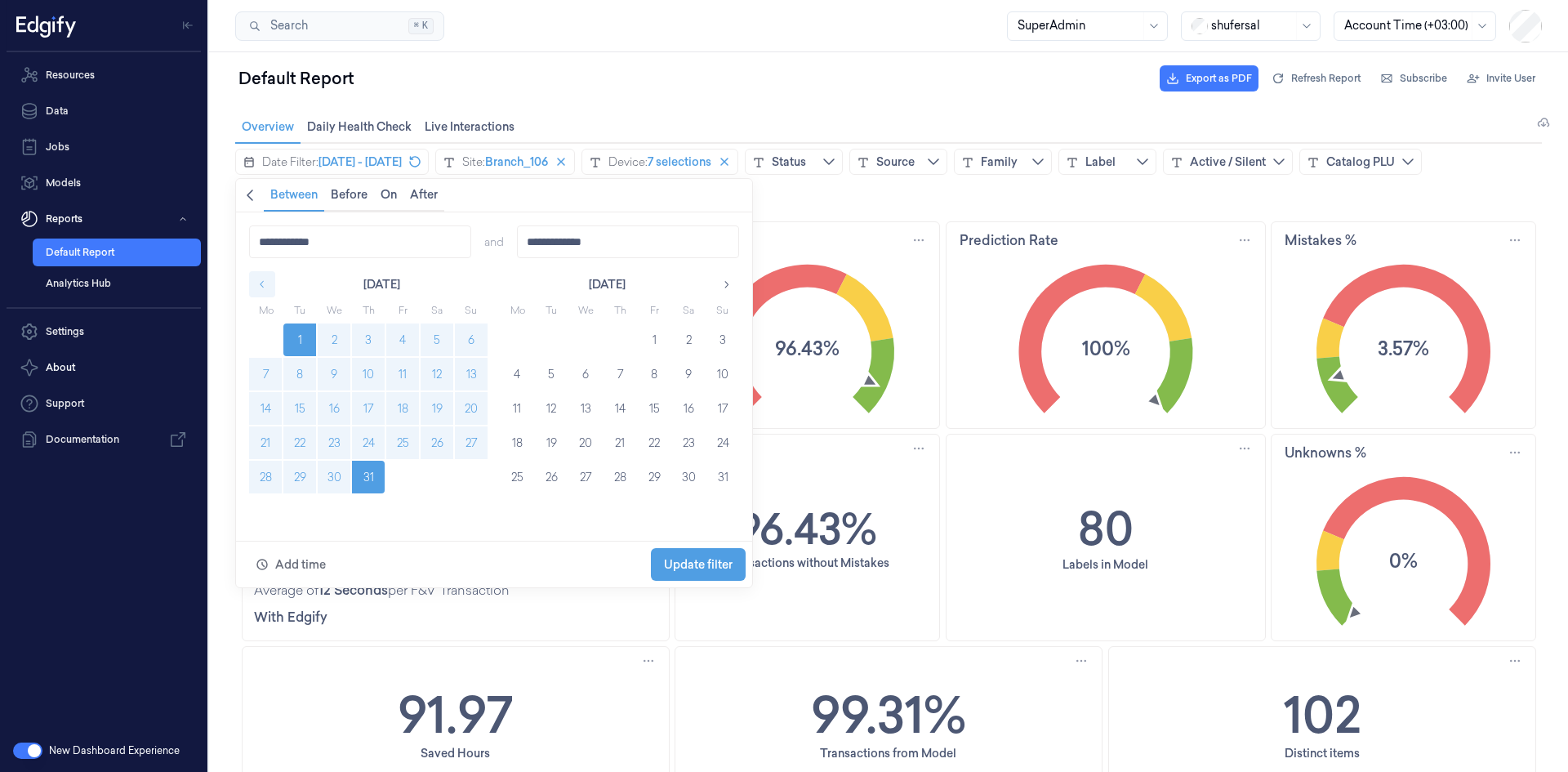
click at [261, 284] on icon "button" at bounding box center [263, 285] width 12 height 12
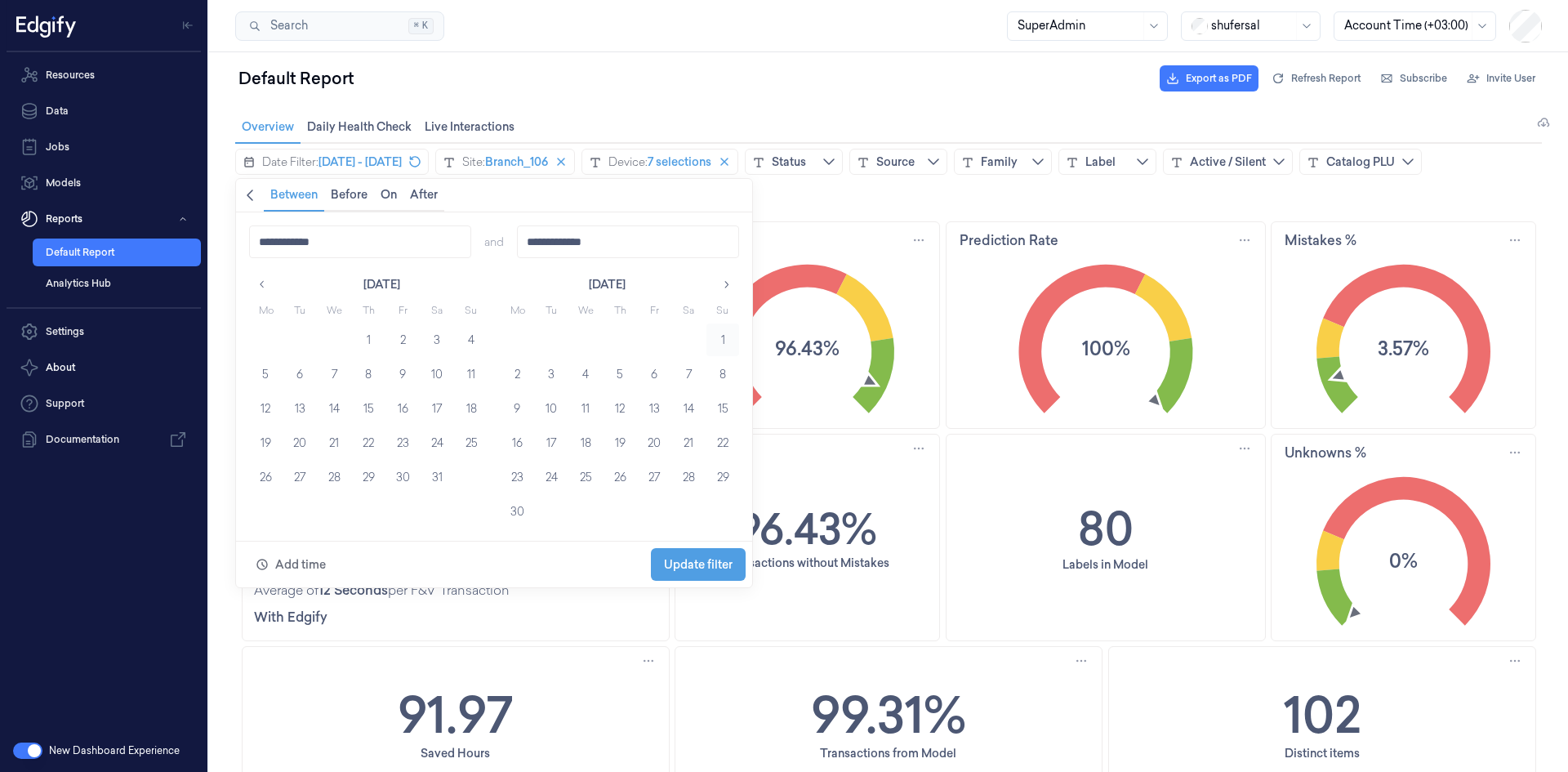
click at [720, 342] on button "1" at bounding box center [723, 339] width 33 height 33
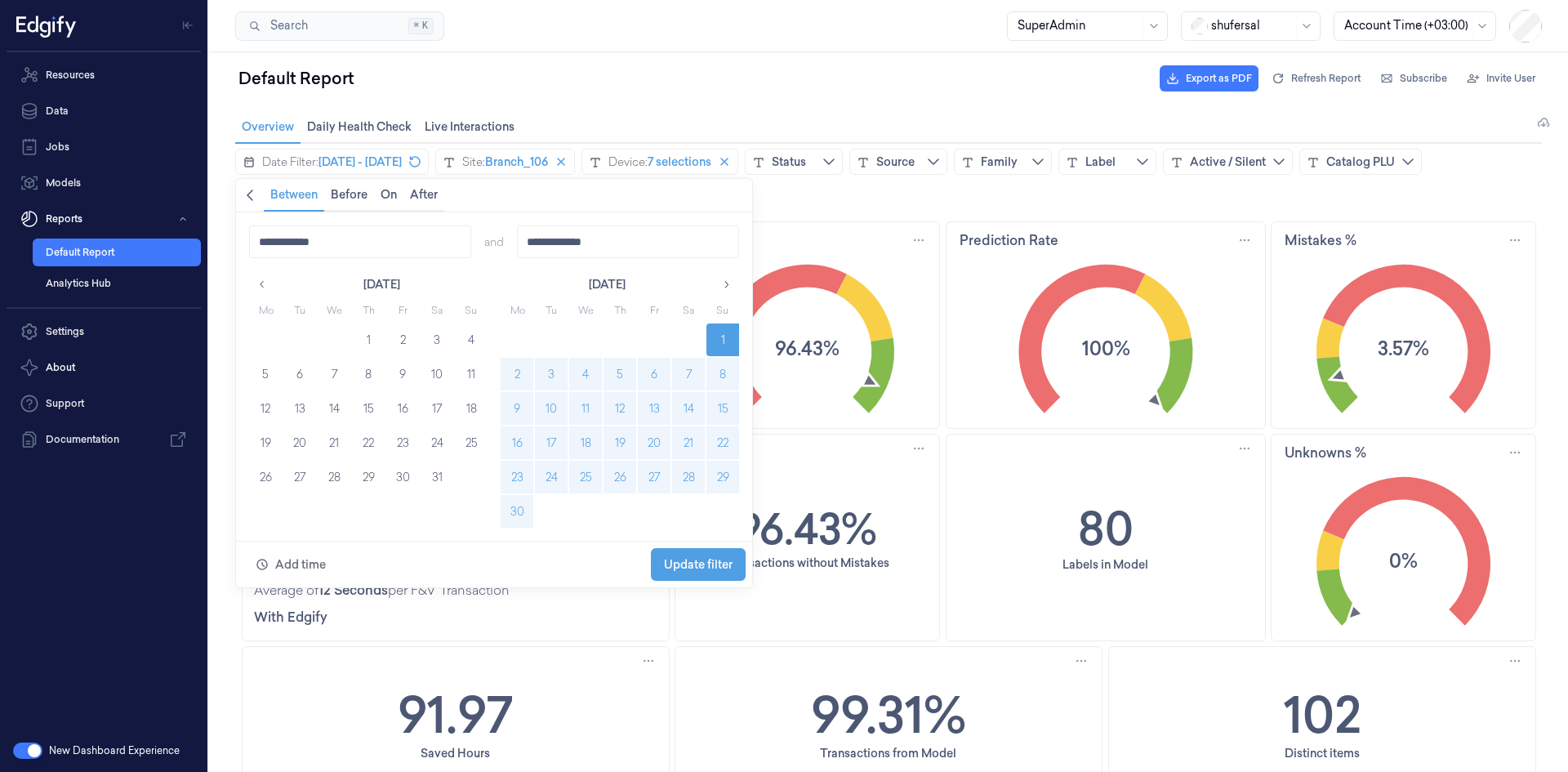
click at [514, 510] on button "30" at bounding box center [517, 511] width 33 height 33
type input "**********"
click at [701, 560] on span "Update filter" at bounding box center [699, 565] width 69 height 13
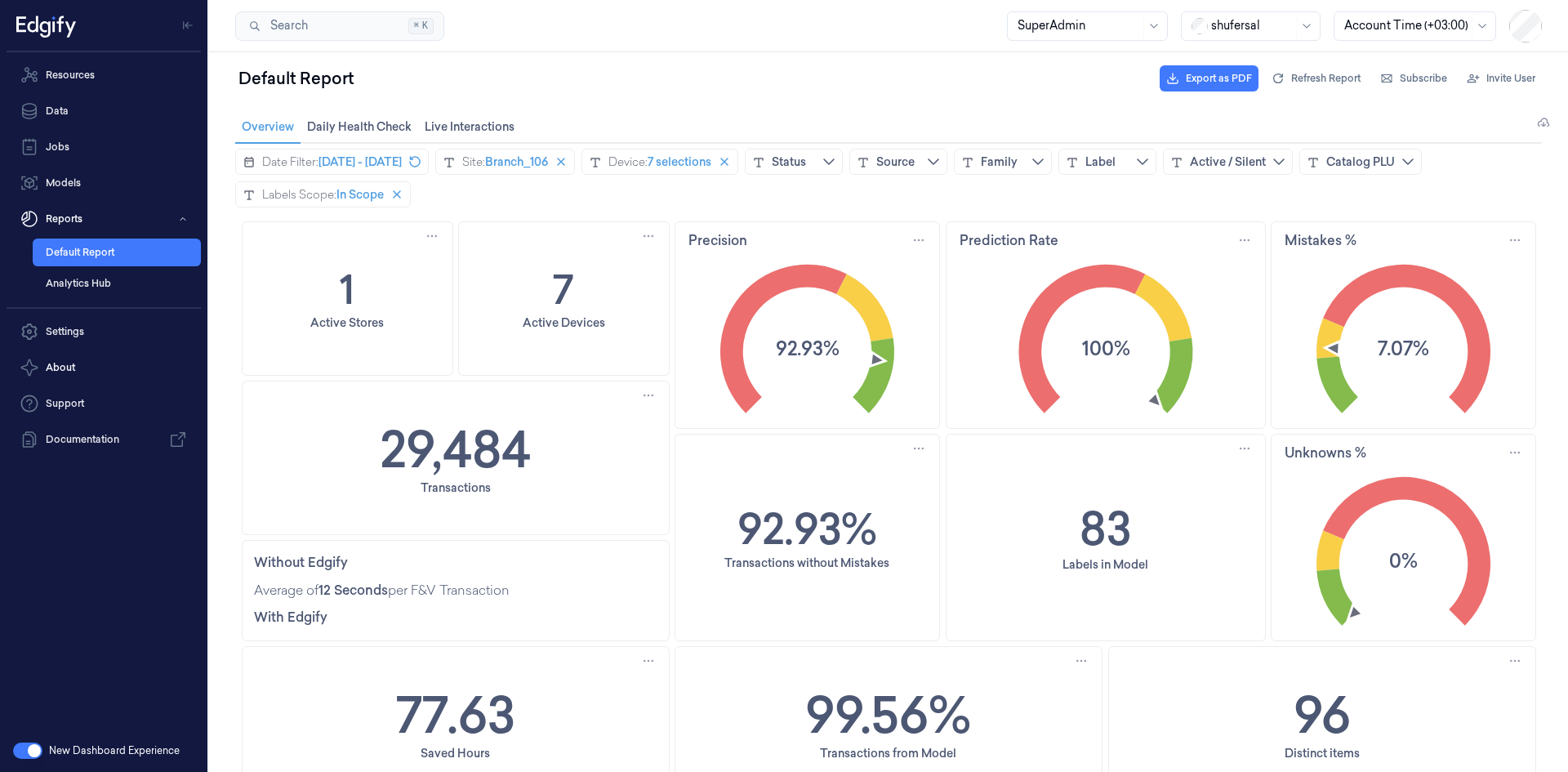
click at [561, 450] on div "29,484 Transactions" at bounding box center [455, 457] width 427 height 152
click at [1439, 353] on icon "7.07%" at bounding box center [1402, 338] width 264 height 165
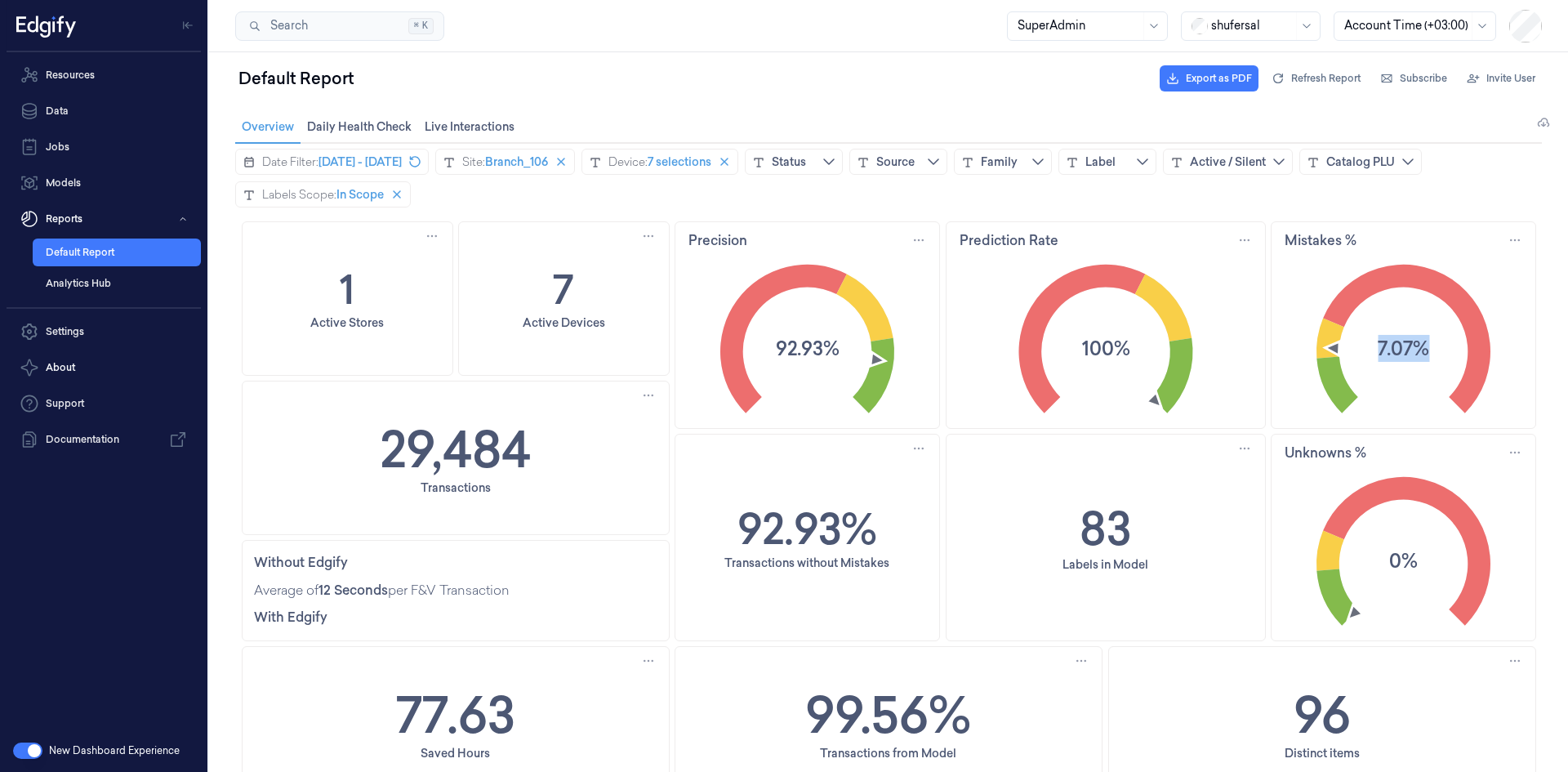
click at [1439, 353] on icon "7.07%" at bounding box center [1402, 338] width 264 height 165
click at [1146, 356] on icon "100%" at bounding box center [1105, 338] width 318 height 165
click at [810, 350] on text "92.93%" at bounding box center [806, 348] width 63 height 27
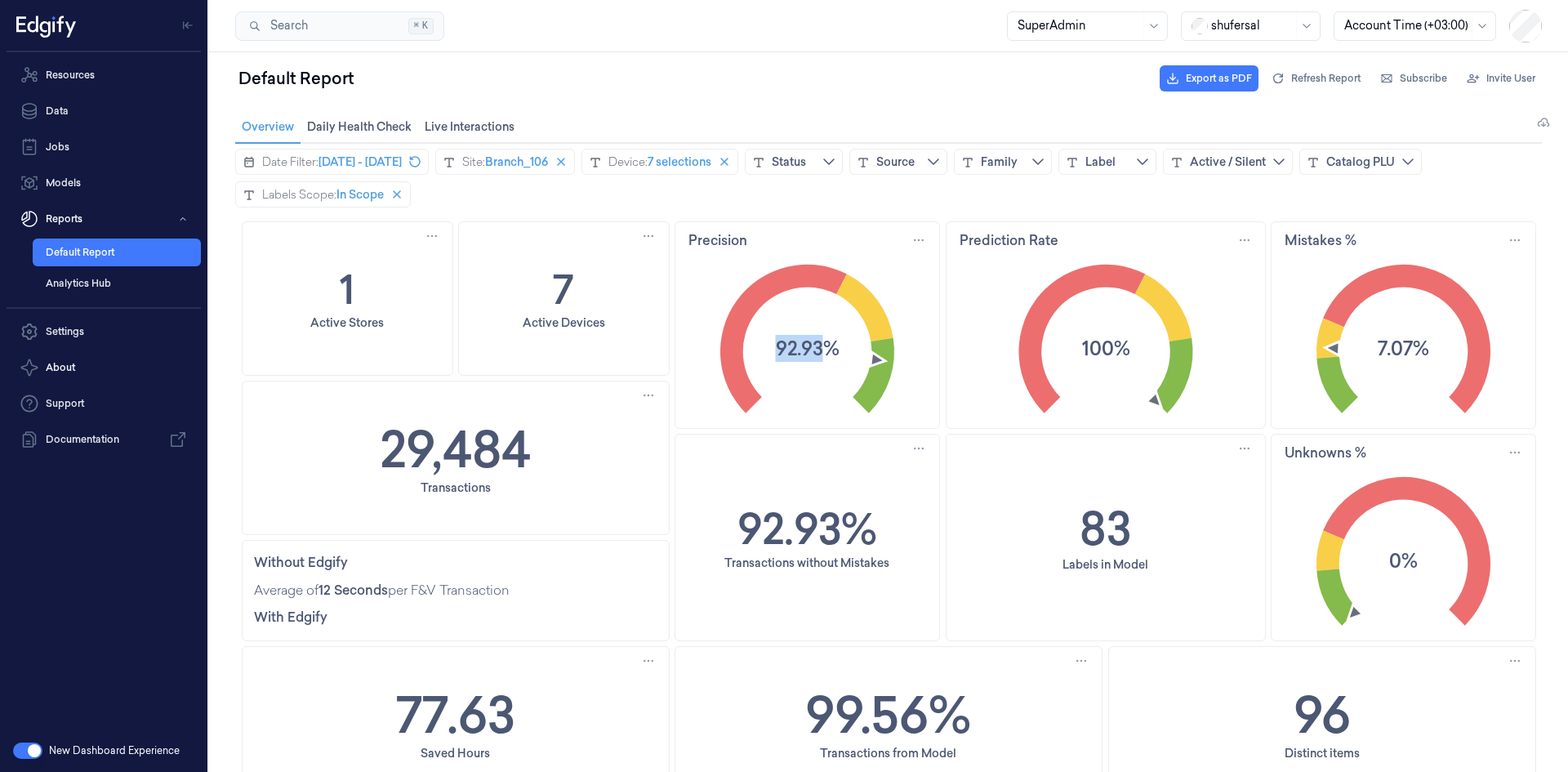
click at [810, 350] on text "92.93%" at bounding box center [806, 348] width 63 height 27
click at [548, 163] on span "Branch_106" at bounding box center [517, 161] width 63 height 16
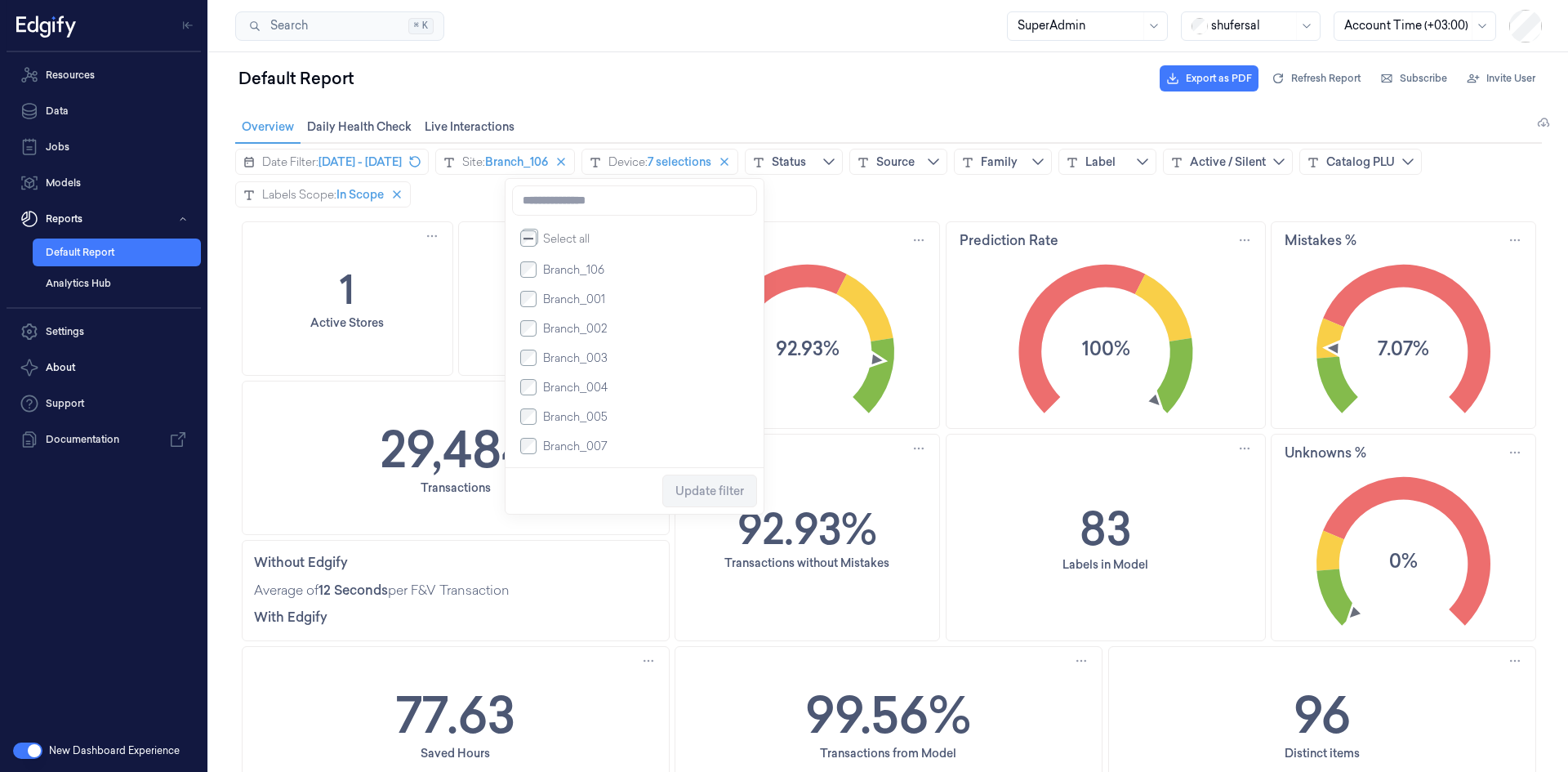
click at [548, 277] on span "Branch_106" at bounding box center [574, 269] width 61 height 16
click at [580, 207] on input at bounding box center [634, 200] width 245 height 31
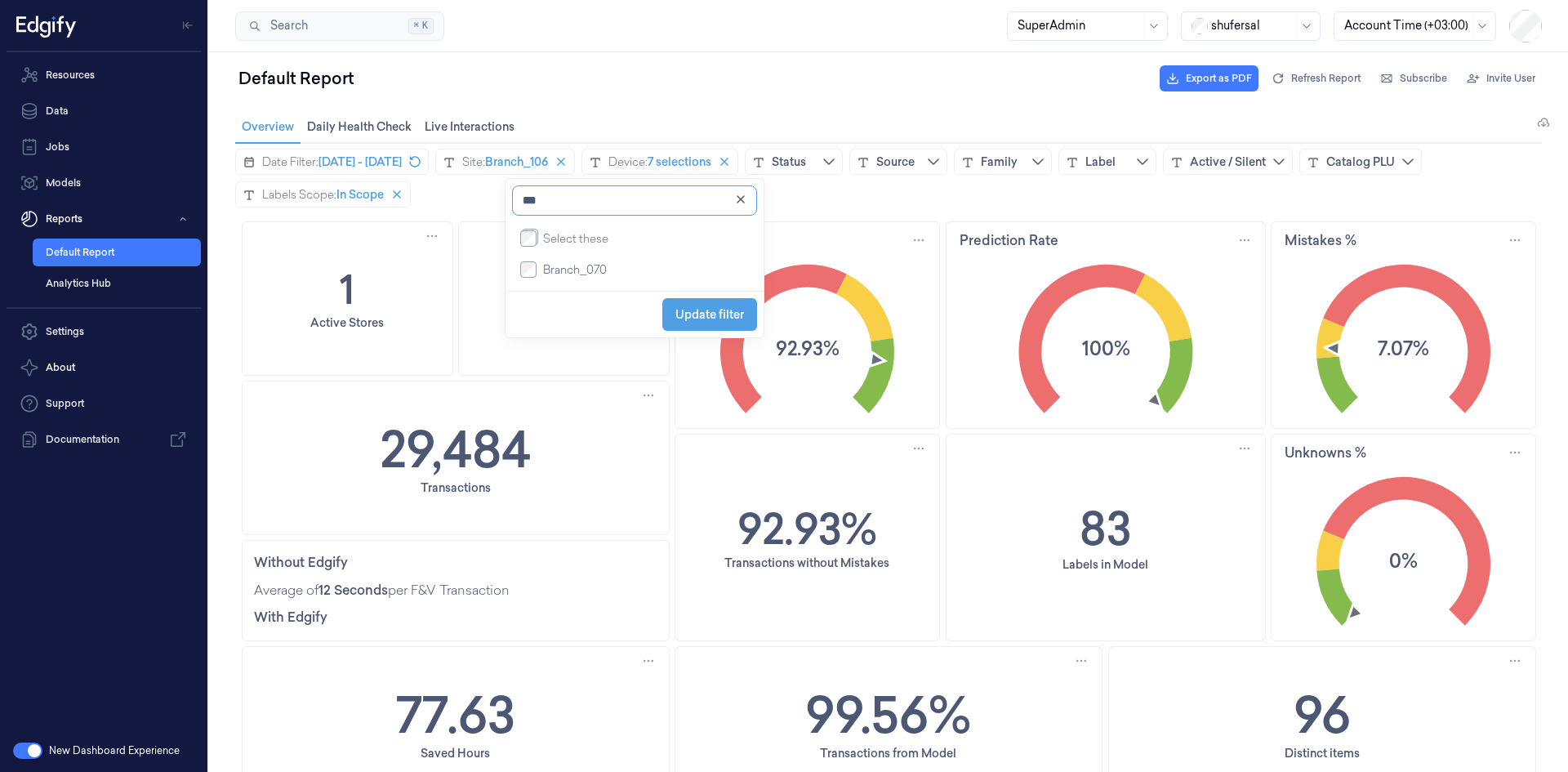
type input "***"
click at [578, 283] on li "Branch_070" at bounding box center [634, 269] width 232 height 30
click at [582, 270] on span "Branch_070" at bounding box center [575, 269] width 63 height 16
click at [731, 316] on span "Update filter" at bounding box center [710, 315] width 69 height 13
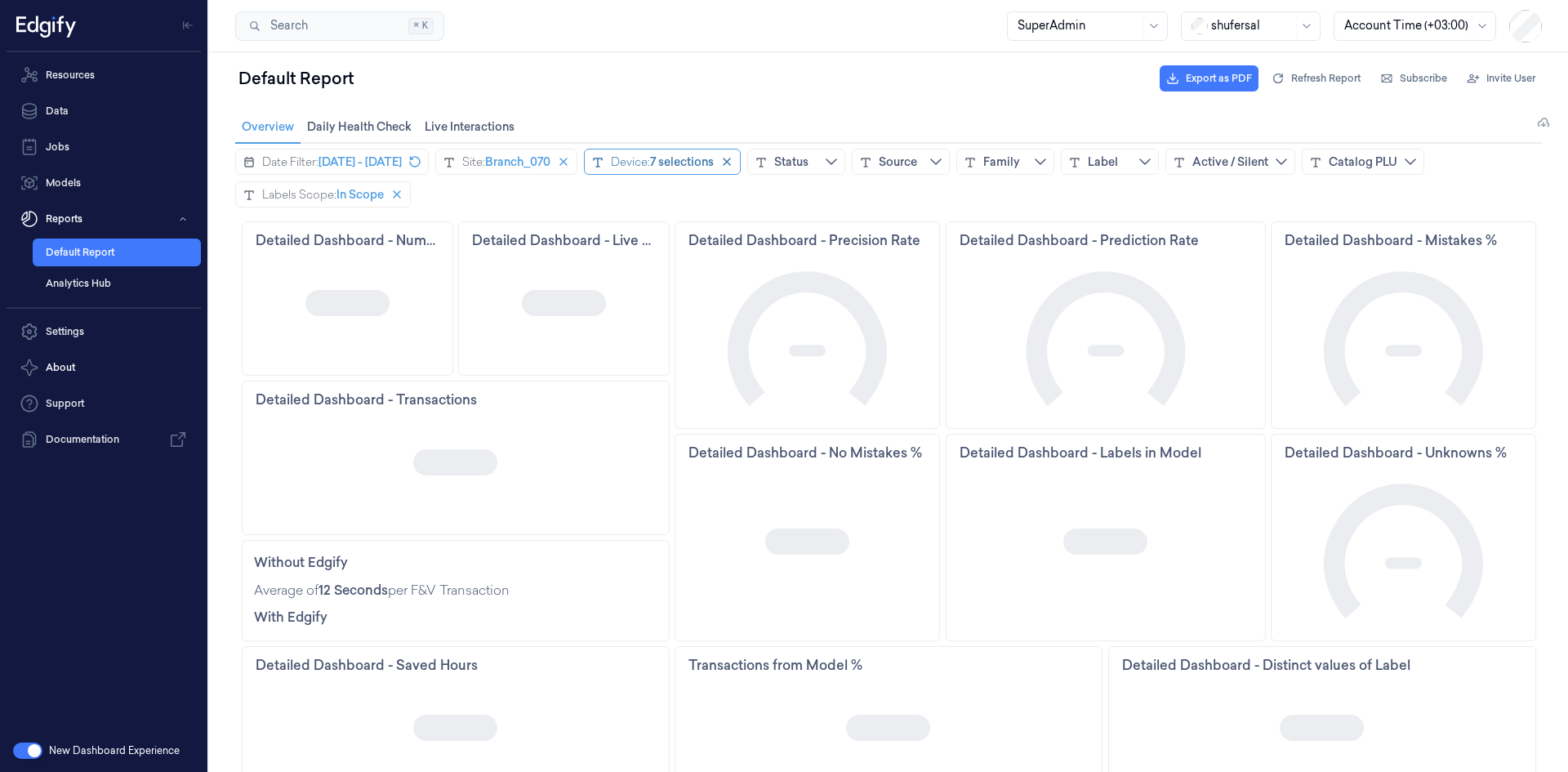
click at [714, 159] on div "7 selections" at bounding box center [681, 161] width 63 height 16
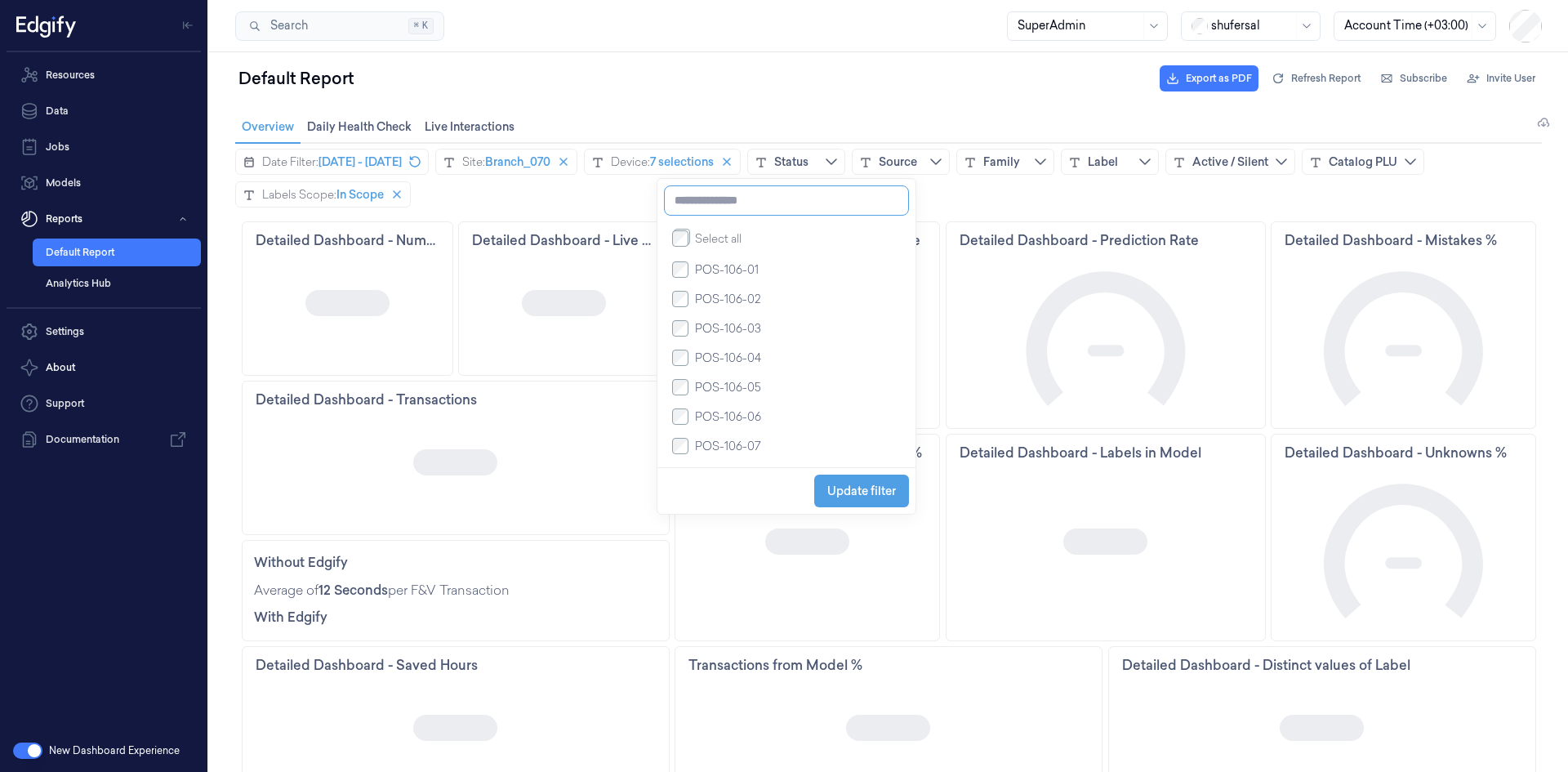
click at [708, 204] on input at bounding box center [787, 200] width 245 height 31
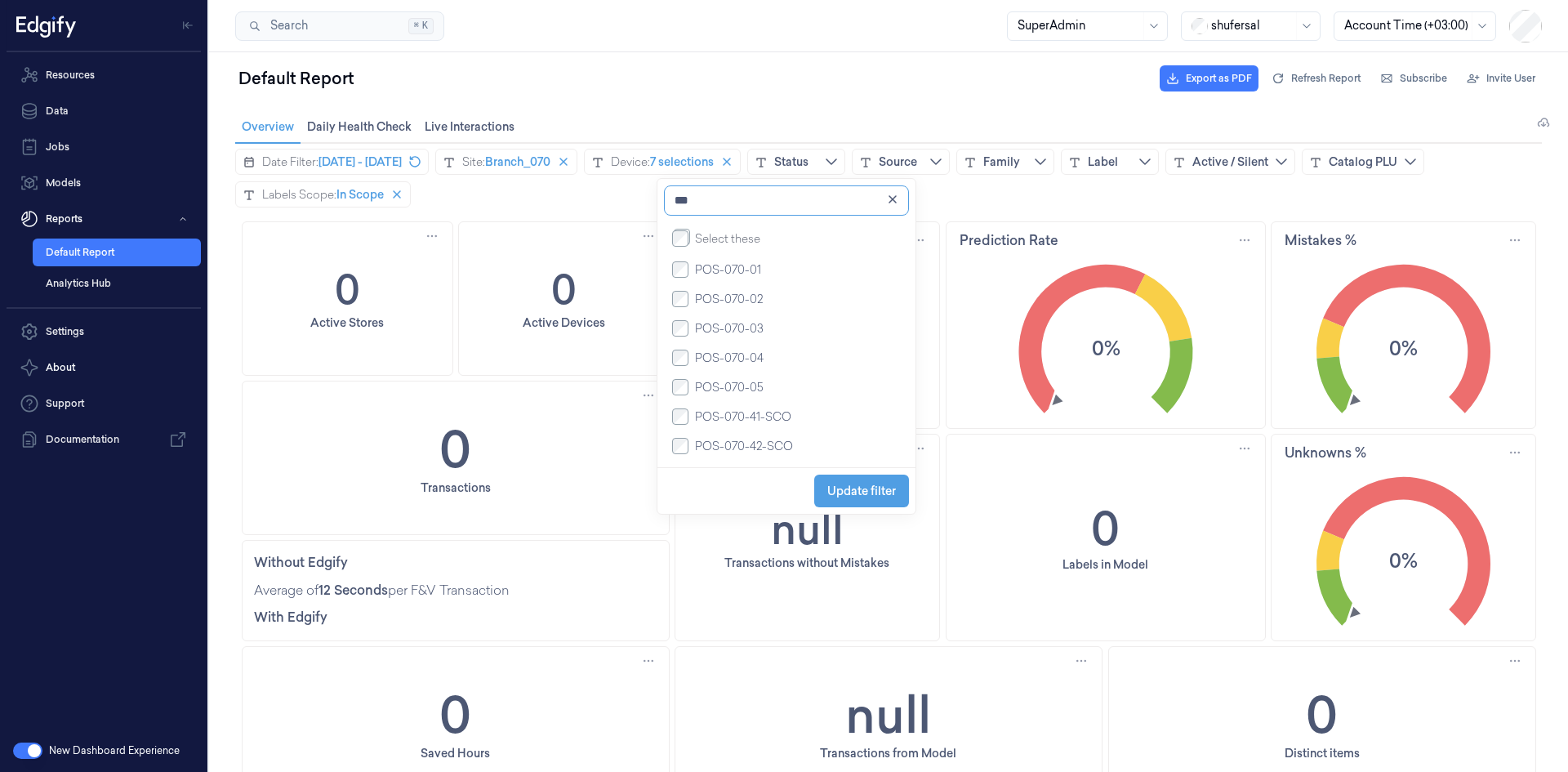
click at [722, 202] on input "***" at bounding box center [787, 200] width 245 height 31
type input "*****"
click at [833, 428] on span "Update filter" at bounding box center [862, 432] width 69 height 31
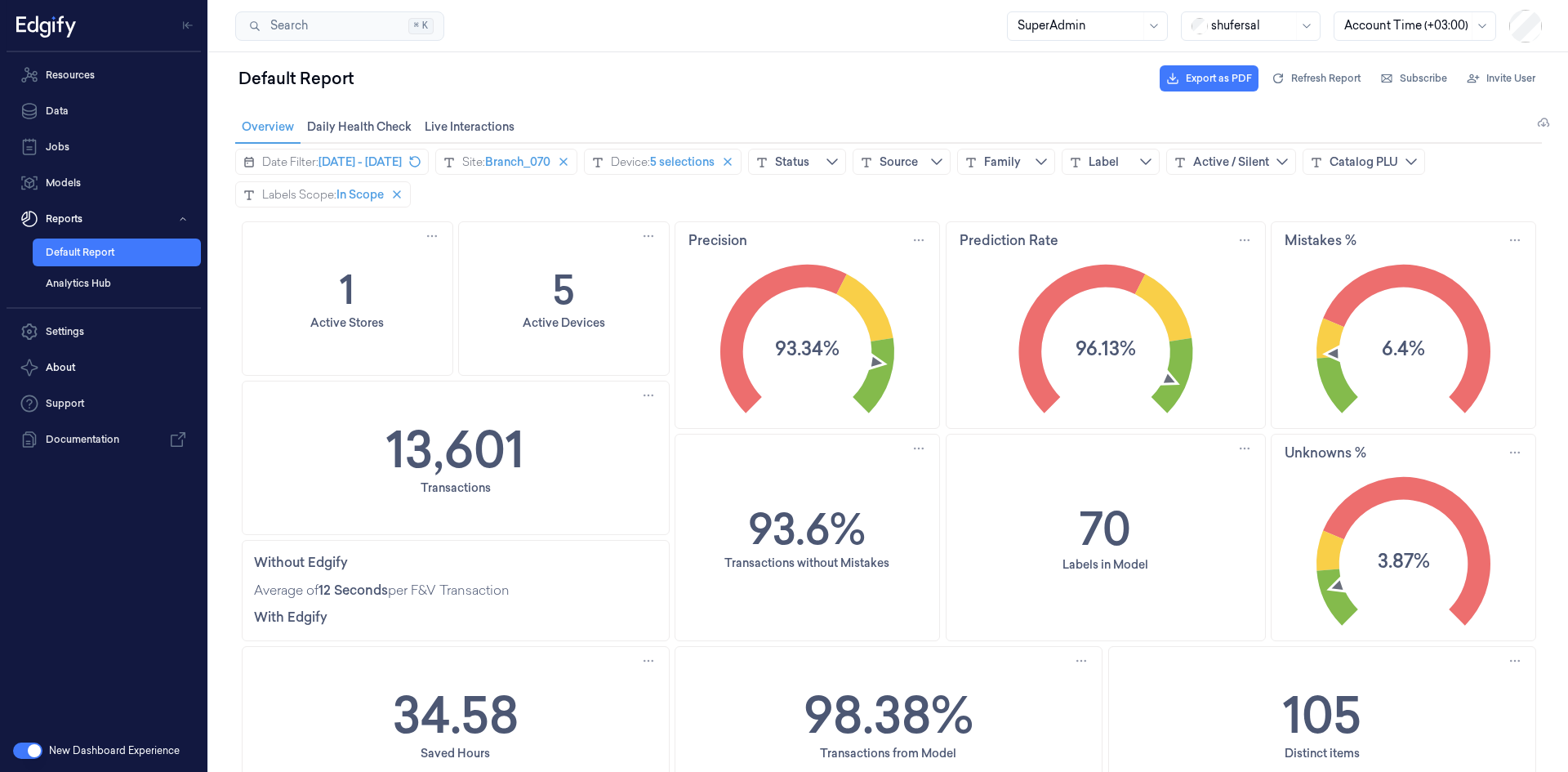
click at [535, 433] on div "13,601 Transactions" at bounding box center [455, 457] width 427 height 152
click at [1393, 557] on text "3.87%" at bounding box center [1402, 561] width 53 height 27
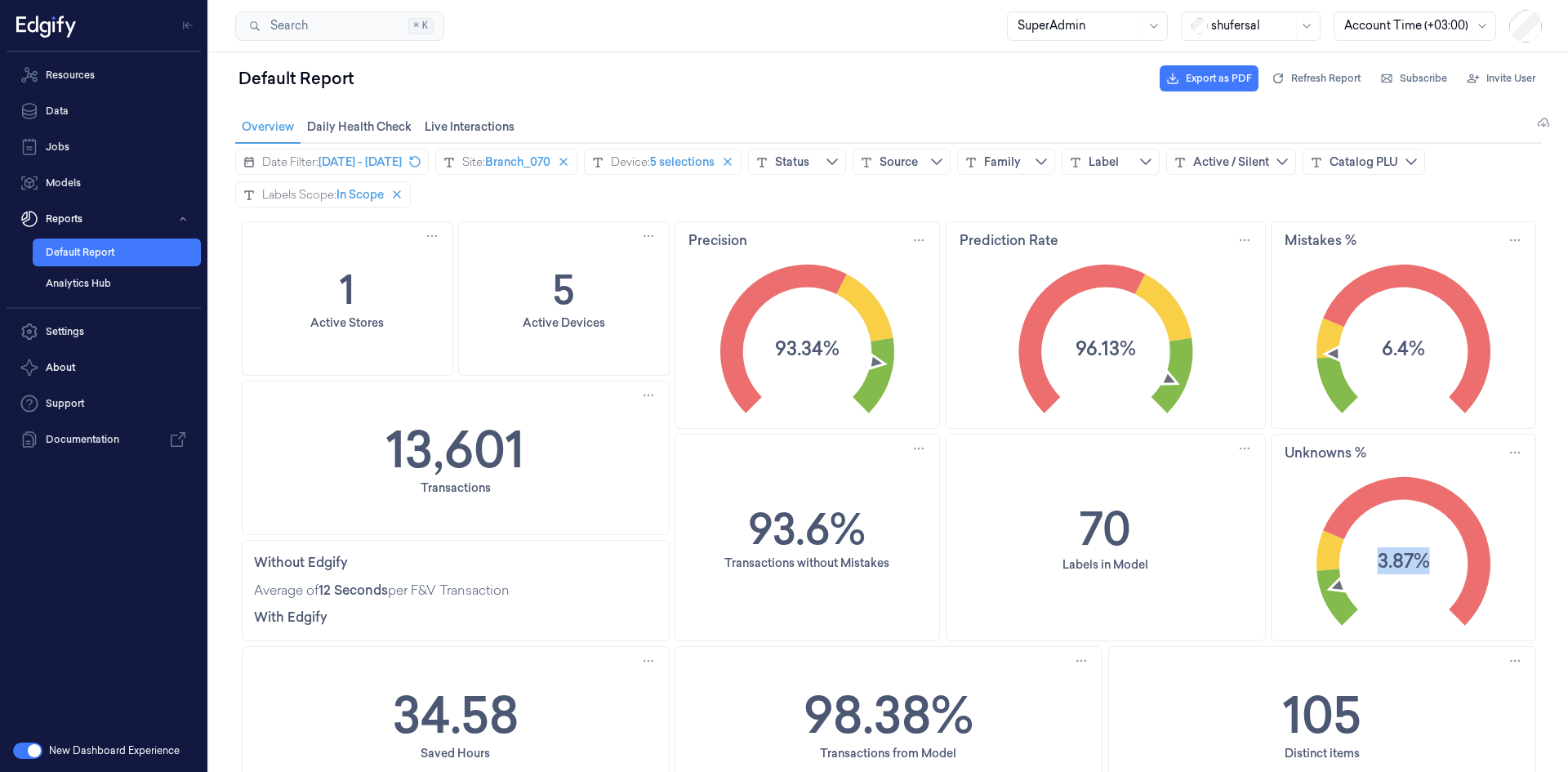
click at [1393, 557] on text "3.87%" at bounding box center [1402, 561] width 53 height 27
click at [1398, 351] on text "6.4%" at bounding box center [1402, 348] width 43 height 27
click at [1098, 356] on text "96.13%" at bounding box center [1105, 348] width 60 height 27
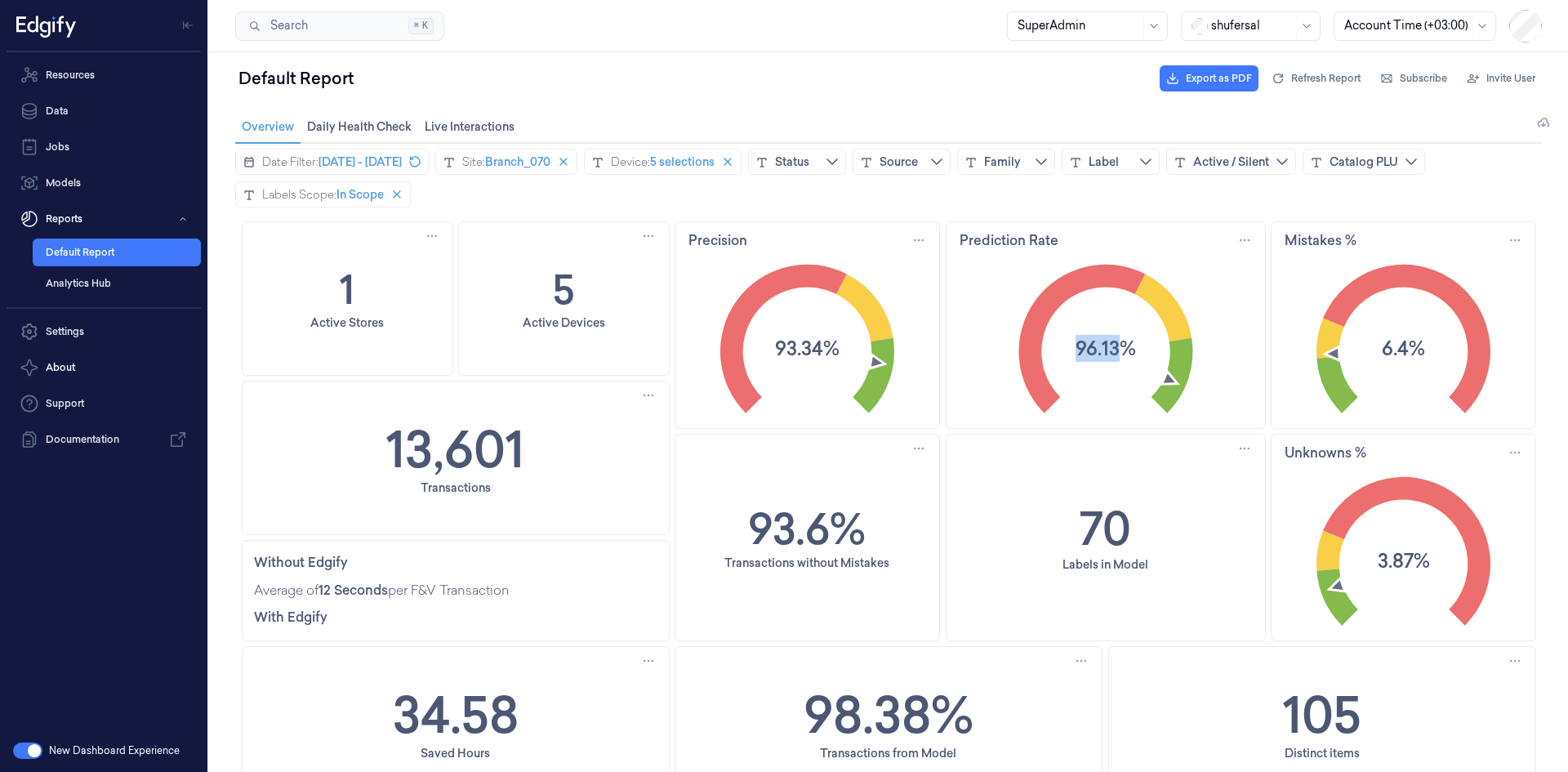
click at [1098, 356] on text "96.13%" at bounding box center [1105, 348] width 60 height 27
click at [776, 352] on text "93.34%" at bounding box center [806, 348] width 64 height 27
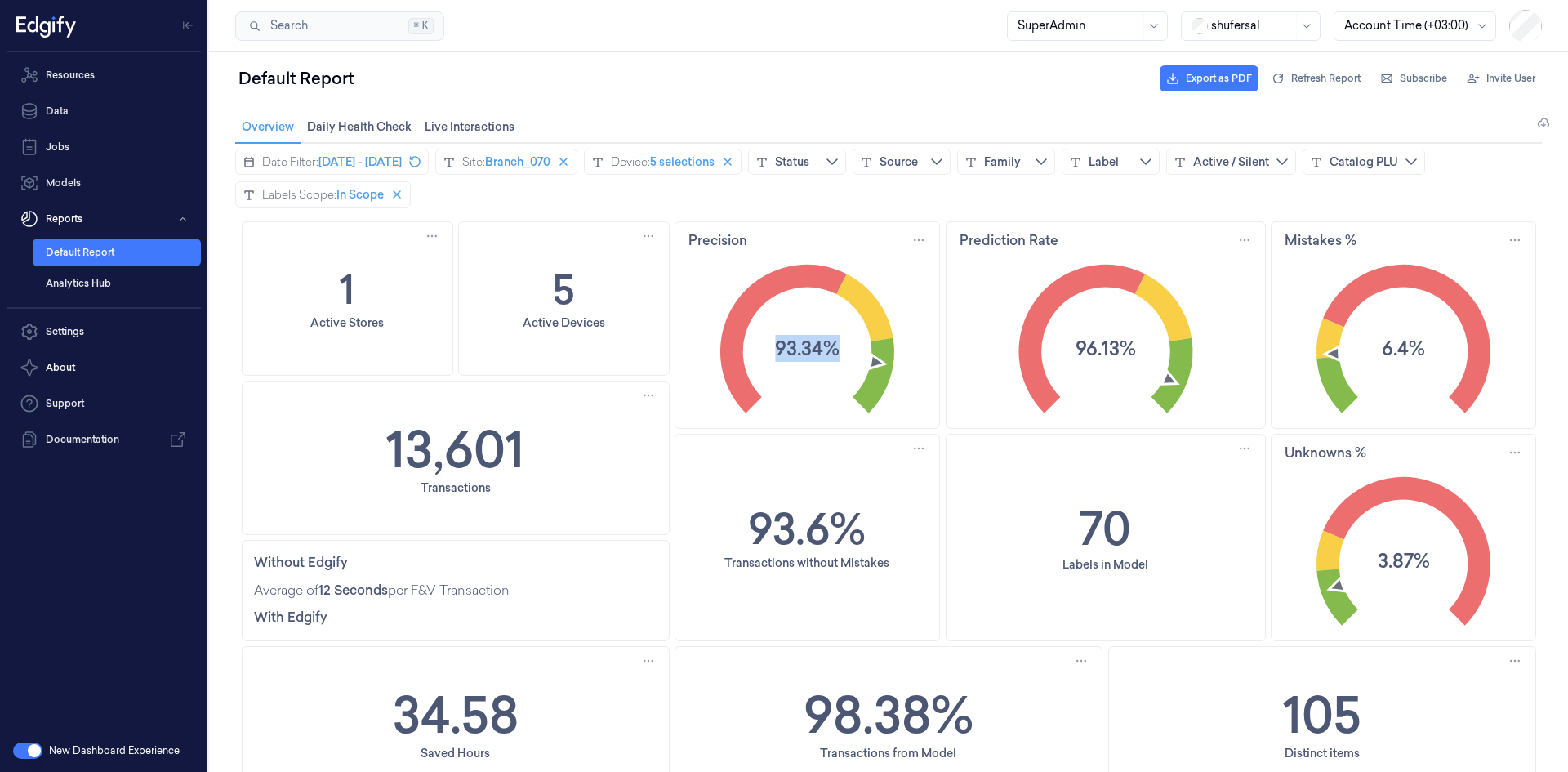
click at [792, 345] on text "93.34%" at bounding box center [806, 348] width 64 height 27
click at [361, 163] on span "[DATE] - [DATE]" at bounding box center [359, 161] width 83 height 16
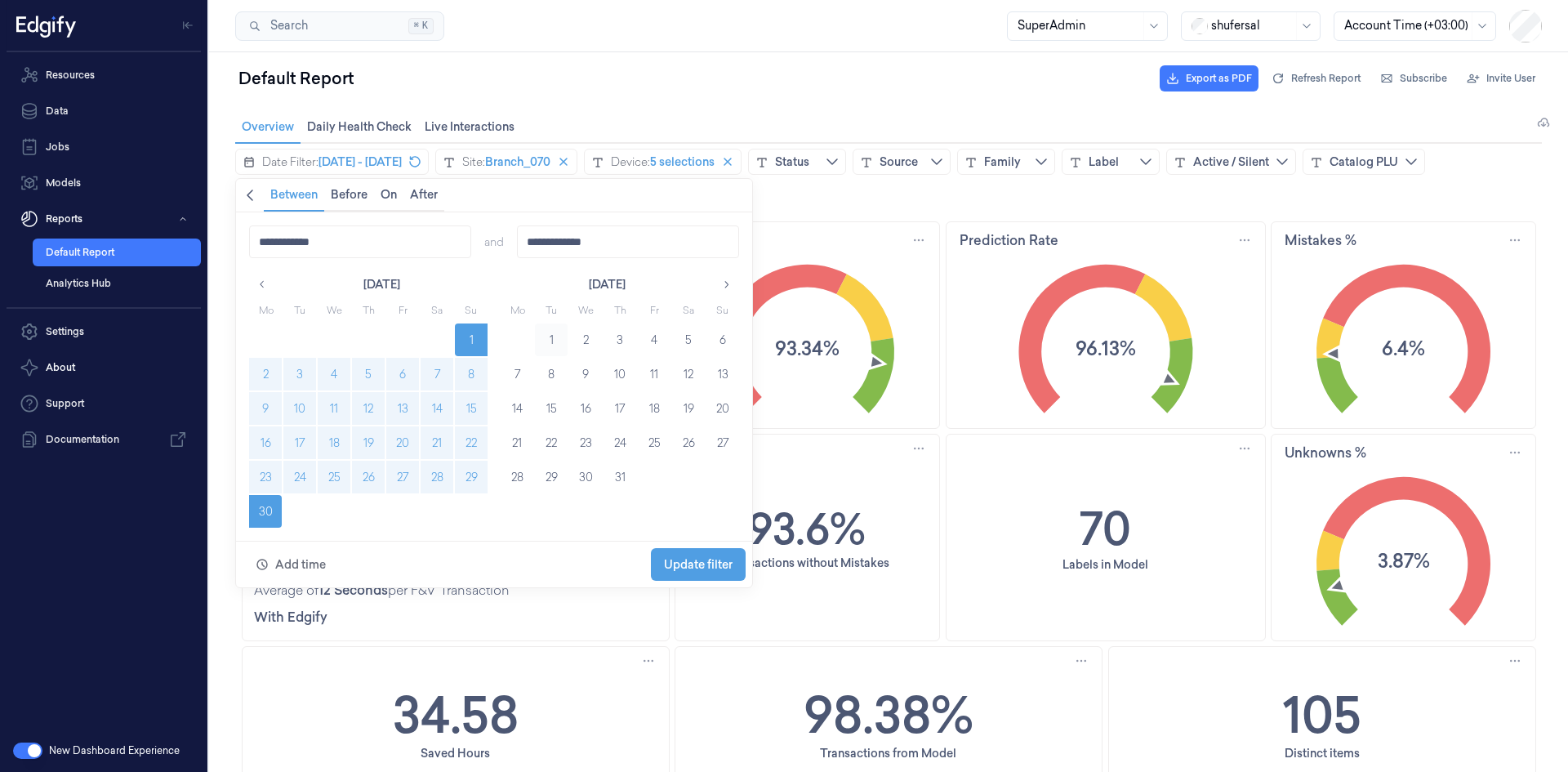
click at [556, 331] on button "1" at bounding box center [551, 339] width 33 height 33
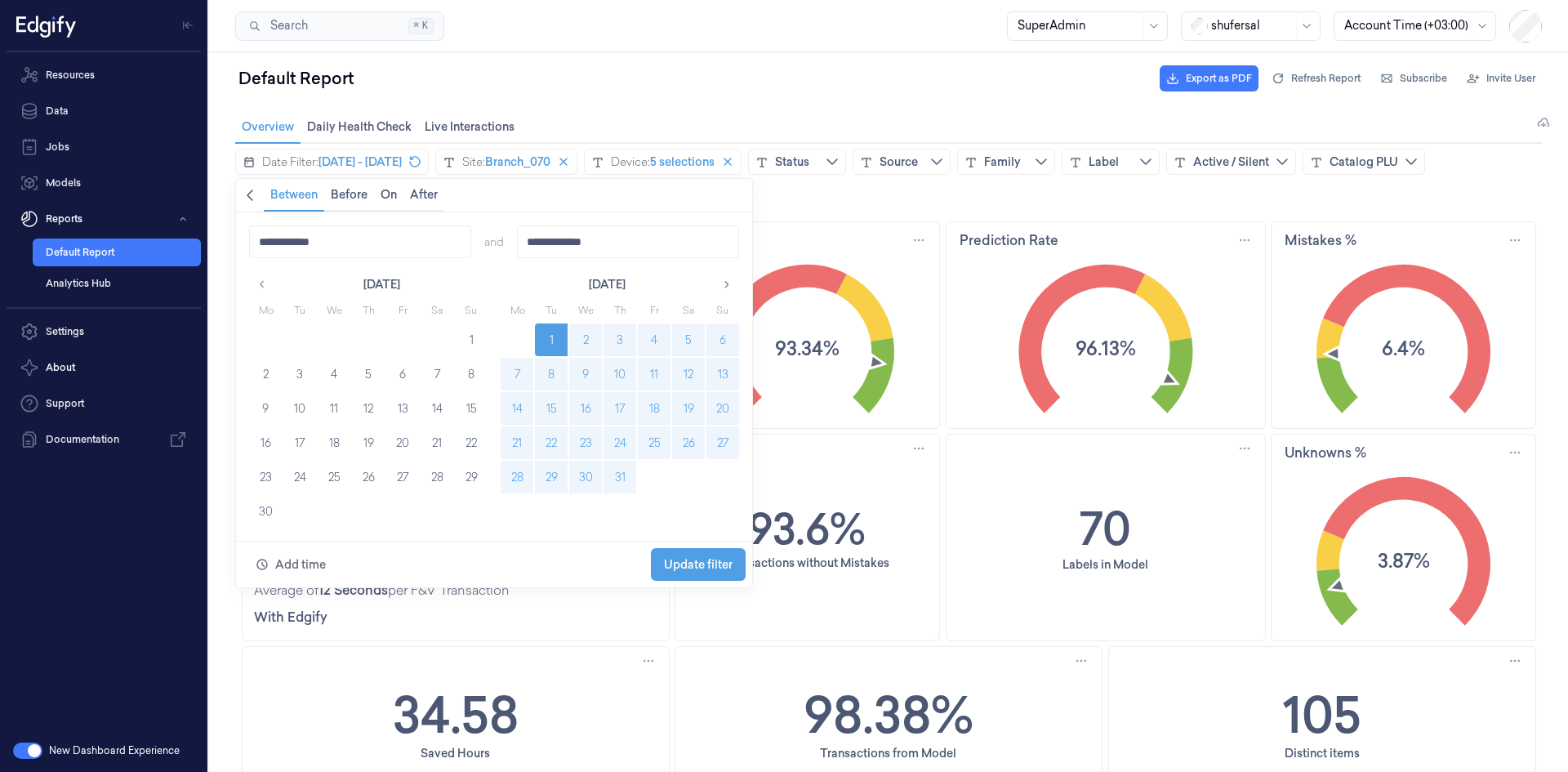
click at [624, 472] on button "31" at bounding box center [620, 477] width 33 height 33
type input "**********"
click at [708, 562] on span "Update filter" at bounding box center [699, 565] width 69 height 13
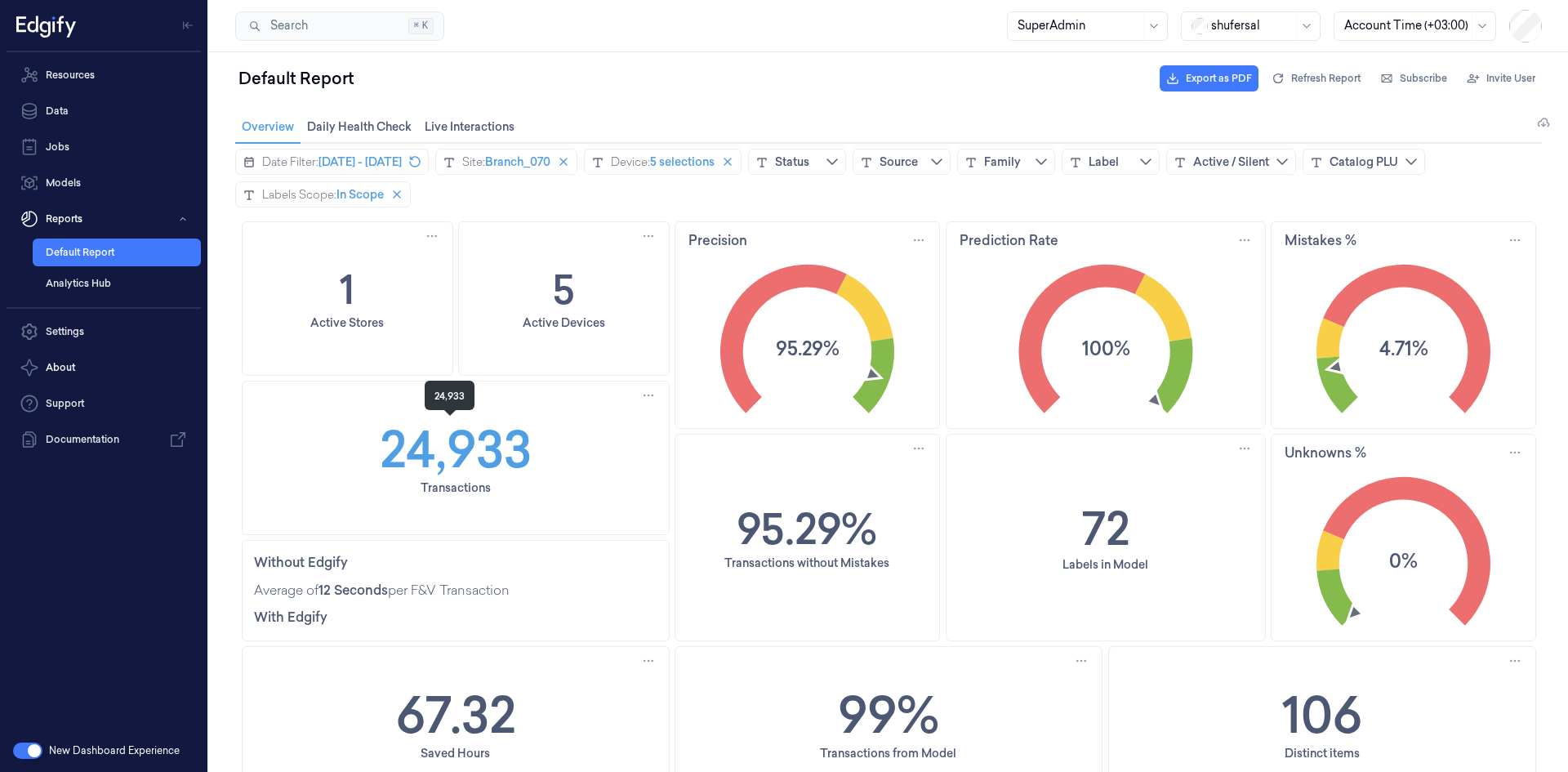
click at [444, 453] on h1 "24,933" at bounding box center [455, 448] width 151 height 72
click at [1437, 353] on icon "4.71%" at bounding box center [1402, 338] width 264 height 165
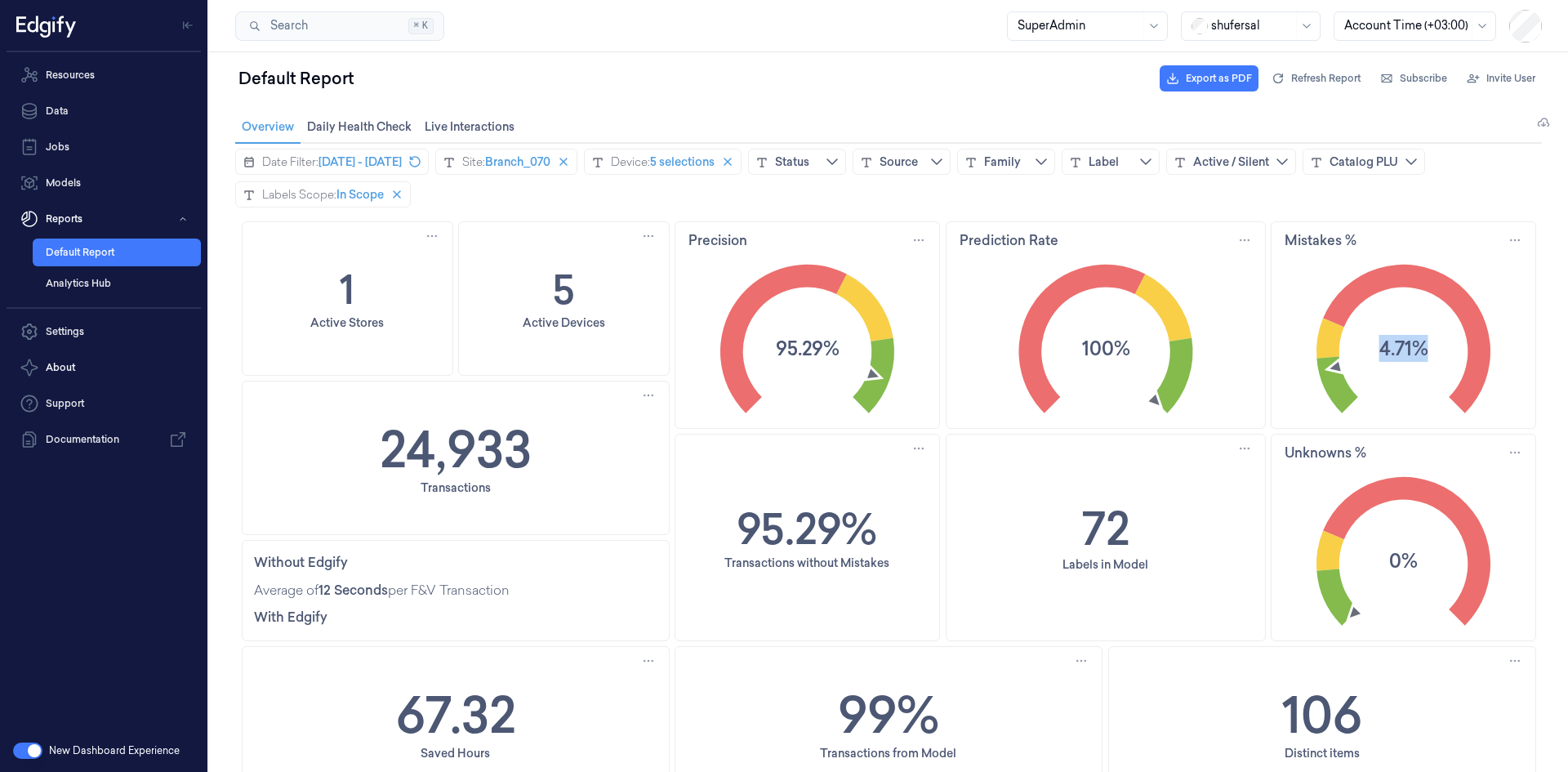
click at [1437, 353] on icon "4.71%" at bounding box center [1402, 338] width 264 height 165
click at [802, 344] on text "95.29%" at bounding box center [806, 348] width 63 height 27
click at [379, 171] on div "Date Filter: [DATE] - [DATE]" at bounding box center [332, 161] width 194 height 26
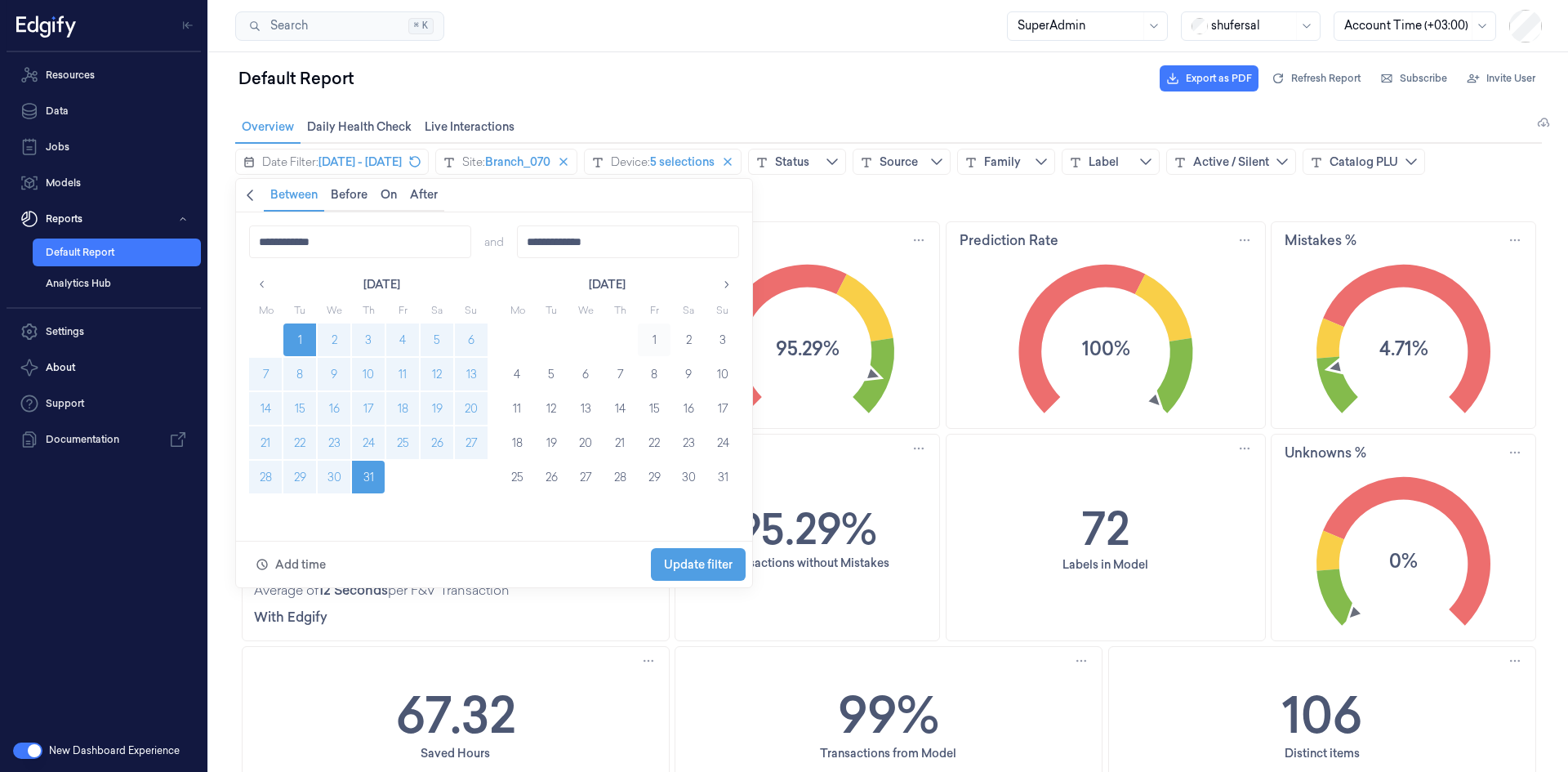
click at [656, 334] on button "1" at bounding box center [654, 339] width 33 height 33
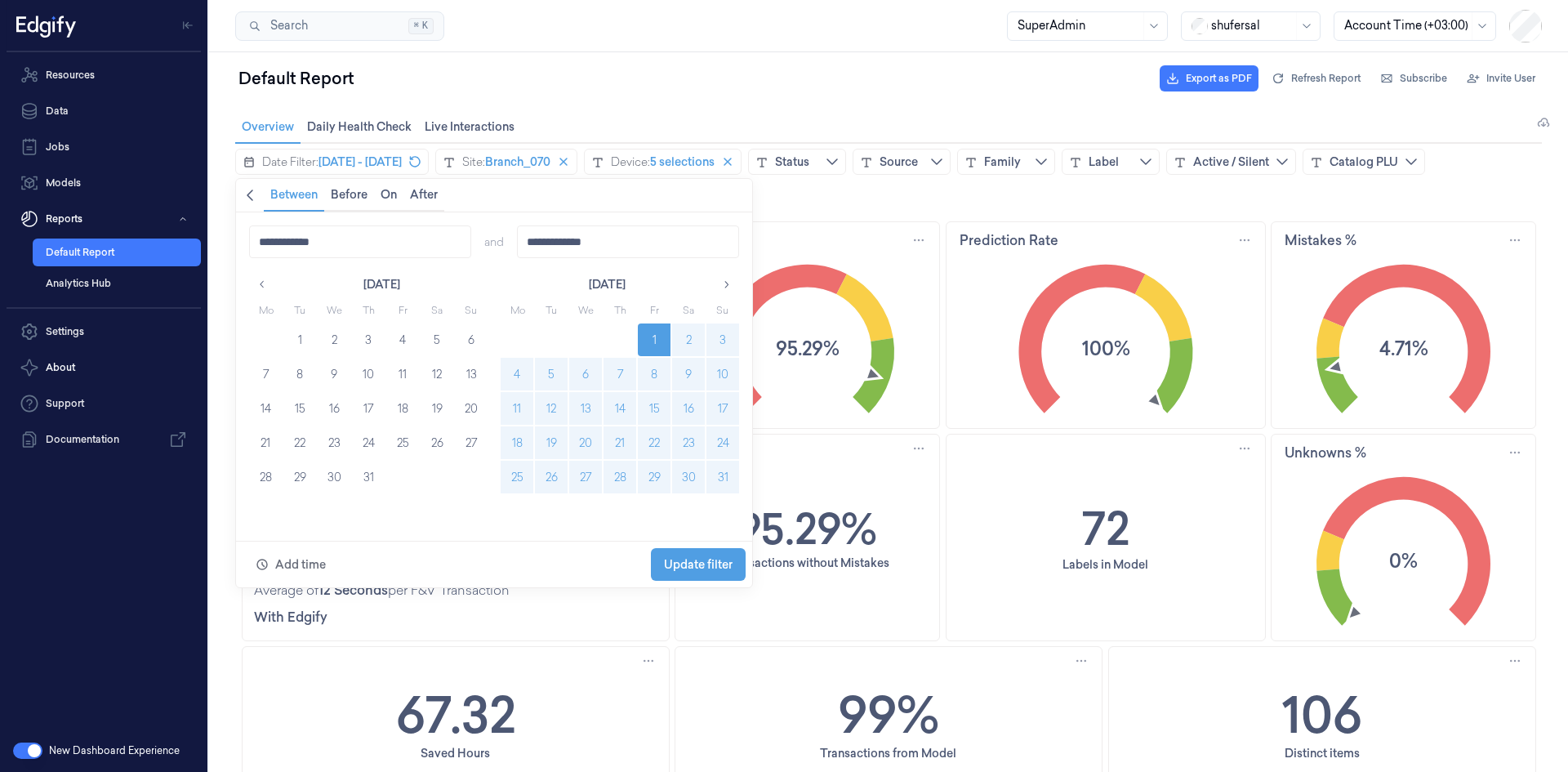
click at [720, 480] on button "31" at bounding box center [723, 477] width 33 height 33
type input "**********"
click at [713, 561] on span "Update filter" at bounding box center [699, 565] width 69 height 13
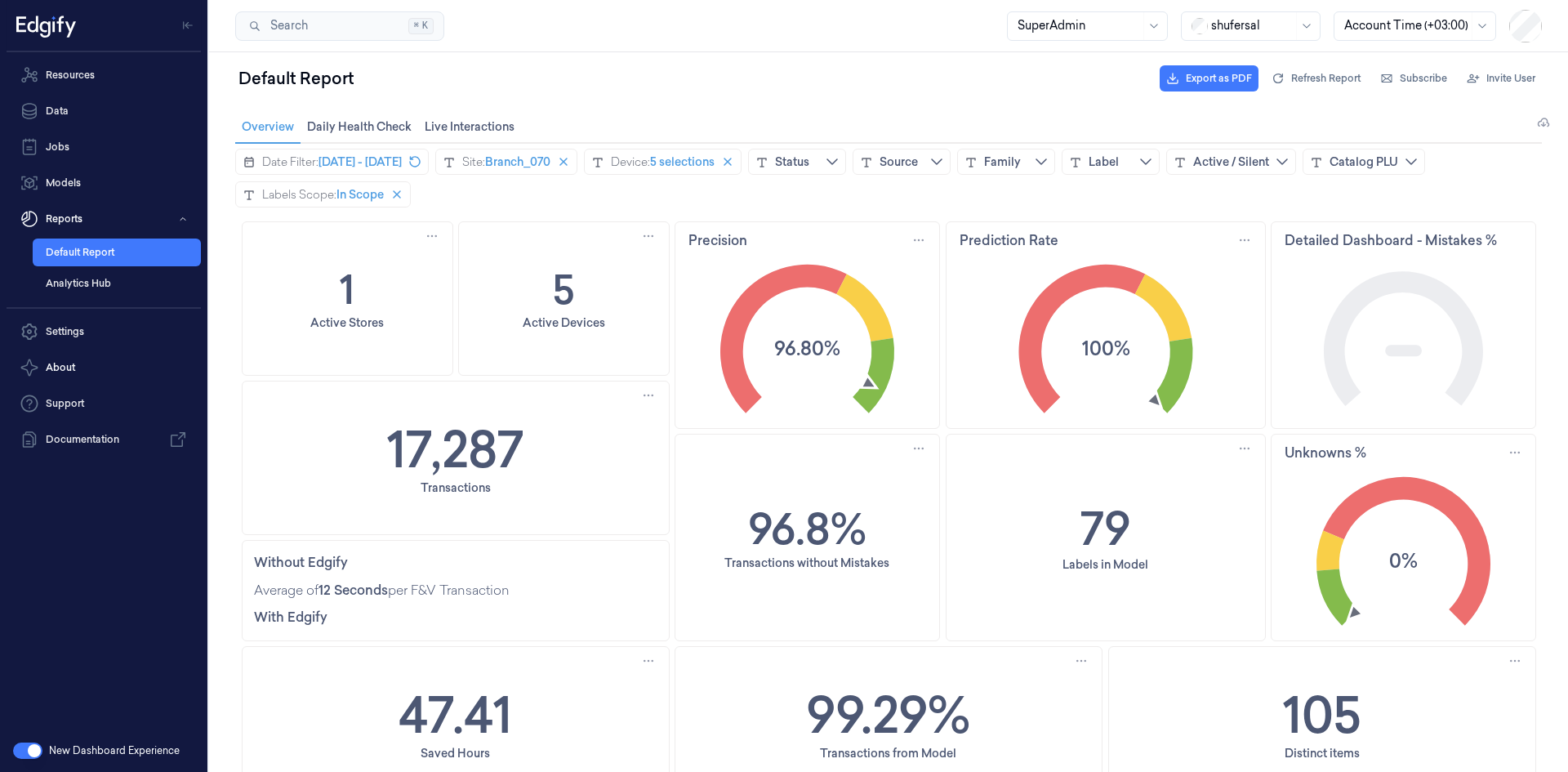
click at [541, 453] on div "17,287 Transactions" at bounding box center [455, 457] width 427 height 152
click at [540, 453] on div "17,287 Transactions" at bounding box center [455, 457] width 427 height 152
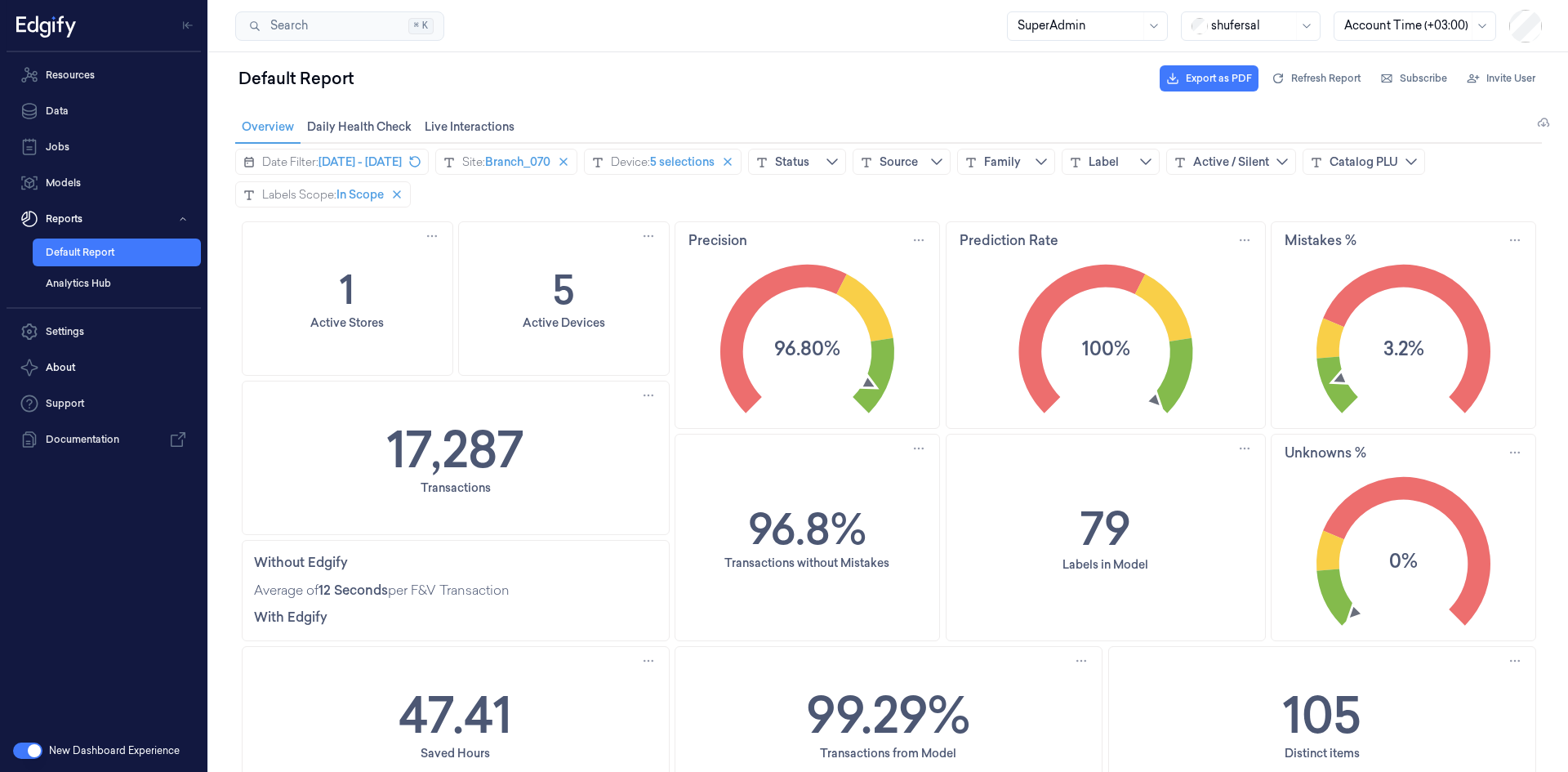
click at [1409, 554] on text "0%" at bounding box center [1403, 561] width 29 height 27
click at [1392, 345] on text "3.2%" at bounding box center [1402, 348] width 41 height 27
click at [1393, 345] on text "3.2%" at bounding box center [1402, 348] width 41 height 27
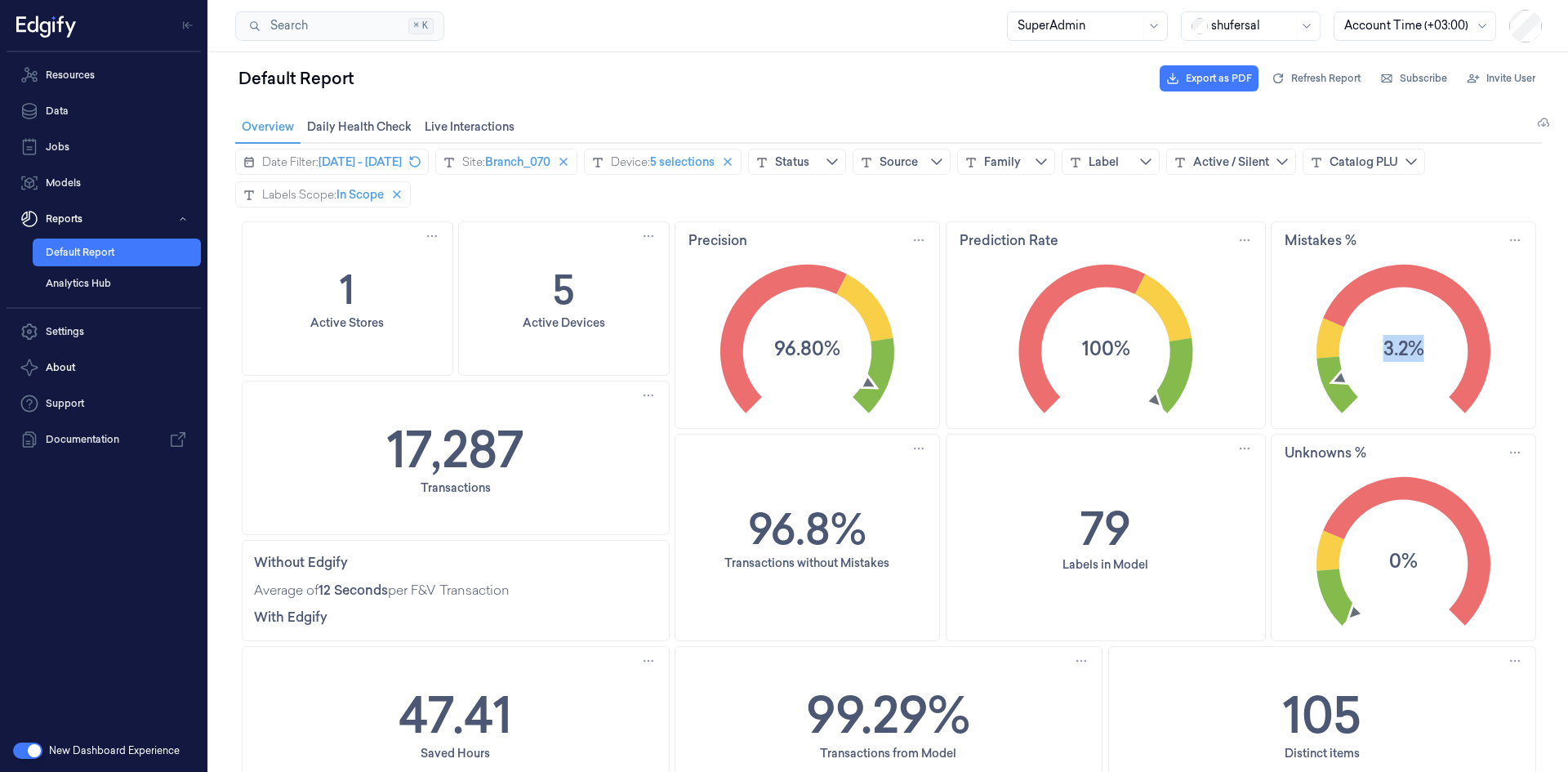
click at [1393, 345] on text "3.2%" at bounding box center [1402, 348] width 41 height 27
click at [778, 345] on text "96.80%" at bounding box center [807, 348] width 66 height 27
